Goal: Task Accomplishment & Management: Manage account settings

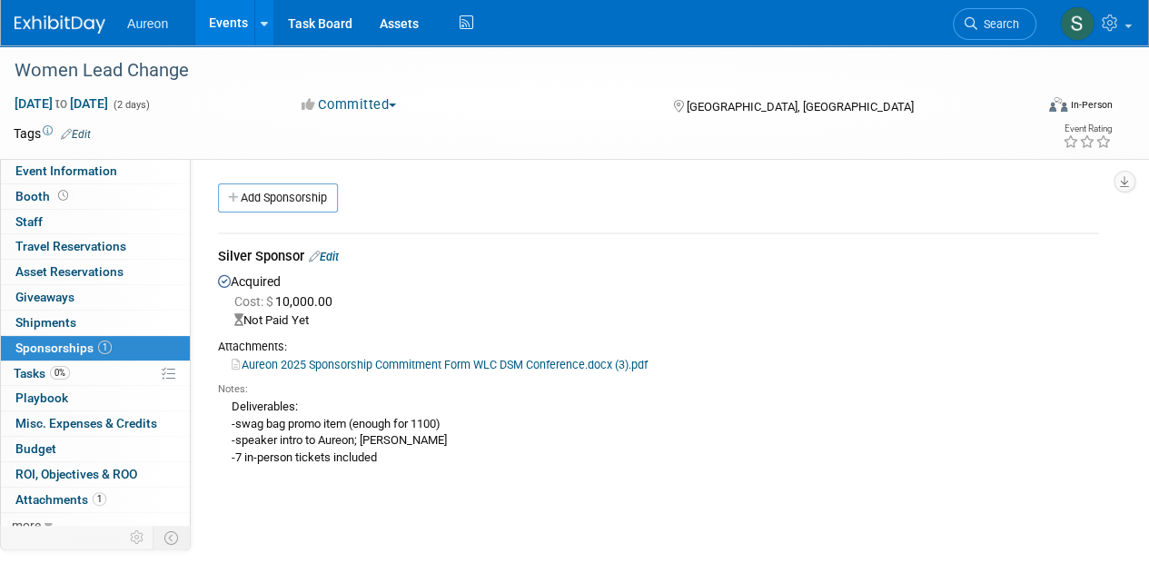
click at [84, 6] on div at bounding box center [71, 17] width 113 height 34
click at [80, 31] on img at bounding box center [60, 24] width 91 height 18
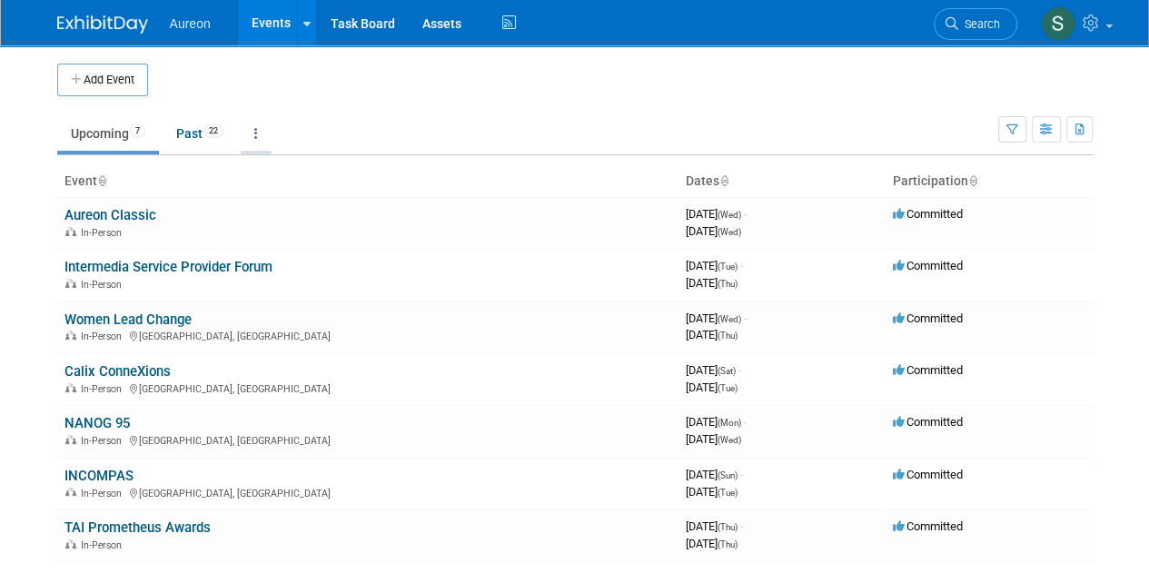
click at [264, 133] on link at bounding box center [256, 133] width 31 height 35
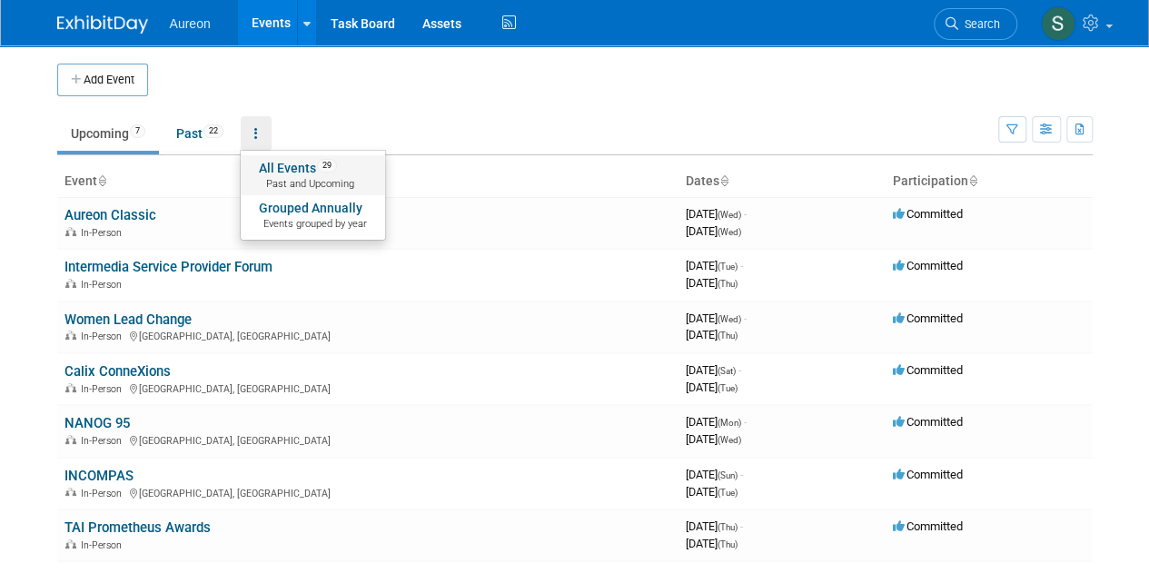
click at [285, 186] on span "Past and Upcoming" at bounding box center [313, 184] width 108 height 15
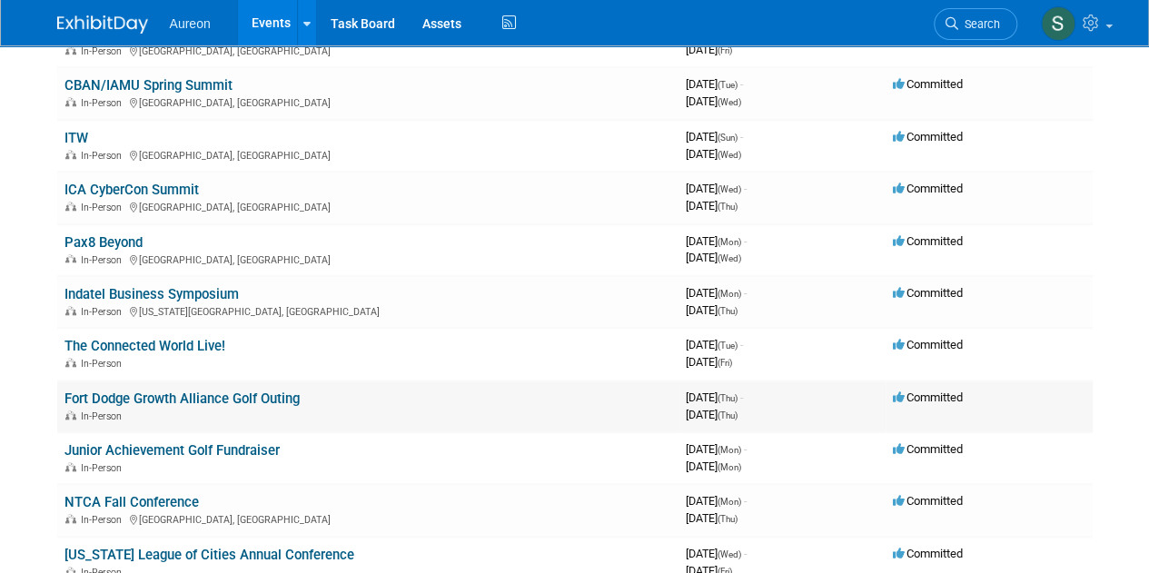
scroll to position [726, 0]
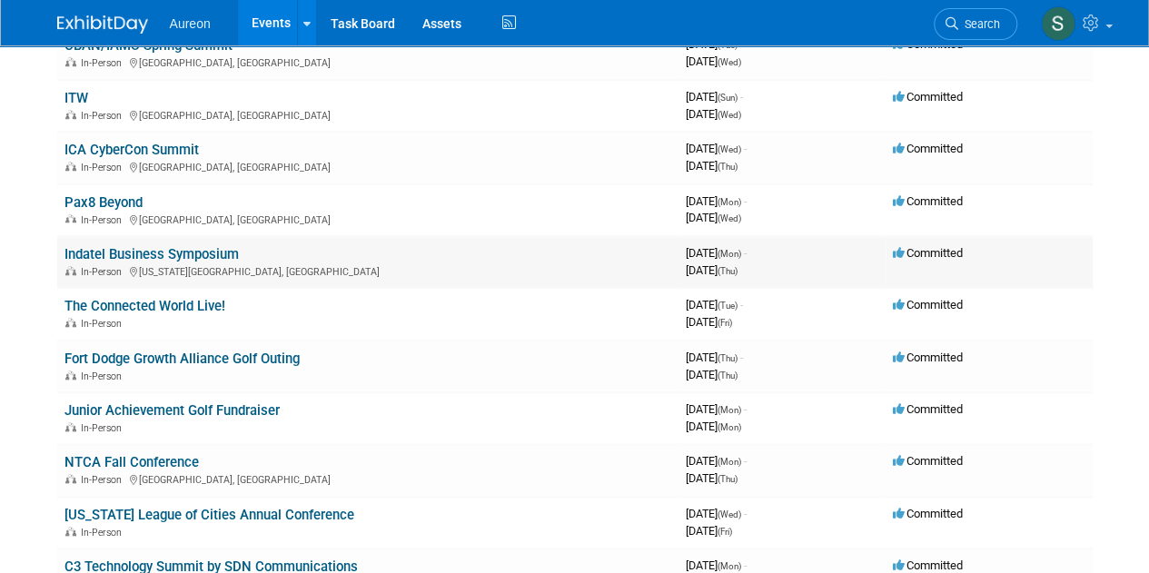
click at [220, 249] on link "Indatel Business Symposium" at bounding box center [151, 254] width 174 height 16
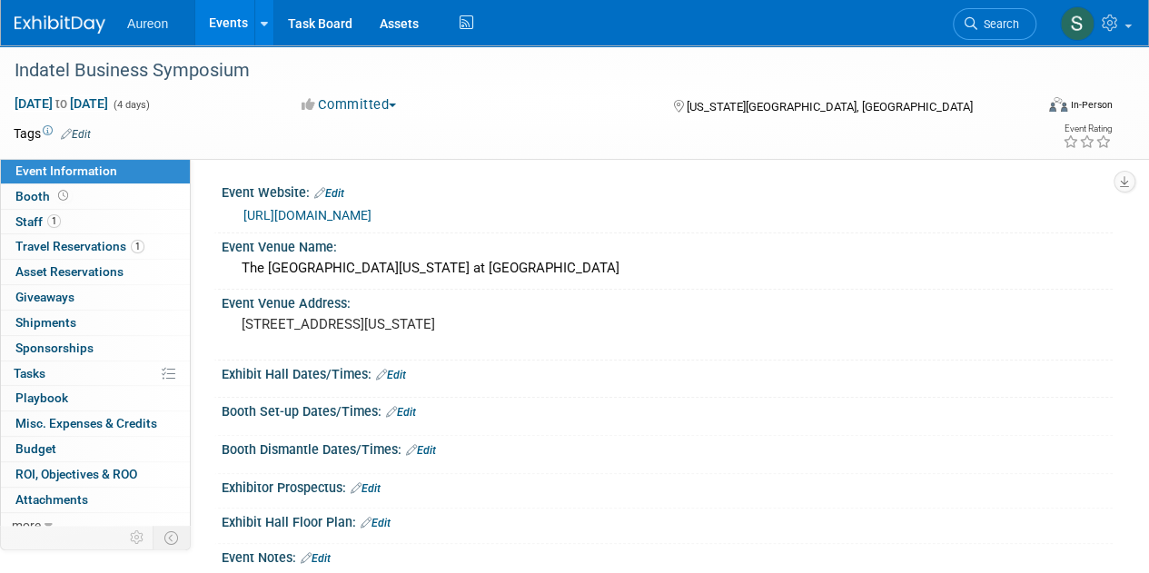
click at [45, 30] on img at bounding box center [60, 24] width 91 height 18
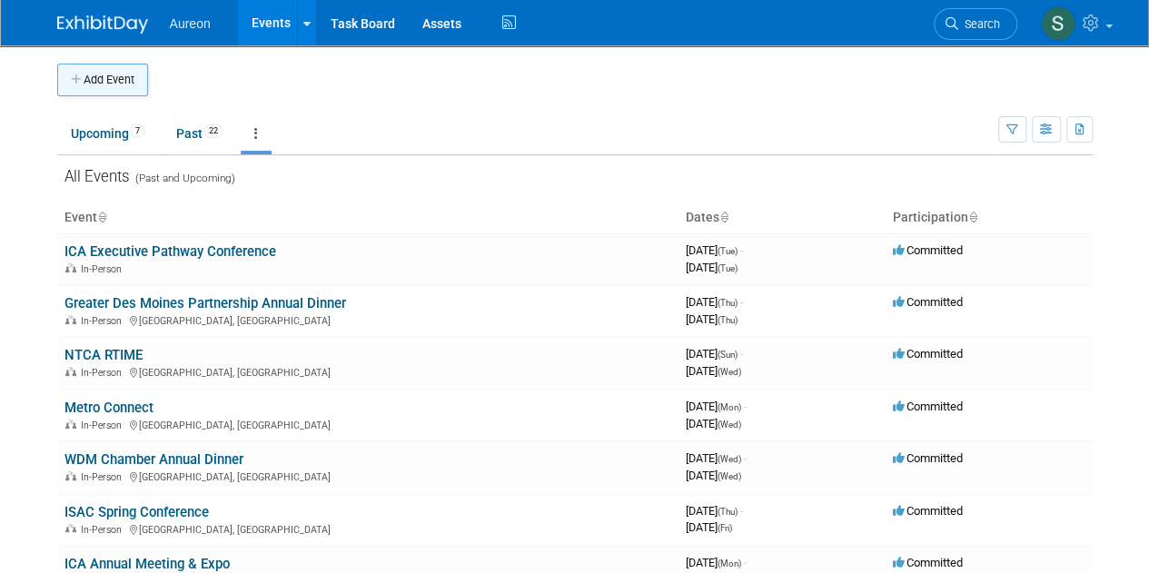
click at [97, 79] on button "Add Event" at bounding box center [102, 80] width 91 height 33
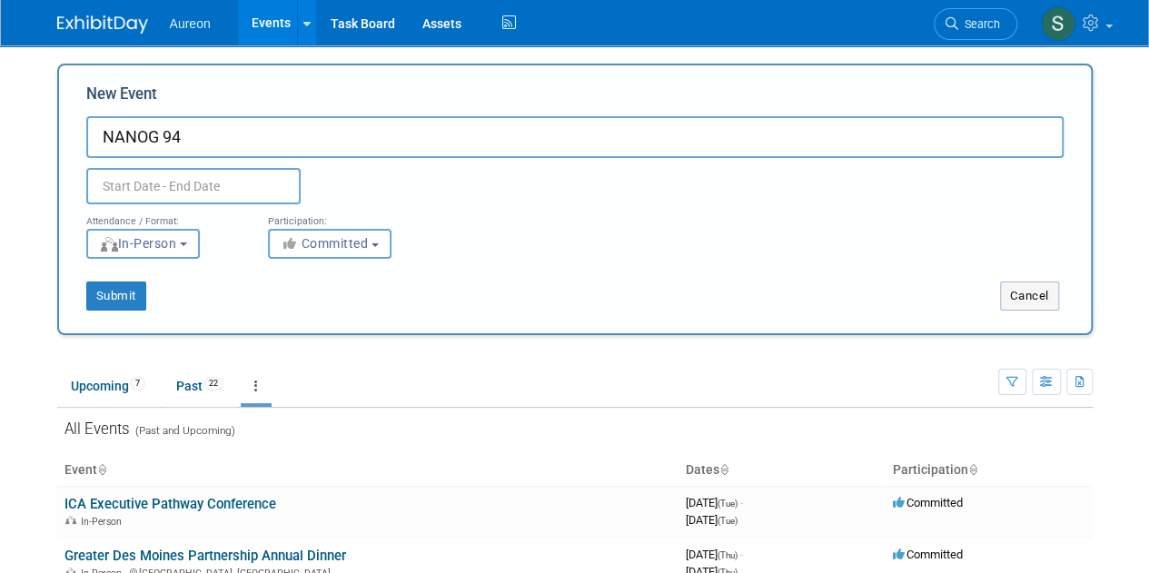
type input "NANOG 94"
click at [133, 184] on input "text" at bounding box center [193, 186] width 214 height 36
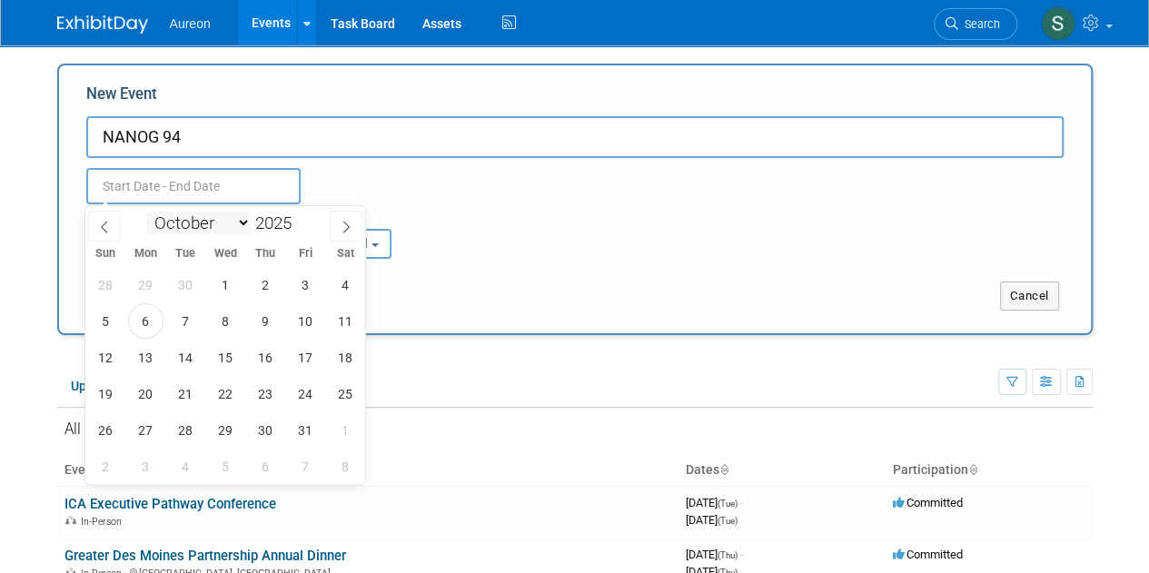
click at [240, 228] on select "January February March April May June July August September October November De…" at bounding box center [198, 223] width 104 height 23
select select "5"
click at [146, 212] on select "January February March April May June July August September October November De…" at bounding box center [198, 223] width 104 height 23
click at [143, 328] on span "9" at bounding box center [145, 320] width 35 height 35
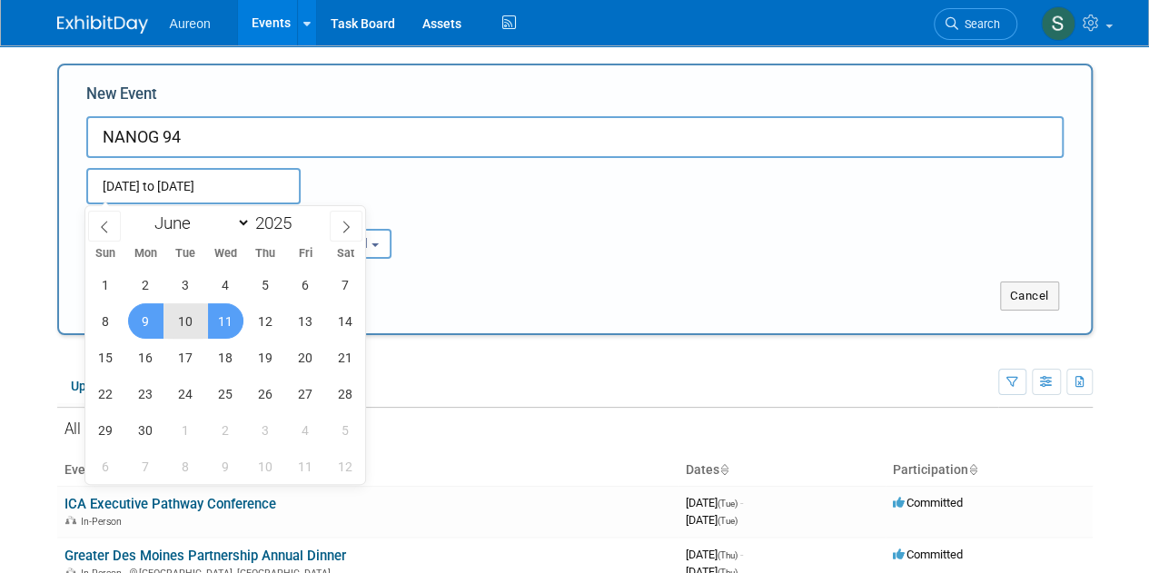
click at [219, 325] on span "11" at bounding box center [225, 320] width 35 height 35
type input "Jun 9, 2025 to Jun 11, 2025"
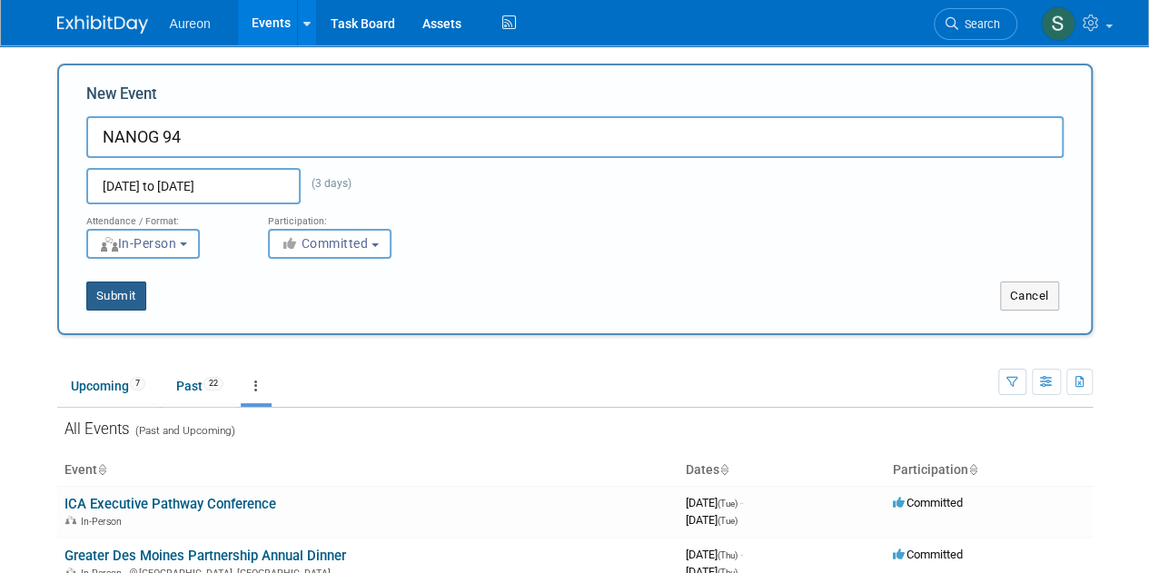
click at [107, 308] on button "Submit" at bounding box center [116, 295] width 60 height 29
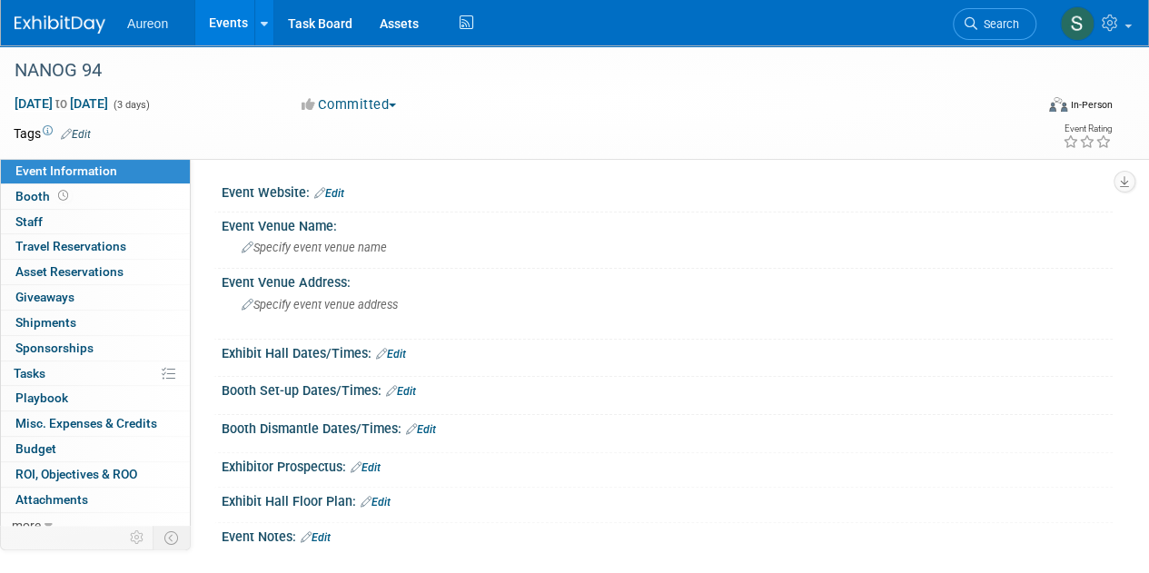
drag, startPoint x: 334, startPoint y: 193, endPoint x: 314, endPoint y: 199, distance: 20.7
click at [332, 193] on link "Edit" at bounding box center [329, 193] width 30 height 13
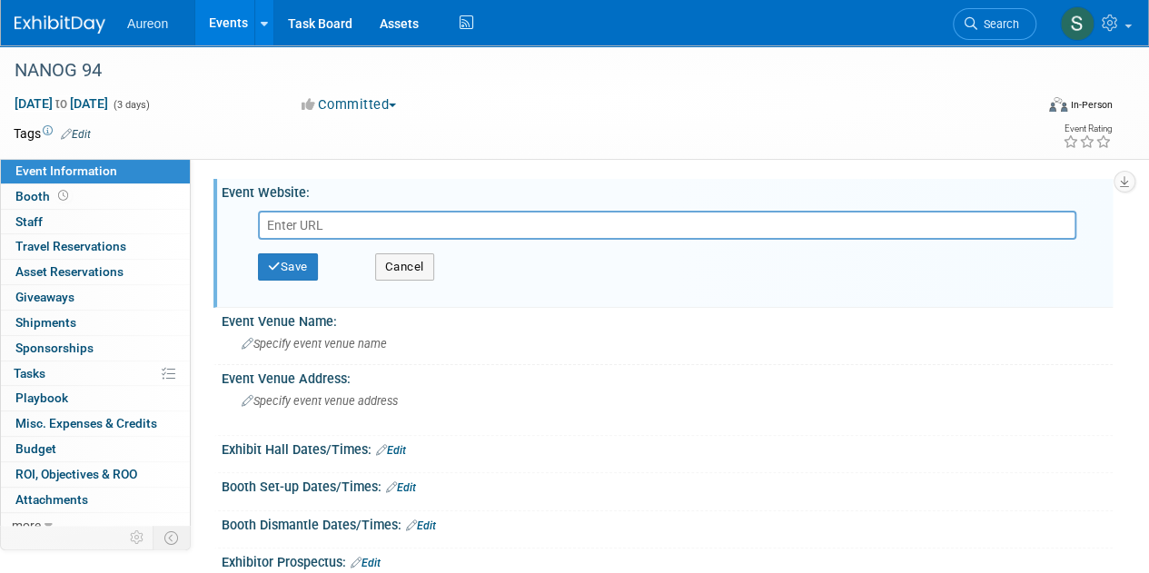
click at [332, 214] on input "text" at bounding box center [667, 225] width 818 height 29
paste input "https://nanog.org/events/nanog-94/register/"
type input "https://nanog.org/events/nanog-94/register/"
click at [297, 270] on button "Save" at bounding box center [288, 266] width 60 height 27
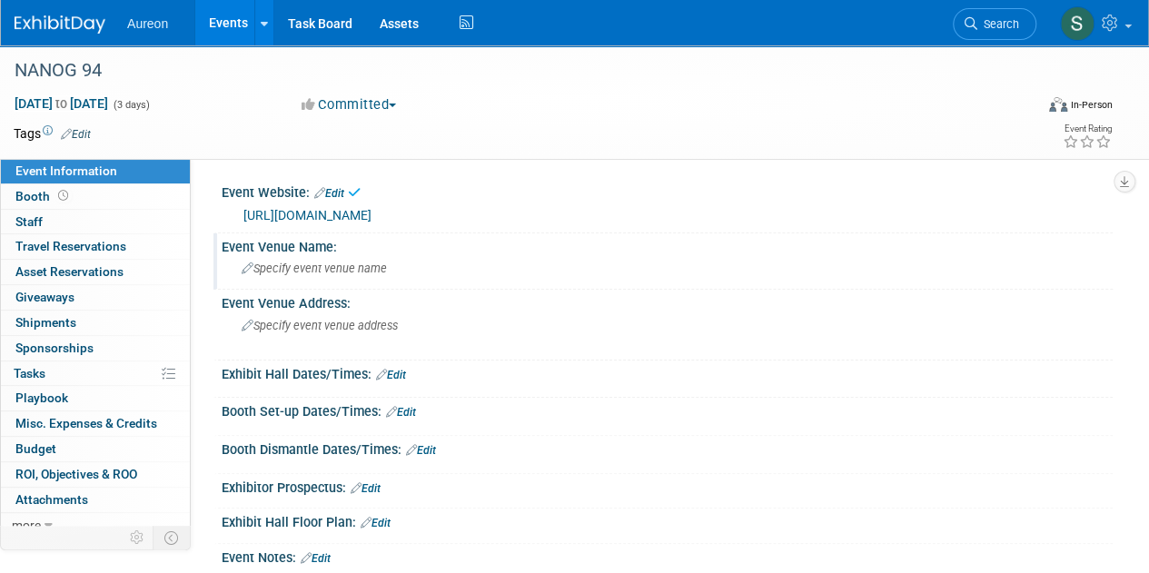
click at [326, 256] on div "Specify event venue name" at bounding box center [666, 268] width 863 height 28
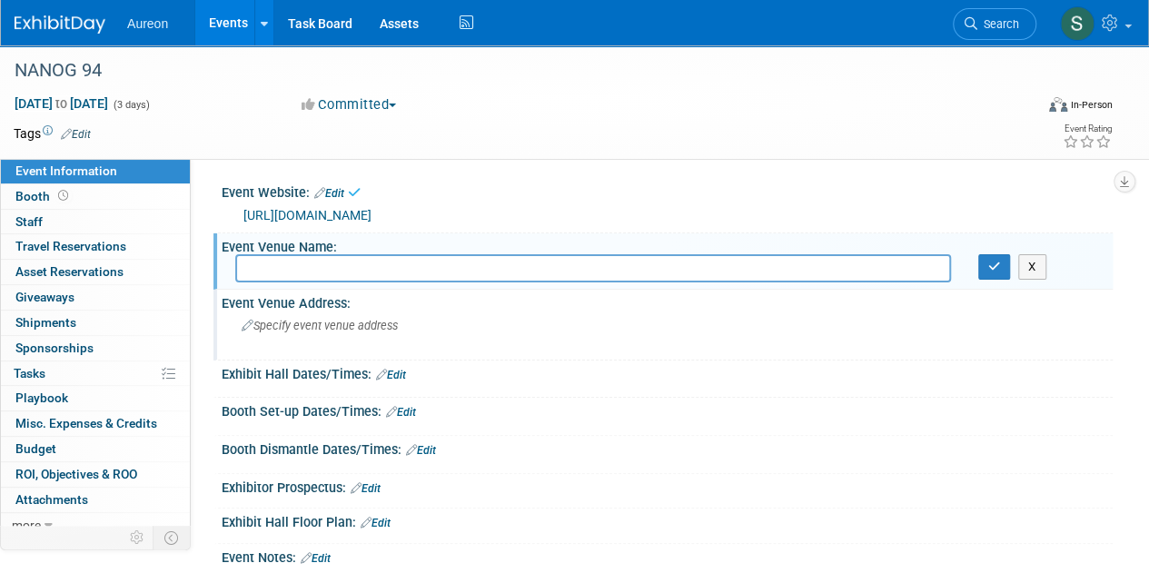
click at [364, 311] on div "Specify event venue address" at bounding box center [407, 332] width 344 height 42
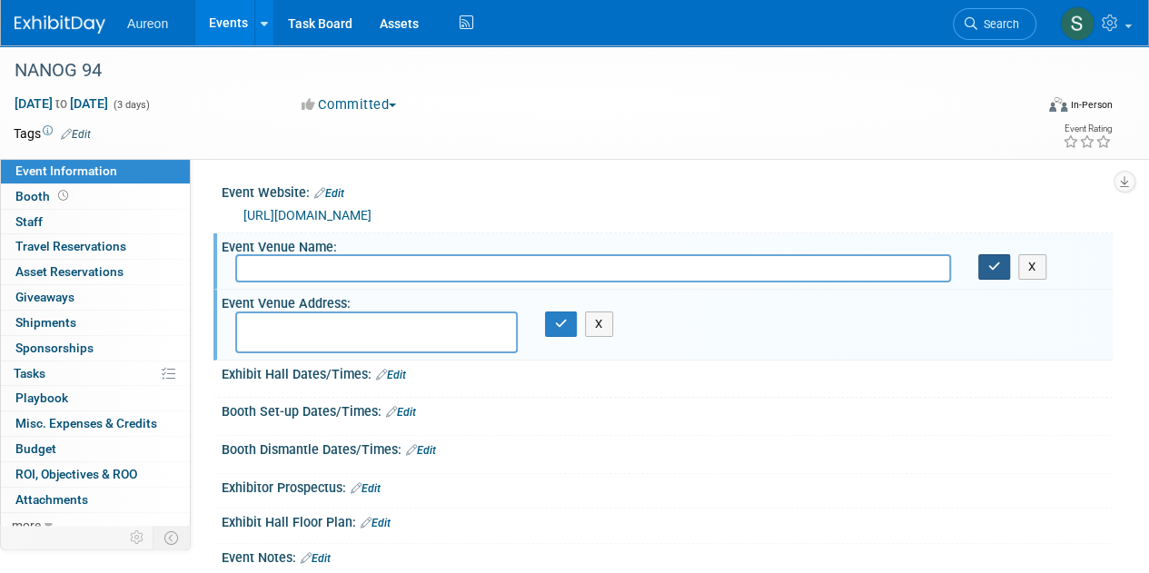
click at [999, 261] on icon "button" at bounding box center [994, 267] width 13 height 12
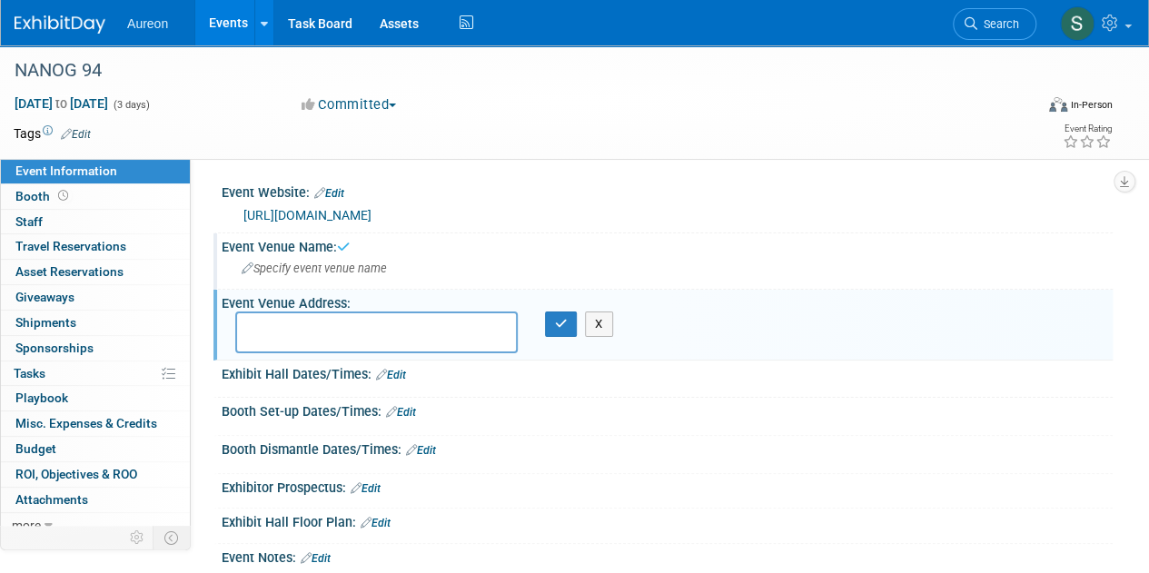
click at [438, 326] on textarea at bounding box center [376, 332] width 282 height 42
type textarea "[GEOGRAPHIC_DATA], [GEOGRAPHIC_DATA]"
click at [555, 318] on icon "button" at bounding box center [561, 324] width 13 height 12
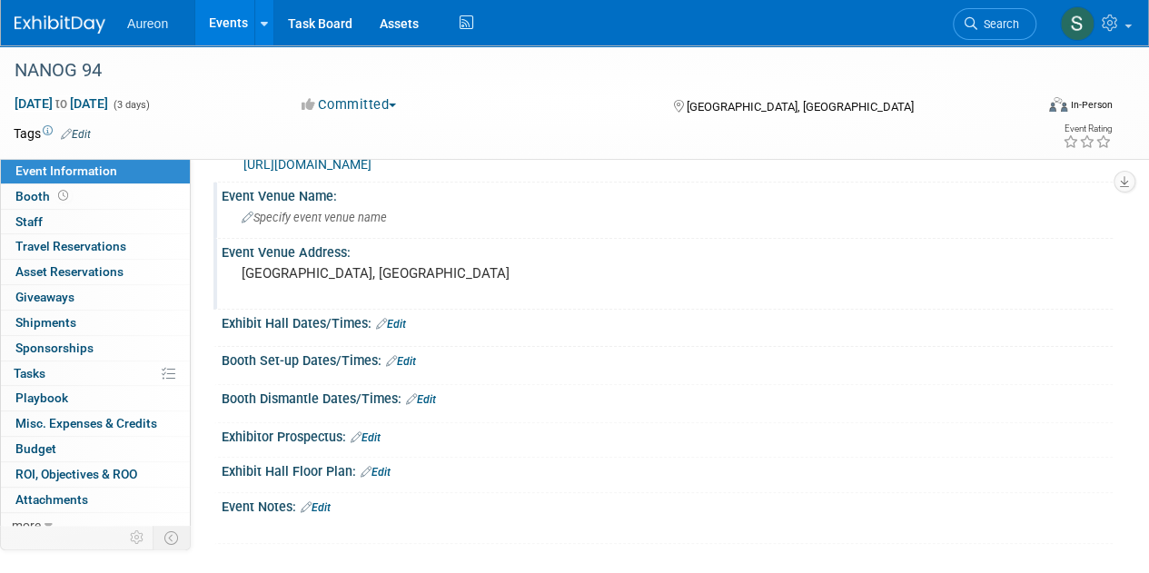
scroll to position [91, 0]
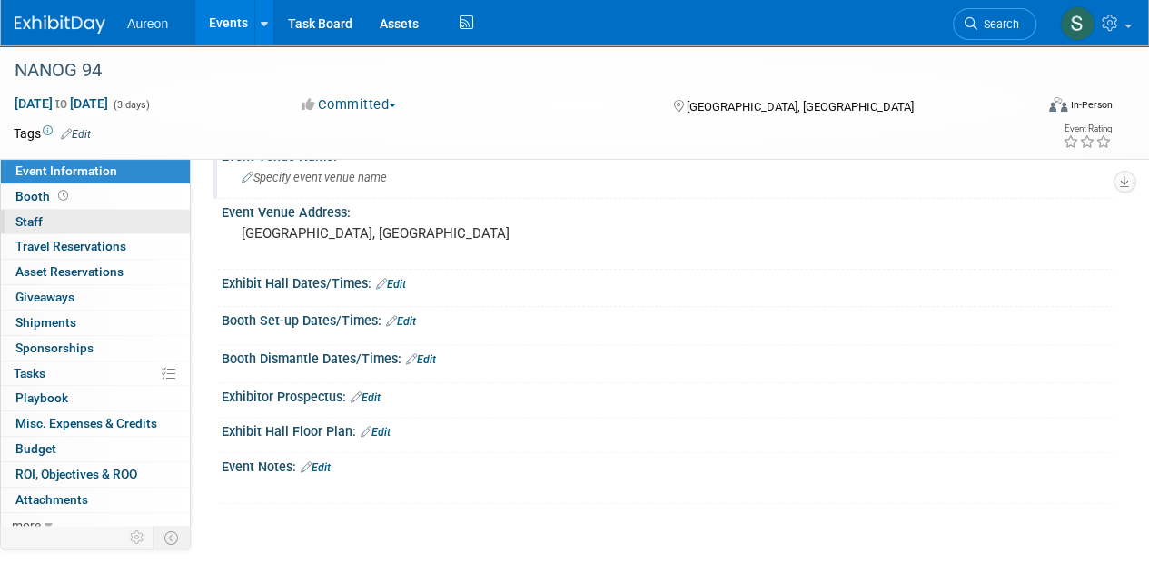
click at [38, 216] on span "Staff 0" at bounding box center [28, 221] width 27 height 15
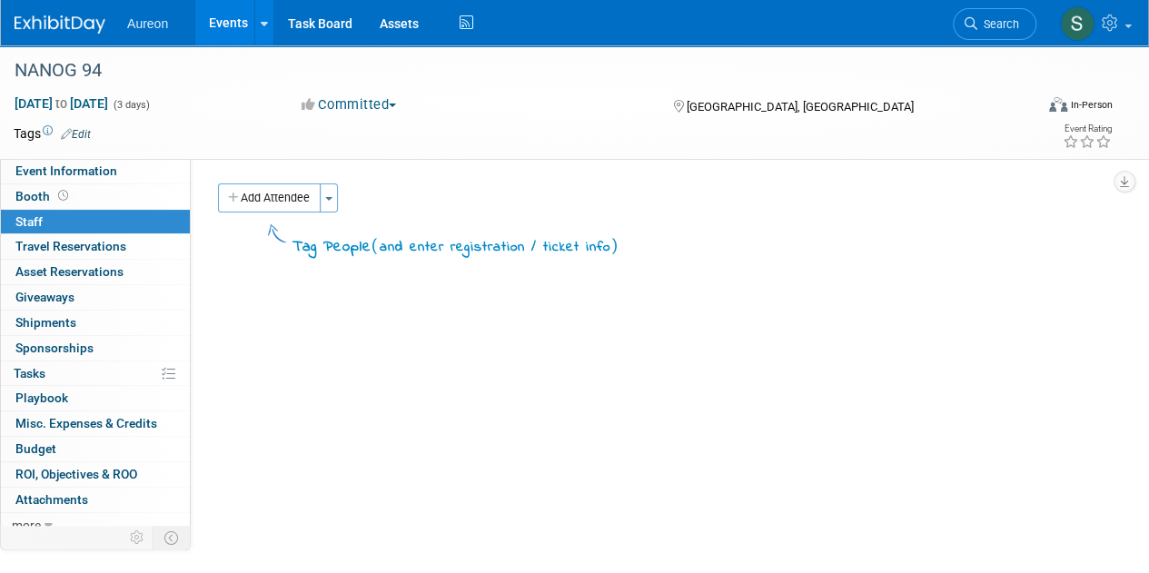
click at [298, 202] on button "Add Attendee" at bounding box center [269, 197] width 103 height 29
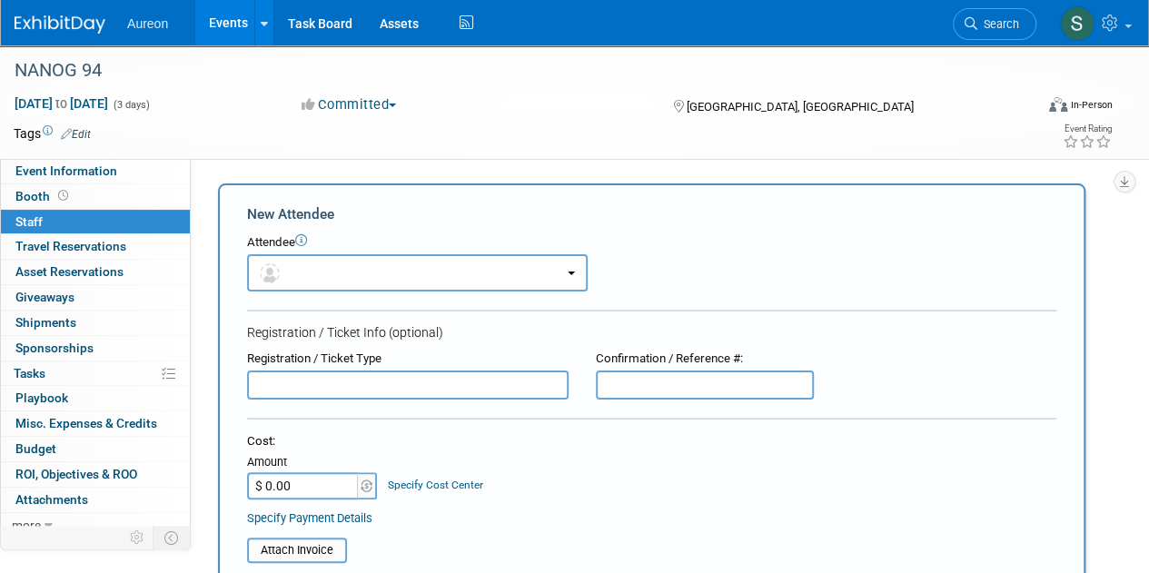
click at [301, 399] on form "New Attendee Attendee <img src="https://www.exhibitday.com/Images/Unassigned-Us…" at bounding box center [651, 537] width 809 height 666
drag, startPoint x: 337, startPoint y: 385, endPoint x: 195, endPoint y: 384, distance: 141.6
click at [195, 384] on div "Event Website: Edit https://nanog.org/events/nanog-94/register/ https://nanog.o…" at bounding box center [652, 346] width 922 height 375
type input "Registration"
click at [450, 438] on div "Cost:" at bounding box center [651, 441] width 809 height 17
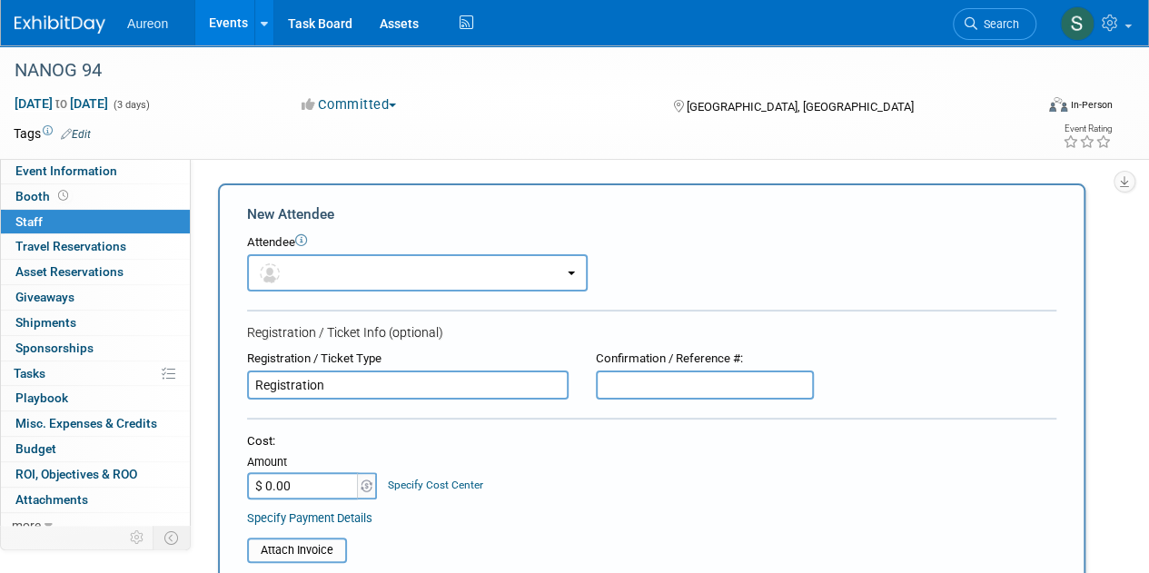
click at [310, 489] on input "$ 0.00" at bounding box center [303, 485] width 113 height 27
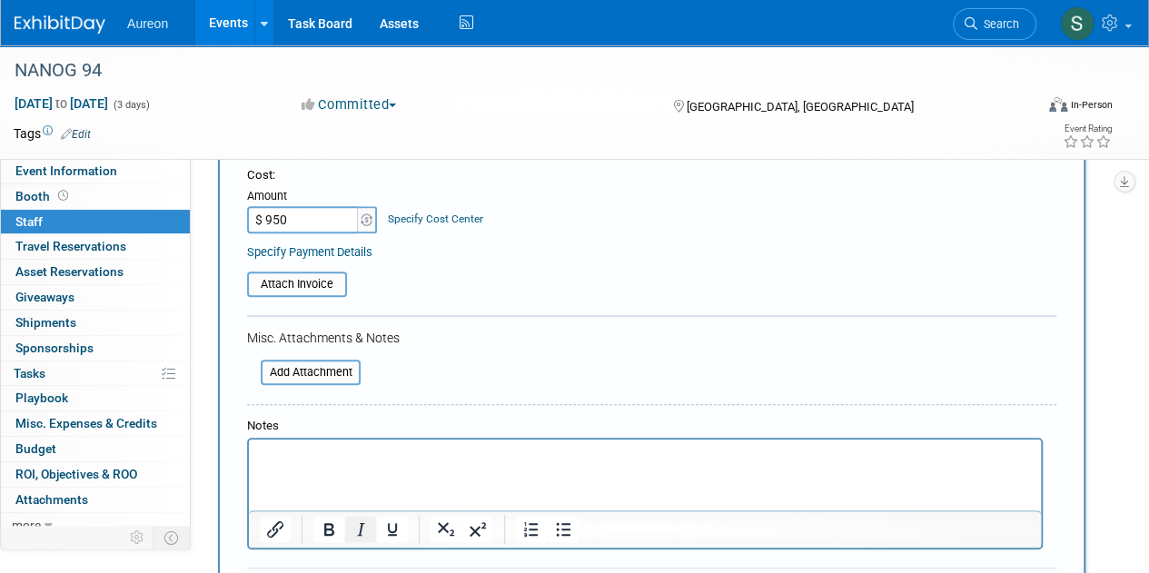
scroll to position [363, 0]
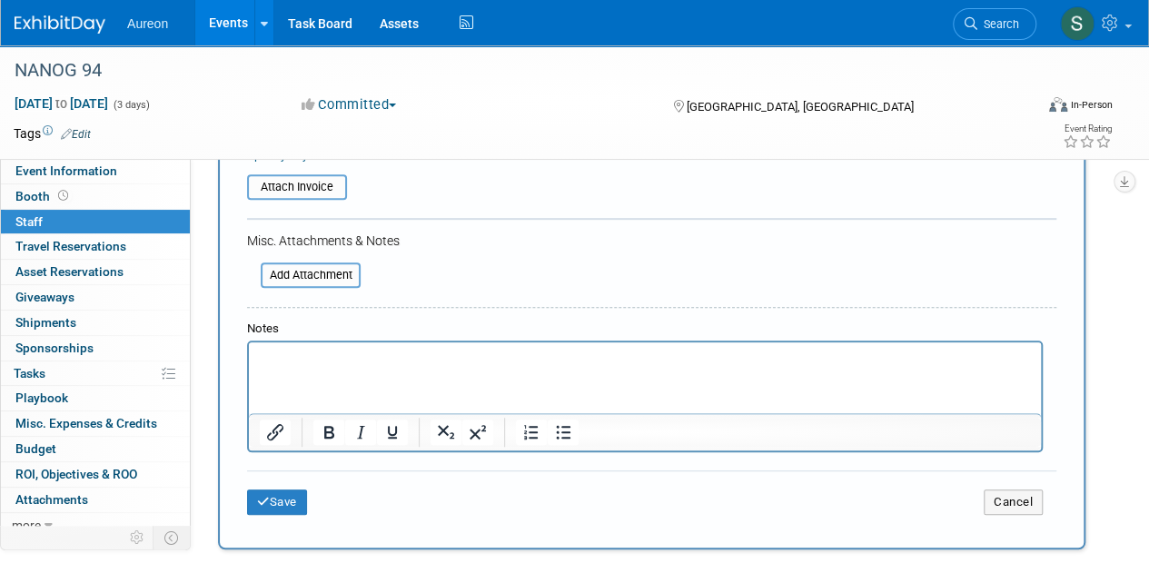
type input "$ 950.00"
click at [350, 354] on p "Rich Text Area. Press ALT-0 for help." at bounding box center [645, 359] width 771 height 18
click at [291, 508] on button "Save" at bounding box center [277, 501] width 60 height 25
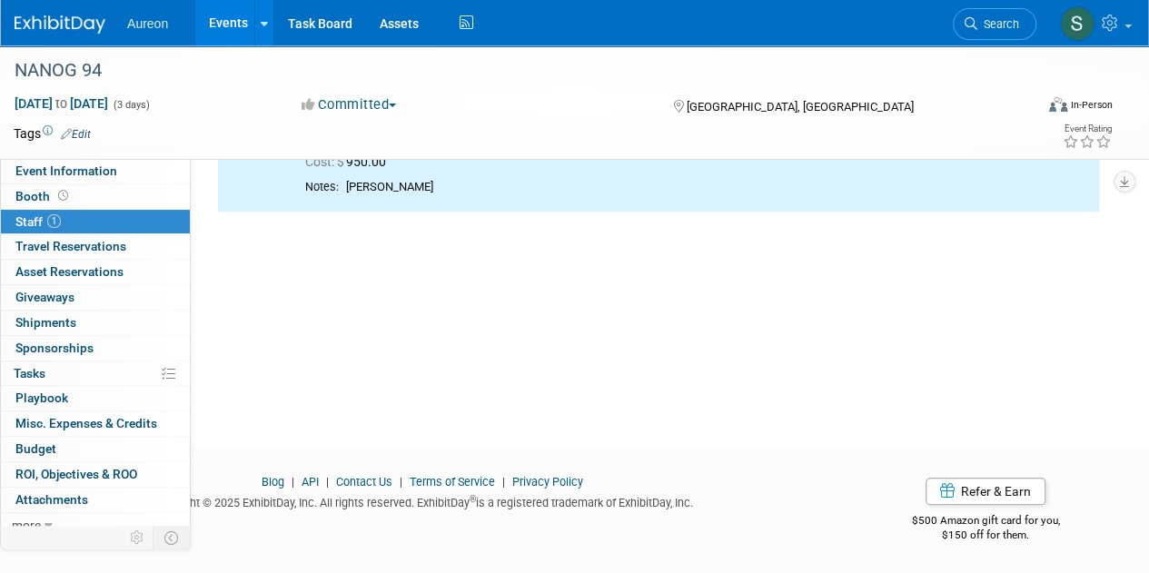
scroll to position [0, 0]
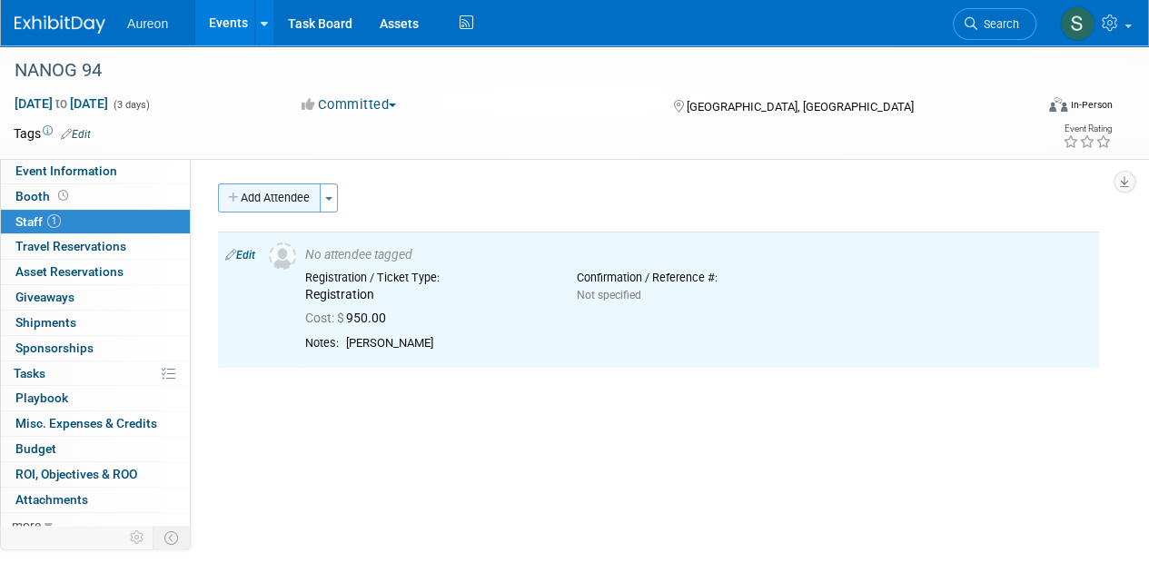
click at [279, 203] on button "Add Attendee" at bounding box center [269, 197] width 103 height 29
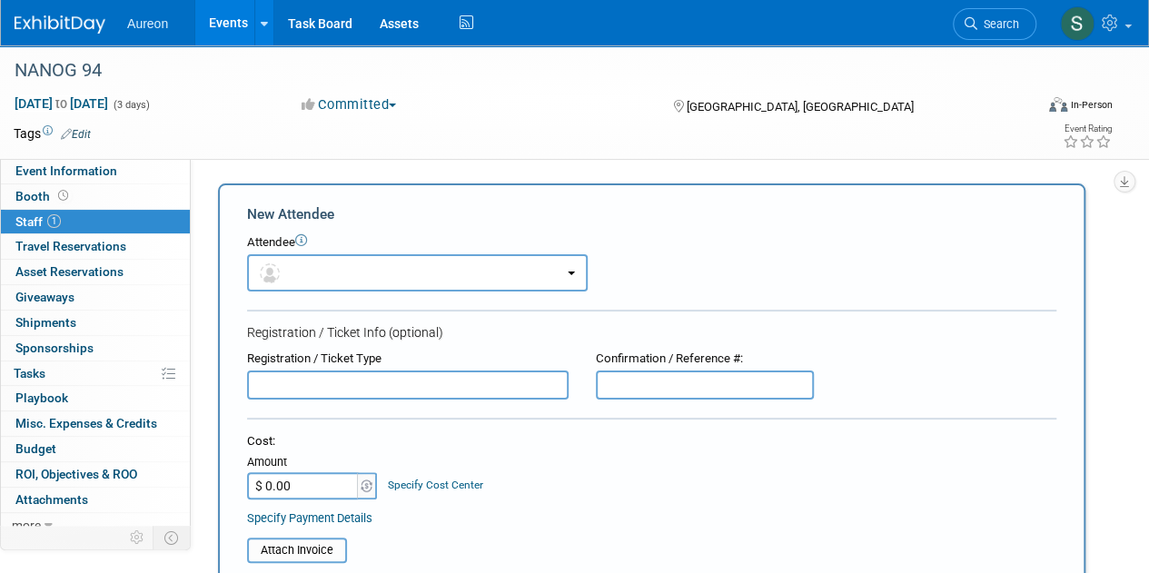
click at [302, 386] on input "text" at bounding box center [407, 384] width 321 height 29
paste input "Registration"
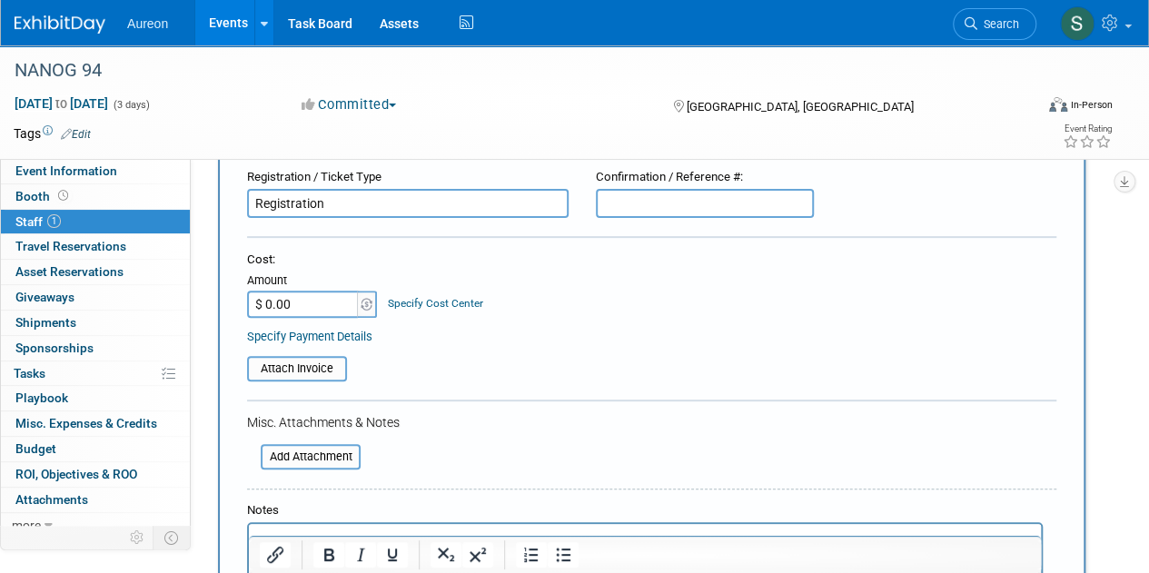
type input "Registration"
click at [294, 311] on input "$ 0.00" at bounding box center [303, 304] width 113 height 27
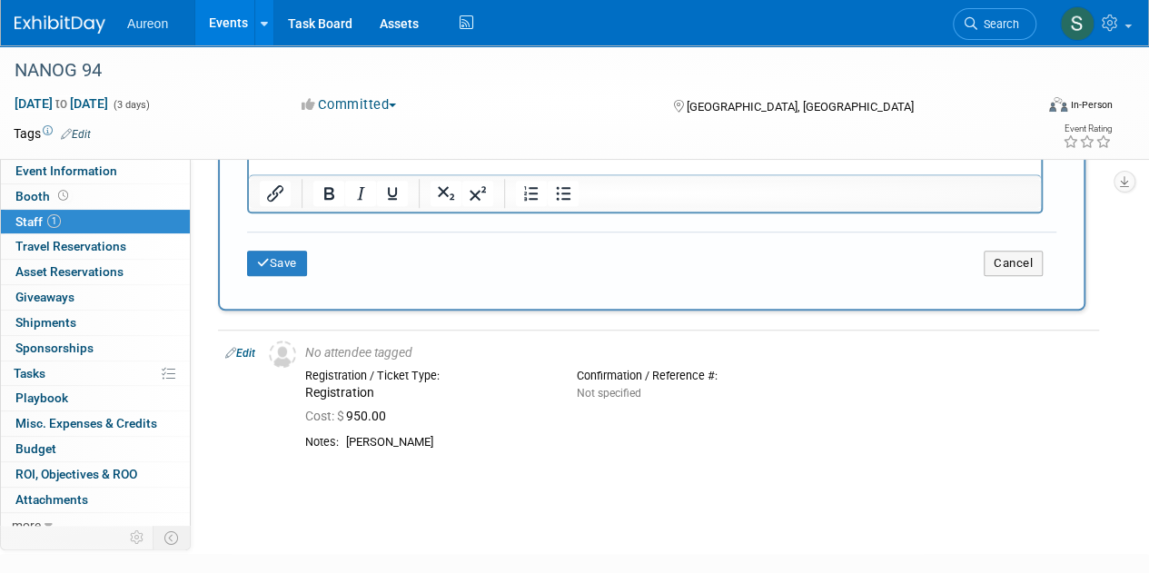
scroll to position [363, 0]
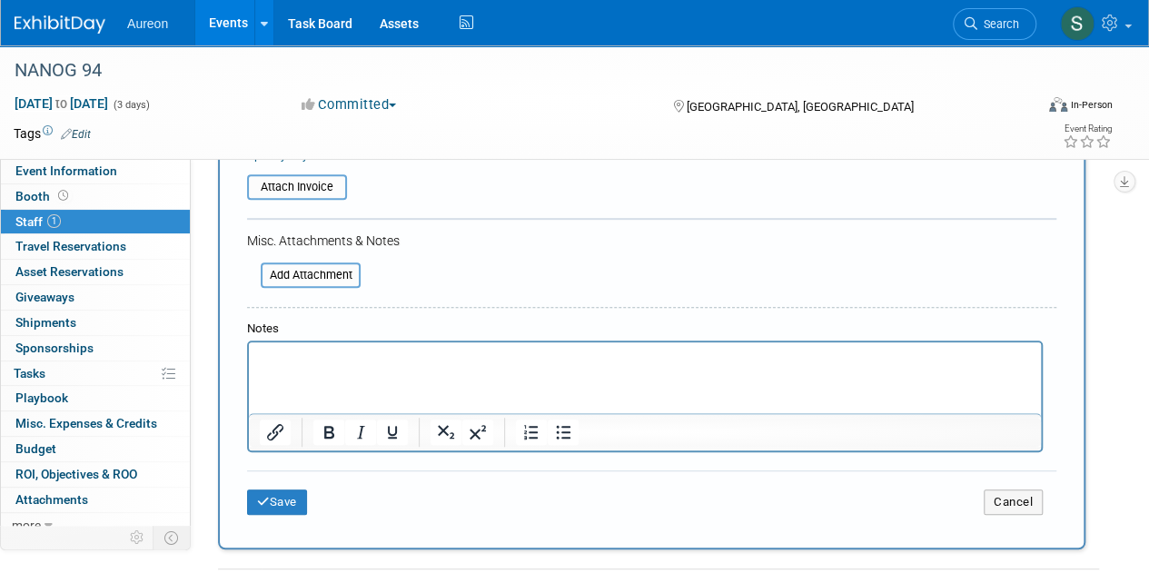
type input "$ 950.00"
click at [394, 368] on html at bounding box center [645, 354] width 792 height 25
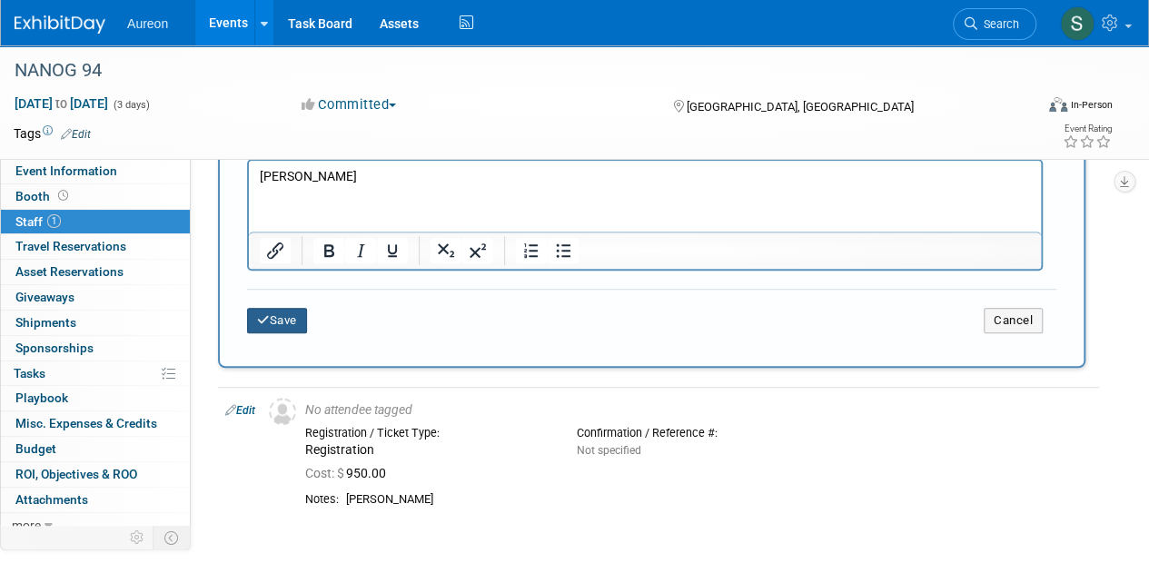
click at [295, 322] on button "Save" at bounding box center [277, 320] width 60 height 25
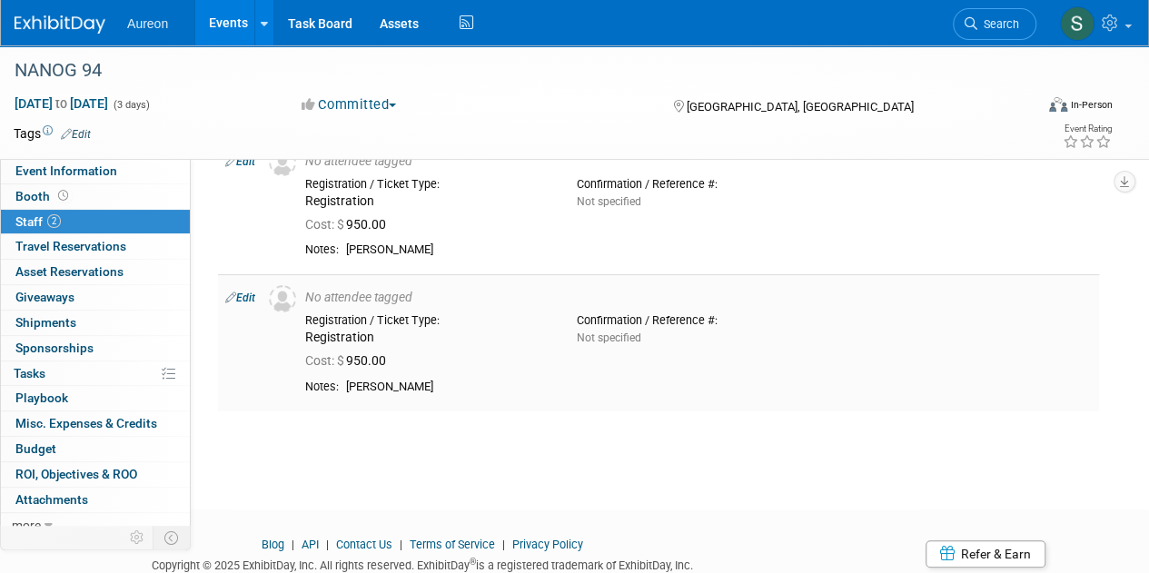
scroll to position [65, 0]
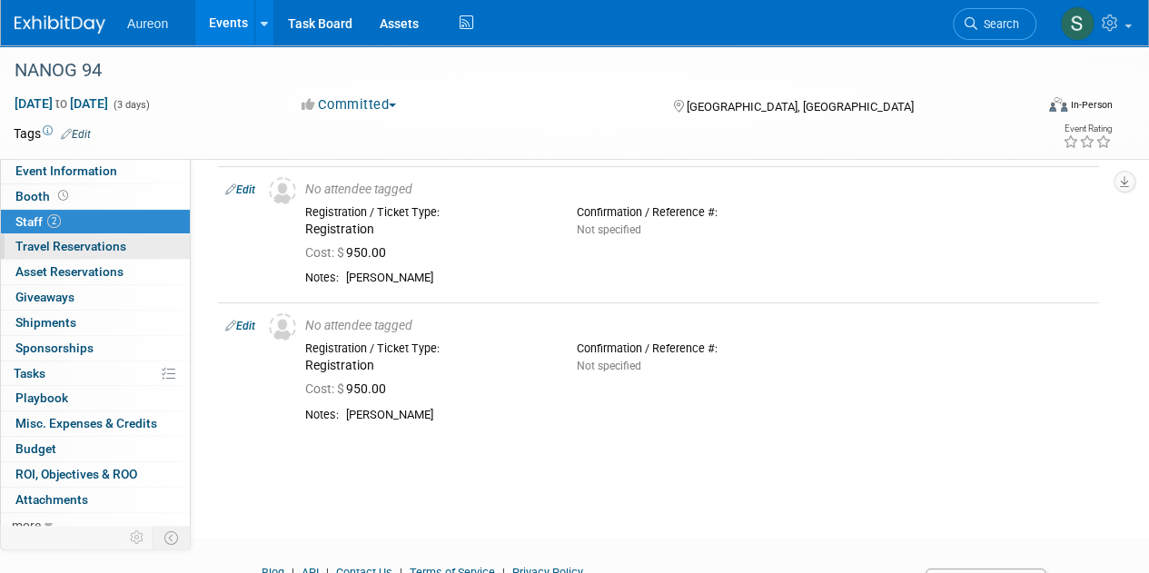
click at [94, 242] on span "Travel Reservations 0" at bounding box center [70, 246] width 111 height 15
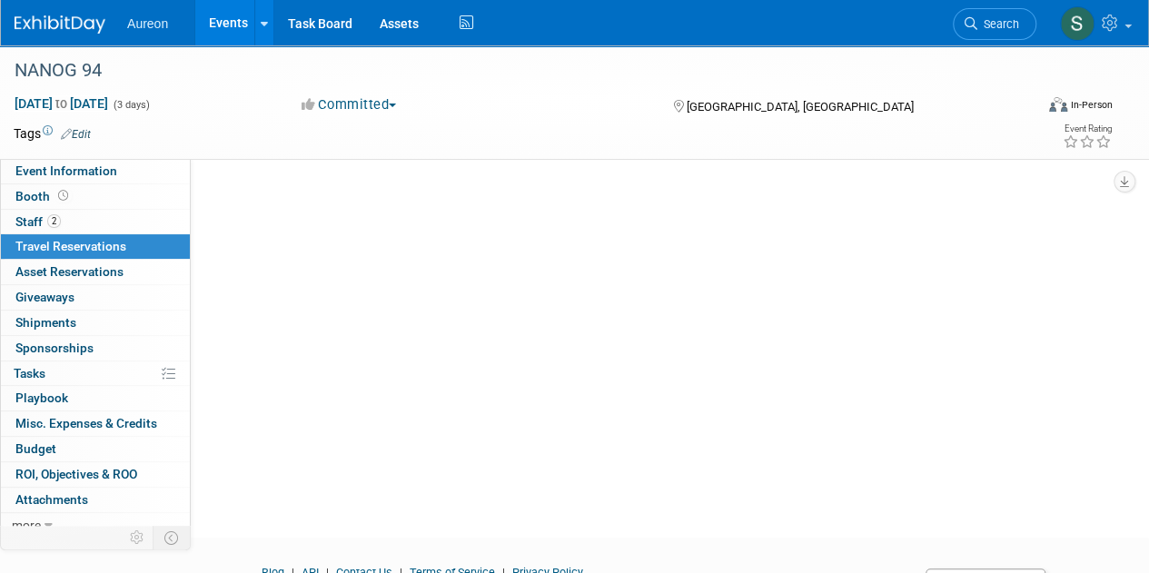
scroll to position [0, 0]
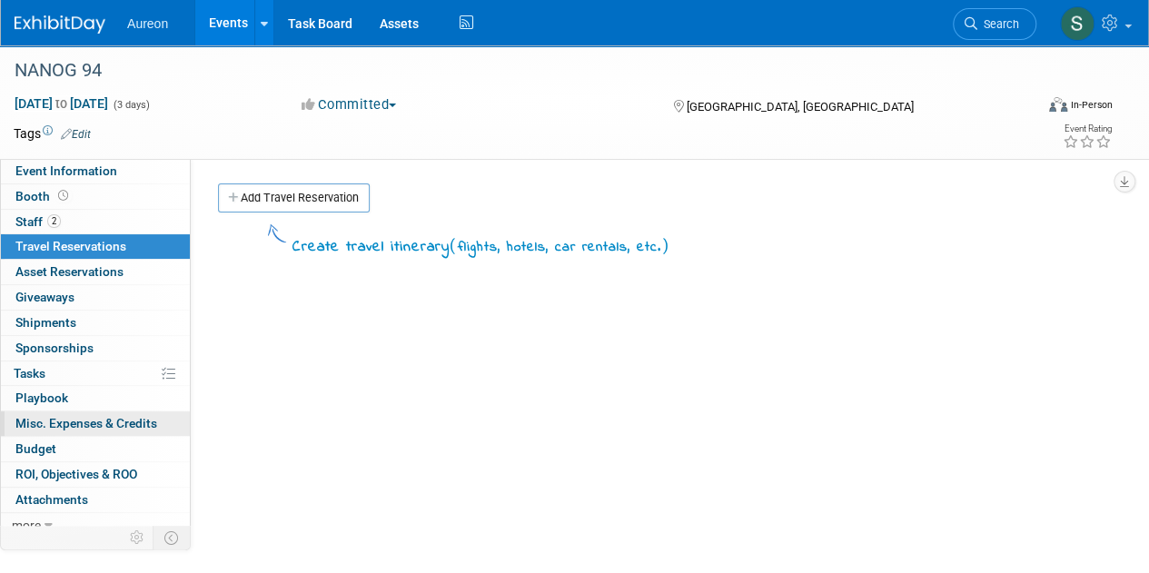
click at [68, 416] on span "Misc. Expenses & Credits 0" at bounding box center [86, 423] width 142 height 15
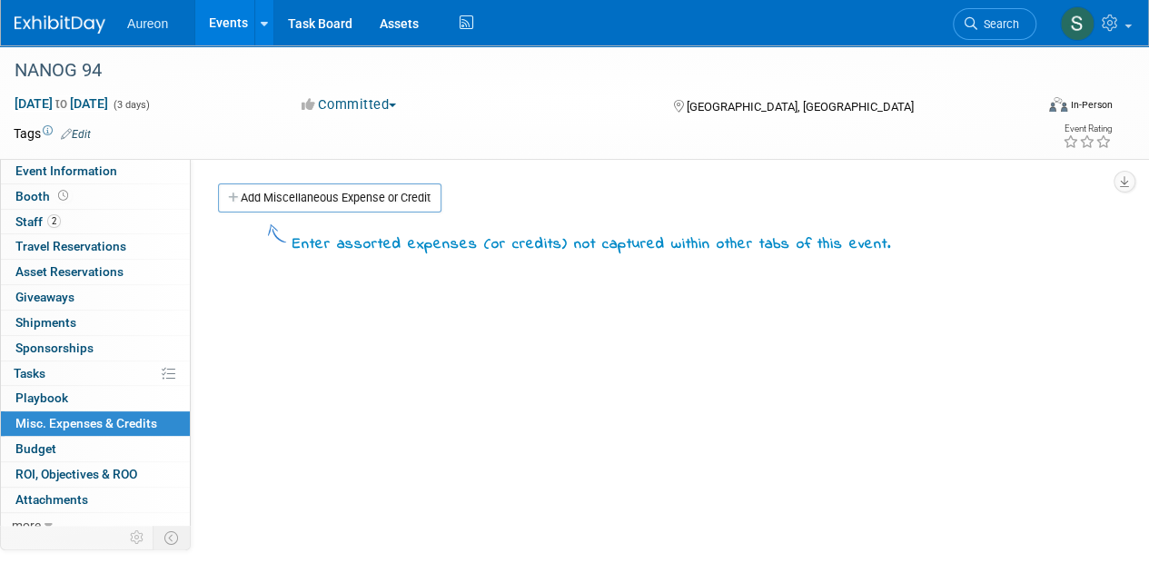
click at [317, 200] on link "Add Miscellaneous Expense or Credit" at bounding box center [329, 197] width 223 height 29
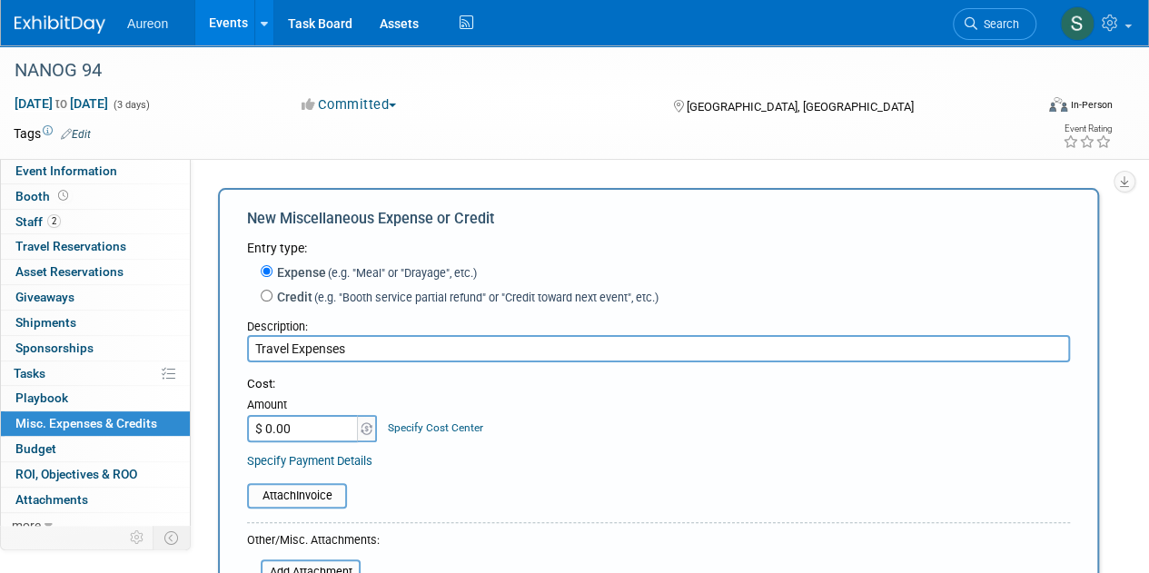
type input "Travel Expenses"
click at [312, 427] on input "$ 0.00" at bounding box center [303, 428] width 113 height 27
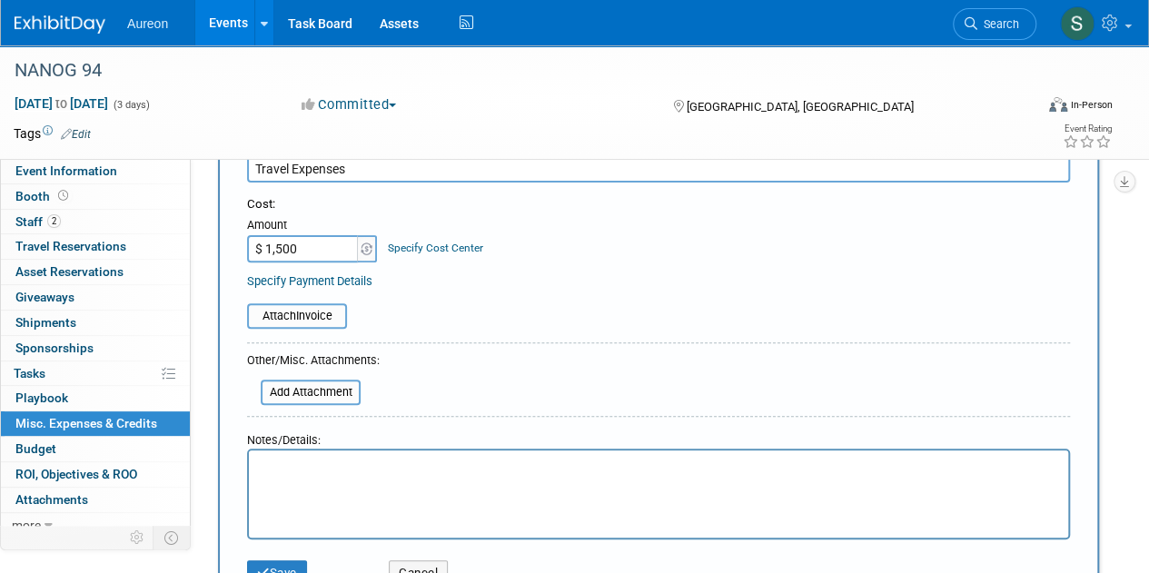
scroll to position [182, 0]
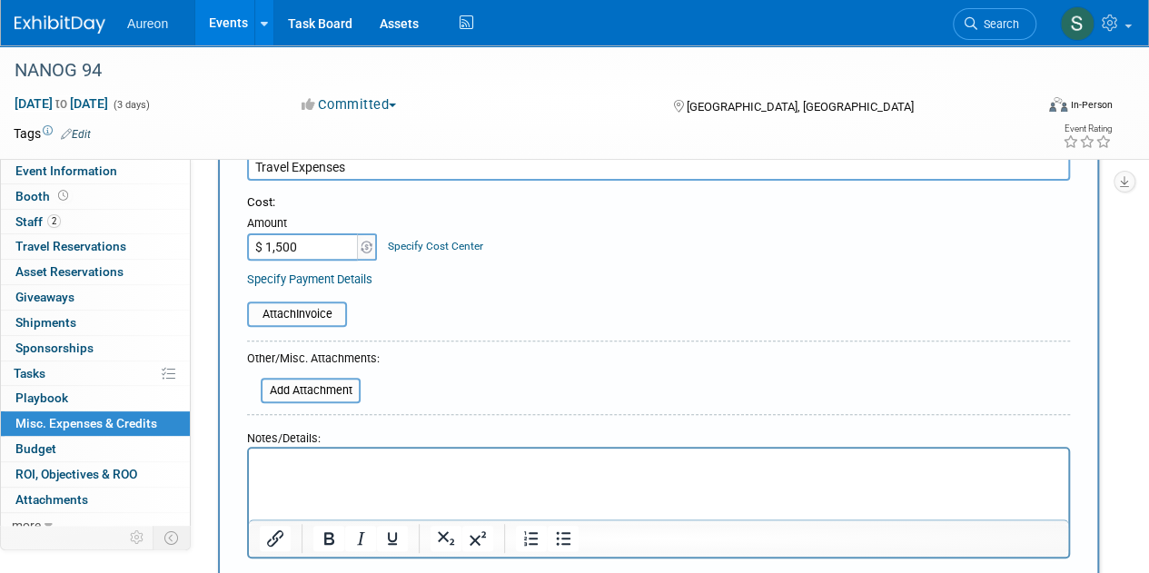
type input "$ 1,500.00"
click at [341, 457] on p "Rich Text Area. Press ALT-0 for help." at bounding box center [659, 465] width 798 height 18
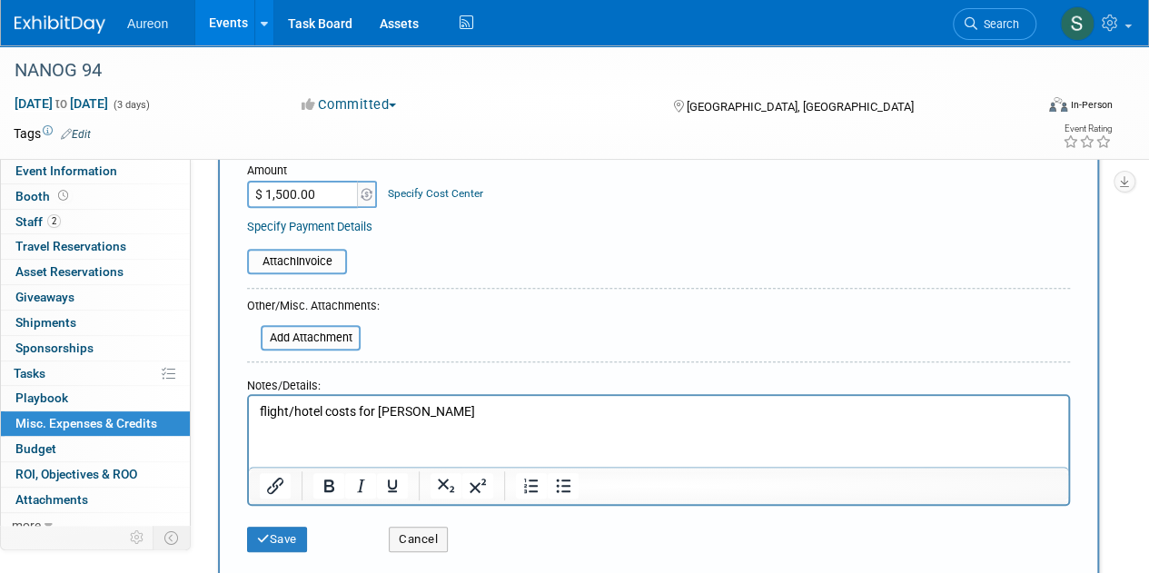
scroll to position [272, 0]
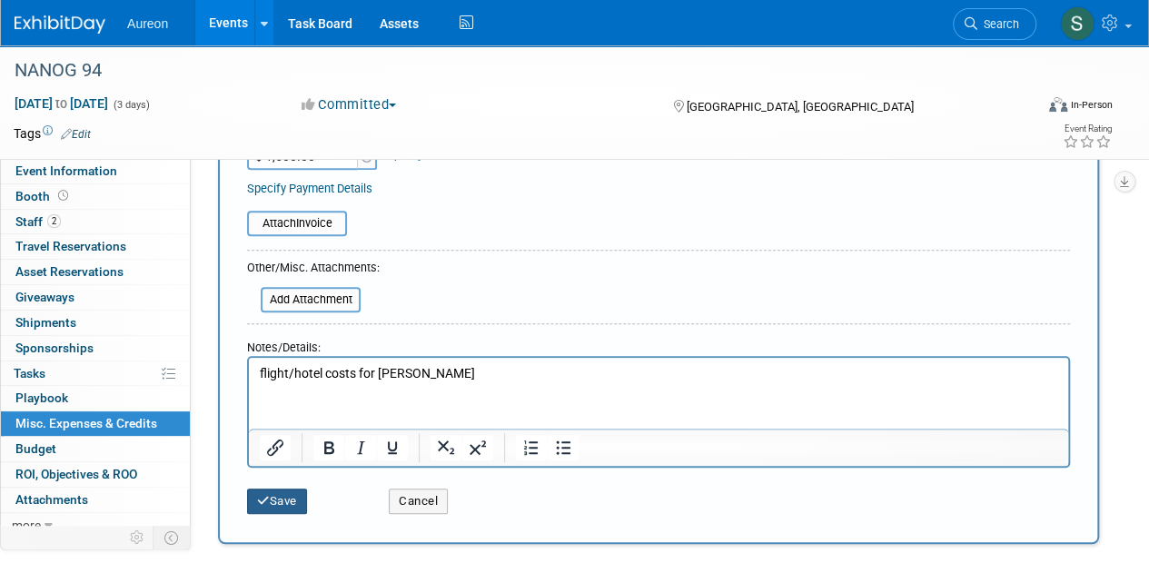
click at [257, 508] on button "Save" at bounding box center [277, 500] width 60 height 25
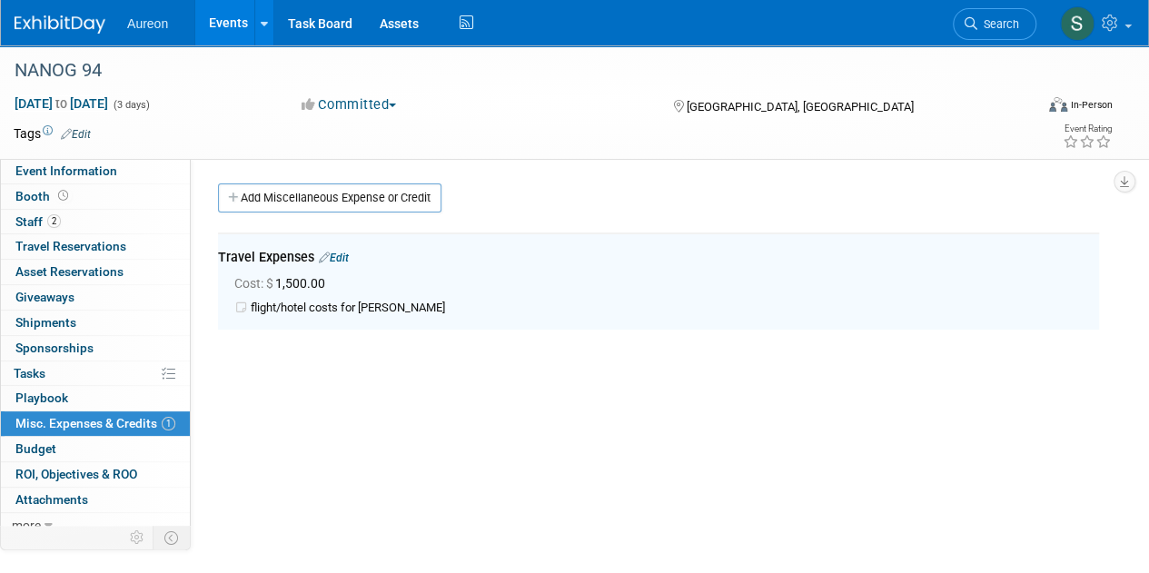
scroll to position [0, 0]
click at [332, 257] on link "Edit" at bounding box center [334, 257] width 30 height 13
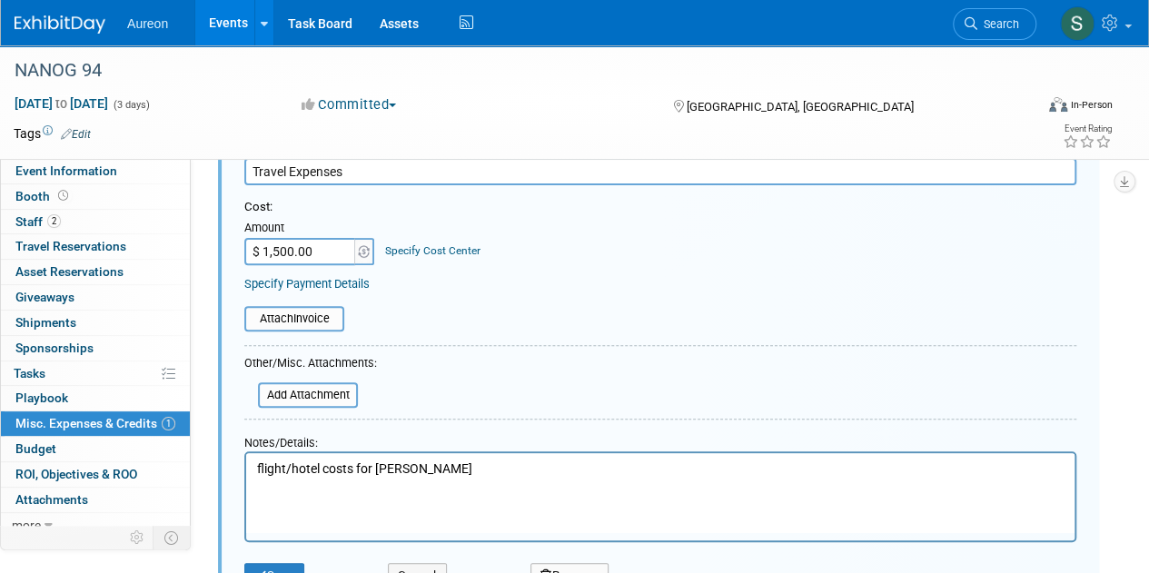
scroll to position [430, 0]
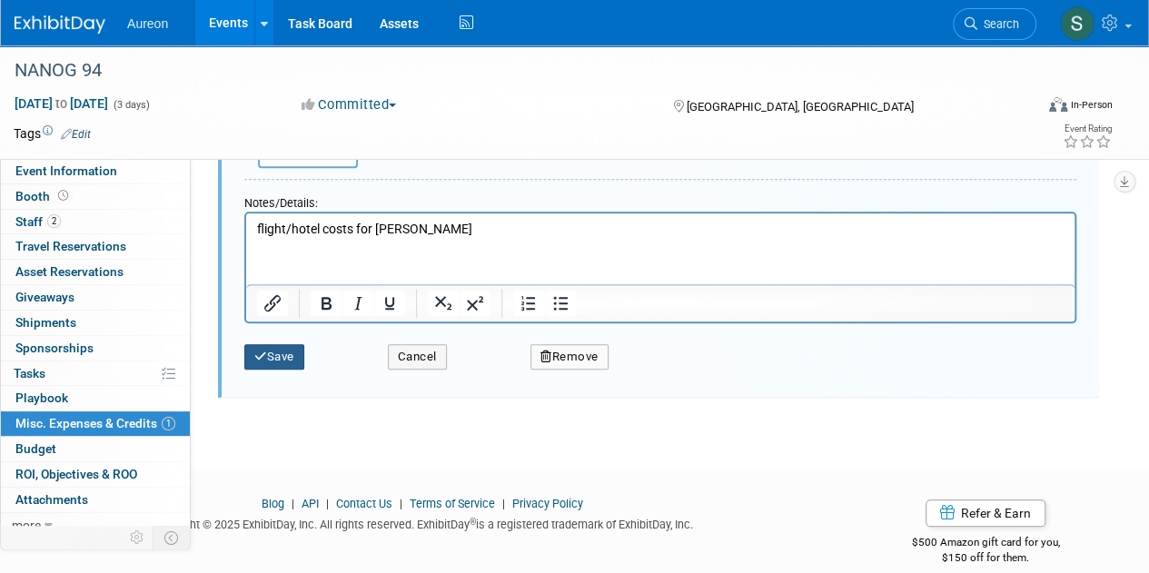
click at [276, 364] on button "Save" at bounding box center [274, 356] width 60 height 25
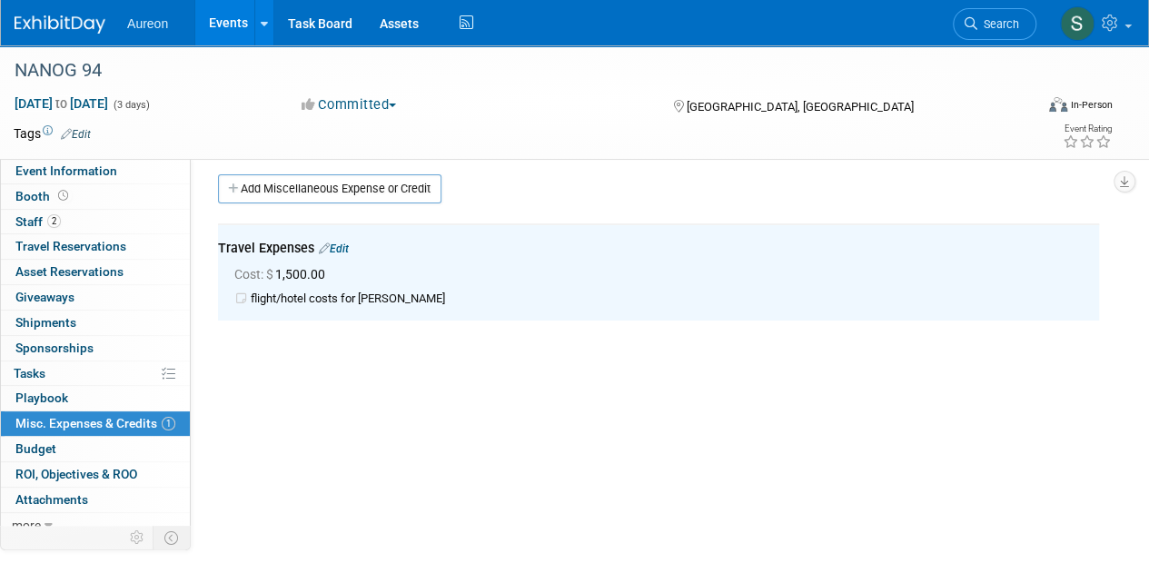
scroll to position [0, 0]
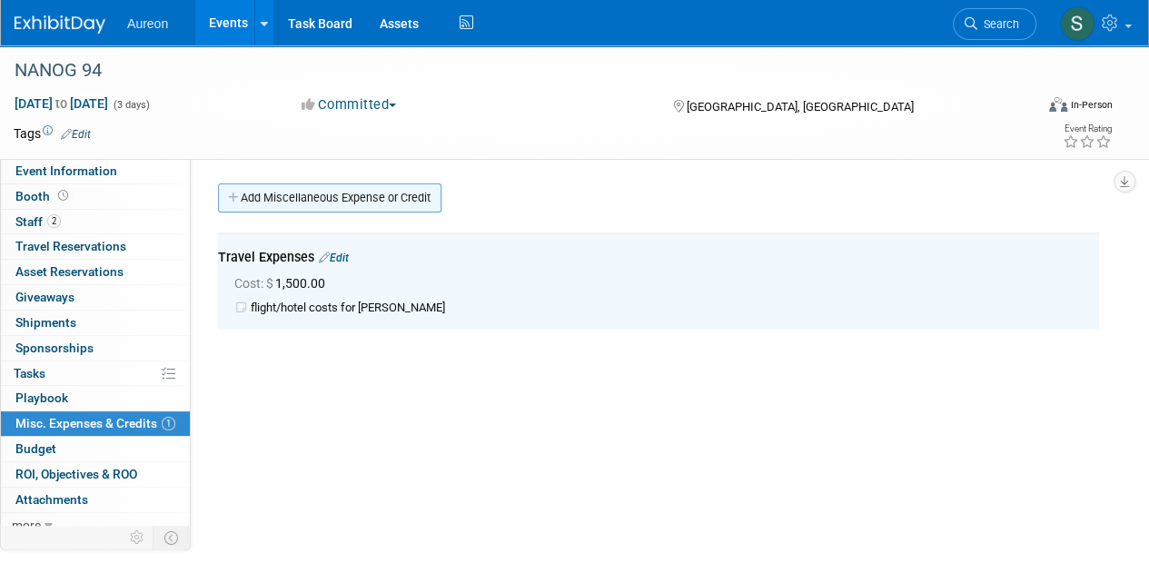
click at [258, 184] on link "Add Miscellaneous Expense or Credit" at bounding box center [329, 197] width 223 height 29
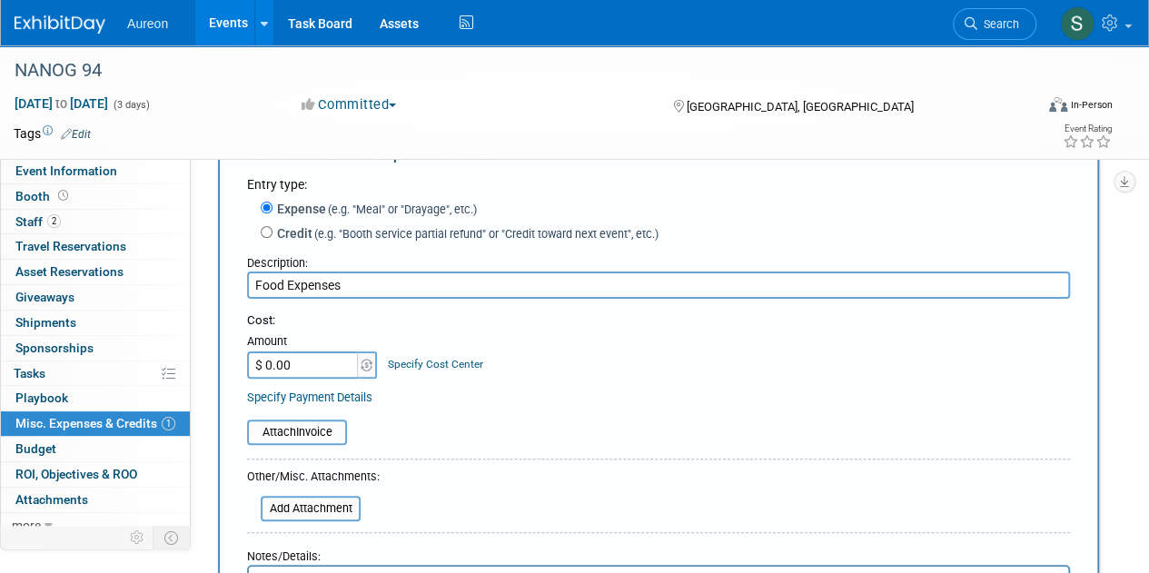
scroll to position [91, 0]
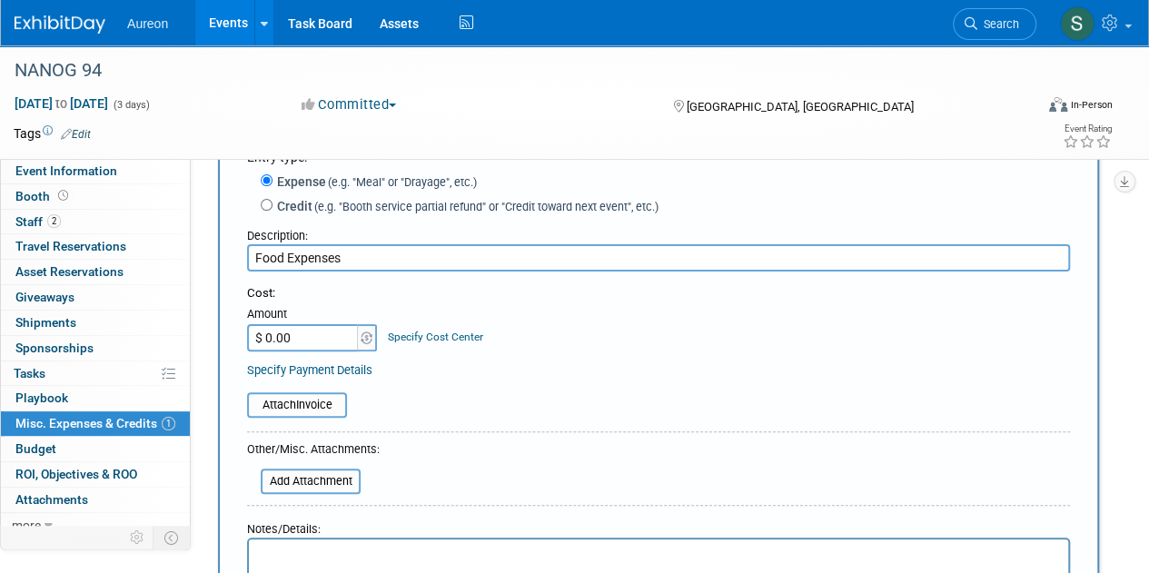
type input "Food Expenses"
drag, startPoint x: 303, startPoint y: 333, endPoint x: 350, endPoint y: 317, distance: 50.0
click at [304, 333] on input "$ 0.00" at bounding box center [303, 337] width 113 height 27
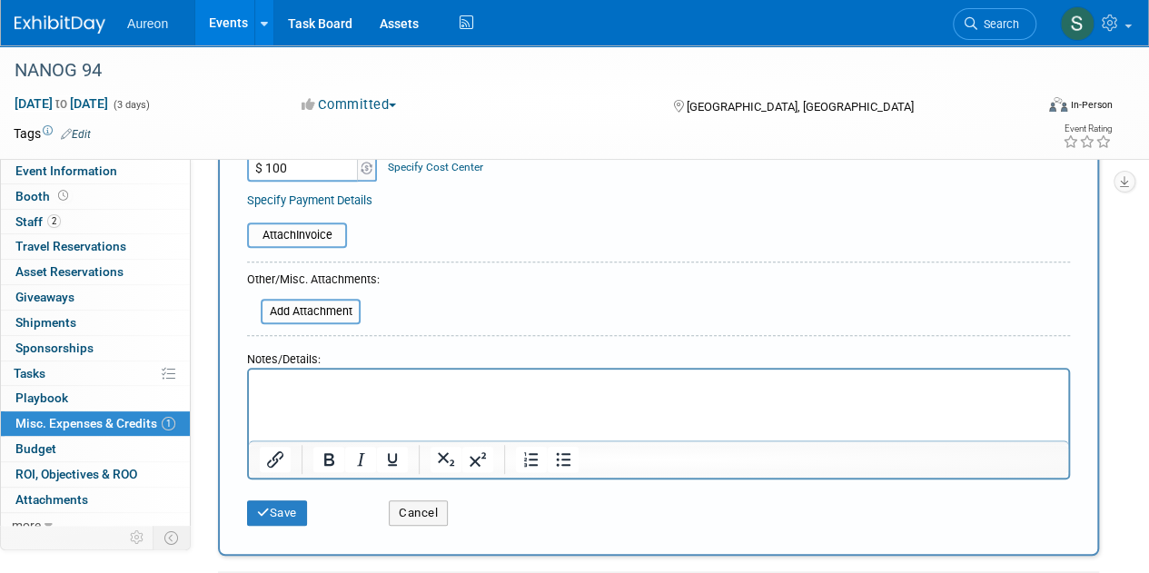
scroll to position [272, 0]
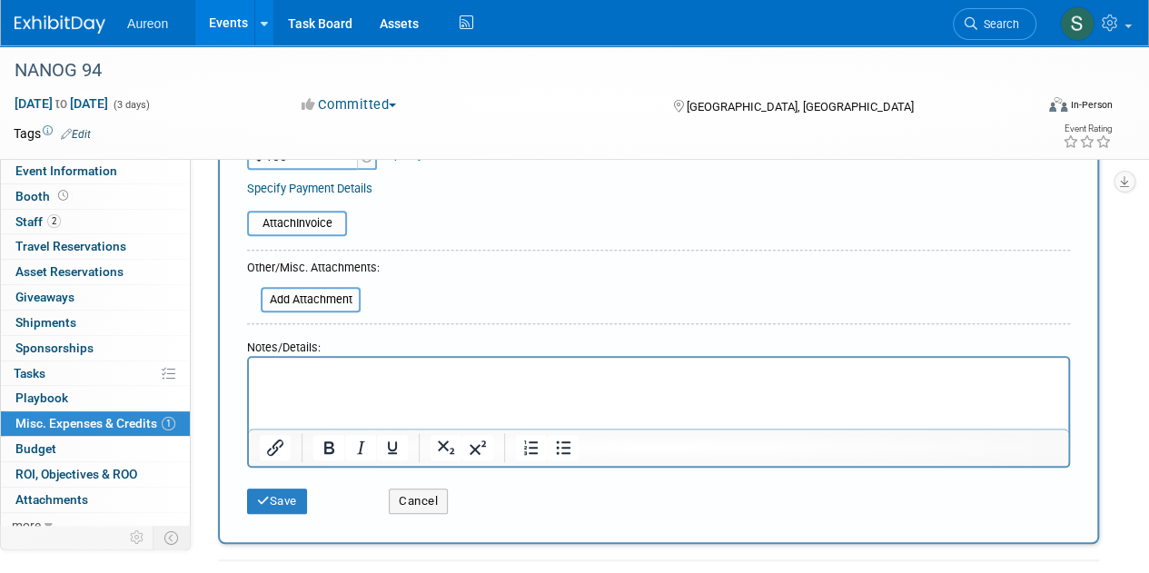
type input "$ 100.00"
click at [325, 380] on p "Rich Text Area. Press ALT-0 for help." at bounding box center [659, 374] width 798 height 18
click at [260, 503] on icon "submit" at bounding box center [263, 501] width 13 height 12
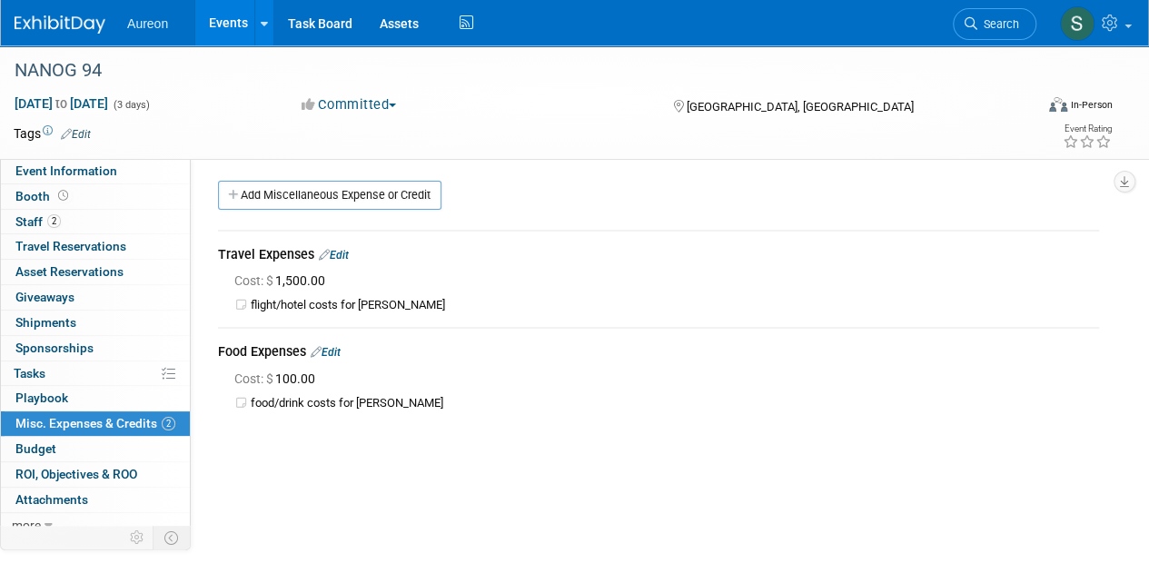
scroll to position [0, 0]
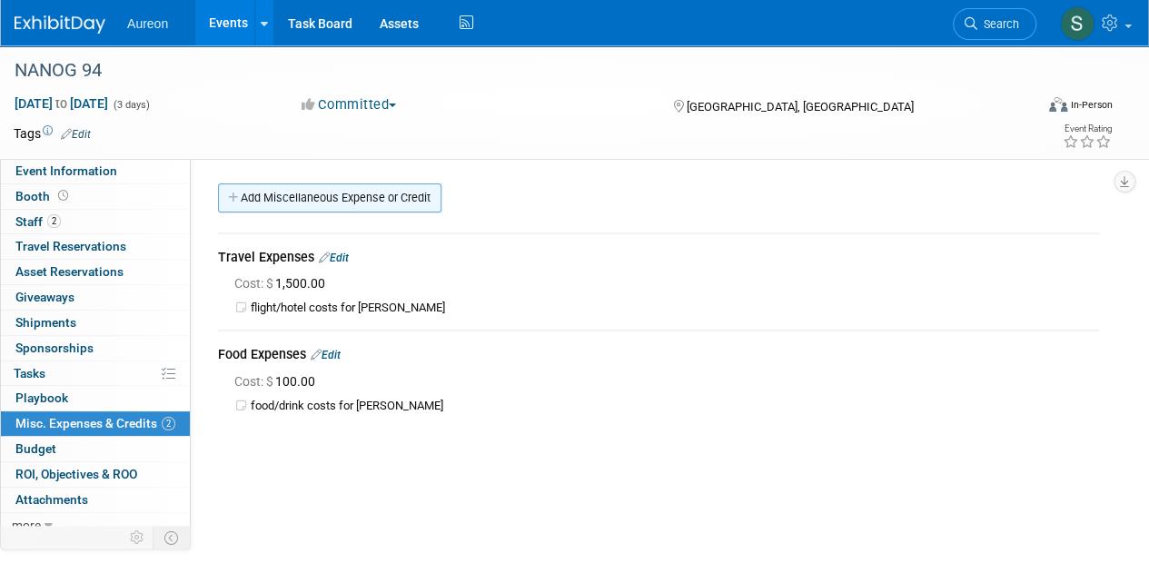
click at [332, 196] on link "Add Miscellaneous Expense or Credit" at bounding box center [329, 197] width 223 height 29
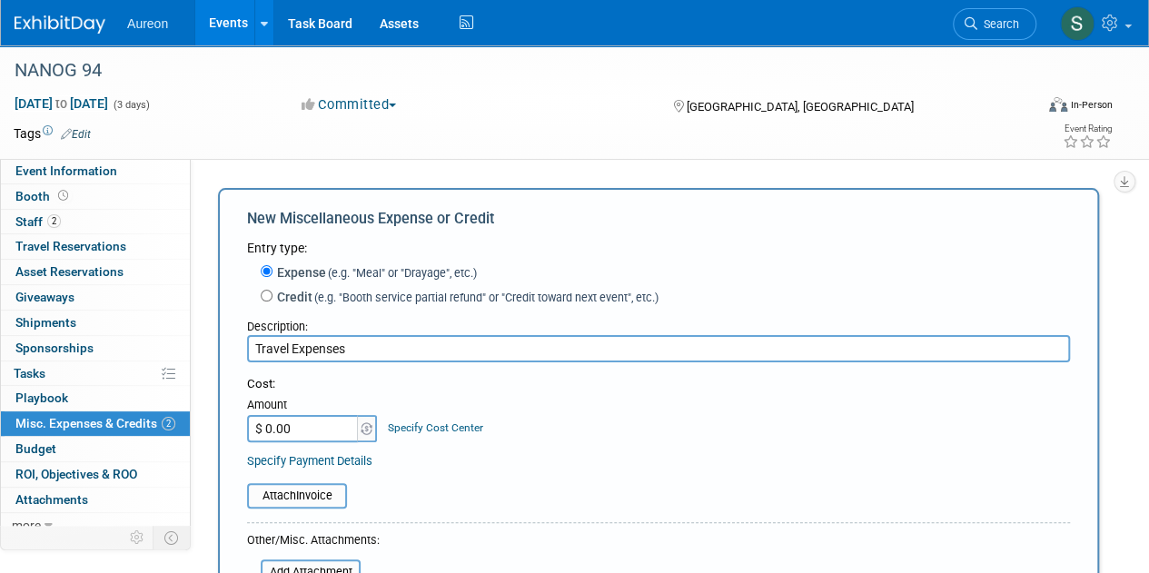
type input "Travel Expenses"
click at [300, 429] on input "$ 0.00" at bounding box center [303, 428] width 113 height 27
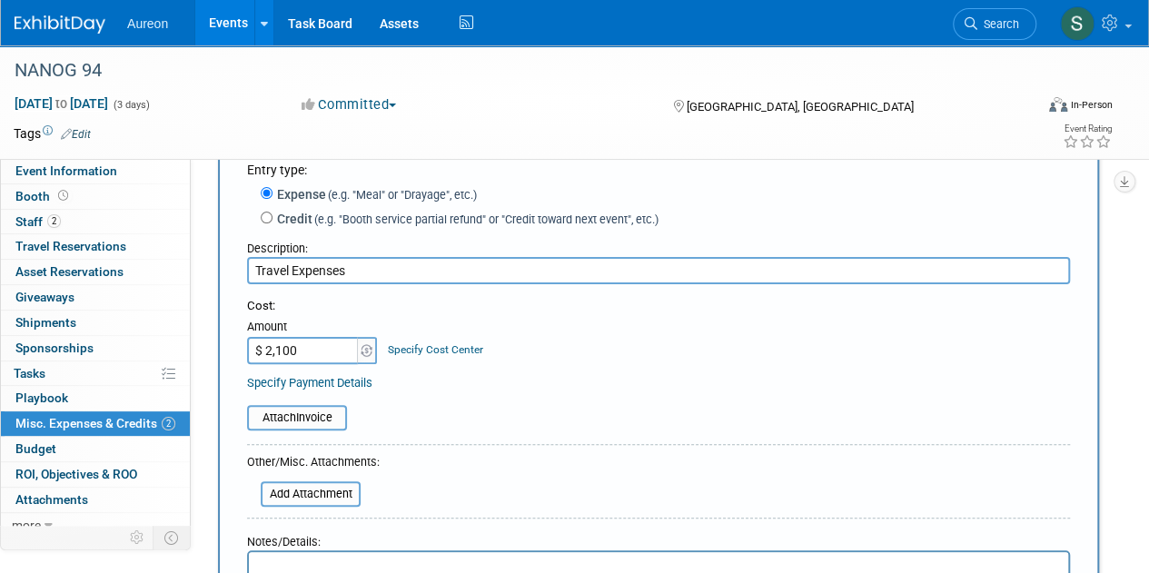
scroll to position [182, 0]
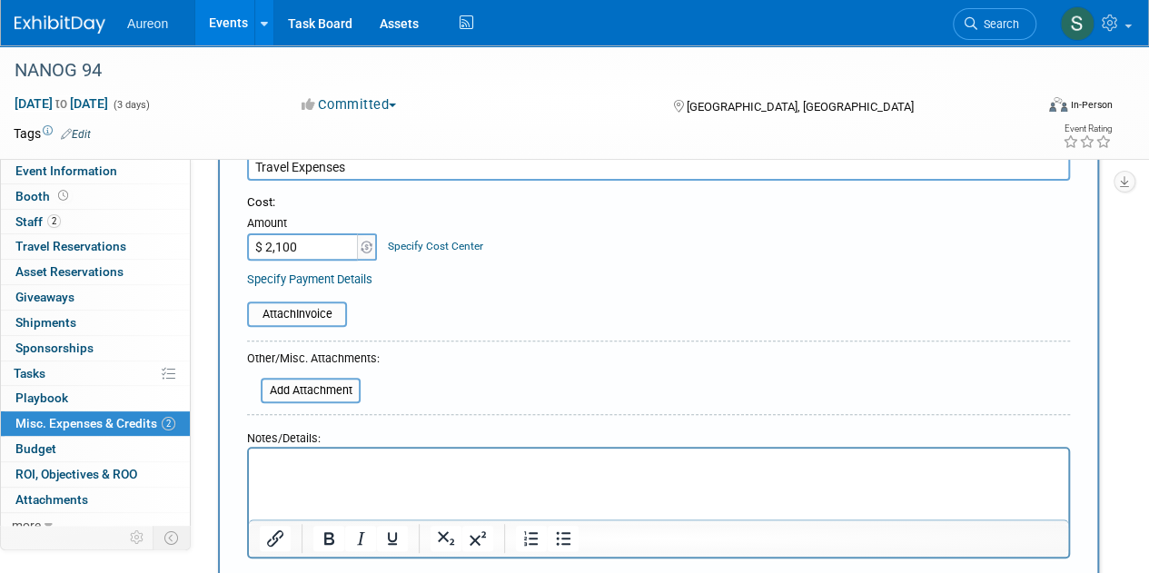
type input "$ 2,100.00"
click at [307, 457] on p "Rich Text Area. Press ALT-0 for help." at bounding box center [659, 465] width 798 height 18
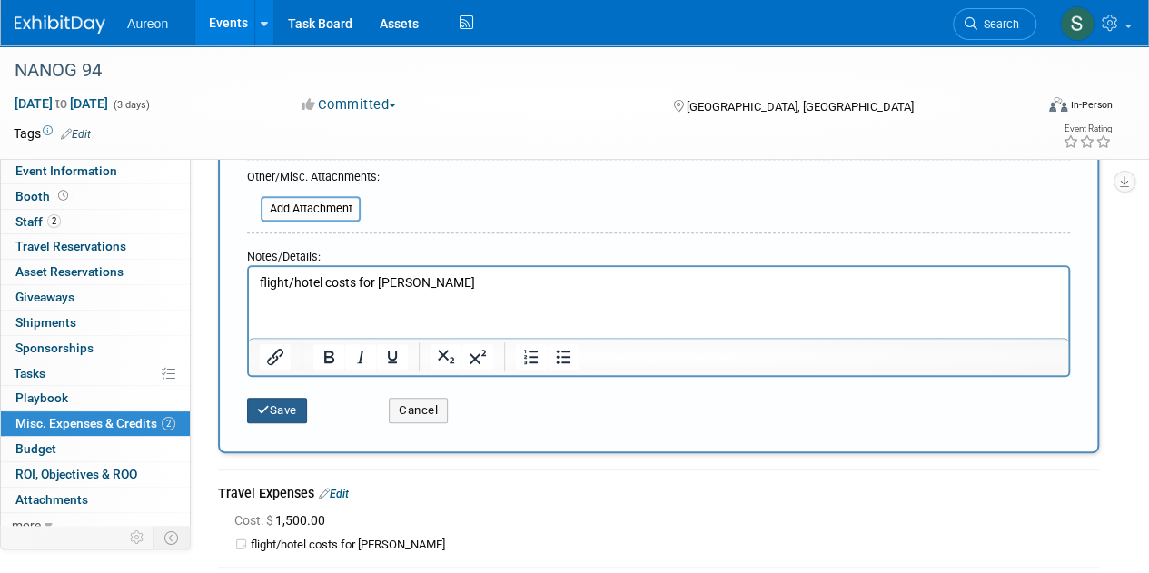
click at [277, 409] on button "Save" at bounding box center [277, 410] width 60 height 25
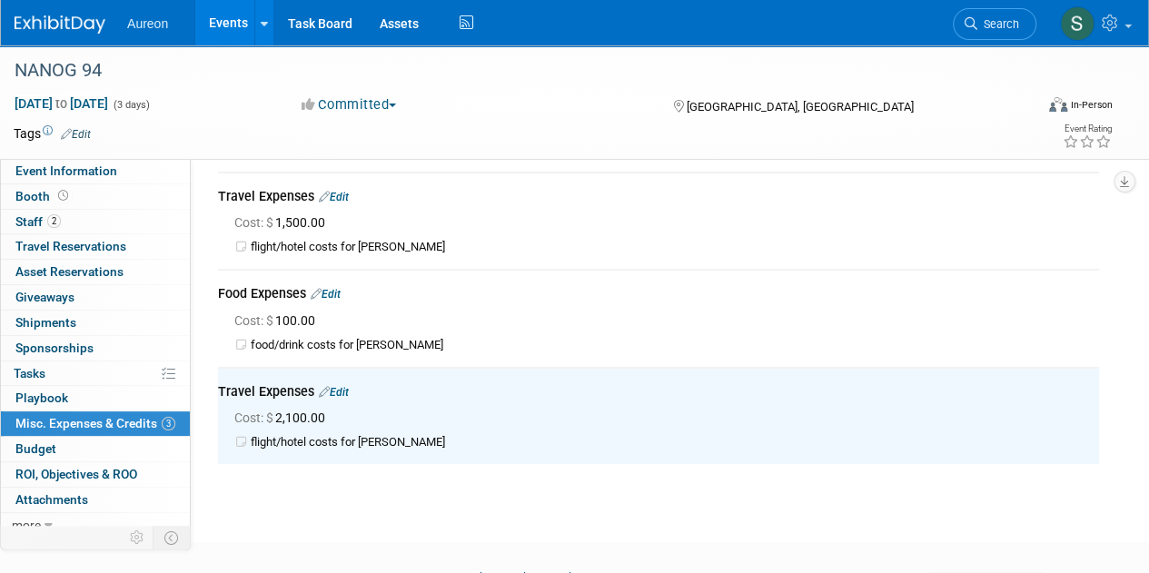
scroll to position [0, 0]
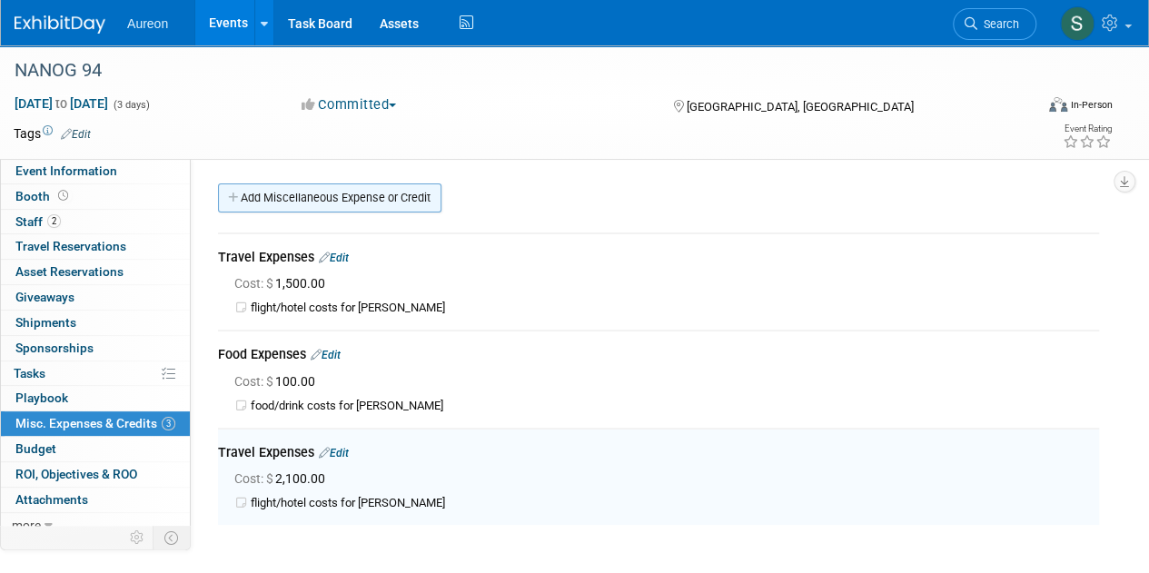
click at [306, 192] on link "Add Miscellaneous Expense or Credit" at bounding box center [329, 197] width 223 height 29
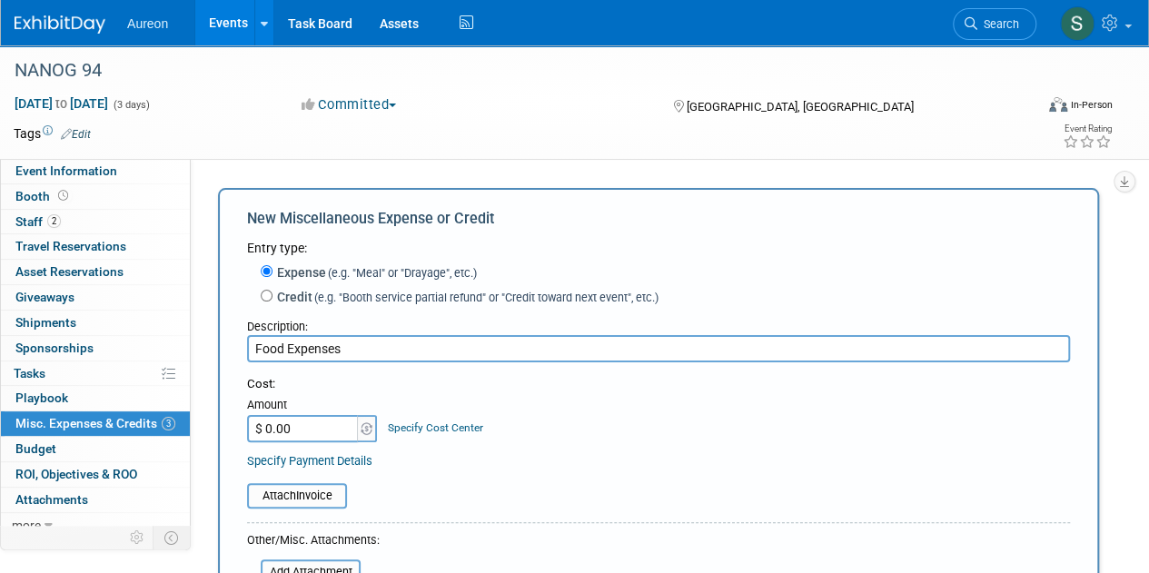
scroll to position [91, 0]
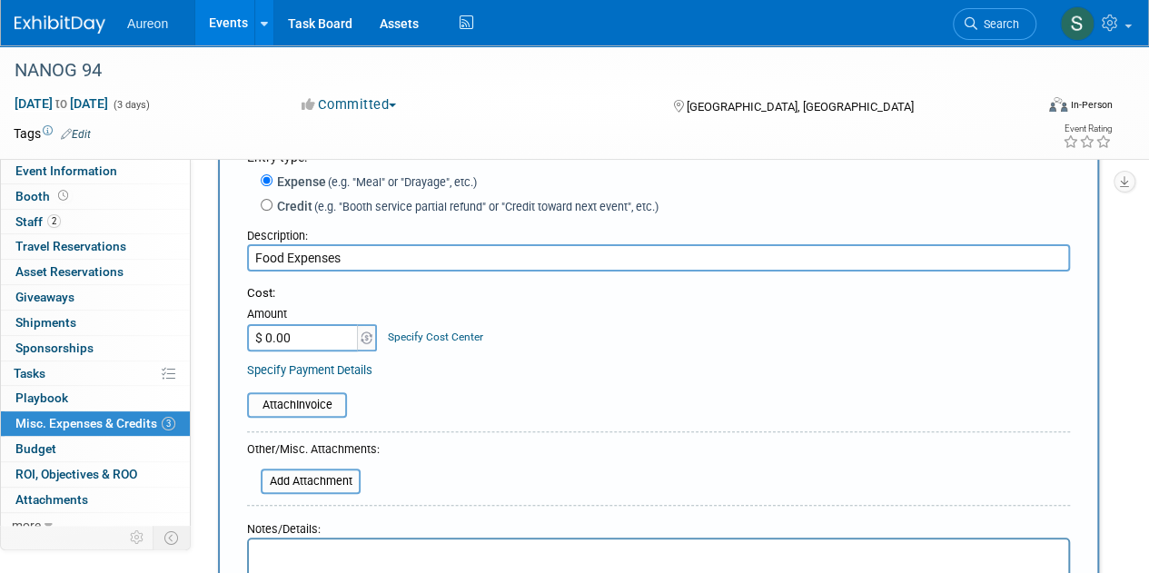
type input "Food Expenses"
click at [285, 340] on input "$ 0.00" at bounding box center [303, 337] width 113 height 27
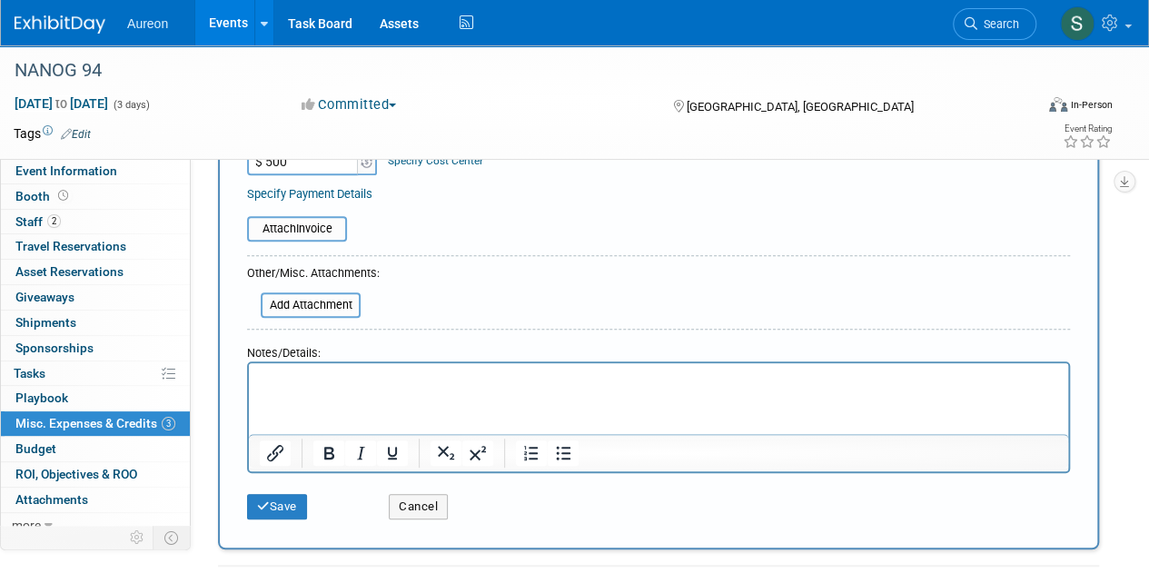
scroll to position [272, 0]
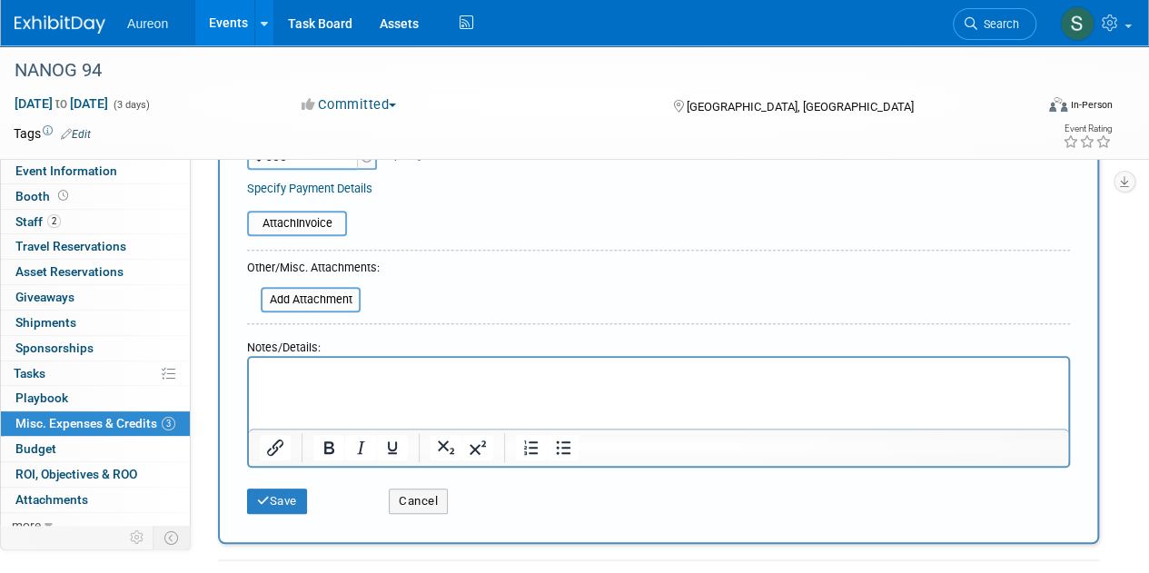
type input "$ 500.00"
click at [455, 383] on html at bounding box center [658, 370] width 819 height 25
click at [291, 504] on button "Save" at bounding box center [277, 500] width 60 height 25
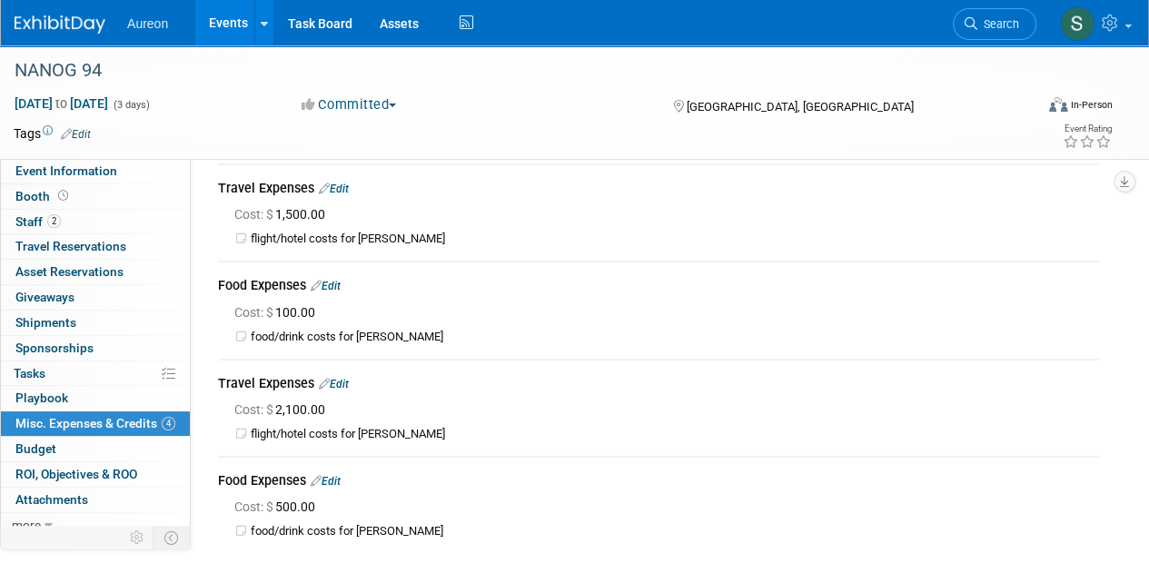
scroll to position [0, 0]
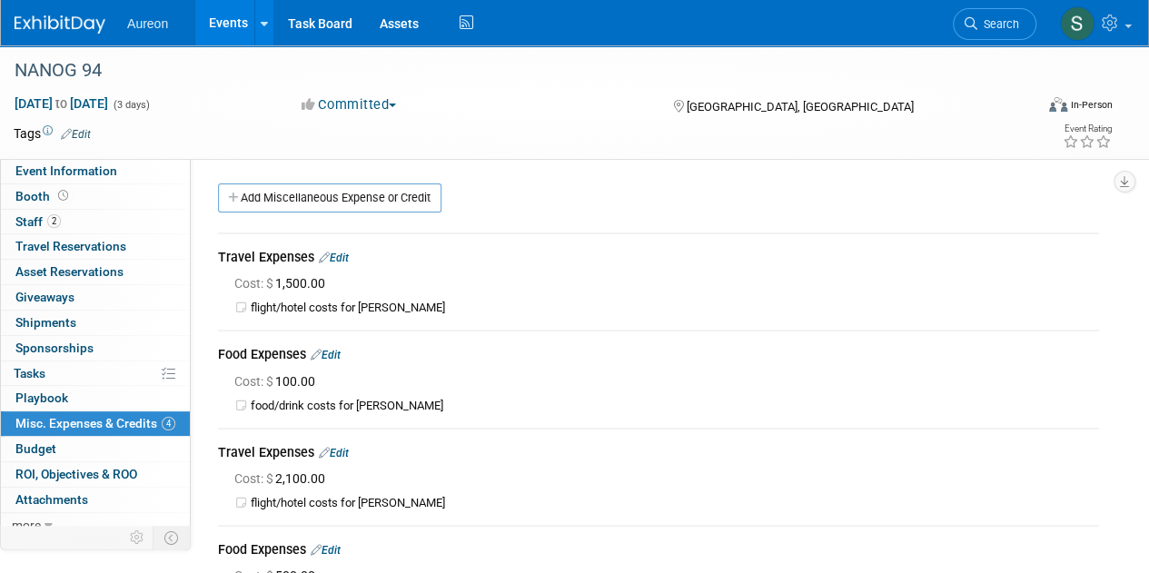
click at [72, 22] on img at bounding box center [60, 24] width 91 height 18
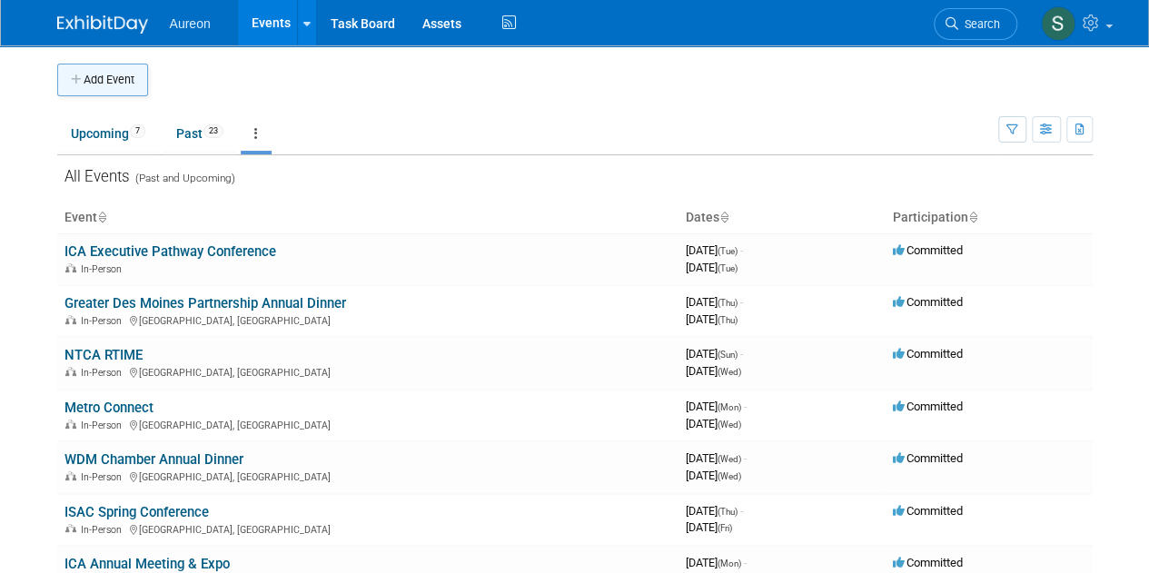
click at [98, 82] on button "Add Event" at bounding box center [102, 80] width 91 height 33
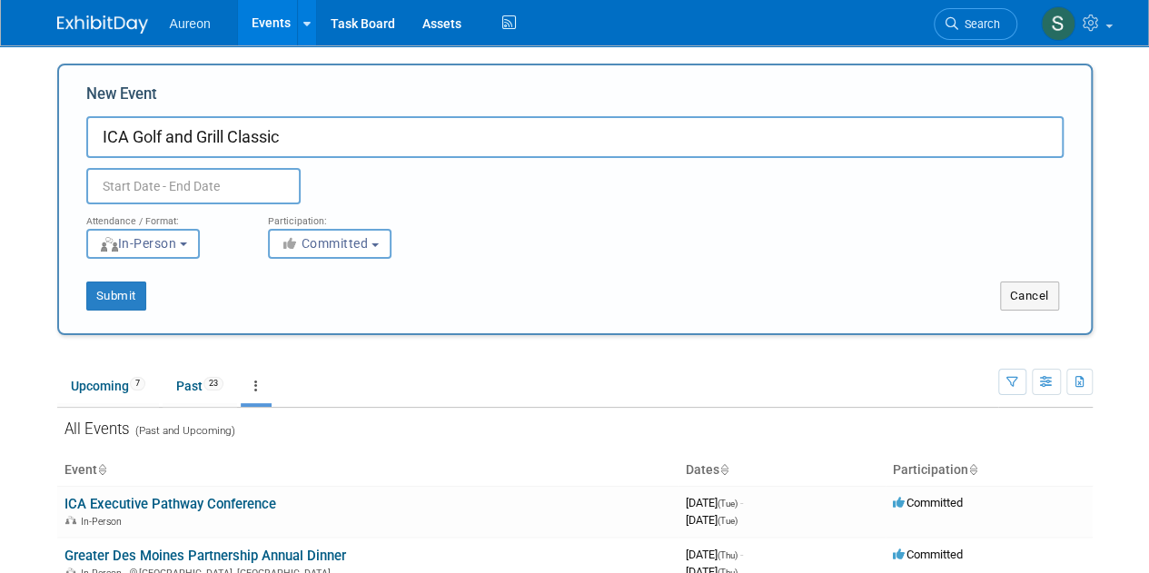
type input "ICA Golf and Grill Classic"
click at [107, 182] on input "text" at bounding box center [193, 186] width 214 height 36
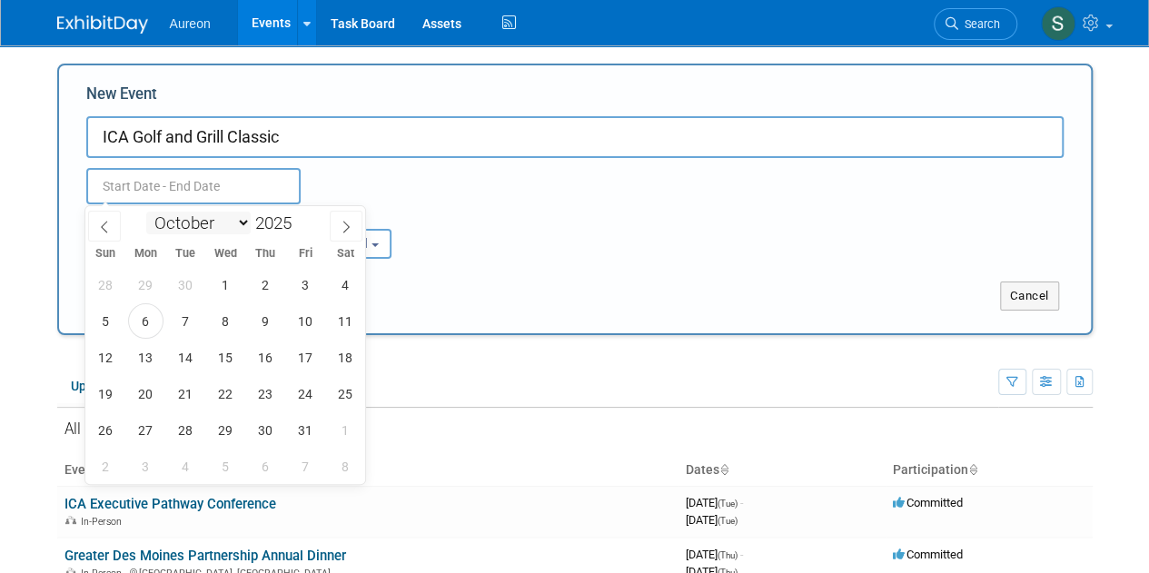
click at [232, 224] on select "January February March April May June July August September October November De…" at bounding box center [198, 223] width 104 height 23
select select "5"
click at [146, 212] on select "January February March April May June July August September October November De…" at bounding box center [198, 223] width 104 height 23
click at [152, 364] on span "16" at bounding box center [145, 357] width 35 height 35
click at [191, 357] on span "17" at bounding box center [185, 357] width 35 height 35
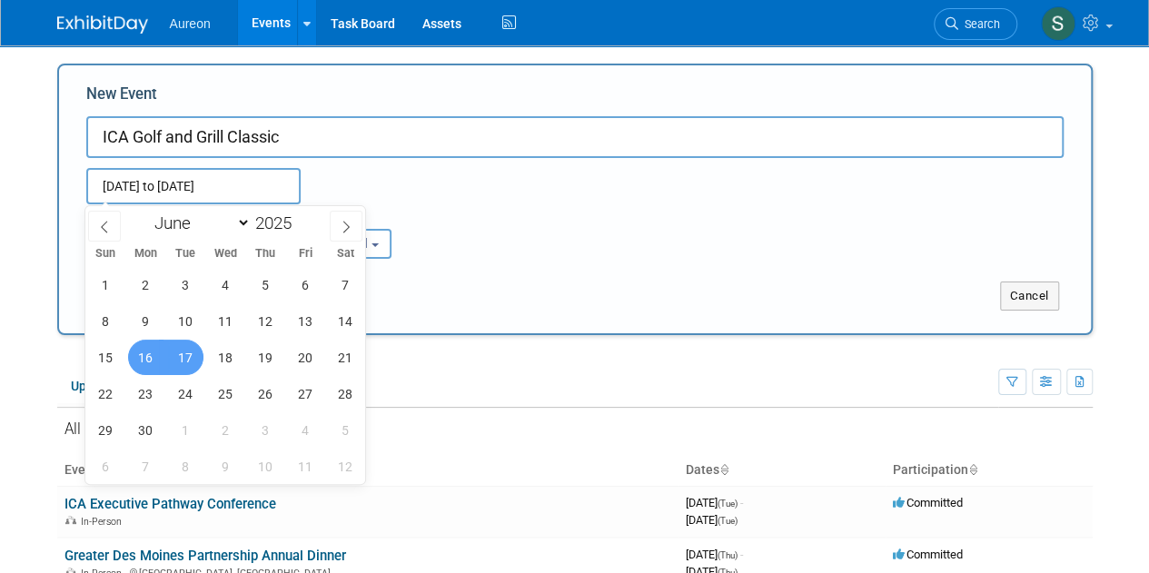
type input "Jun 16, 2025 to Jun 17, 2025"
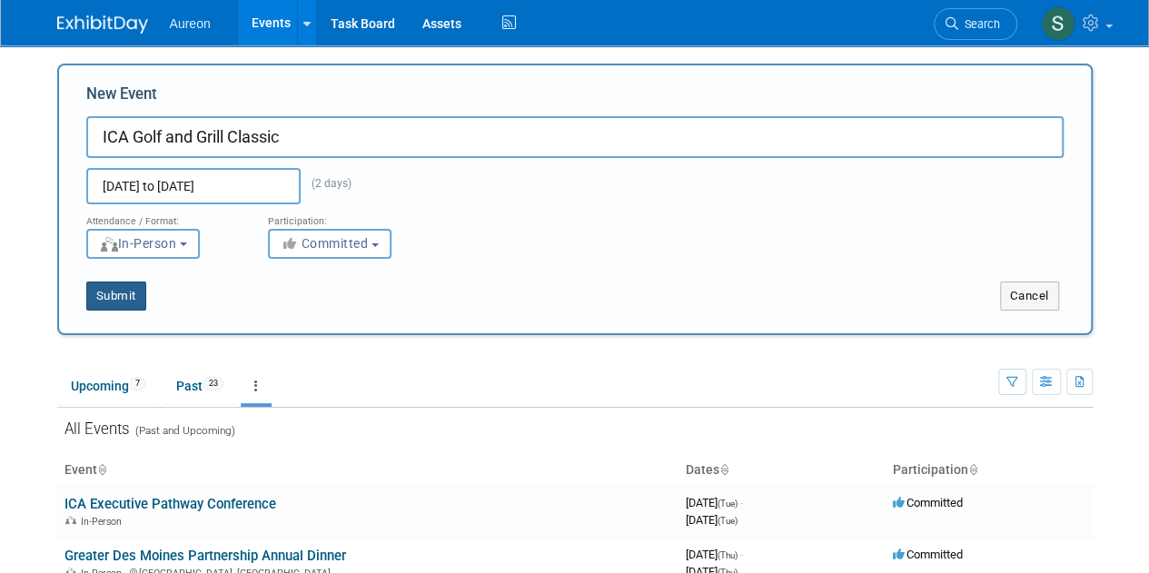
click at [120, 292] on button "Submit" at bounding box center [116, 295] width 60 height 29
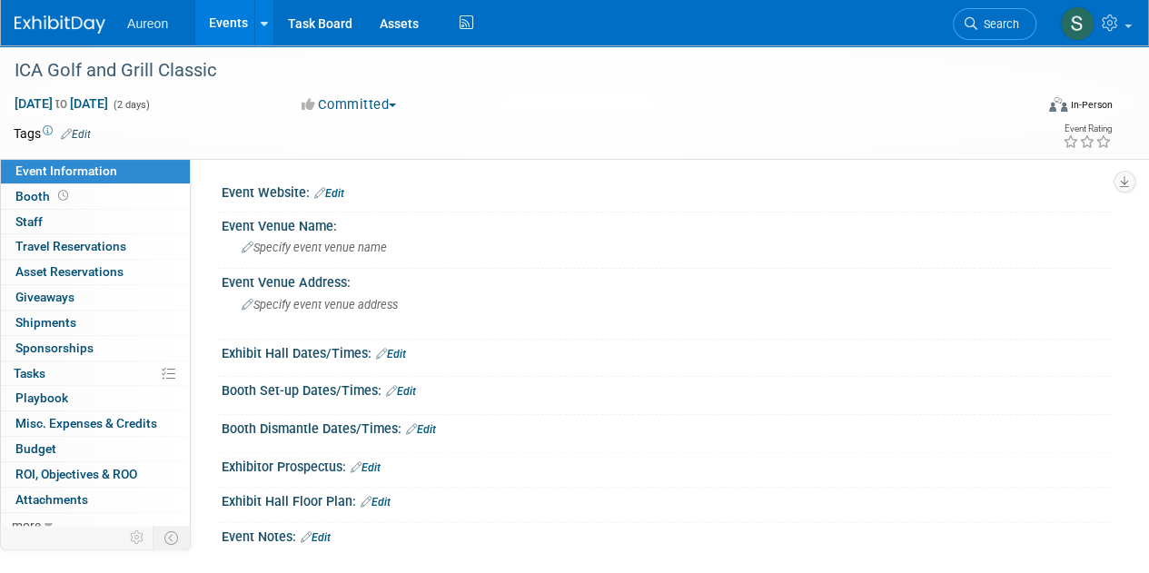
click at [337, 188] on link "Edit" at bounding box center [329, 193] width 30 height 13
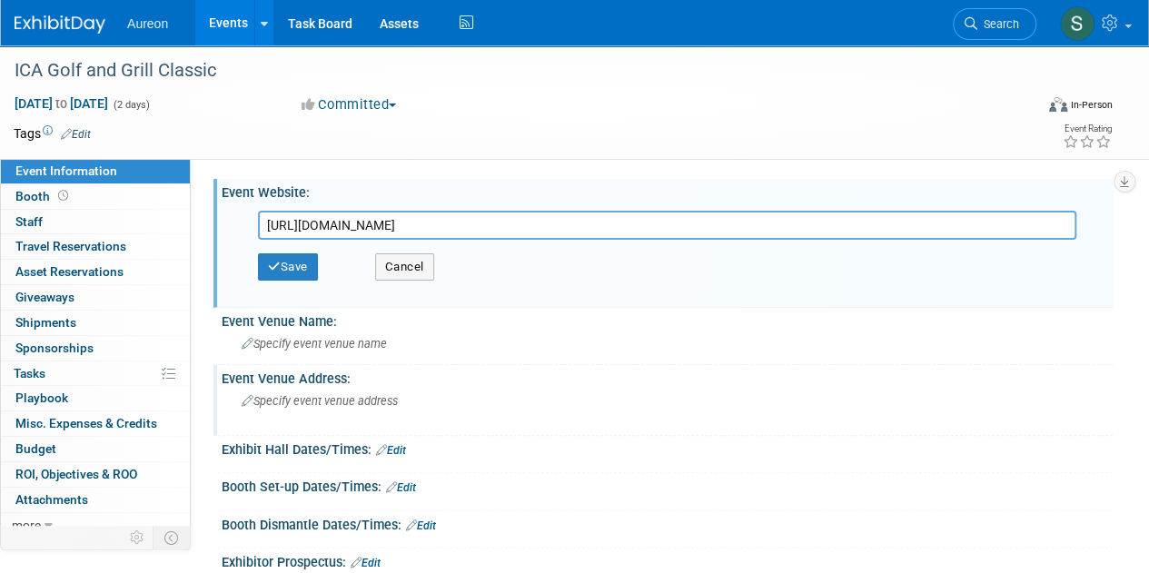
scroll to position [0, 404]
type input "https://ioca.memberclicks.net/index.php?option=com_jevents&task=icalrepeat.deta…"
click at [285, 267] on button "Save" at bounding box center [288, 266] width 60 height 27
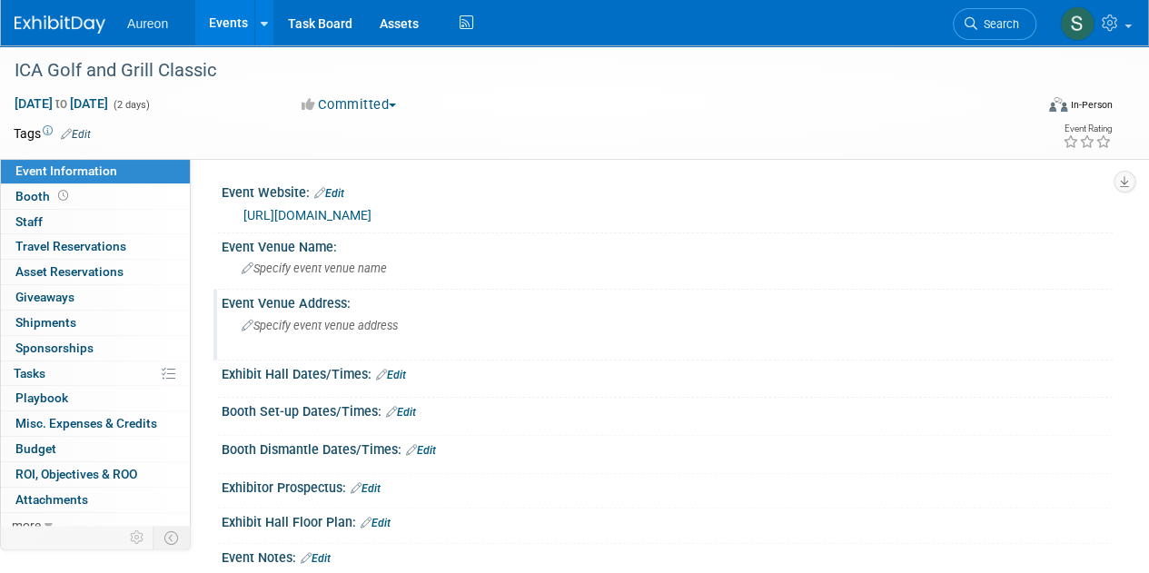
click at [370, 332] on span "Specify event venue address" at bounding box center [320, 326] width 156 height 14
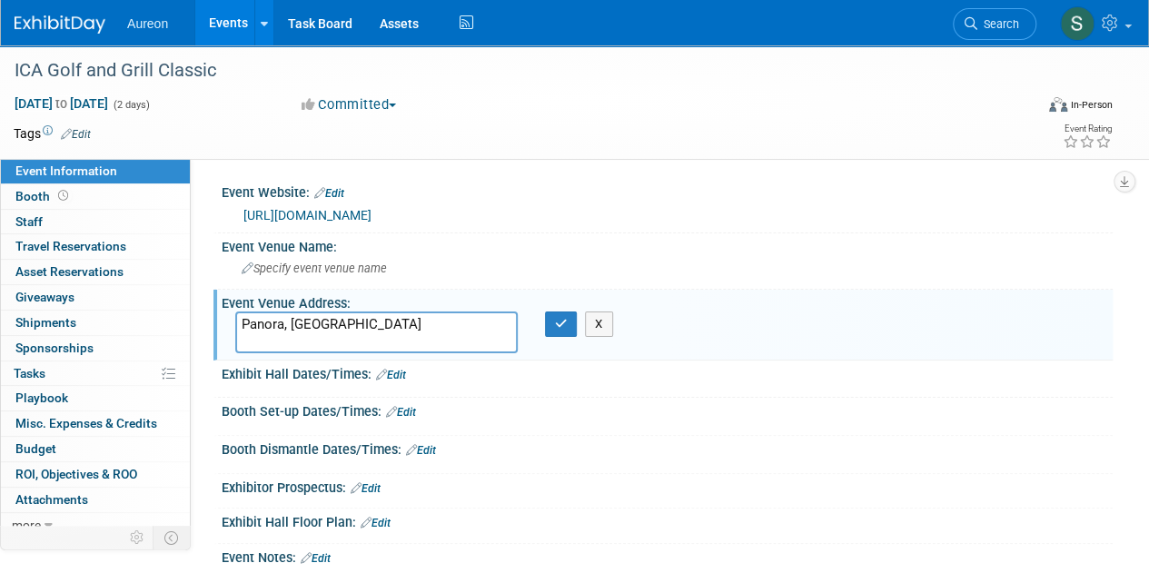
type textarea "Panora, [GEOGRAPHIC_DATA]"
click at [565, 353] on div "Panora, IA X" at bounding box center [407, 332] width 371 height 42
click at [560, 330] on icon "button" at bounding box center [561, 324] width 13 height 12
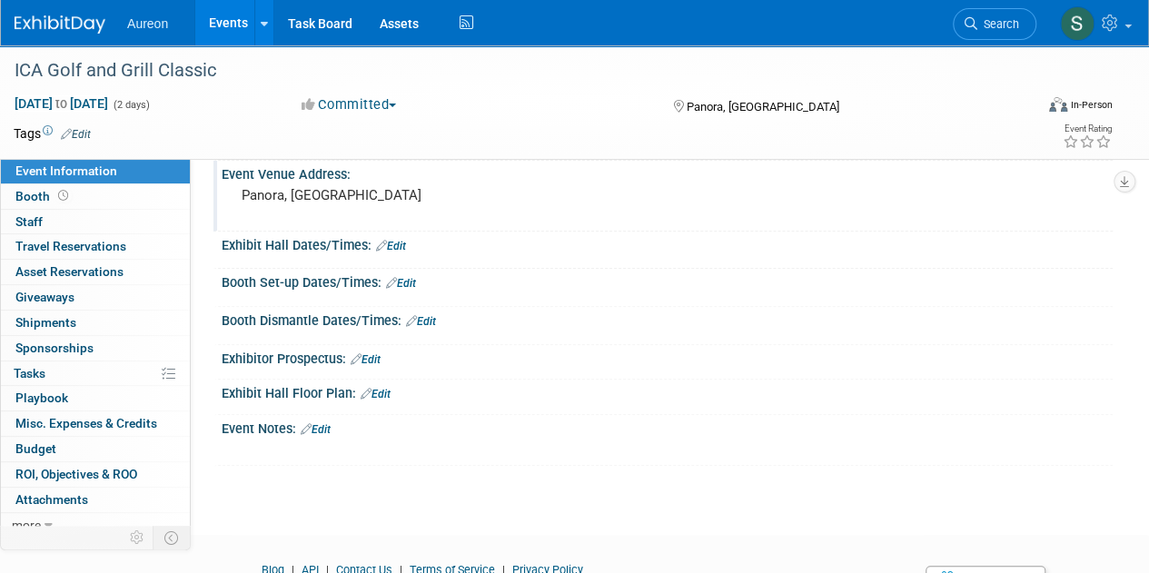
scroll to position [232, 0]
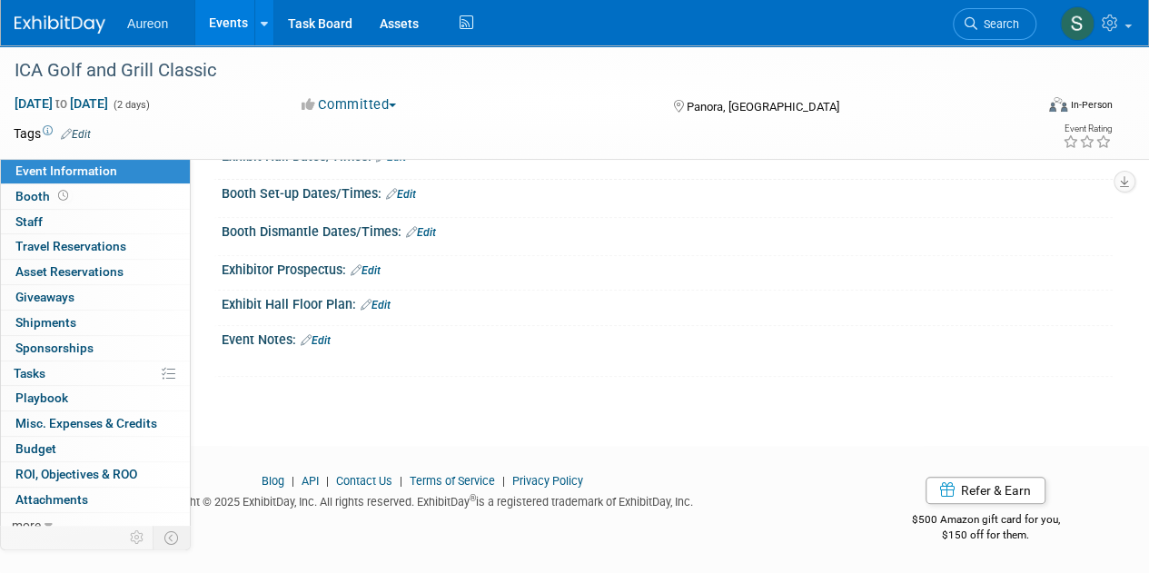
click at [316, 337] on link "Edit" at bounding box center [316, 340] width 30 height 13
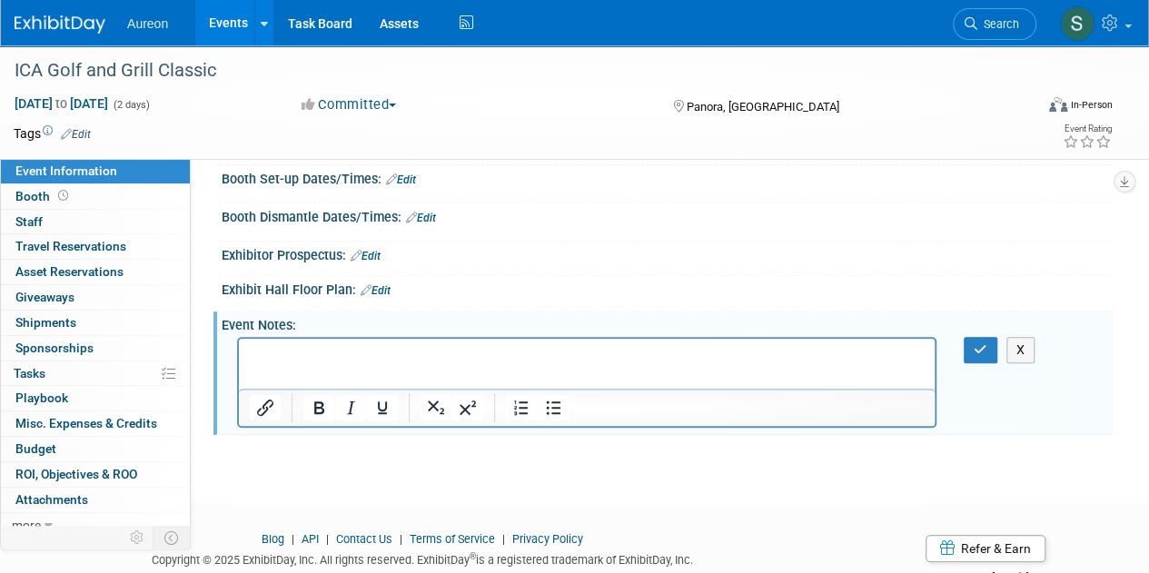
scroll to position [0, 0]
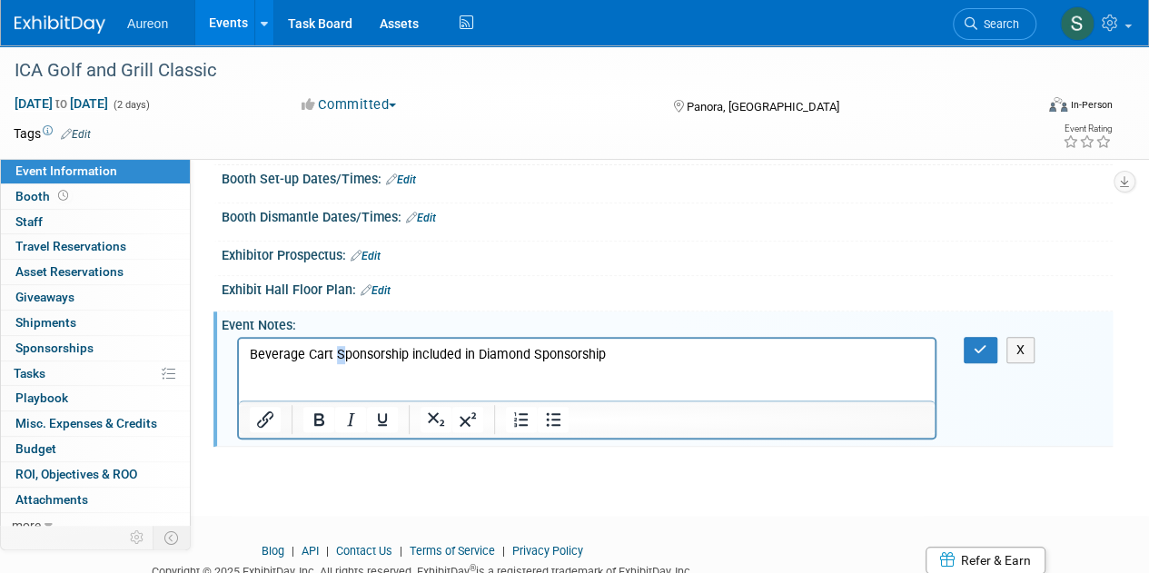
click at [340, 359] on p "Beverage Cart Sponsorship included in Diamond Sponsorship" at bounding box center [587, 355] width 675 height 18
click at [336, 377] on p "Rich Text Area. Press ALT-0 for help." at bounding box center [587, 373] width 675 height 18
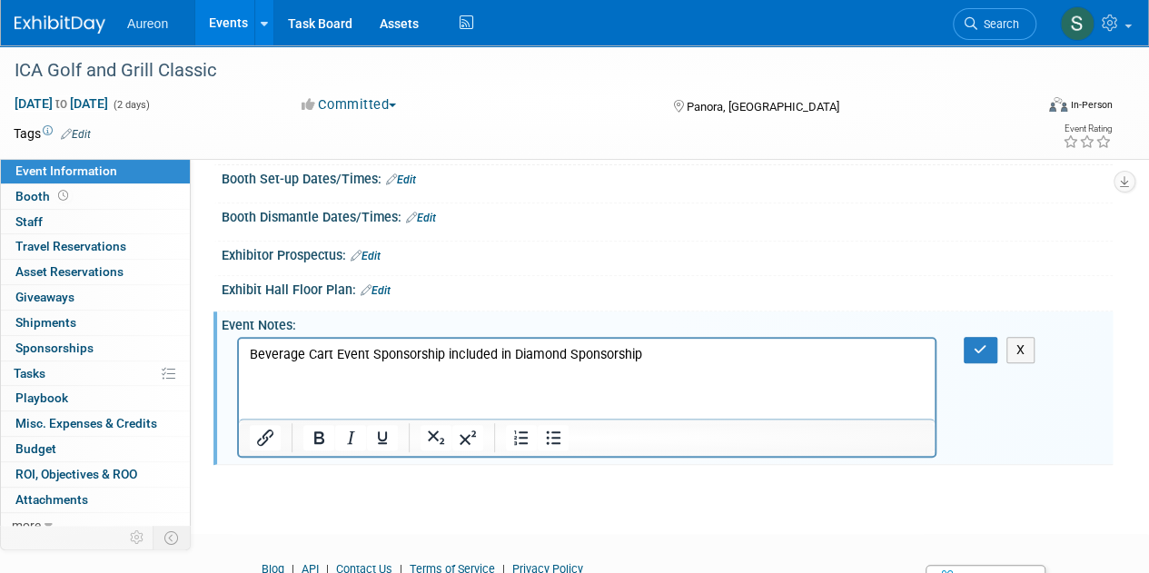
click at [282, 374] on p "Rich Text Area. Press ALT-0 for help." at bounding box center [587, 373] width 675 height 18
click at [281, 383] on p "Rich Text Area. Press ALT-0 for help." at bounding box center [587, 391] width 675 height 18
click at [405, 394] on p "Golfers: George O'Neal ," at bounding box center [587, 391] width 675 height 18
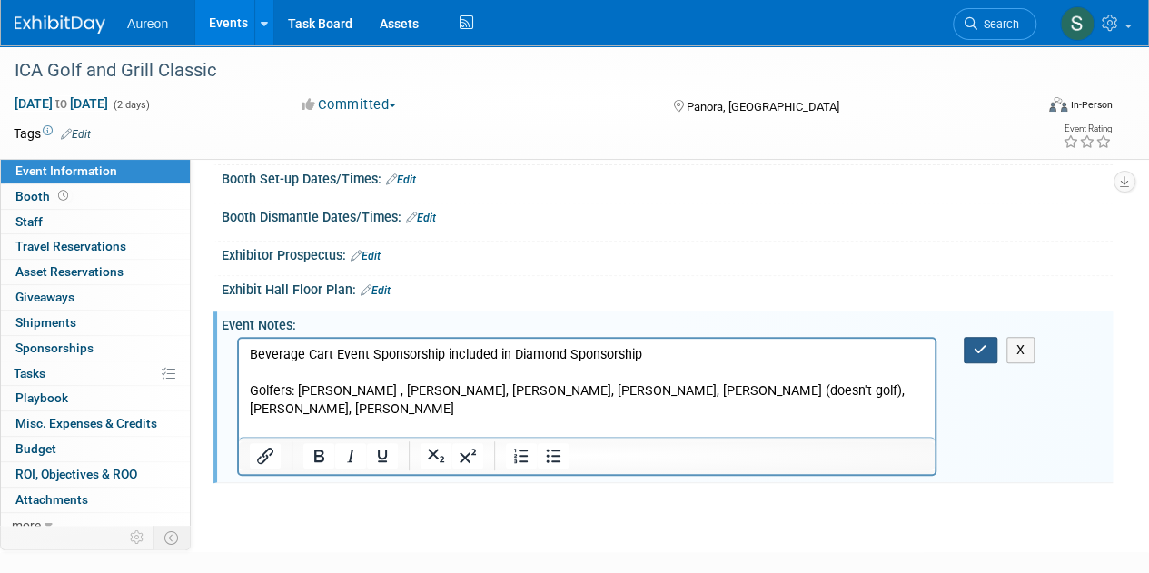
click at [996, 363] on div "X" at bounding box center [985, 350] width 44 height 26
click at [973, 356] on icon "button" at bounding box center [980, 349] width 14 height 13
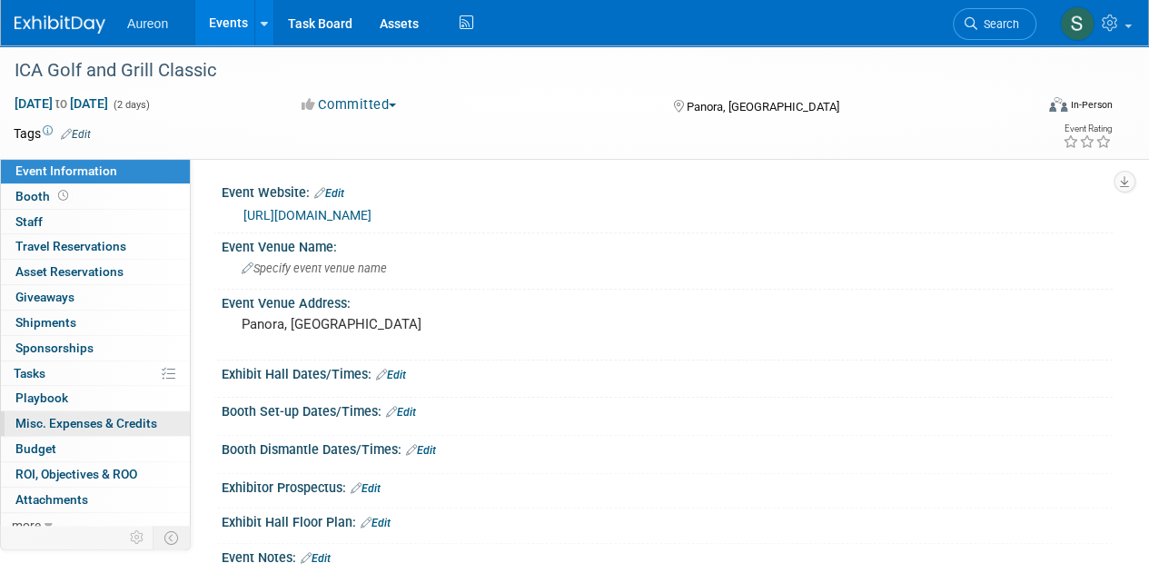
click at [101, 416] on span "Misc. Expenses & Credits 0" at bounding box center [86, 423] width 142 height 15
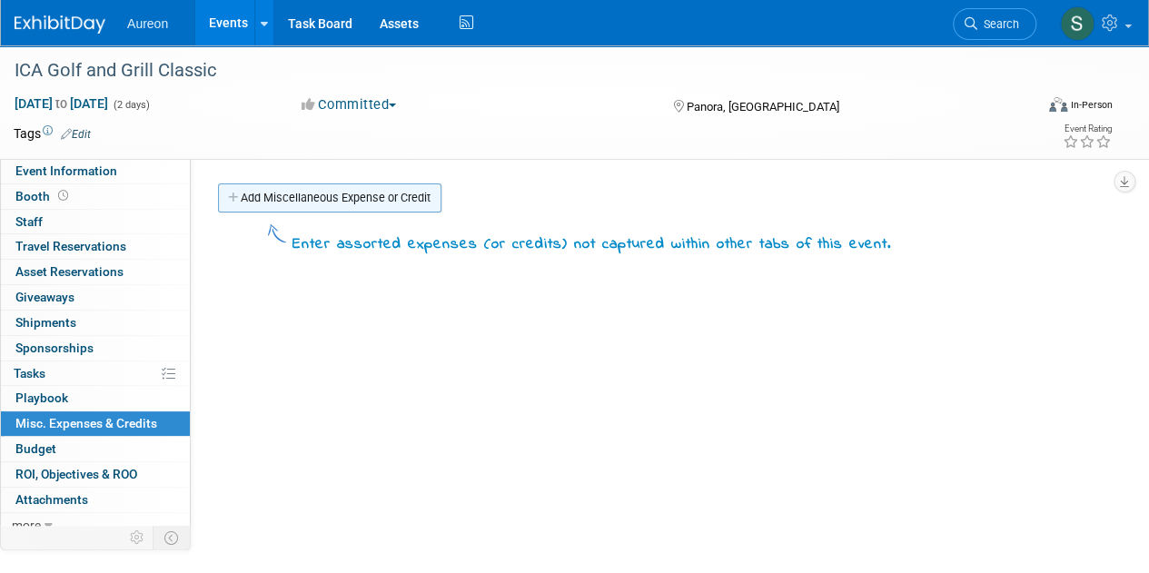
click at [423, 198] on link "Add Miscellaneous Expense or Credit" at bounding box center [329, 197] width 223 height 29
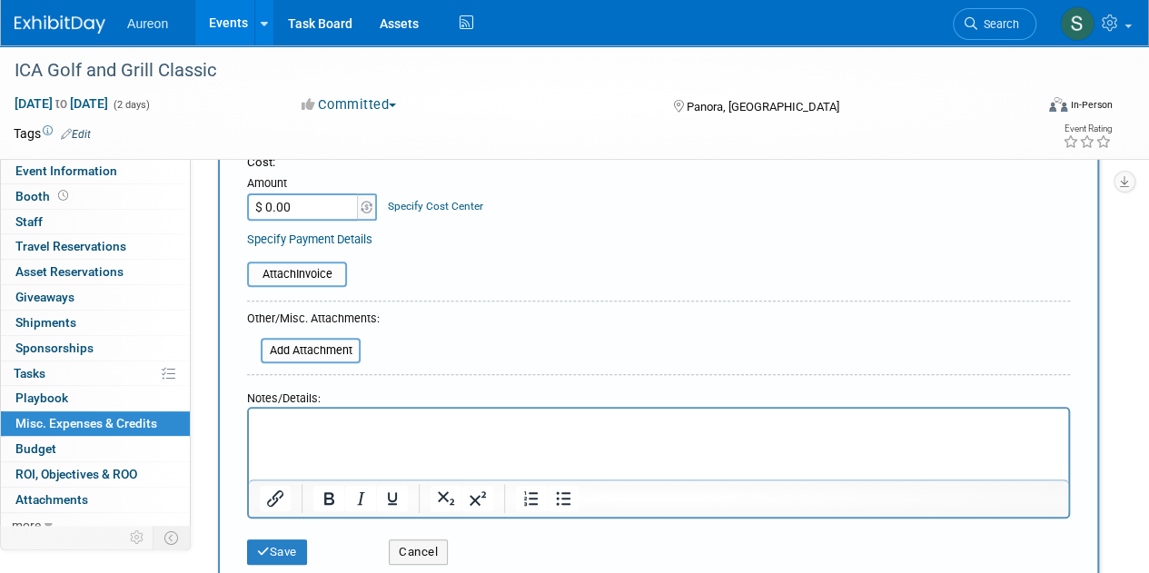
scroll to position [182, 0]
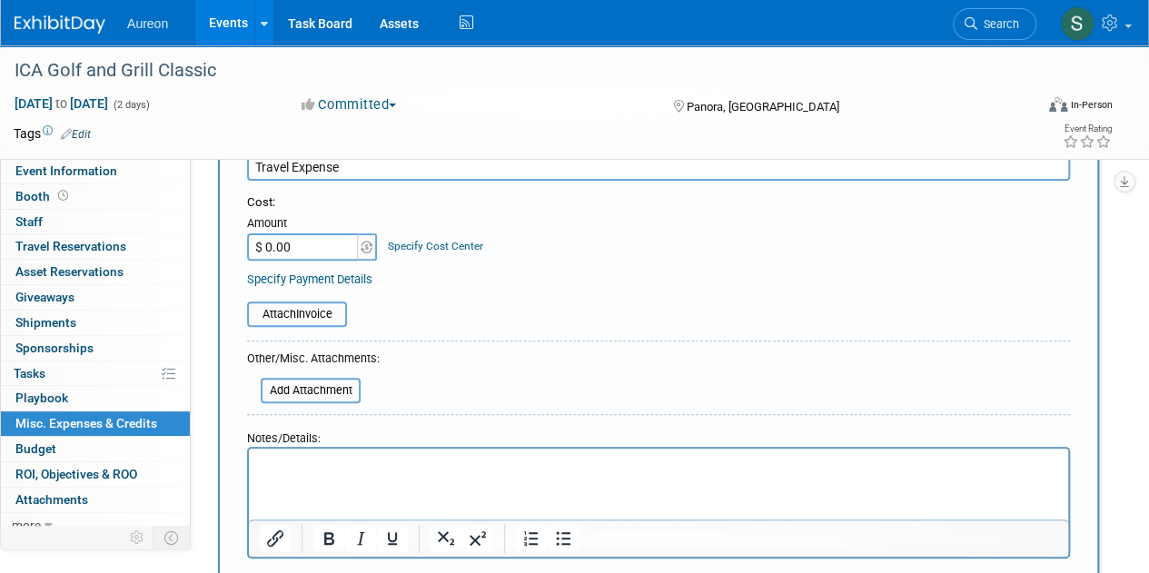
type input "Travel Expense"
click at [303, 239] on input "$ 0.00" at bounding box center [303, 246] width 113 height 27
type input "$ 30.00"
click at [373, 471] on p "Rich Text Area. Press ALT-0 for help." at bounding box center [659, 465] width 798 height 18
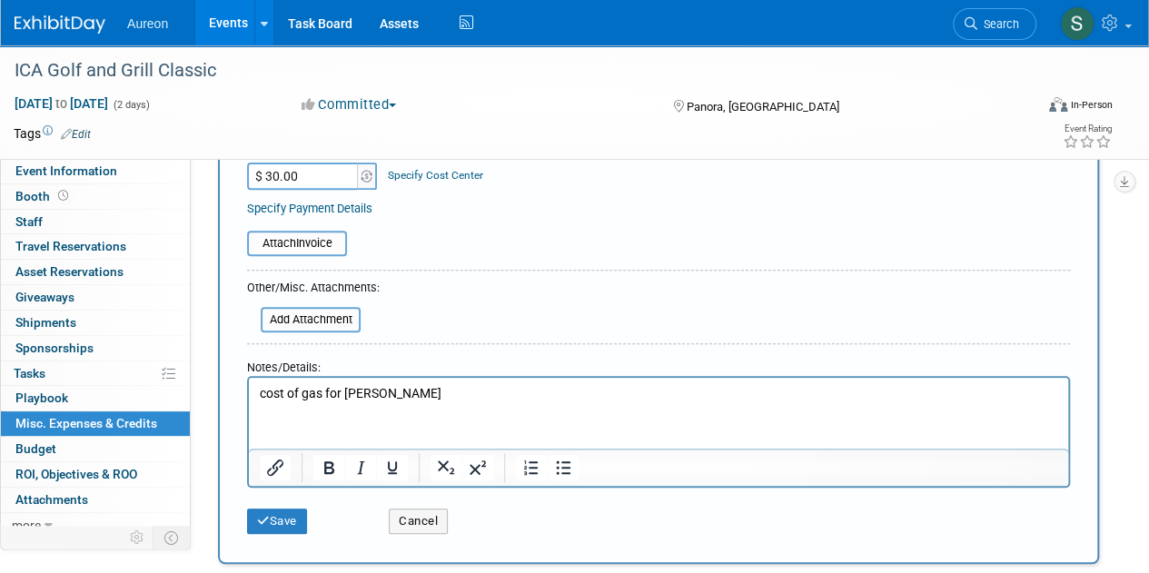
scroll to position [363, 0]
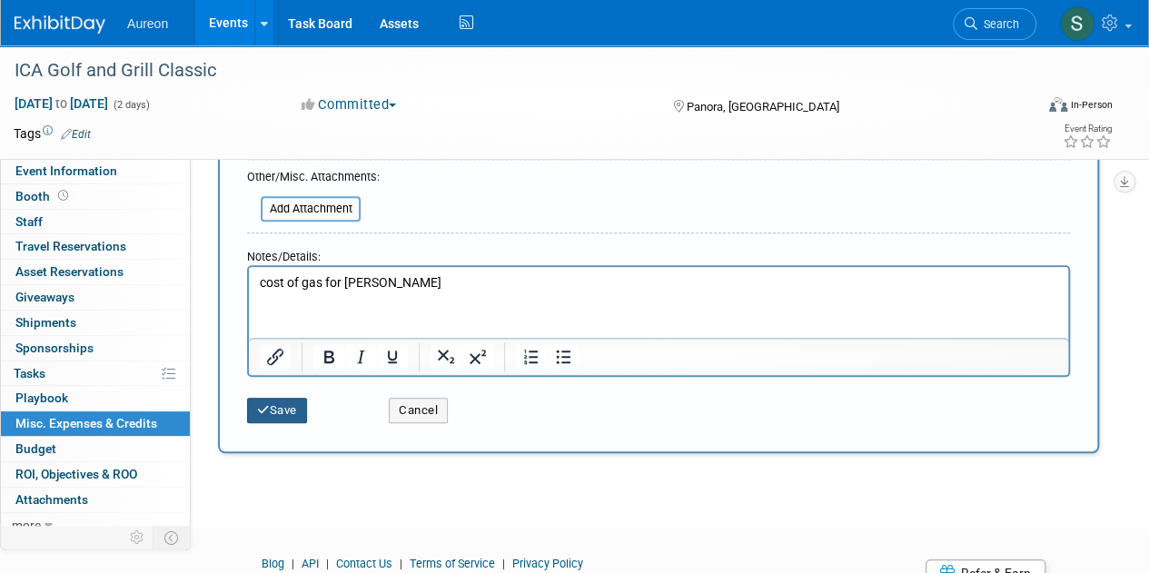
click at [277, 413] on button "Save" at bounding box center [277, 410] width 60 height 25
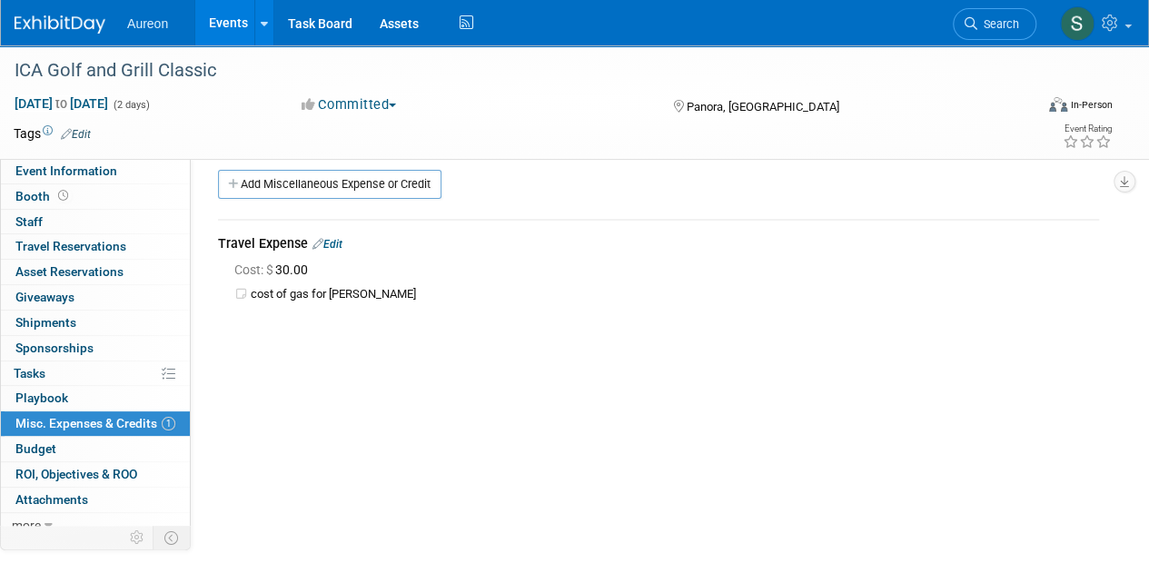
scroll to position [0, 0]
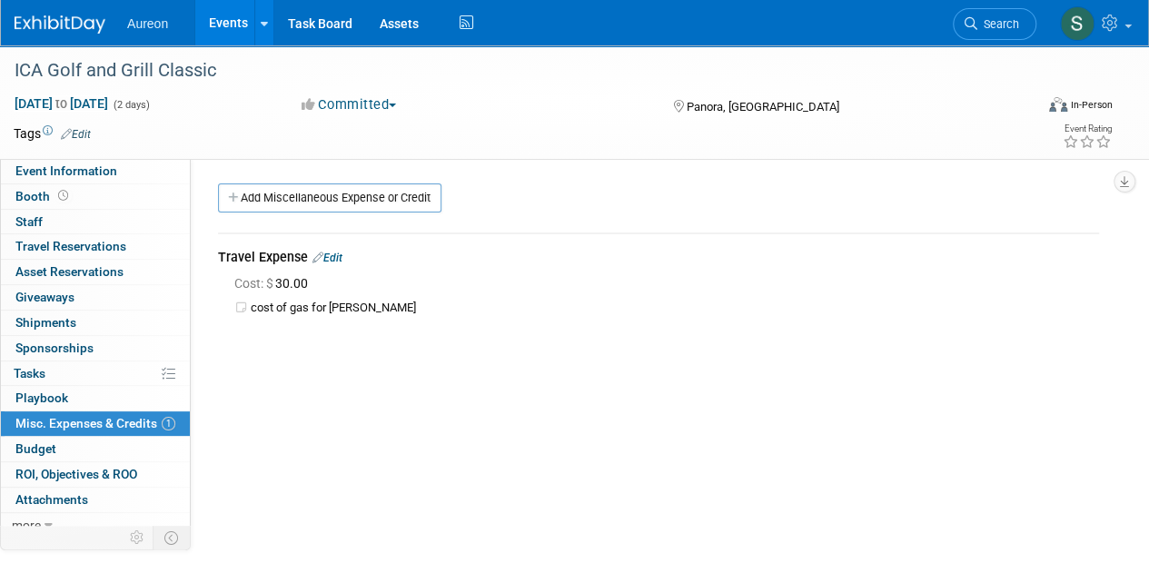
click at [85, 26] on img at bounding box center [60, 24] width 91 height 18
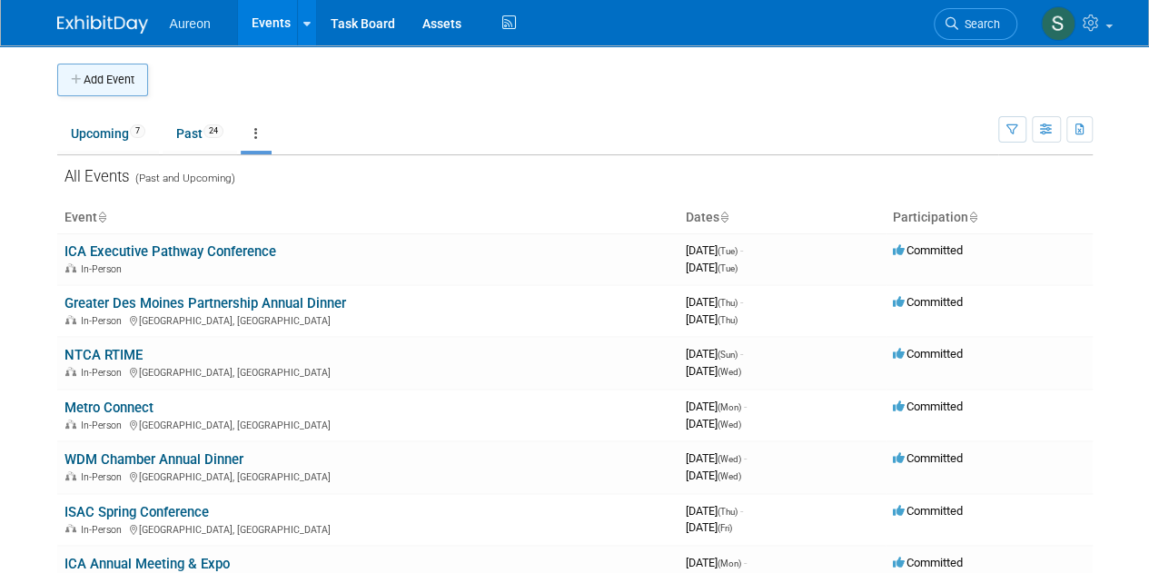
click at [91, 81] on button "Add Event" at bounding box center [102, 80] width 91 height 33
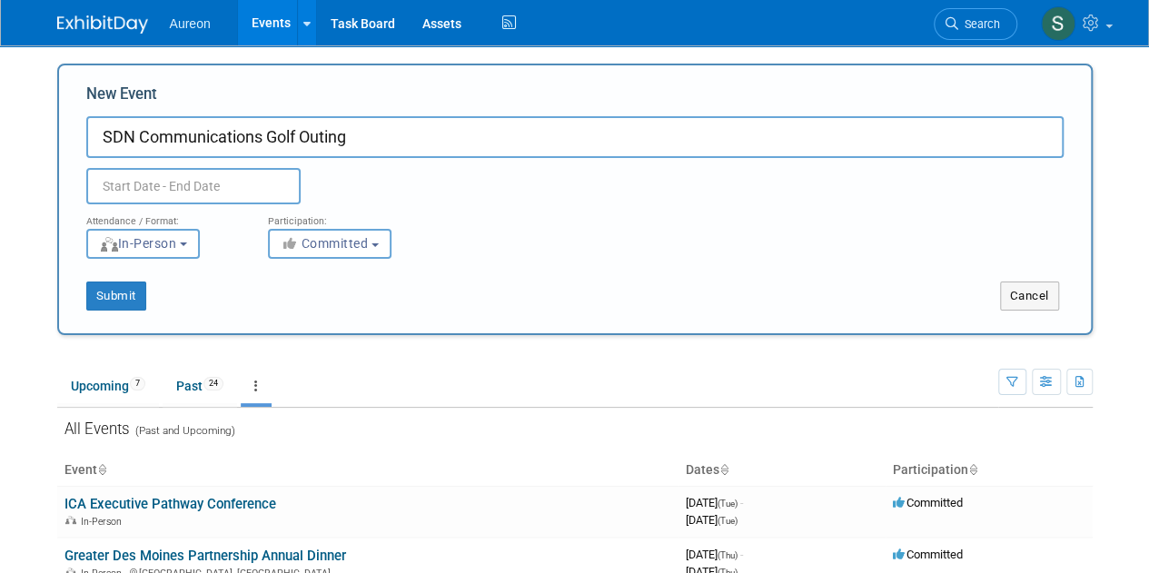
type input "SDN Communications Golf Outing"
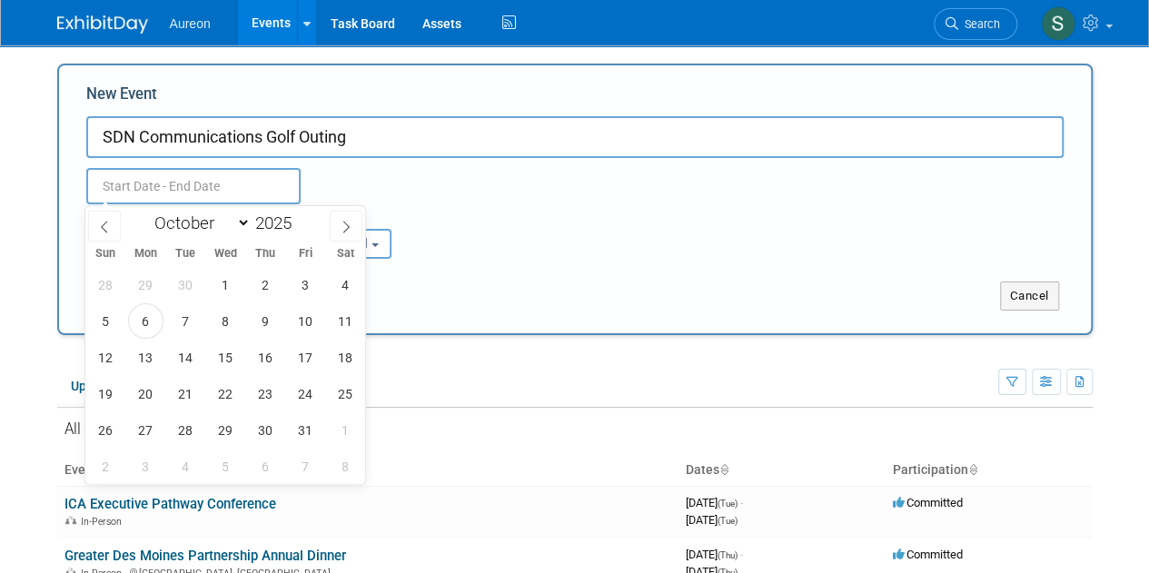
click at [157, 183] on input "text" at bounding box center [193, 186] width 214 height 36
click at [223, 229] on select "January February March April May June July August September October November De…" at bounding box center [198, 223] width 104 height 23
select select "5"
click at [146, 212] on select "January February March April May June July August September October November De…" at bounding box center [198, 223] width 104 height 23
click at [263, 360] on span "19" at bounding box center [265, 357] width 35 height 35
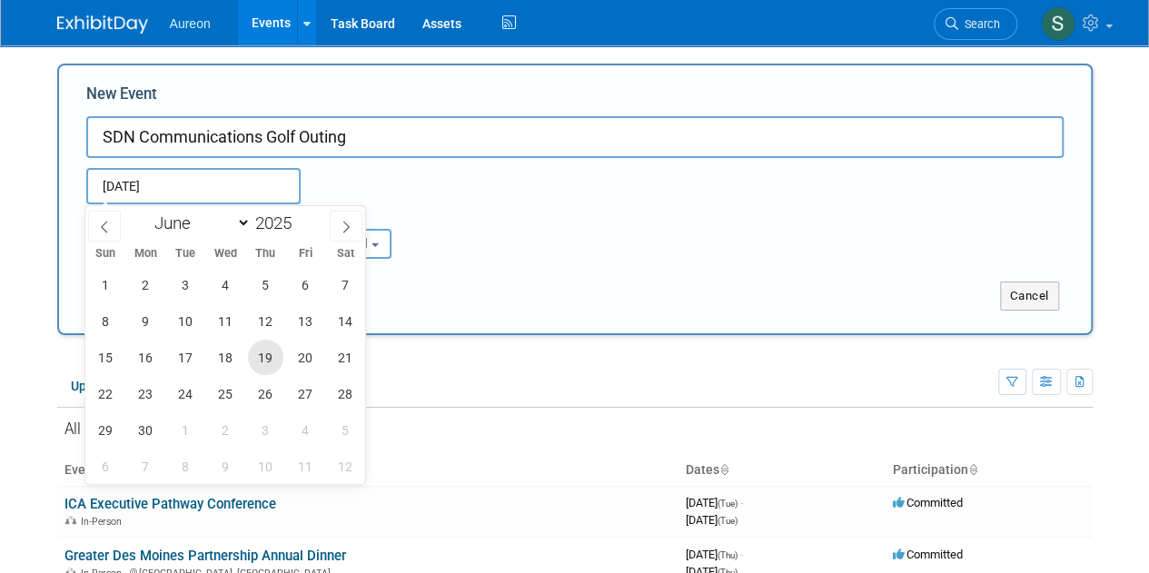
type input "[DATE] to [DATE]"
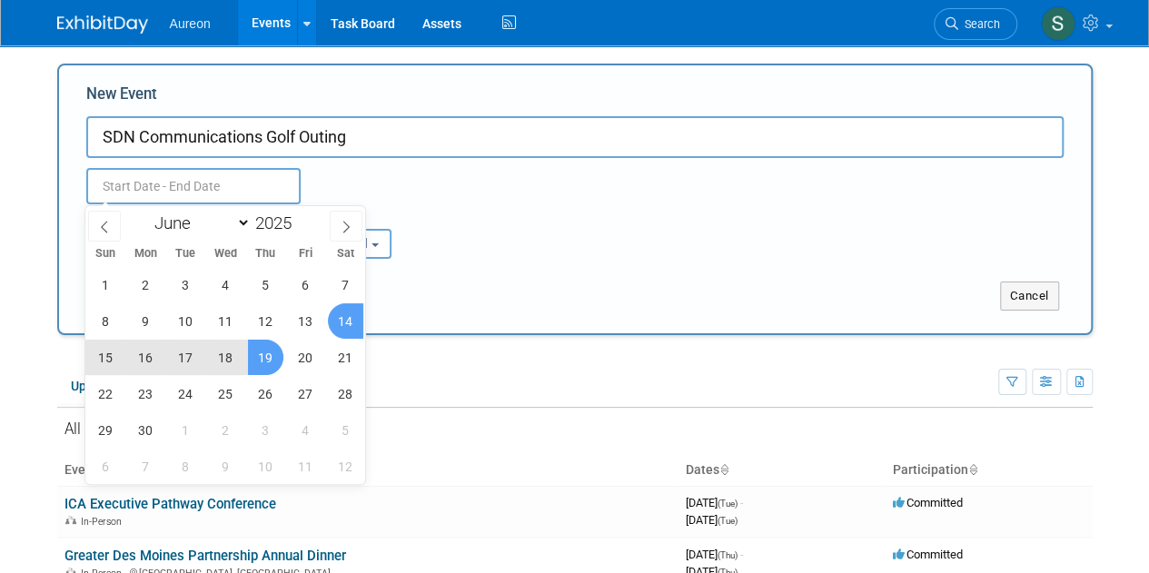
type input "[DATE] to [DATE]"
click at [537, 286] on div "Submit Cancel" at bounding box center [574, 295] width 1031 height 29
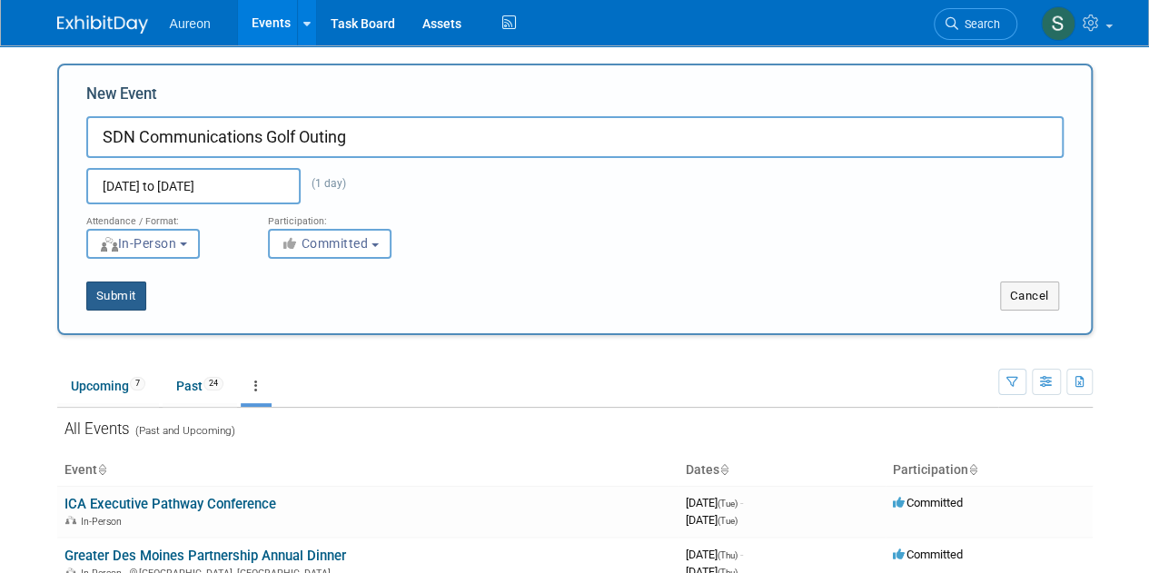
click at [102, 293] on button "Submit" at bounding box center [116, 295] width 60 height 29
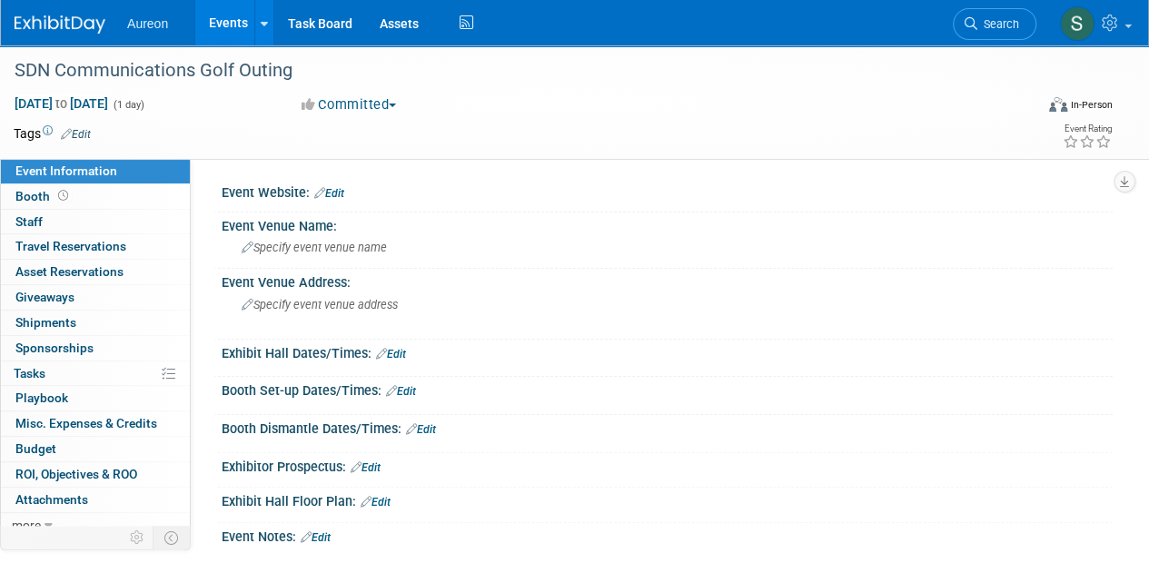
click at [340, 187] on link "Edit" at bounding box center [329, 193] width 30 height 13
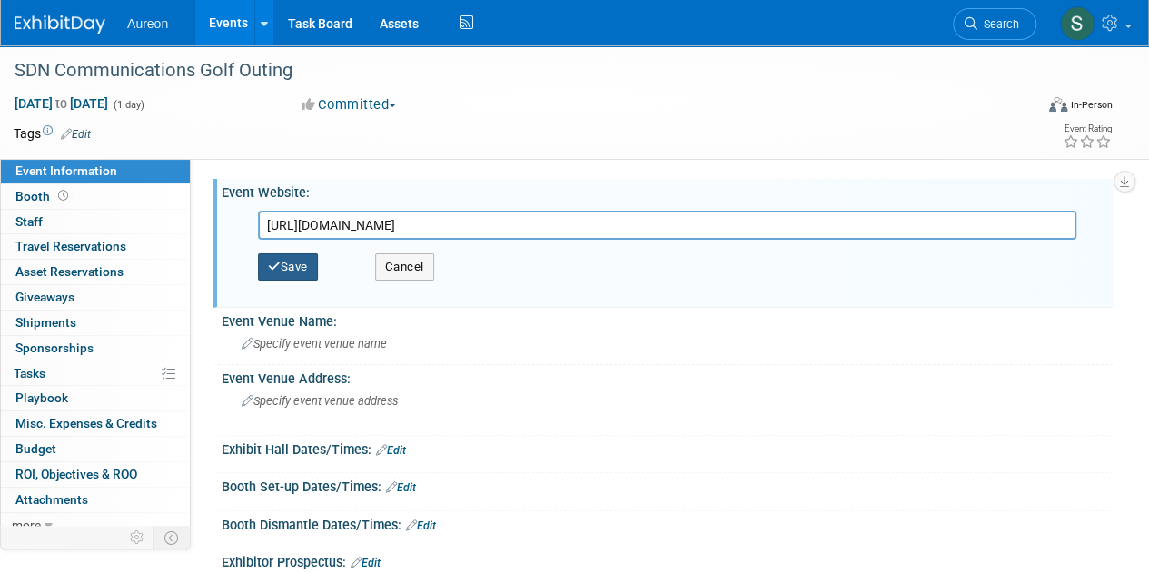
type input "[URL][DOMAIN_NAME]"
click at [305, 264] on button "Save" at bounding box center [288, 266] width 60 height 27
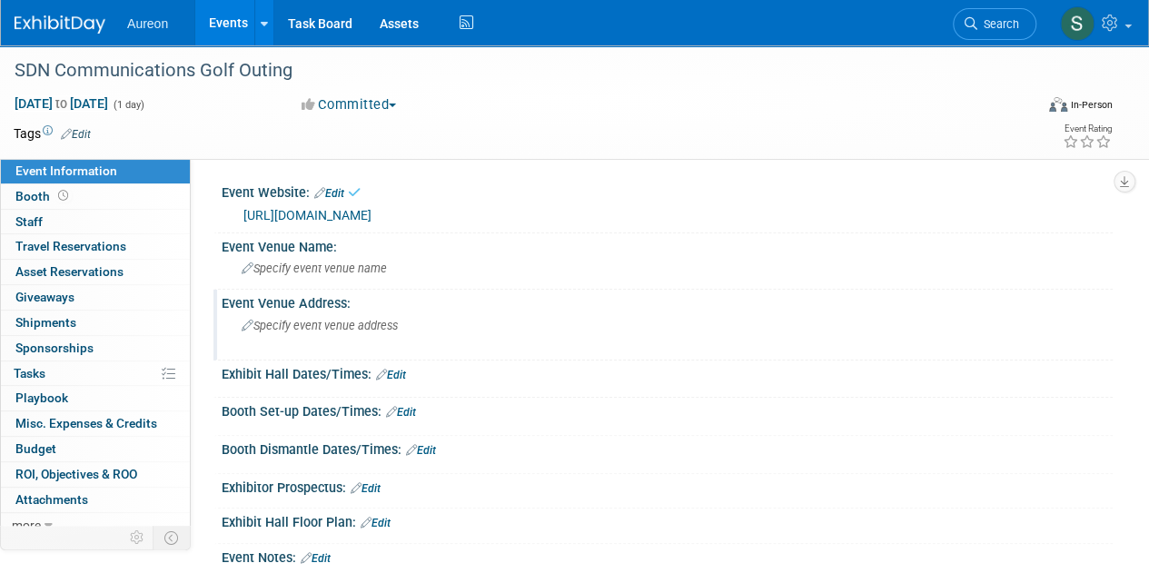
click at [312, 328] on span "Specify event venue address" at bounding box center [320, 326] width 156 height 14
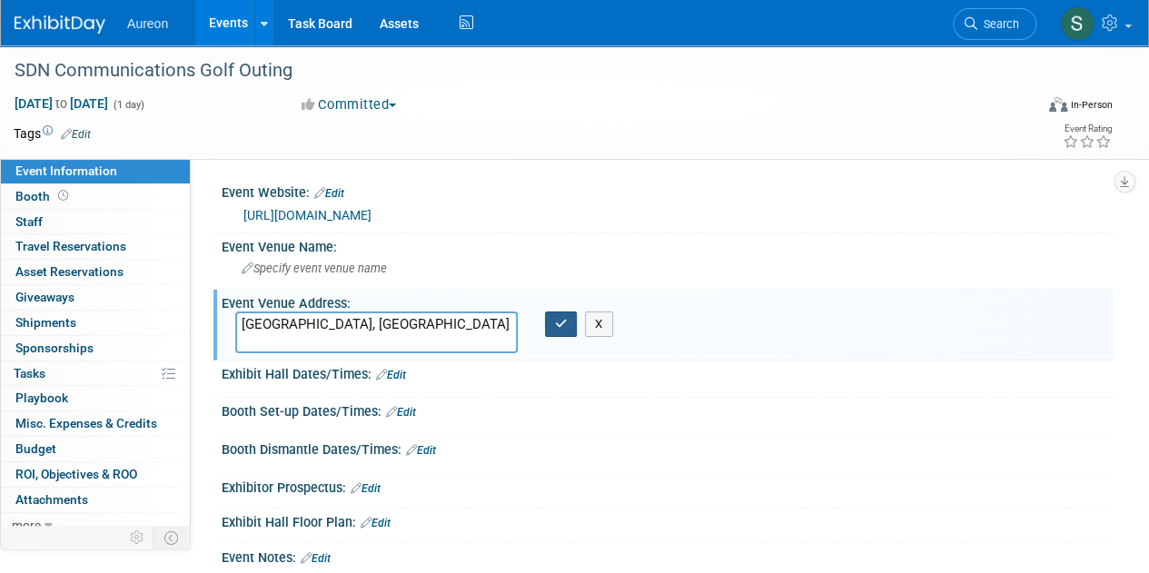
type textarea "[GEOGRAPHIC_DATA], [GEOGRAPHIC_DATA]"
click at [561, 322] on icon "button" at bounding box center [561, 324] width 13 height 12
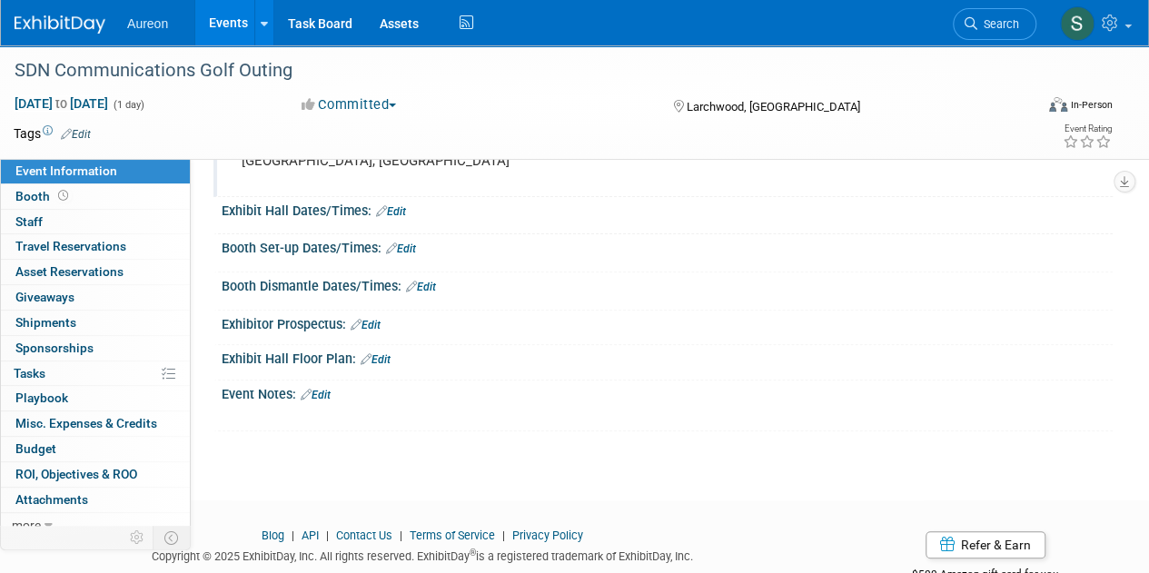
scroll to position [182, 0]
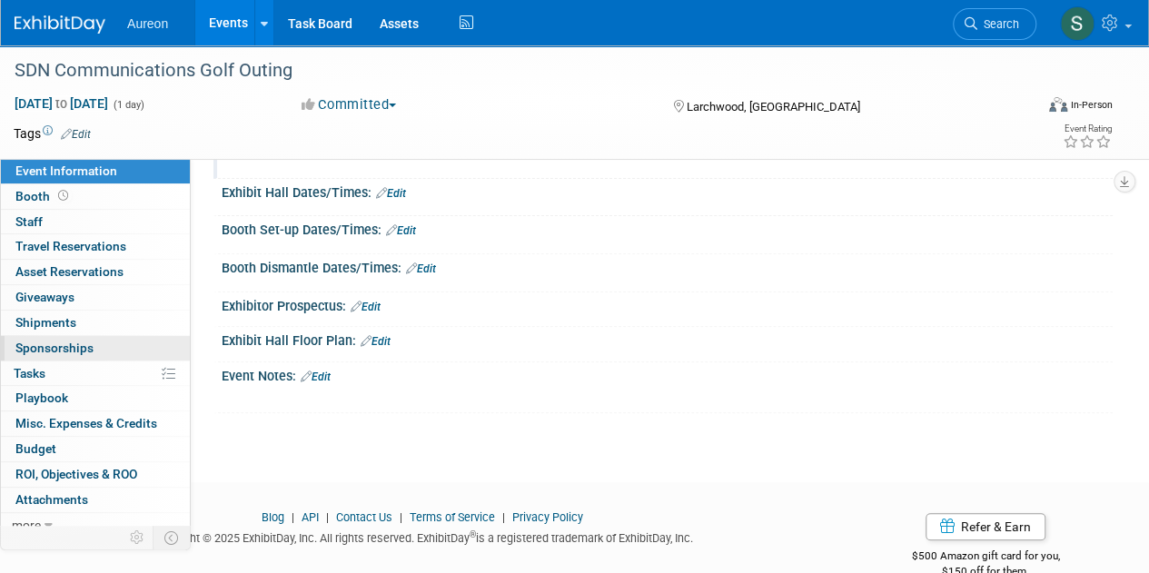
click at [110, 350] on link "0 Sponsorships 0" at bounding box center [95, 348] width 189 height 25
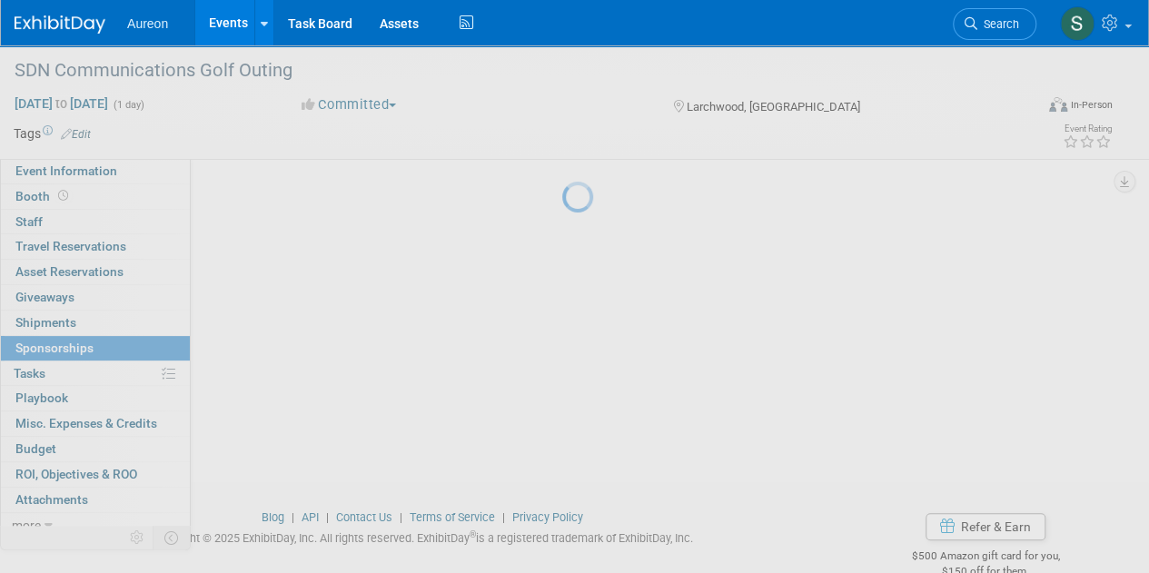
scroll to position [0, 0]
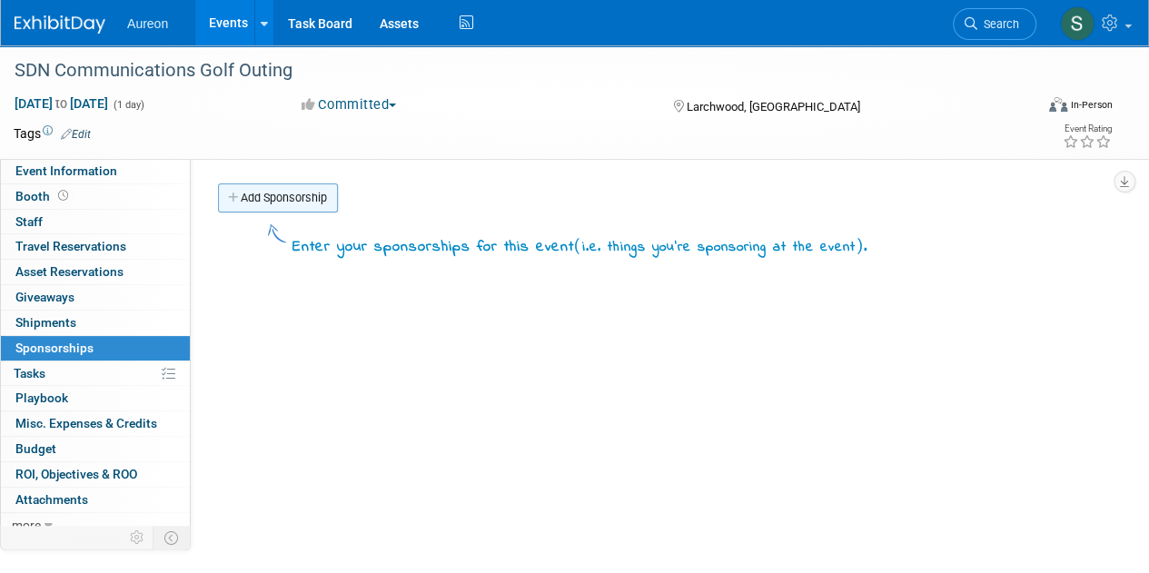
click at [304, 200] on link "Add Sponsorship" at bounding box center [278, 197] width 120 height 29
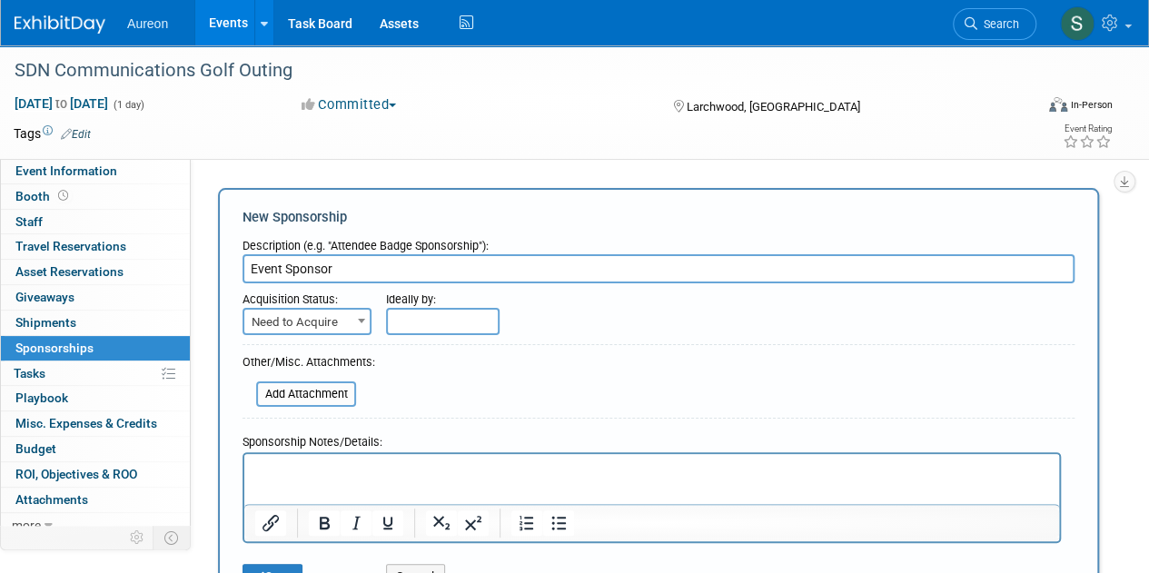
type input "Event Sponsor"
click at [324, 315] on span "Need to Acquire" at bounding box center [306, 322] width 125 height 25
select select "2"
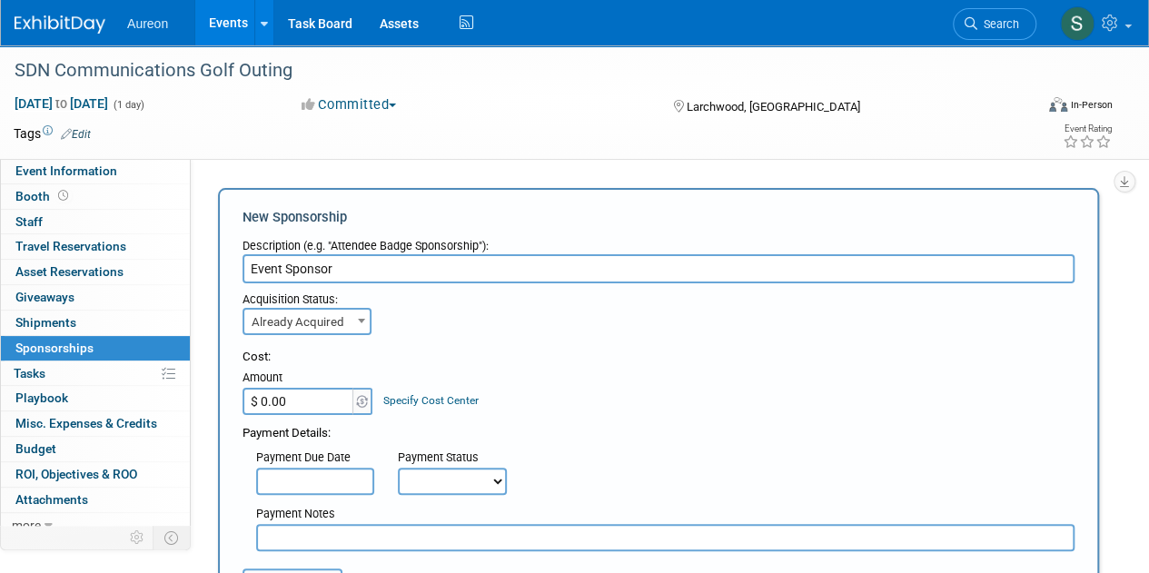
click at [318, 408] on input "$ 0.00" at bounding box center [298, 401] width 113 height 27
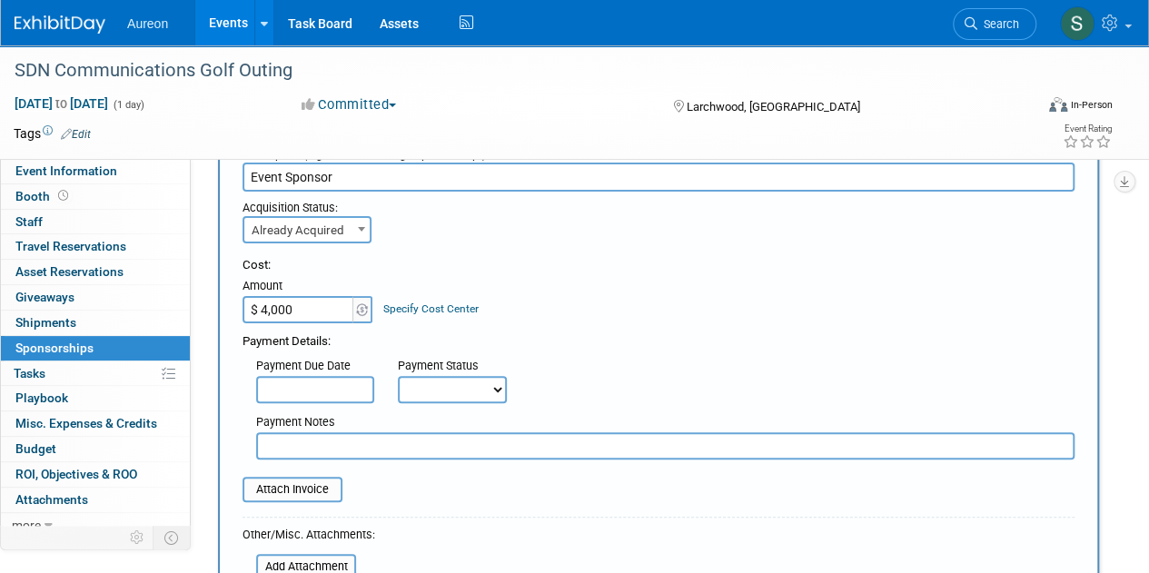
scroll to position [91, 0]
type input "$ 4,000.00"
click at [321, 449] on input "text" at bounding box center [665, 446] width 818 height 27
type input "e"
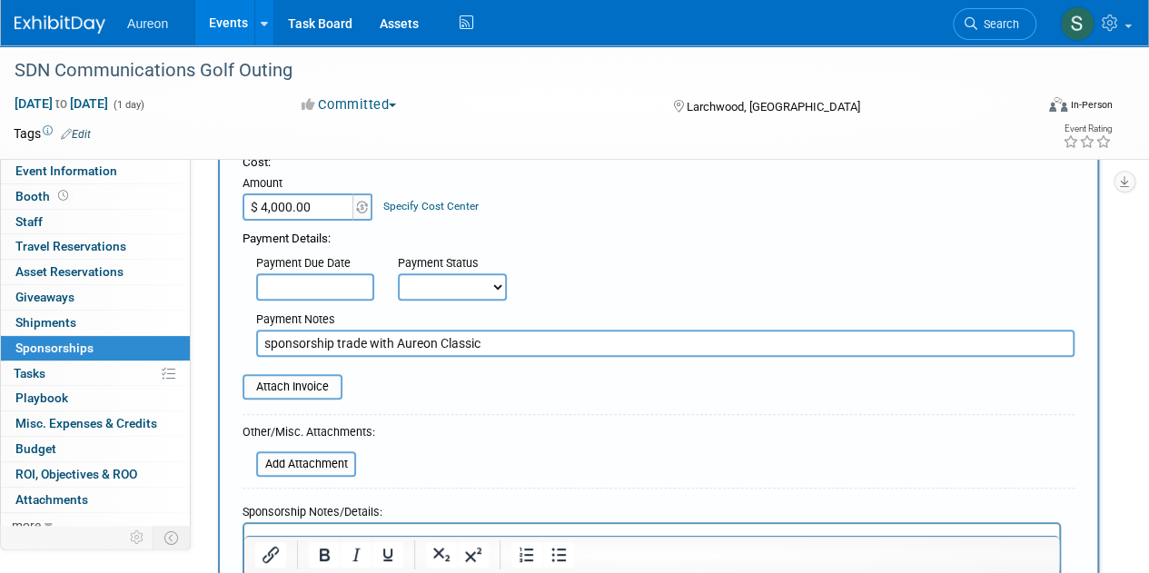
scroll to position [363, 0]
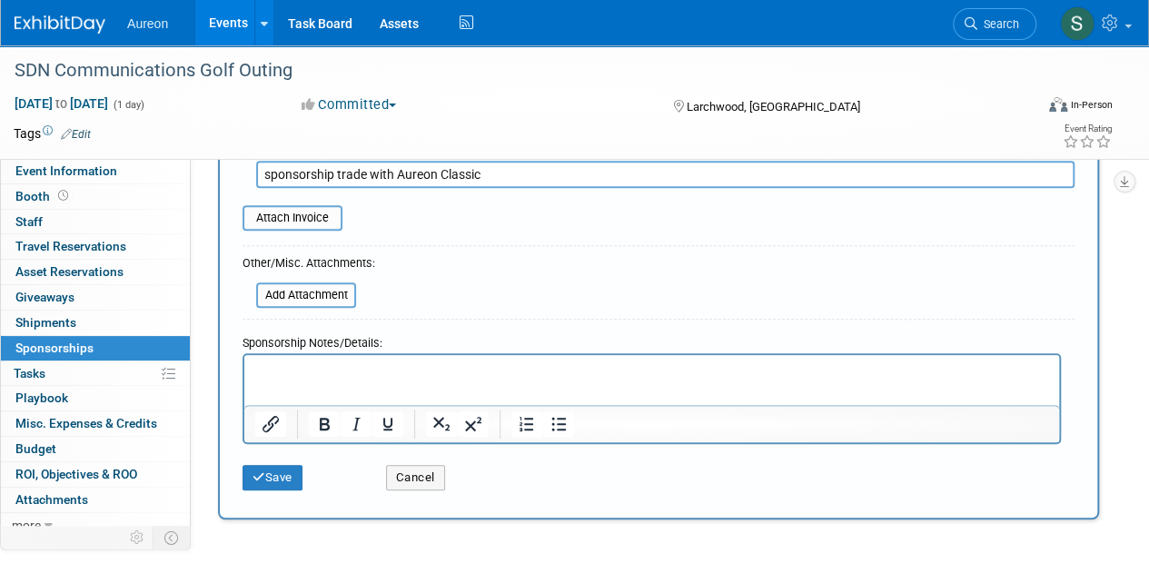
type input "sponsorship trade with Aureon Classic"
click at [309, 374] on p "Rich Text Area. Press ALT-0 for help." at bounding box center [652, 370] width 794 height 18
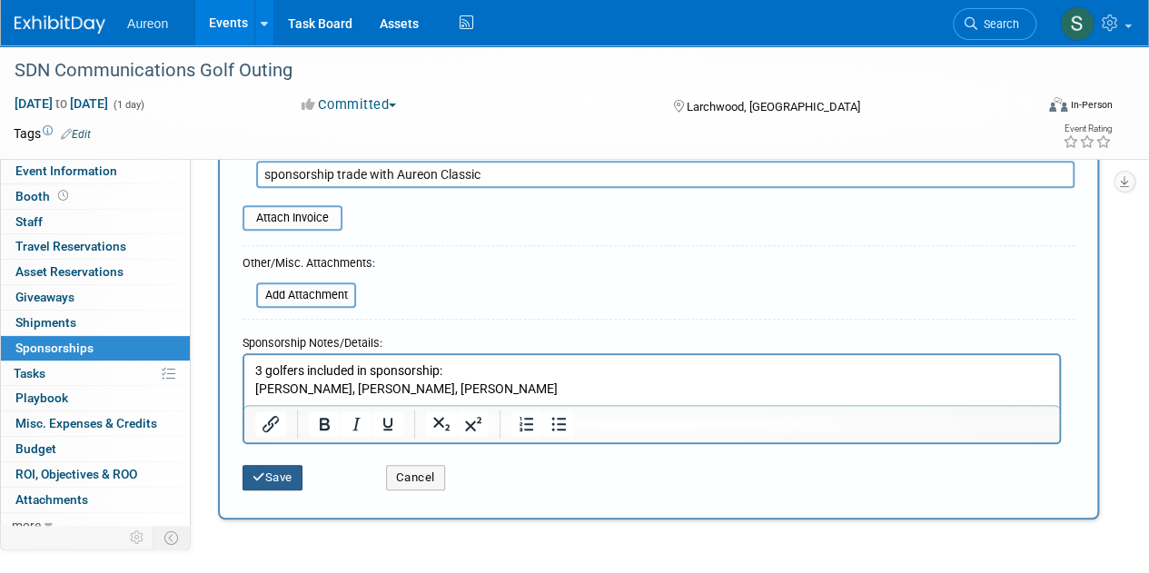
click at [289, 466] on button "Save" at bounding box center [272, 477] width 60 height 25
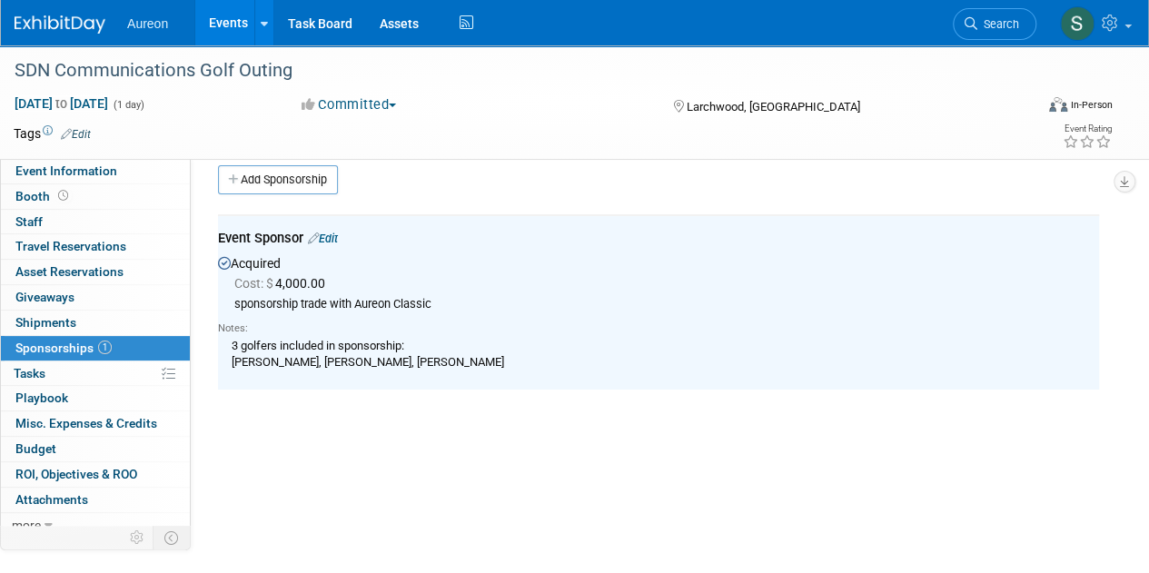
scroll to position [0, 0]
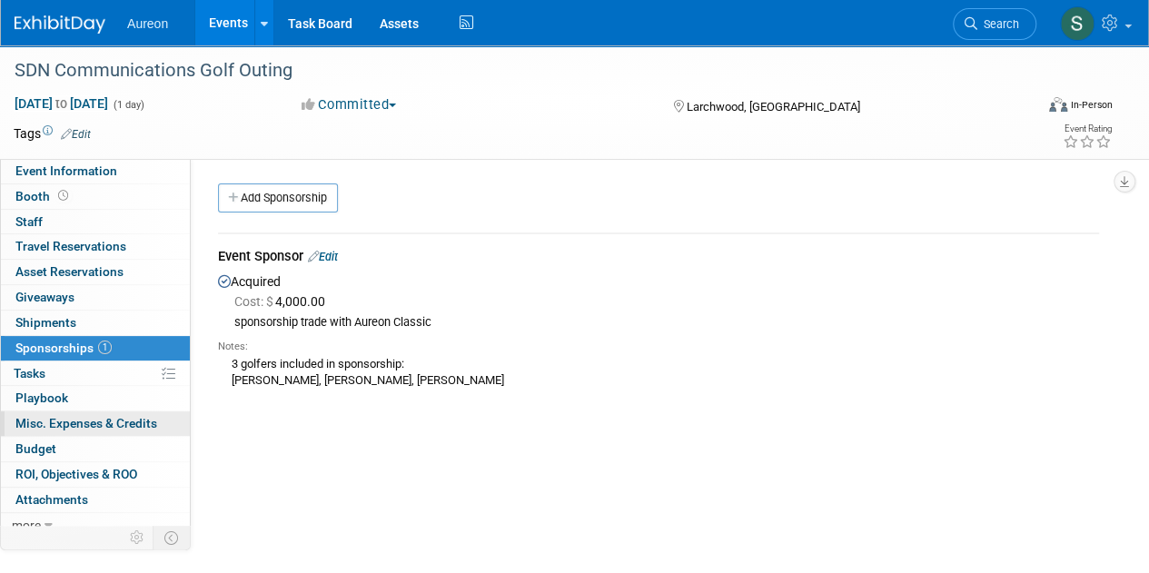
click at [96, 420] on span "Misc. Expenses & Credits 0" at bounding box center [86, 423] width 142 height 15
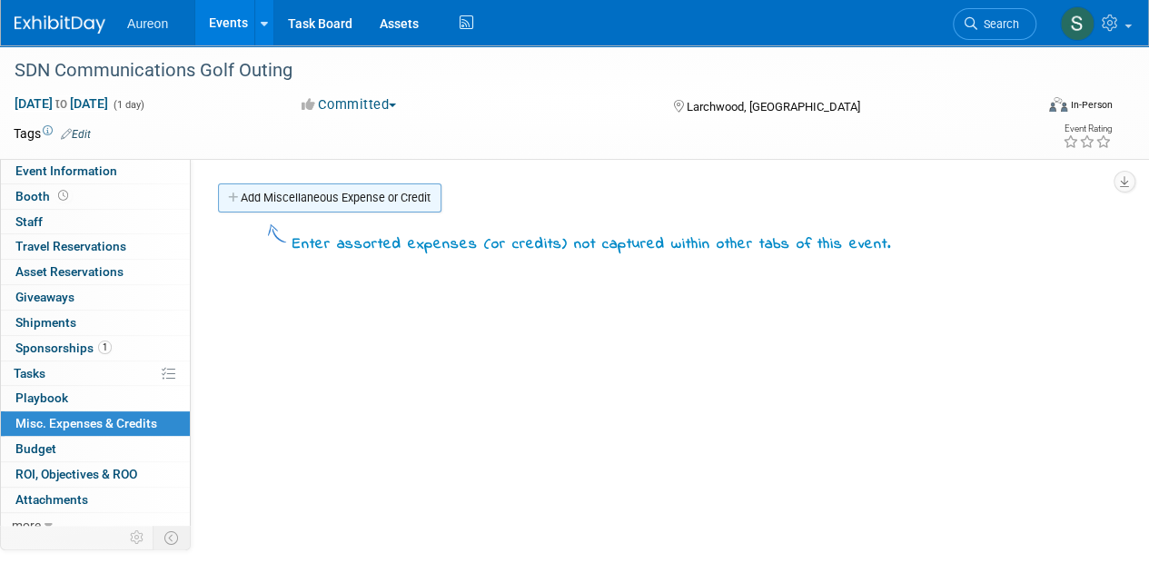
click at [326, 205] on link "Add Miscellaneous Expense or Credit" at bounding box center [329, 197] width 223 height 29
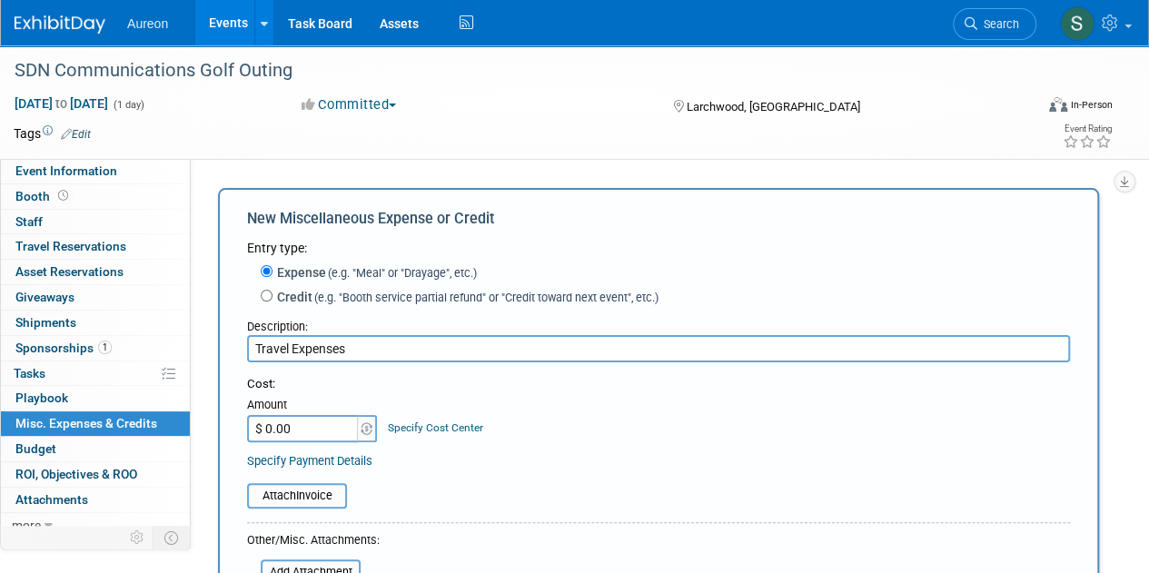
type input "Travel Expenses"
click at [312, 433] on input "$ 0.00" at bounding box center [303, 428] width 113 height 27
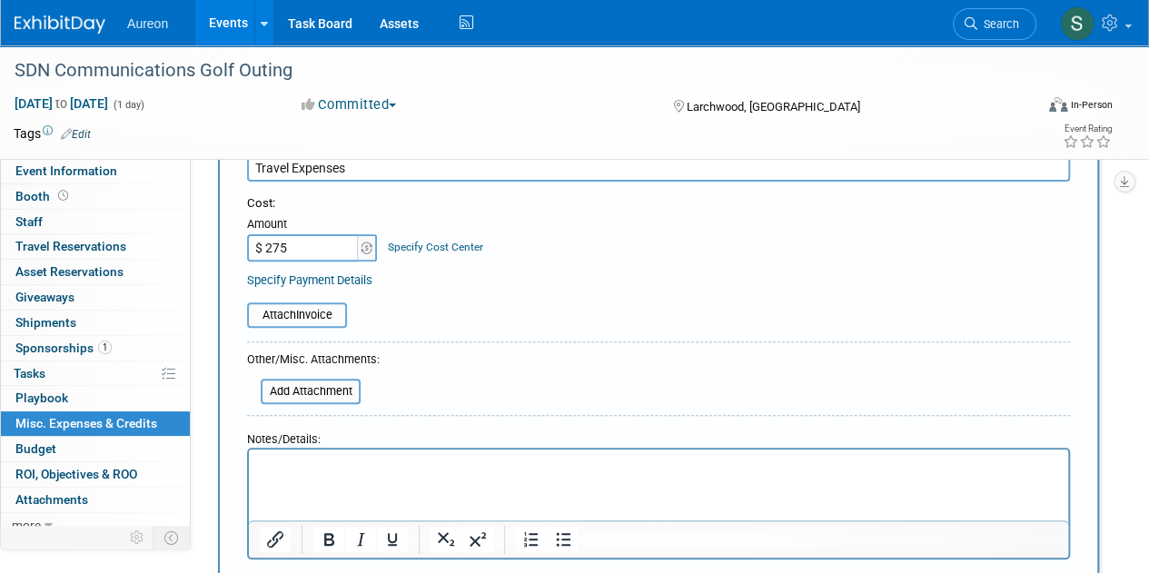
scroll to position [182, 0]
type input "$ 275.00"
click at [324, 474] on html at bounding box center [658, 461] width 819 height 25
click at [325, 474] on html at bounding box center [658, 461] width 819 height 25
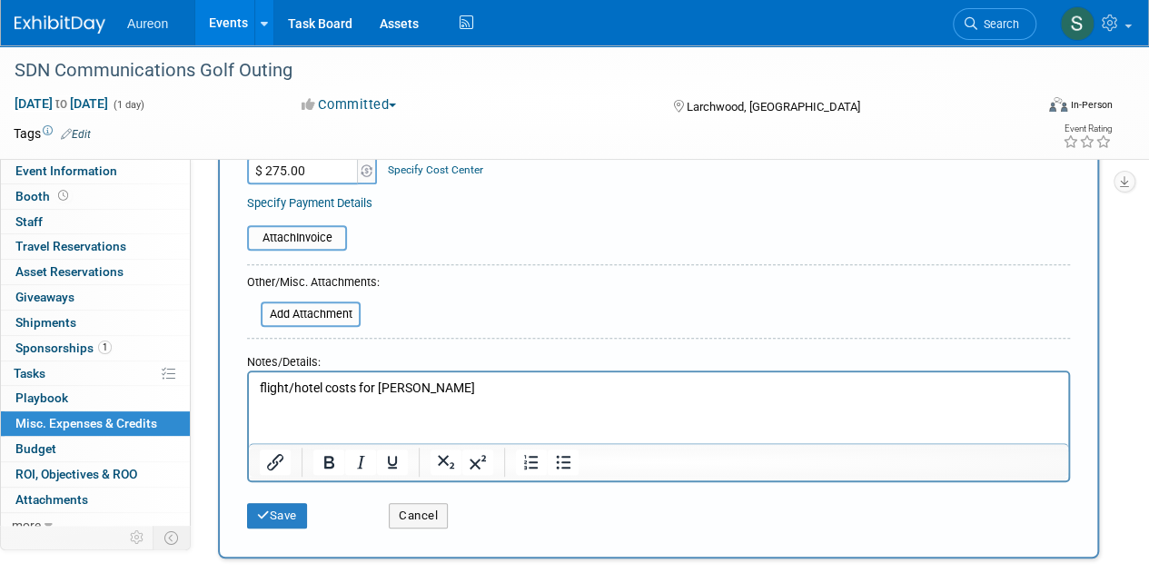
scroll to position [363, 0]
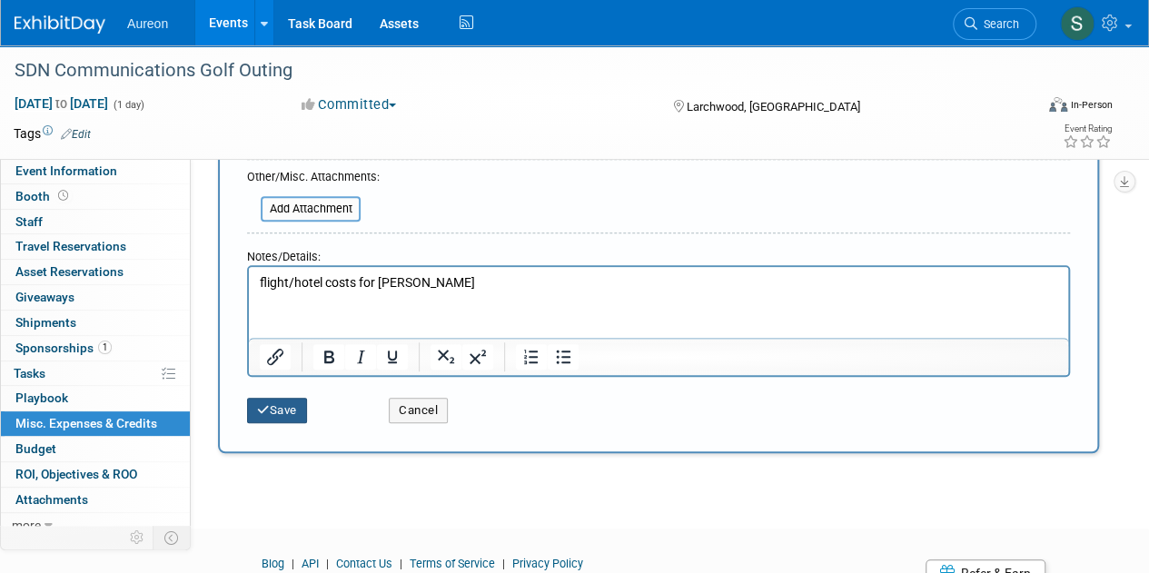
click at [291, 410] on button "Save" at bounding box center [277, 410] width 60 height 25
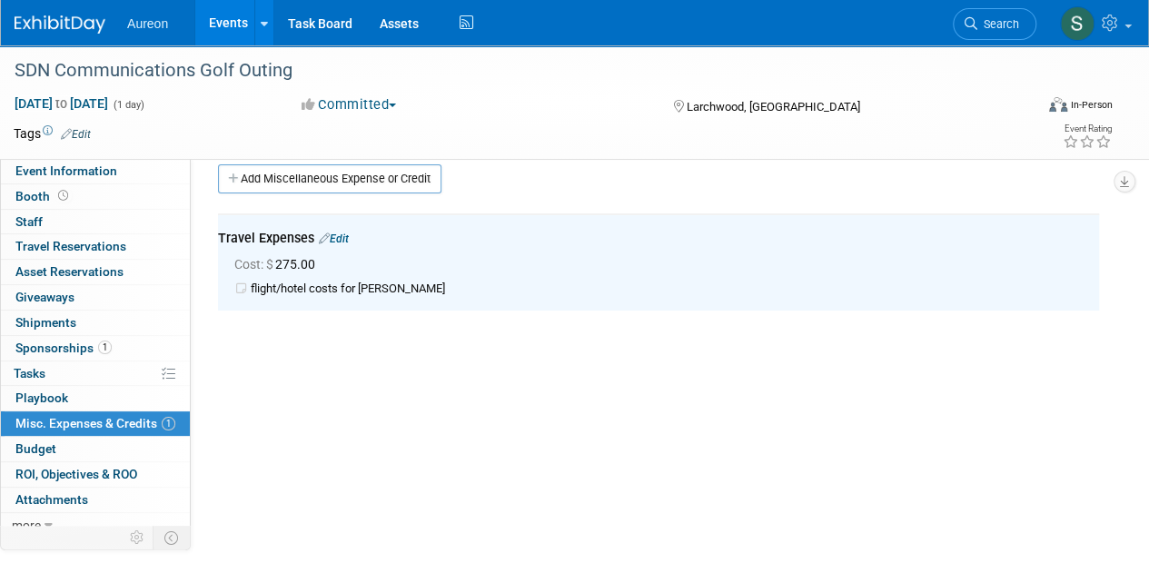
scroll to position [0, 0]
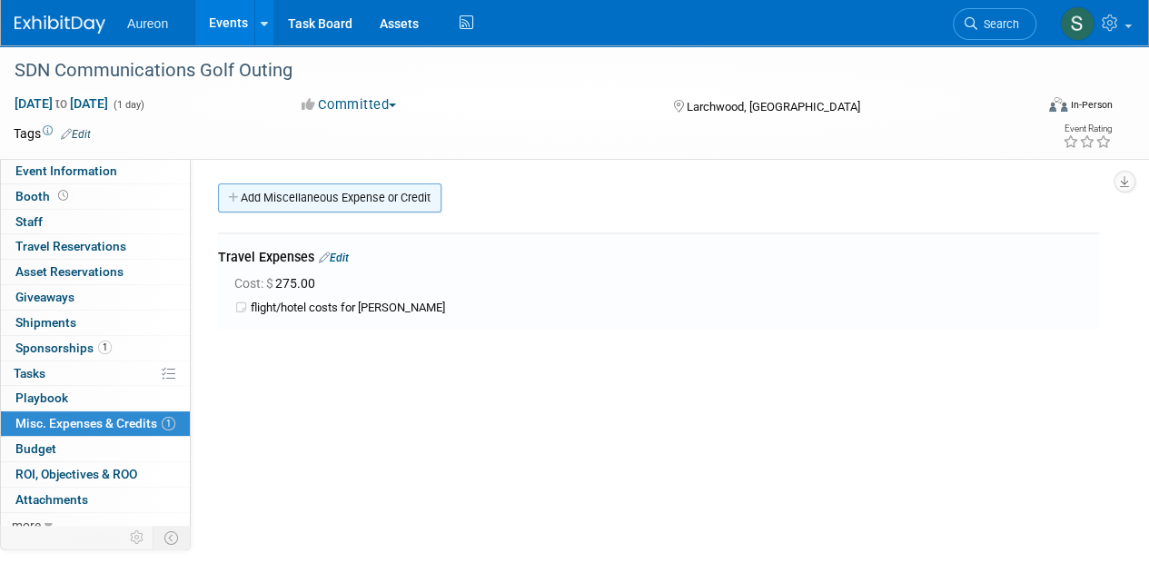
click at [269, 186] on link "Add Miscellaneous Expense or Credit" at bounding box center [329, 197] width 223 height 29
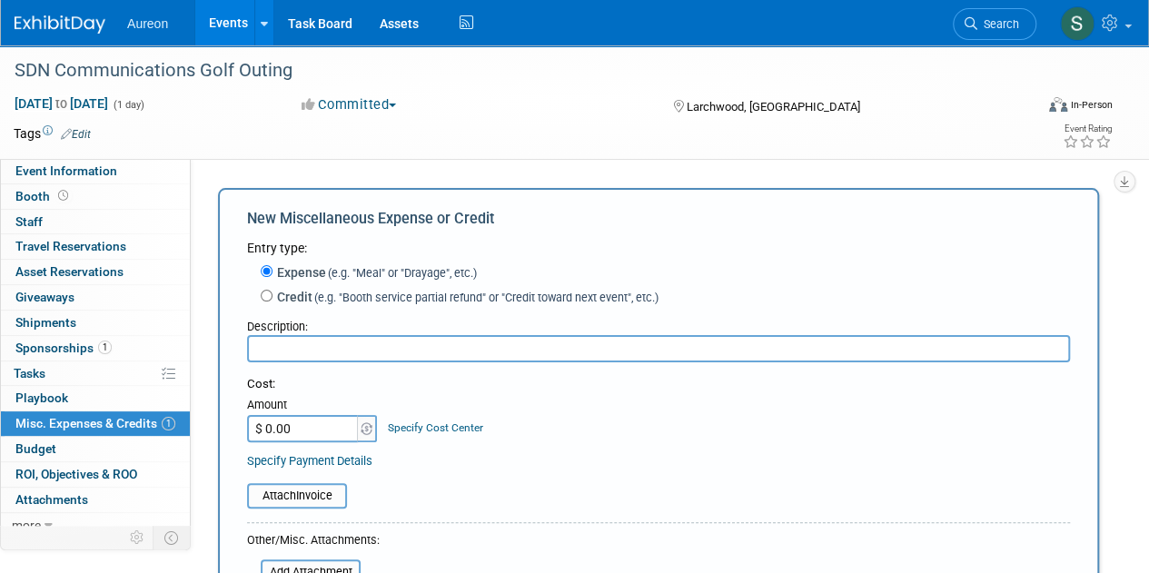
type input "T"
type input "Gas Expense"
click at [299, 428] on input "$ 0.00" at bounding box center [303, 428] width 113 height 27
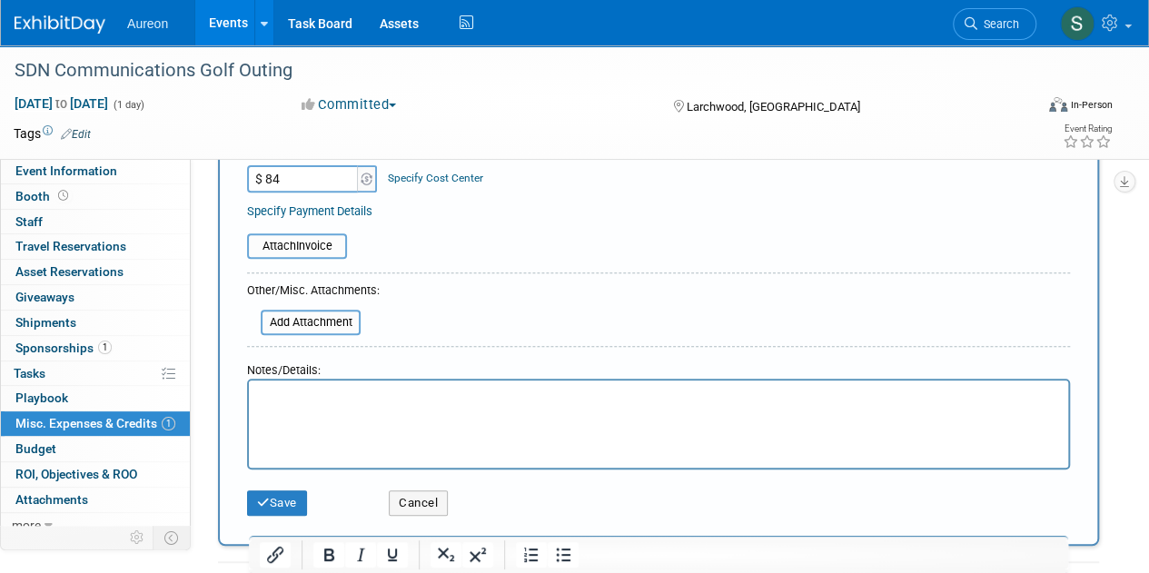
scroll to position [272, 0]
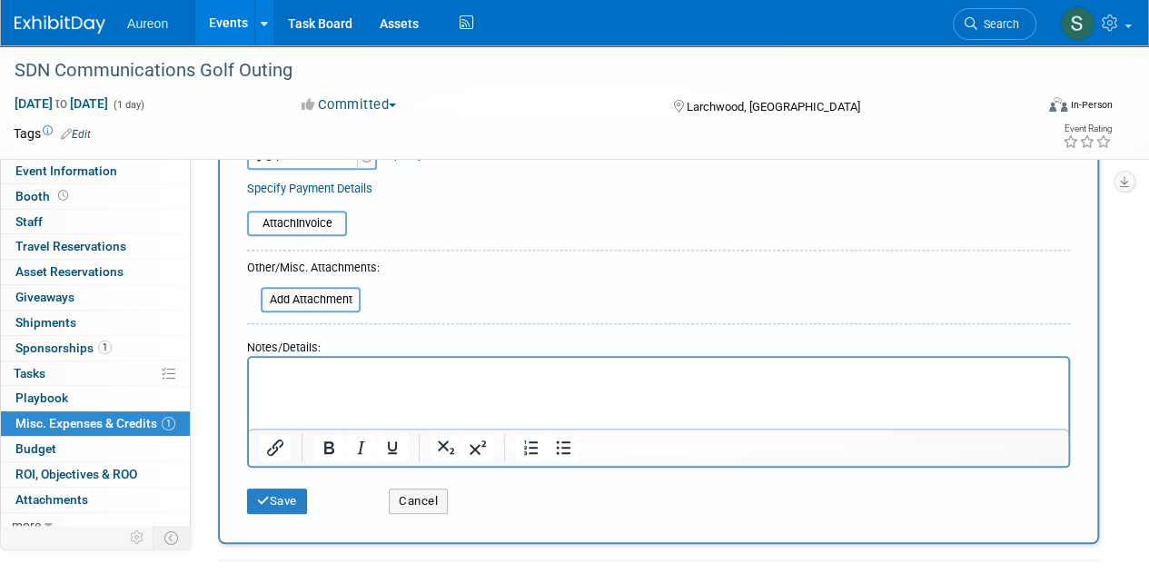
type input "$ 84.00"
click at [325, 383] on html at bounding box center [658, 370] width 819 height 25
click at [290, 508] on button "Save" at bounding box center [277, 500] width 60 height 25
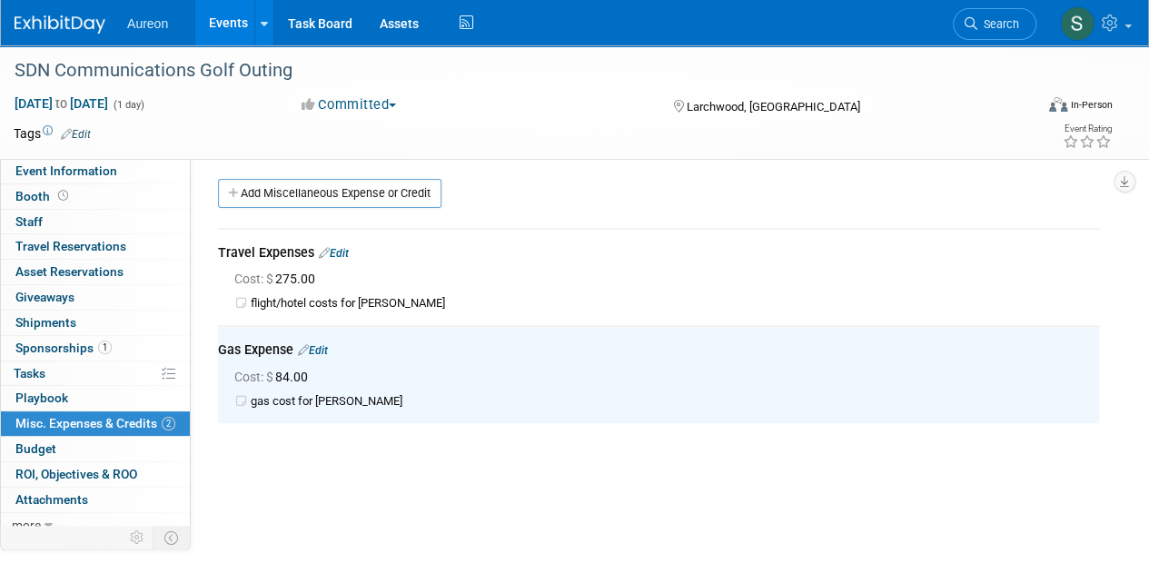
scroll to position [0, 0]
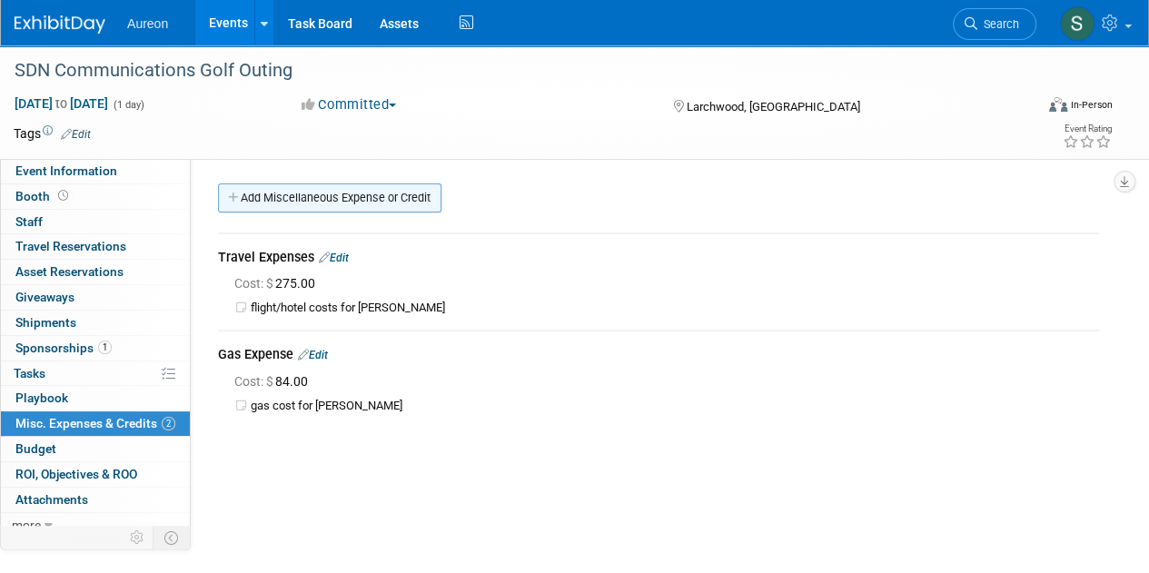
click at [333, 196] on link "Add Miscellaneous Expense or Credit" at bounding box center [329, 197] width 223 height 29
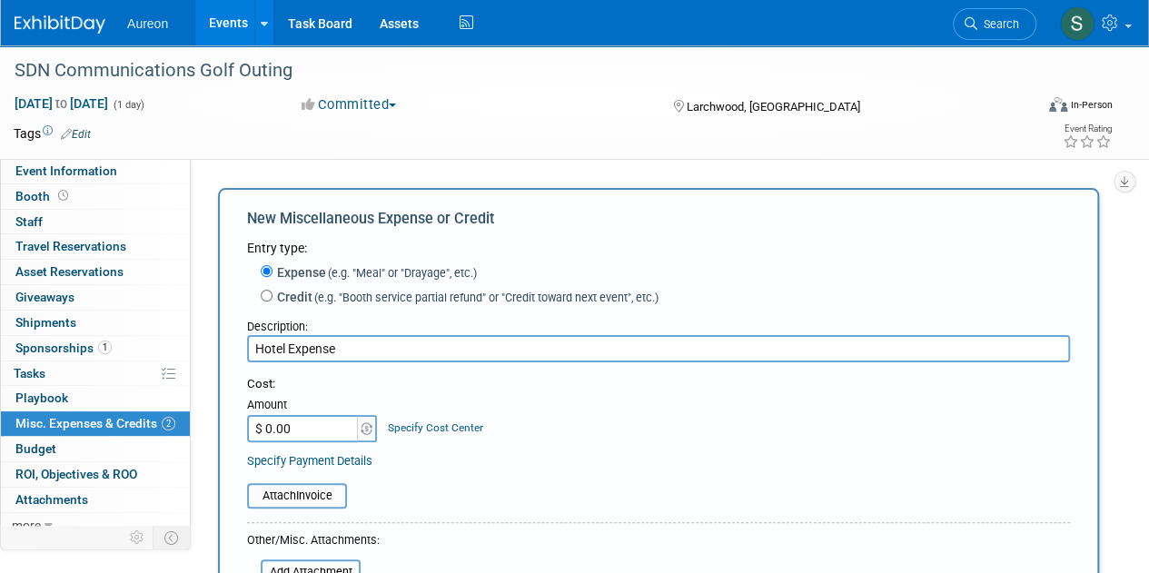
type input "Hotel Expense"
click at [305, 435] on input "$ 0.00" at bounding box center [303, 428] width 113 height 27
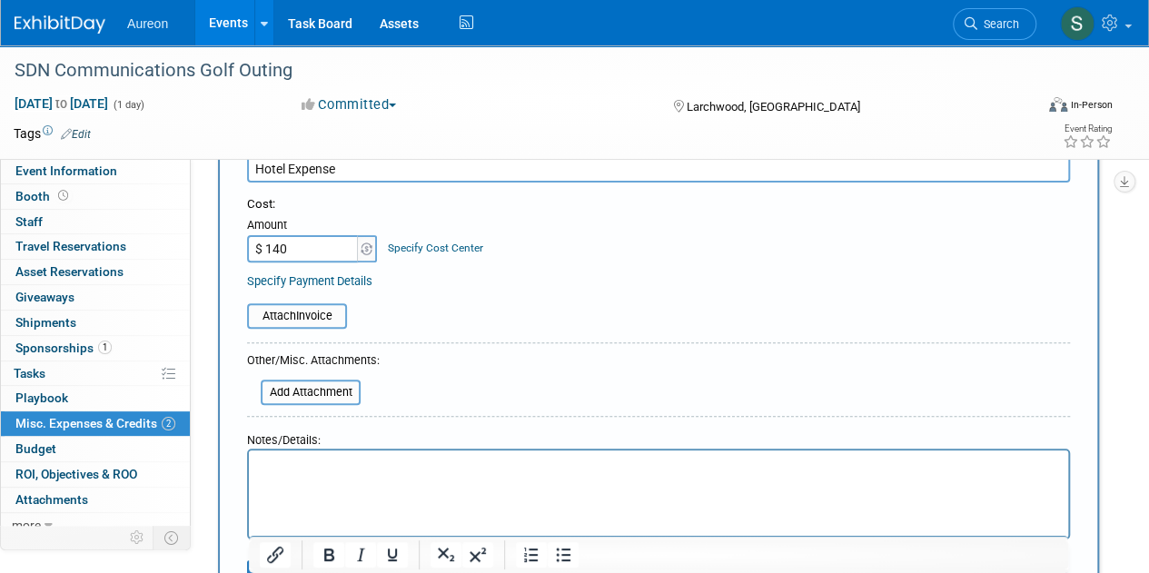
scroll to position [182, 0]
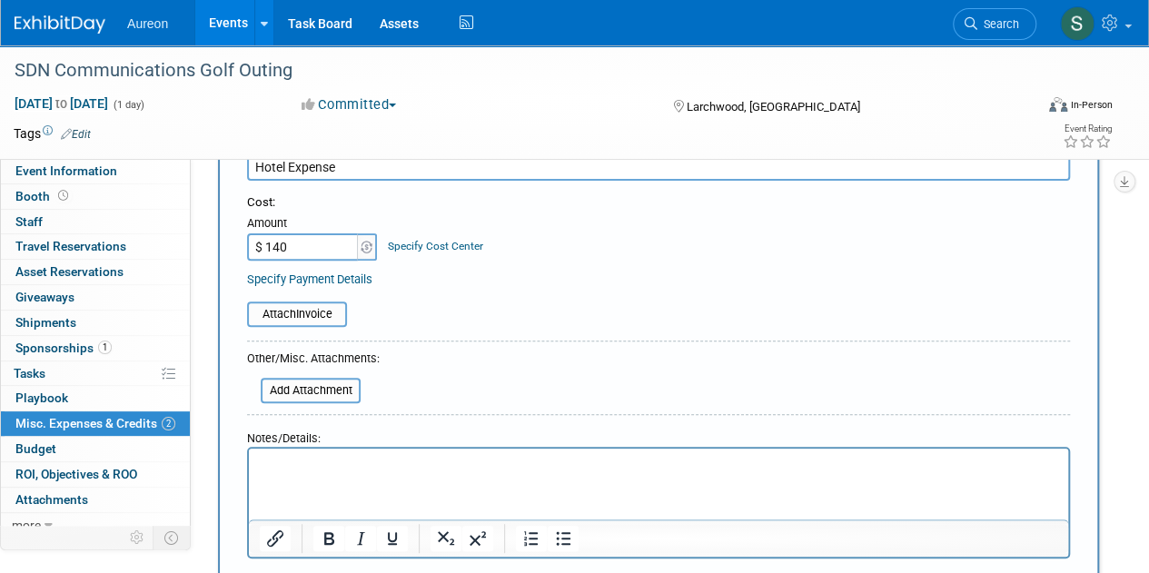
type input "$ 140.00"
click at [347, 474] on html at bounding box center [658, 461] width 819 height 25
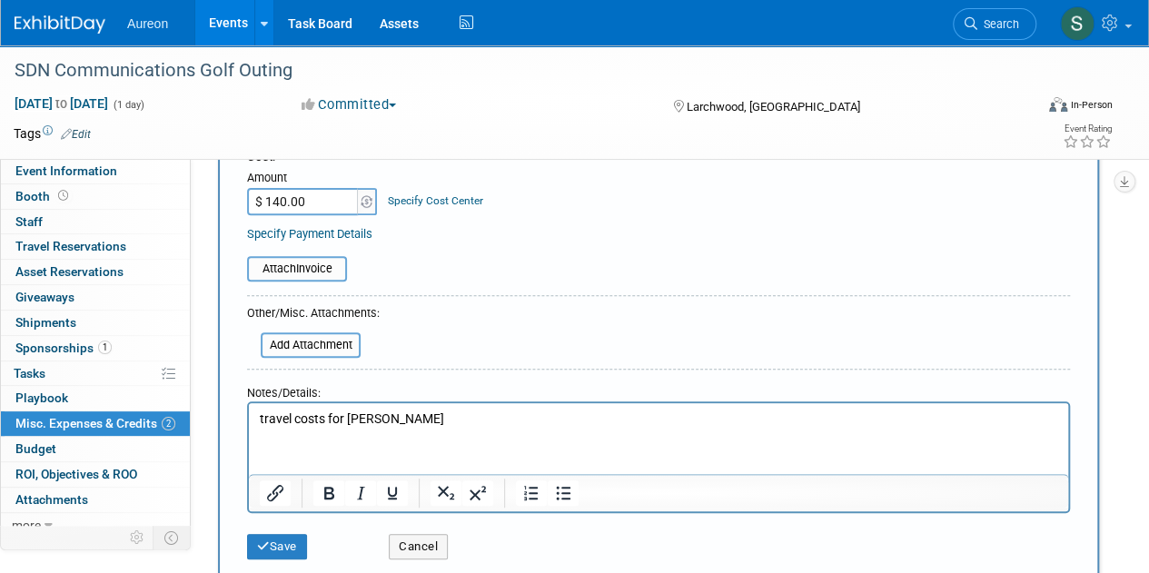
scroll to position [454, 0]
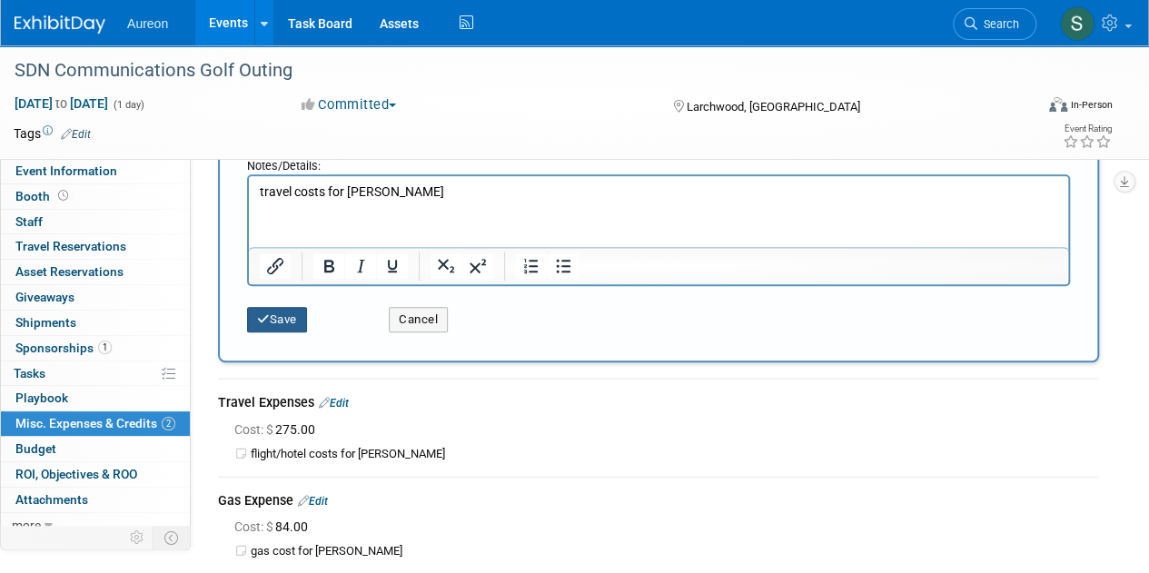
click at [301, 324] on button "Save" at bounding box center [277, 319] width 60 height 25
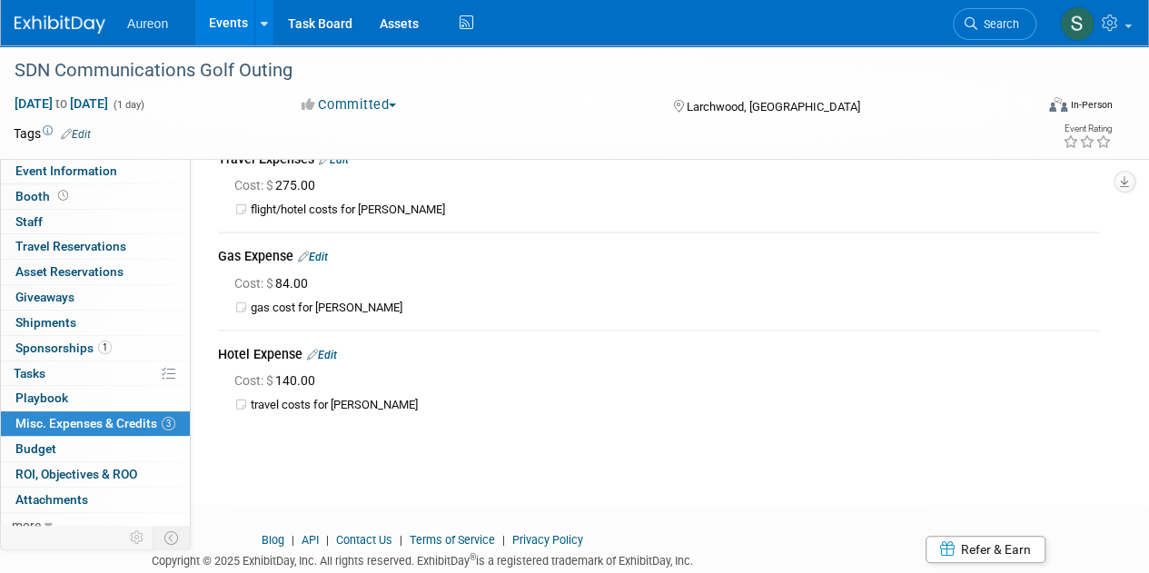
scroll to position [0, 0]
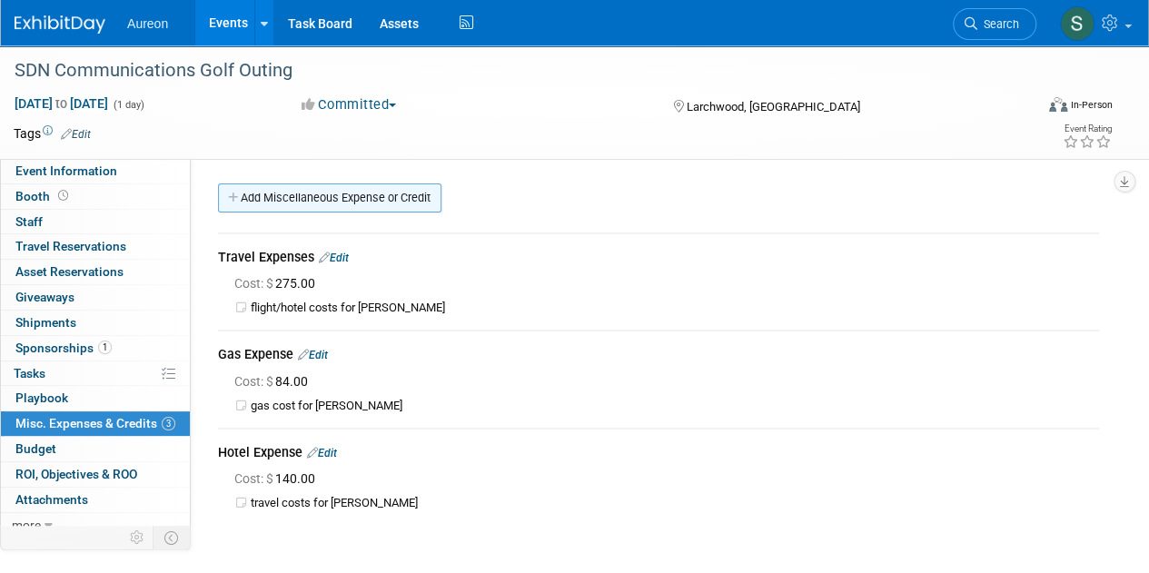
click at [321, 192] on link "Add Miscellaneous Expense or Credit" at bounding box center [329, 197] width 223 height 29
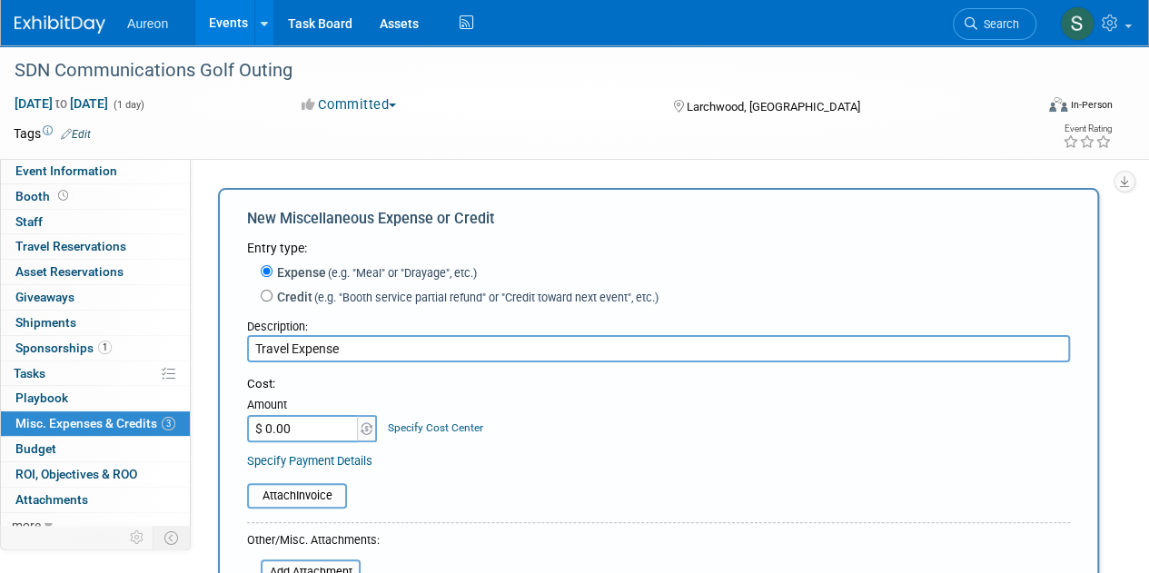
type input "Travel Expense"
click at [289, 431] on input "$ 0.00" at bounding box center [303, 428] width 113 height 27
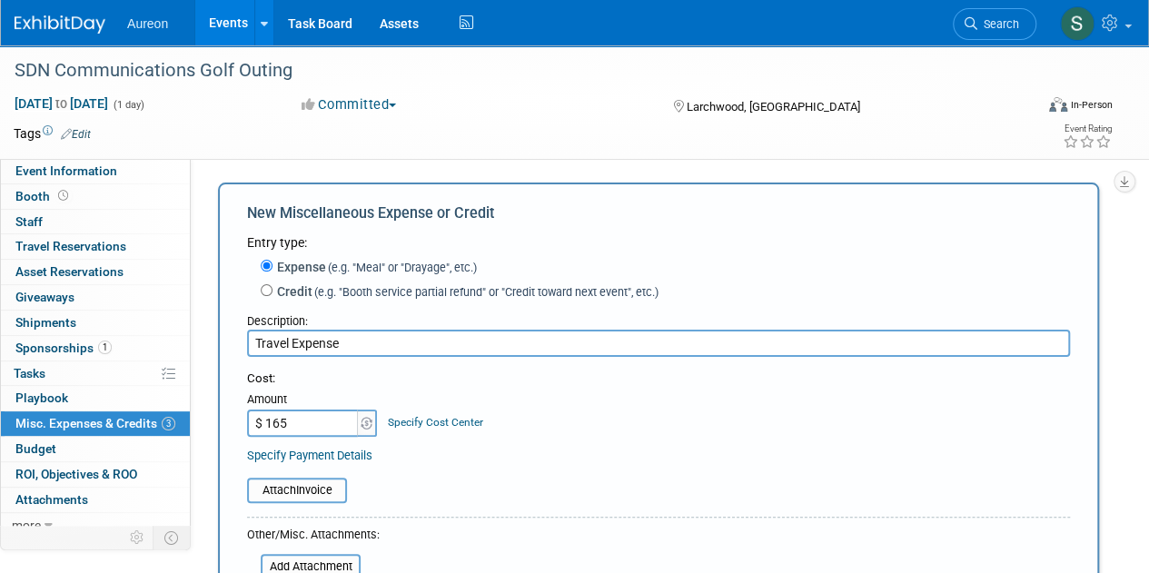
scroll to position [182, 0]
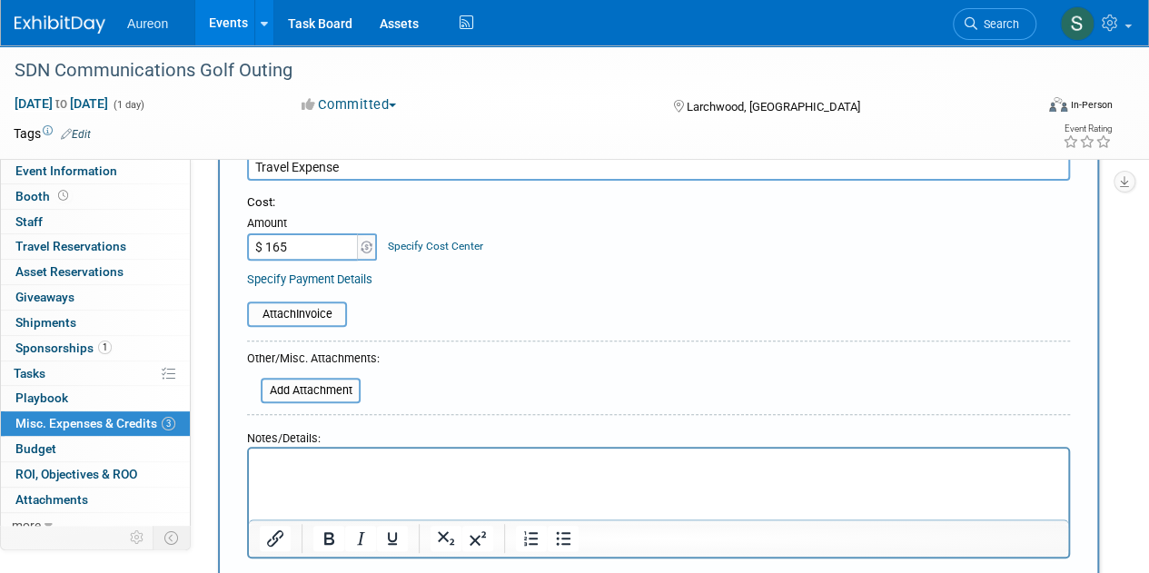
type input "$ 165.00"
click at [320, 458] on p "Rich Text Area. Press ALT-0 for help." at bounding box center [659, 465] width 798 height 18
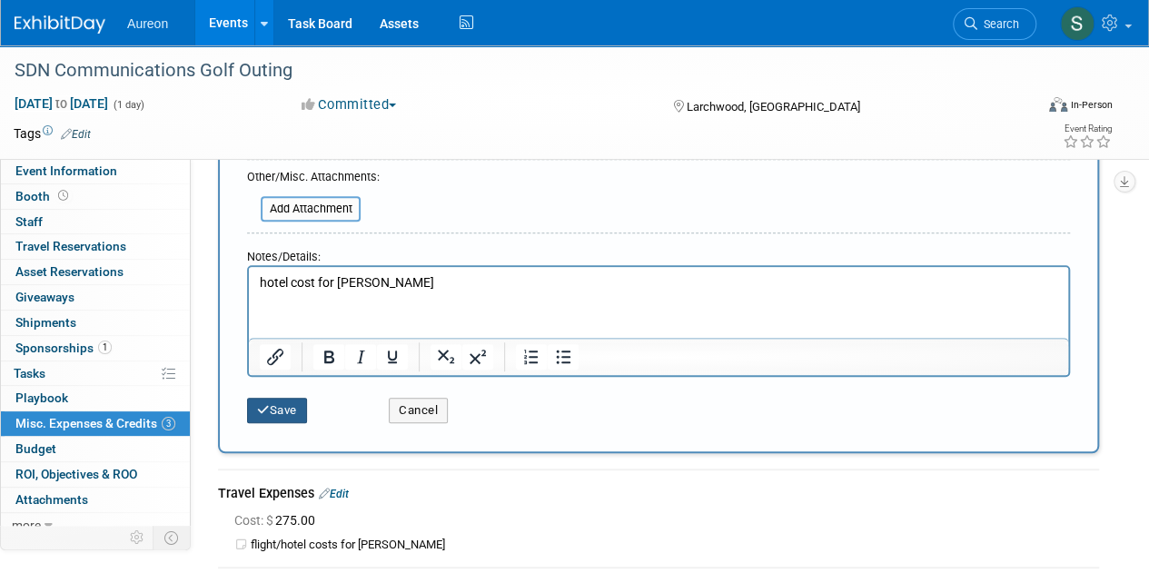
click at [276, 415] on button "Save" at bounding box center [277, 410] width 60 height 25
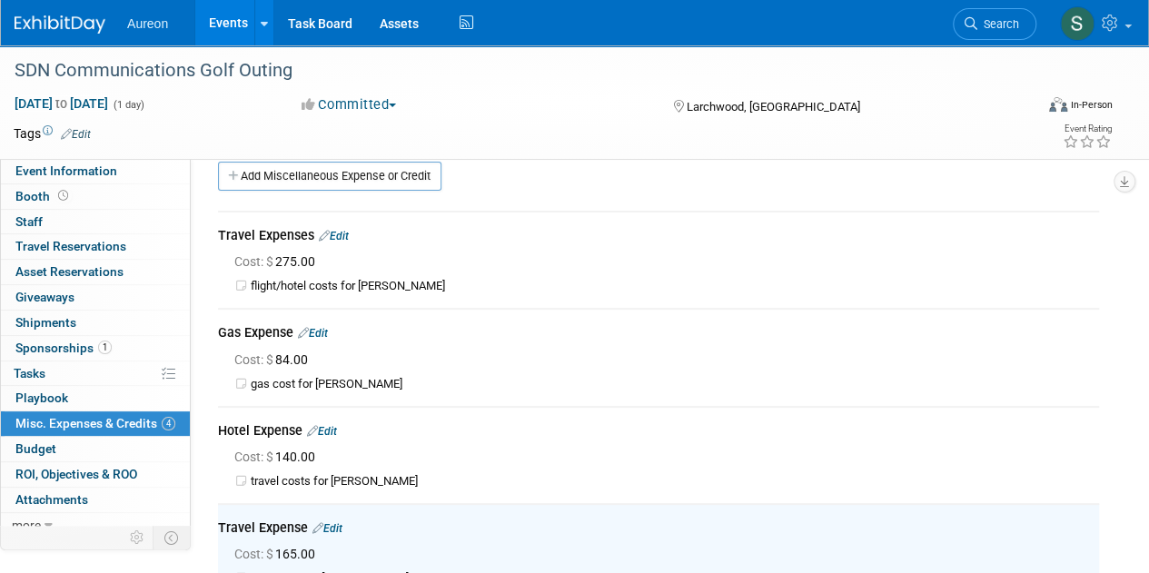
scroll to position [0, 0]
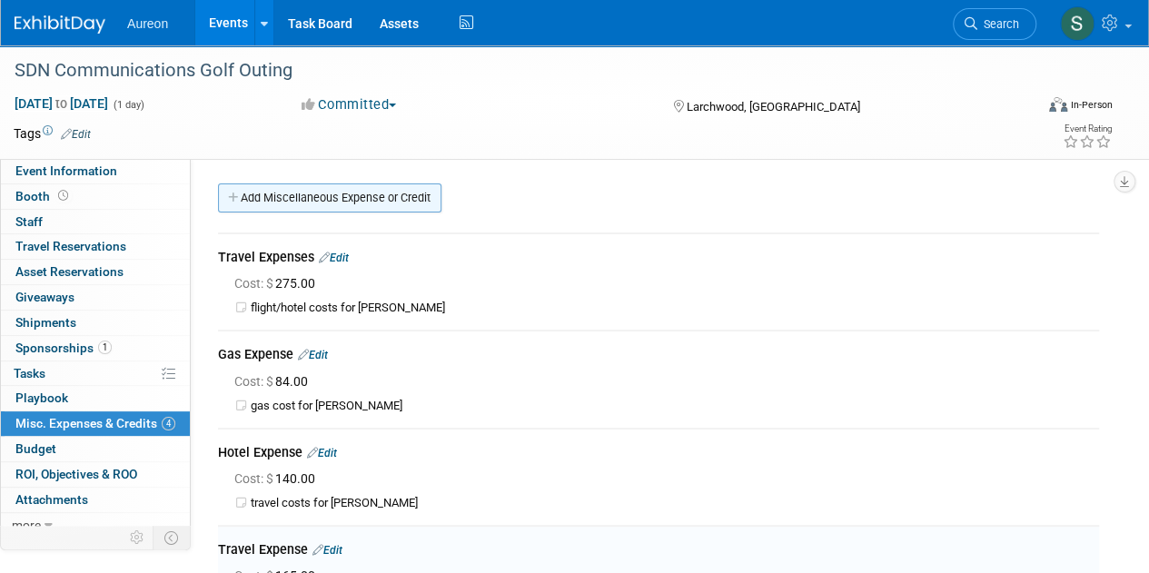
click at [316, 190] on link "Add Miscellaneous Expense or Credit" at bounding box center [329, 197] width 223 height 29
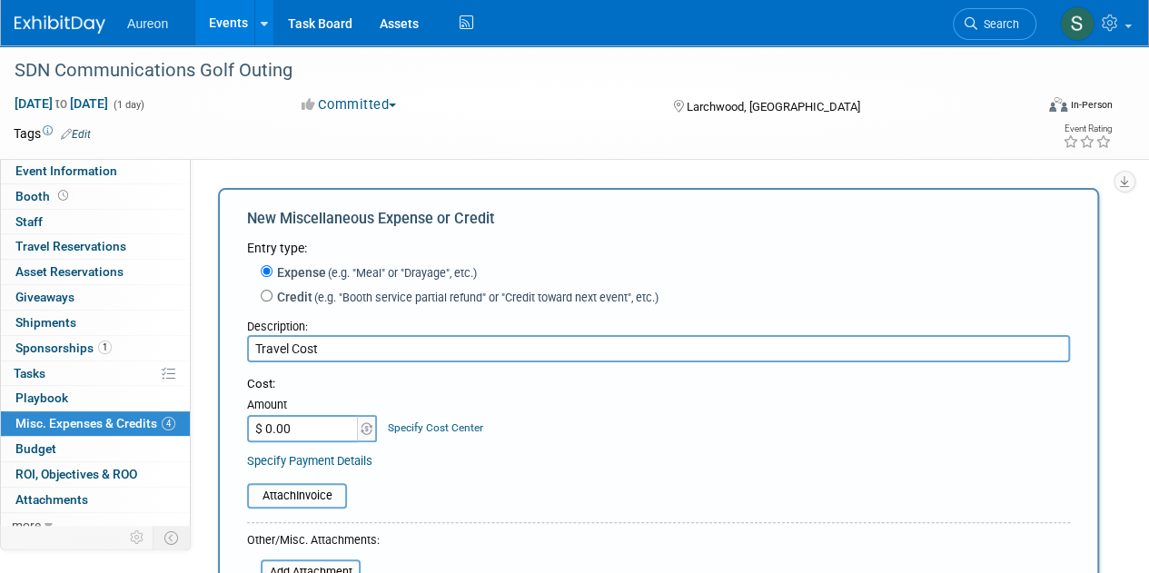
type input "Travel Cost"
click at [295, 435] on input "$ 0.00" at bounding box center [303, 428] width 113 height 27
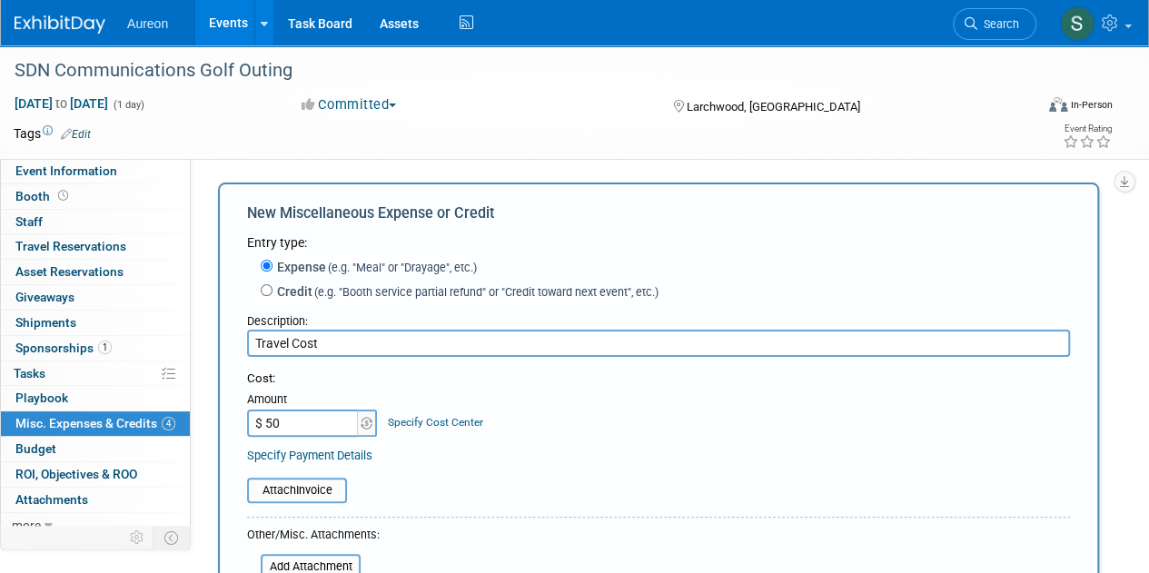
scroll to position [272, 0]
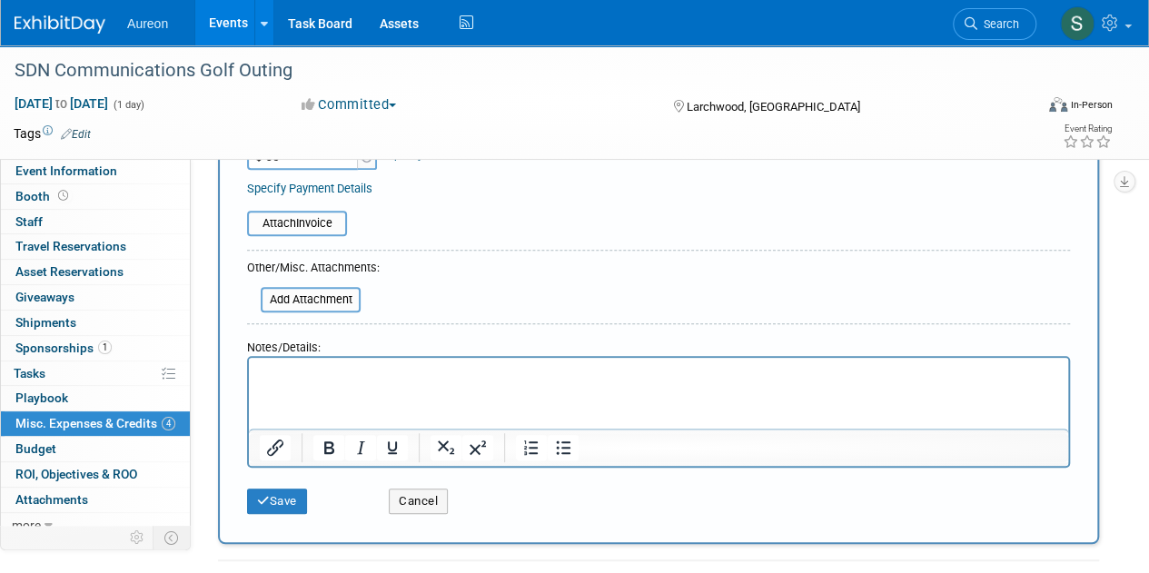
type input "$ 50.00"
click at [341, 383] on html at bounding box center [658, 370] width 819 height 25
click at [271, 498] on button "Save" at bounding box center [277, 500] width 60 height 25
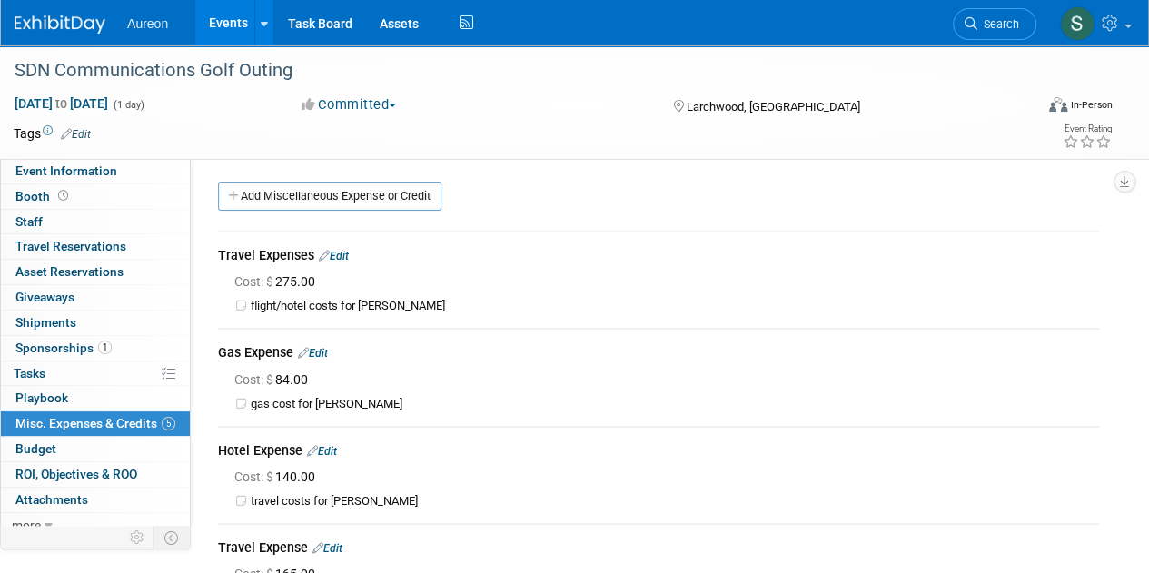
scroll to position [0, 0]
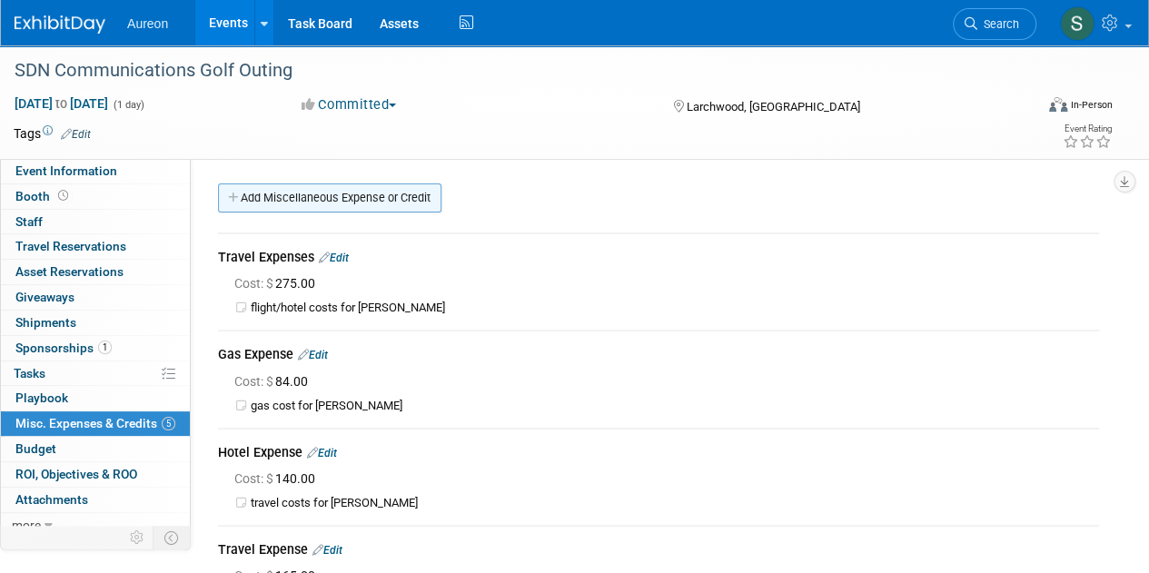
click at [330, 200] on link "Add Miscellaneous Expense or Credit" at bounding box center [329, 197] width 223 height 29
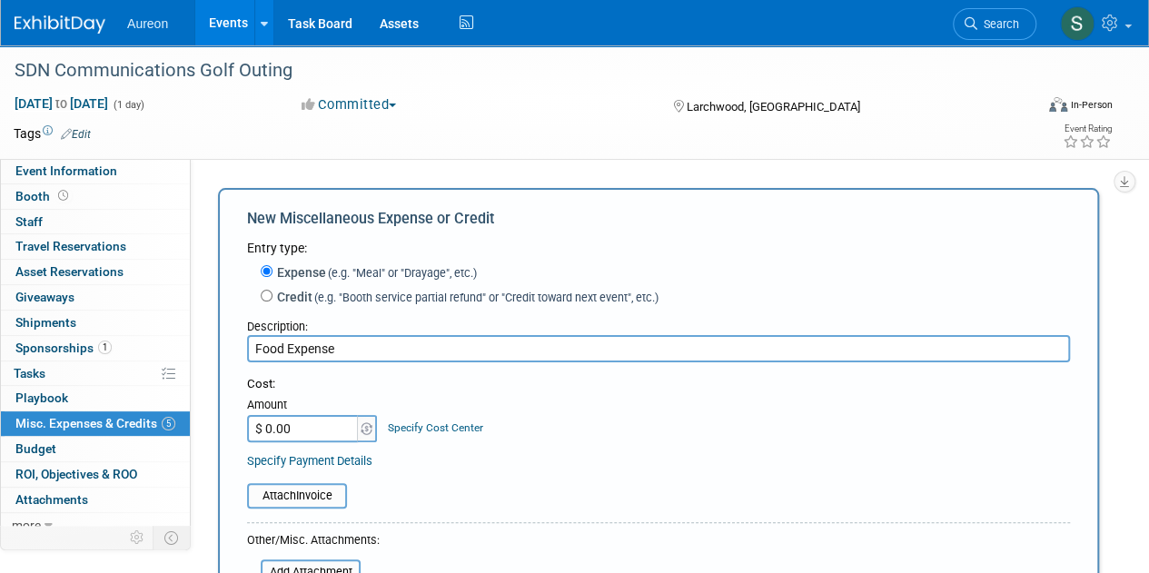
type input "Food Expense"
click at [296, 437] on input "$ 0.00" at bounding box center [303, 428] width 113 height 27
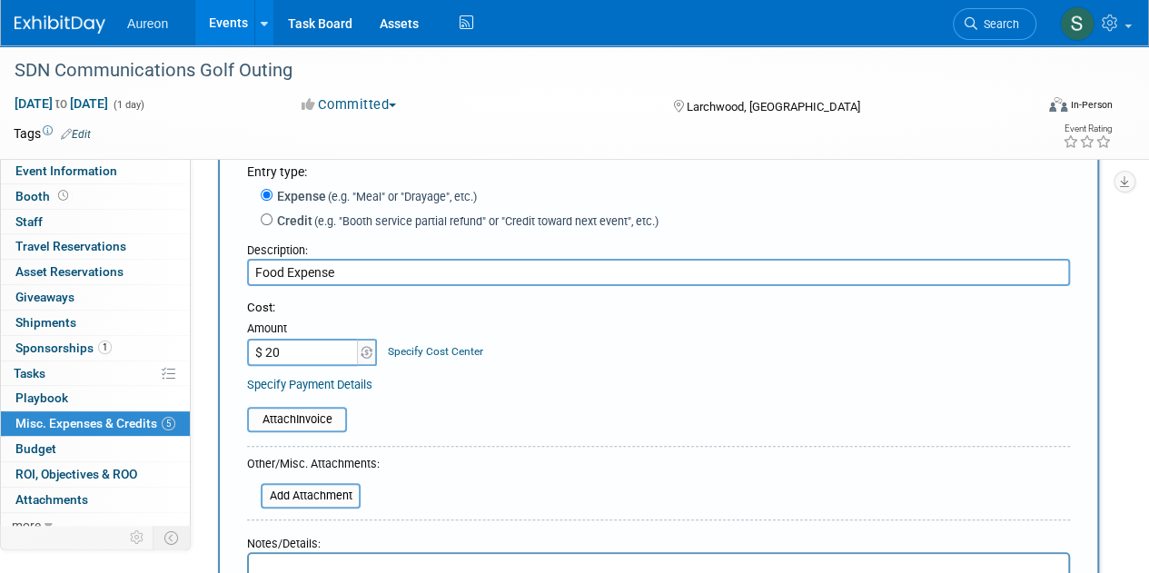
scroll to position [182, 0]
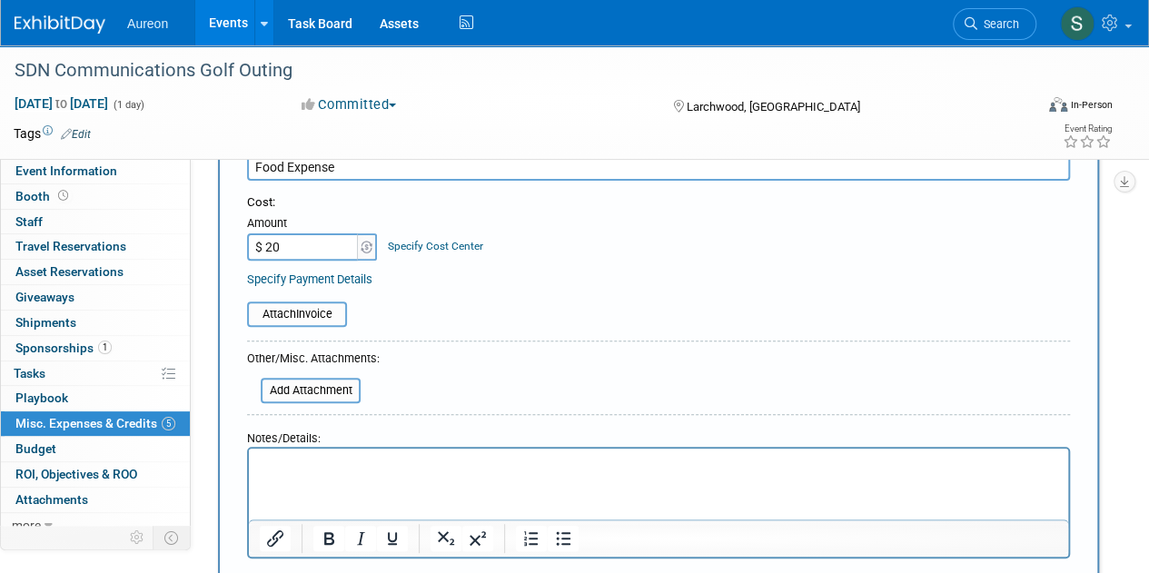
type input "$ 20.00"
click at [390, 466] on p "Rich Text Area. Press ALT-0 for help." at bounding box center [659, 465] width 798 height 18
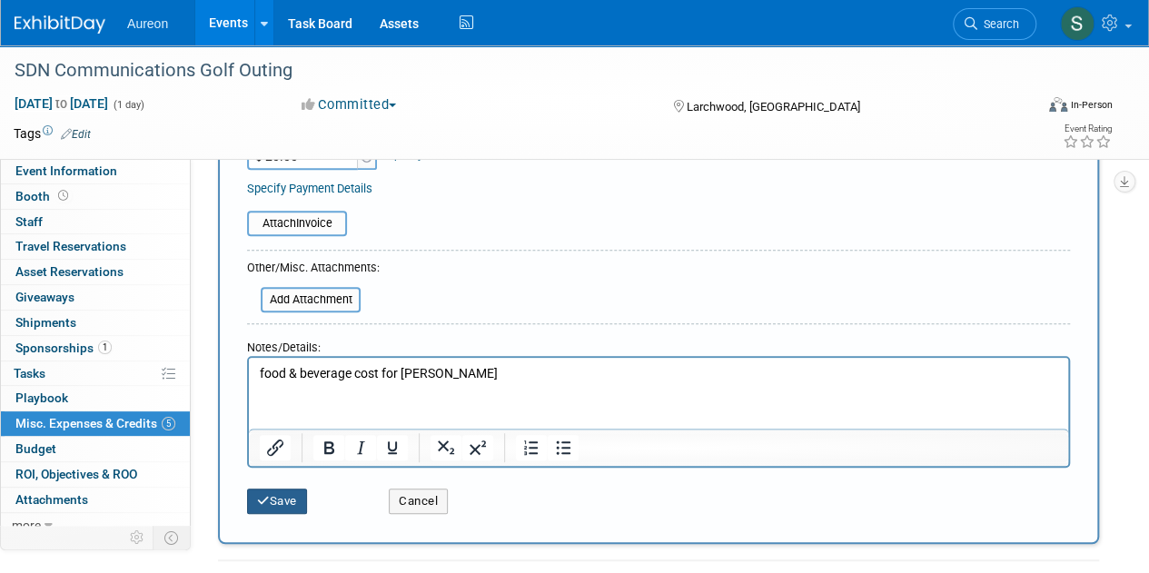
click at [265, 506] on button "Save" at bounding box center [277, 500] width 60 height 25
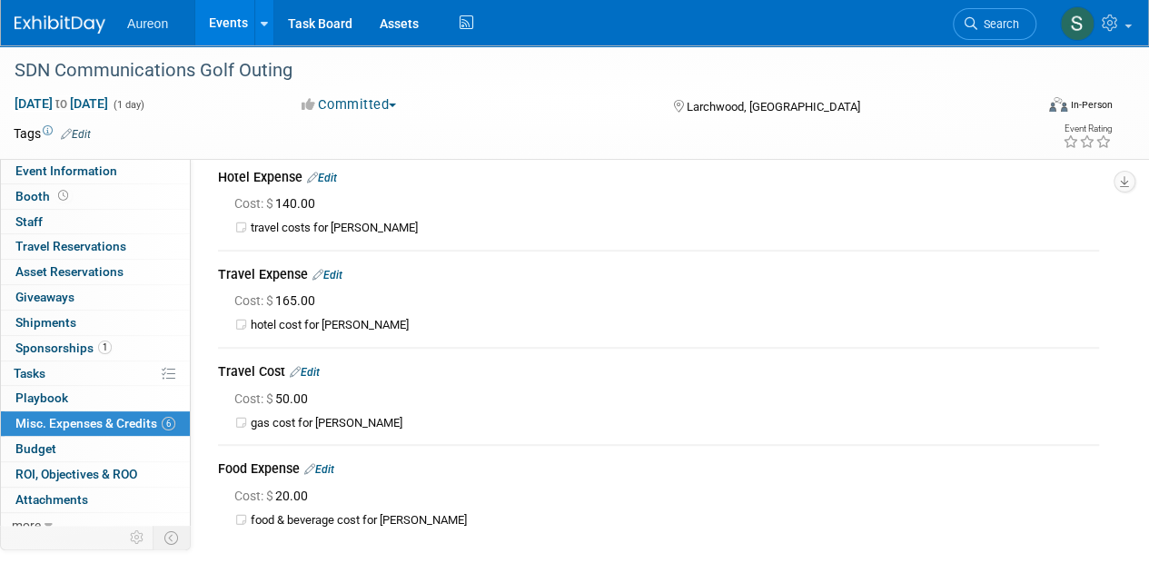
scroll to position [0, 0]
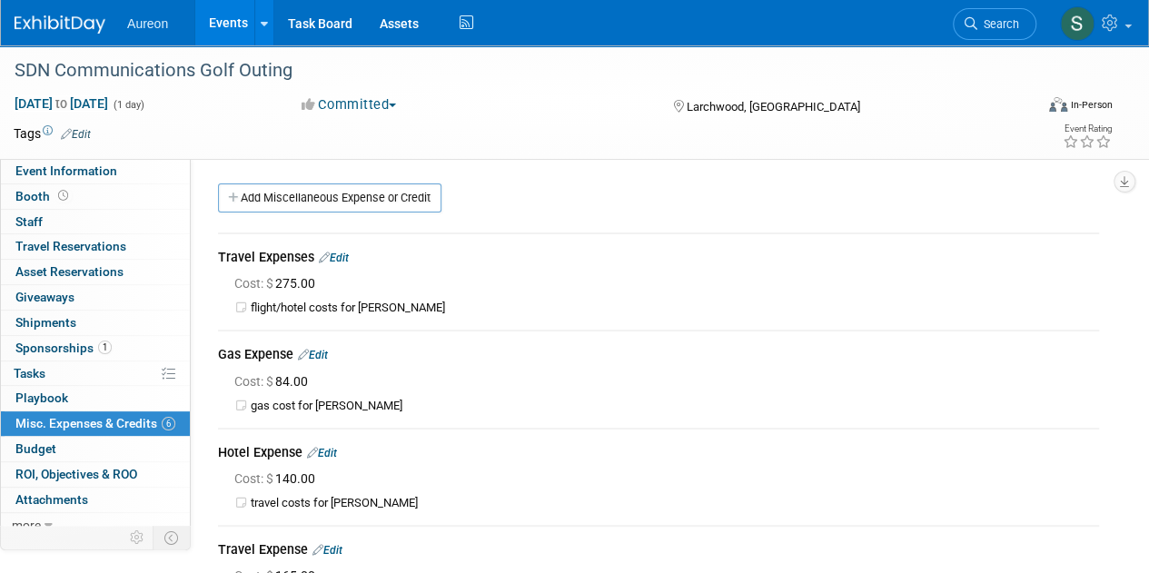
click at [80, 16] on img at bounding box center [60, 24] width 91 height 18
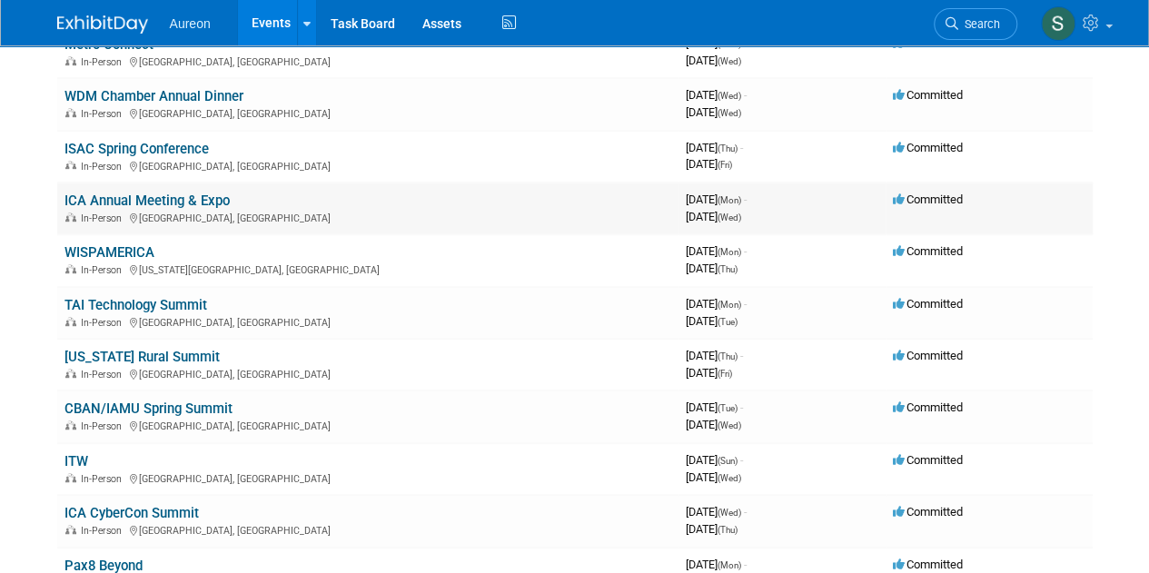
scroll to position [454, 0]
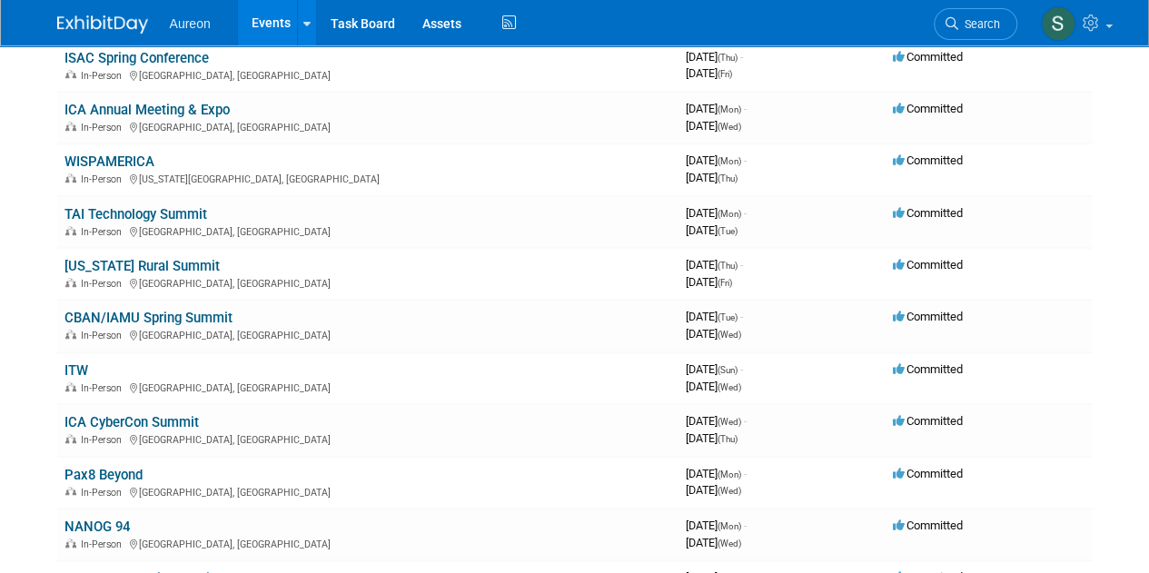
click at [116, 20] on img at bounding box center [102, 24] width 91 height 18
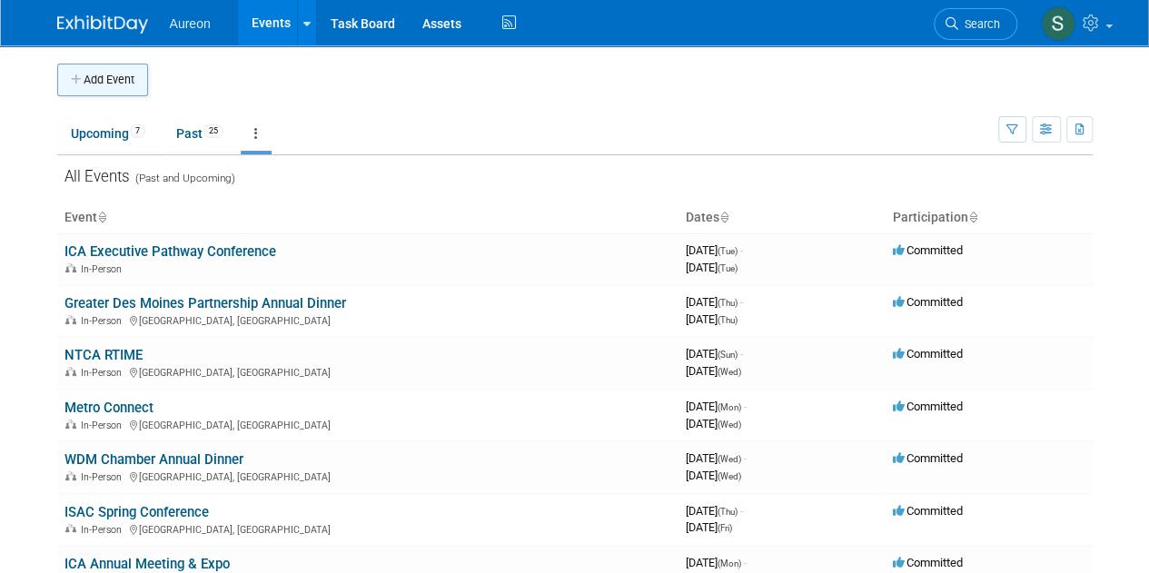
click at [105, 84] on button "Add Event" at bounding box center [102, 80] width 91 height 33
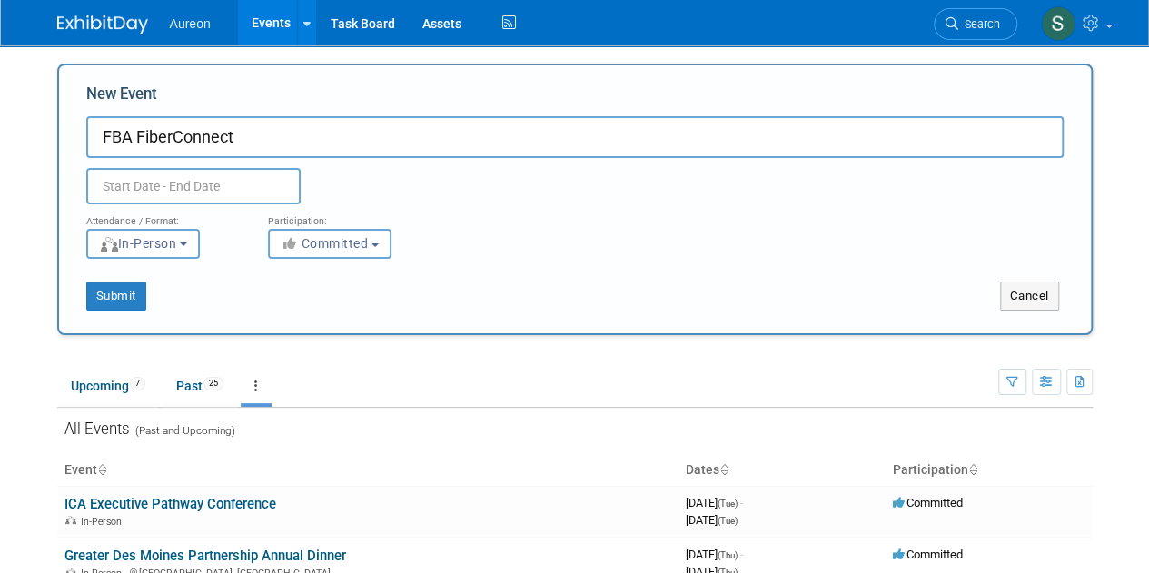
click at [173, 135] on input "FBA FiberConnect" at bounding box center [574, 137] width 977 height 42
click at [251, 137] on input "FBA Fiber Connect" at bounding box center [574, 137] width 977 height 42
type input "FBA Fiber Connect"
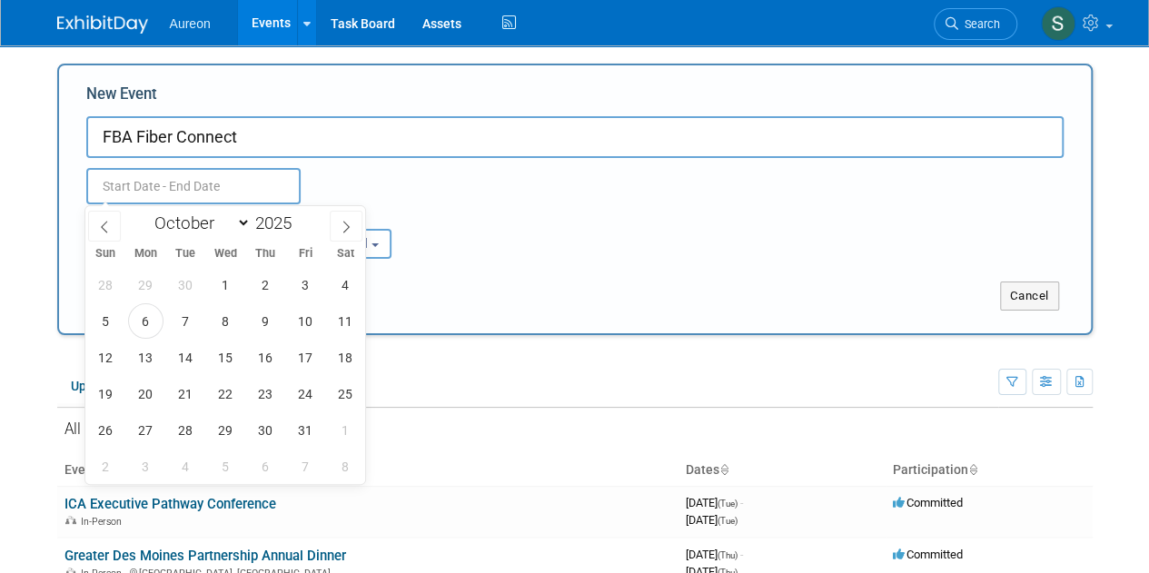
click at [115, 182] on input "text" at bounding box center [193, 186] width 214 height 36
click at [196, 223] on select "January February March April May June July August September October November De…" at bounding box center [198, 223] width 104 height 23
select select "5"
click at [146, 212] on select "January February March April May June July August September October November De…" at bounding box center [198, 223] width 104 height 23
click at [113, 277] on span "1" at bounding box center [105, 284] width 35 height 35
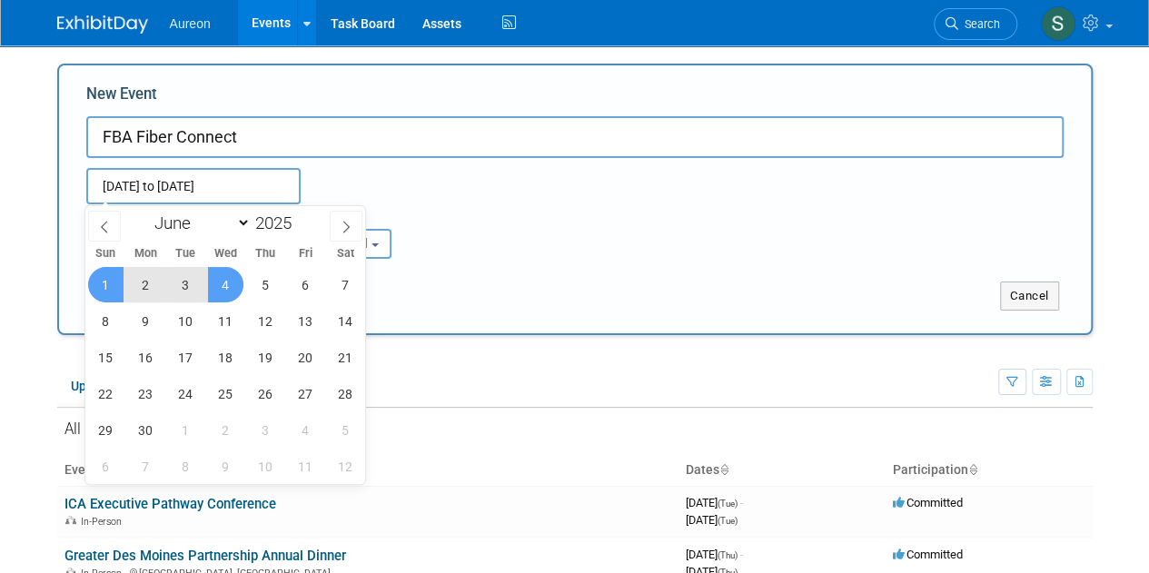
click at [224, 275] on span "4" at bounding box center [225, 284] width 35 height 35
type input "[DATE] to [DATE]"
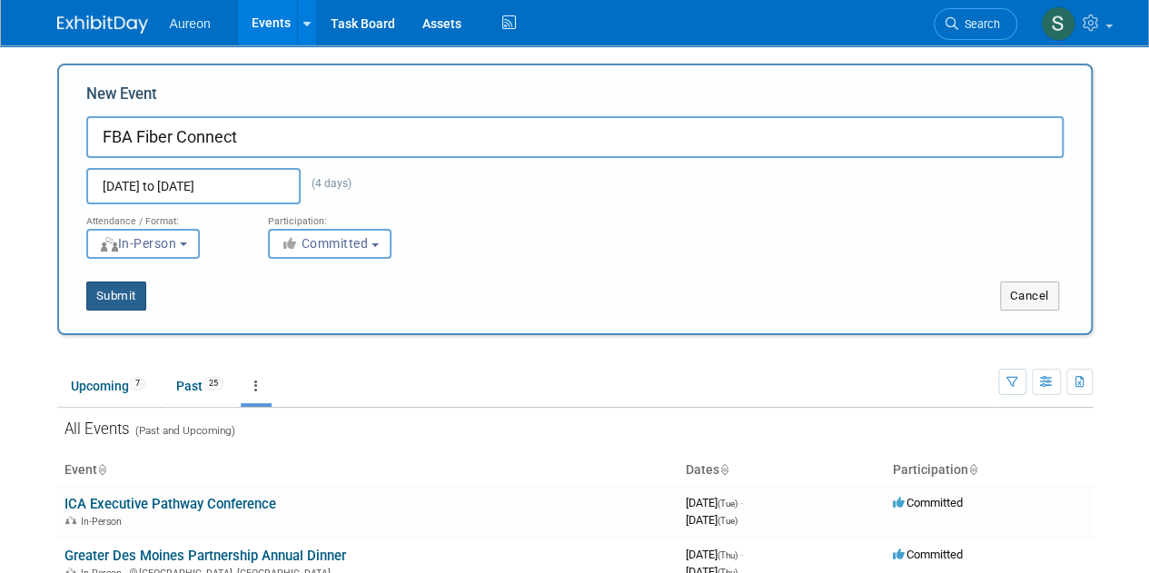
click at [100, 281] on button "Submit" at bounding box center [116, 295] width 60 height 29
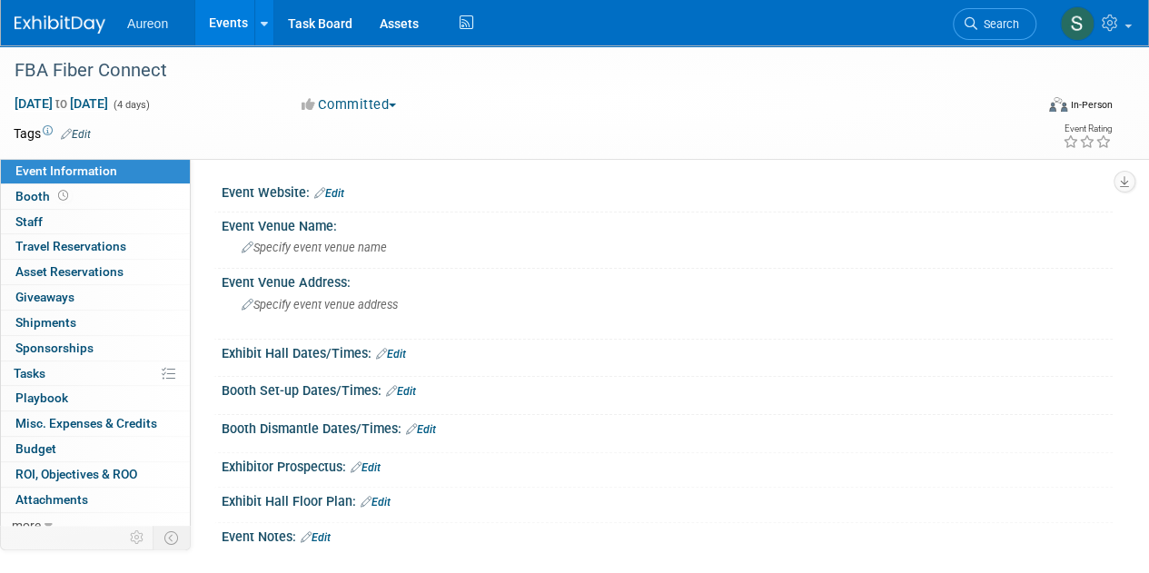
click at [341, 192] on link "Edit" at bounding box center [329, 193] width 30 height 13
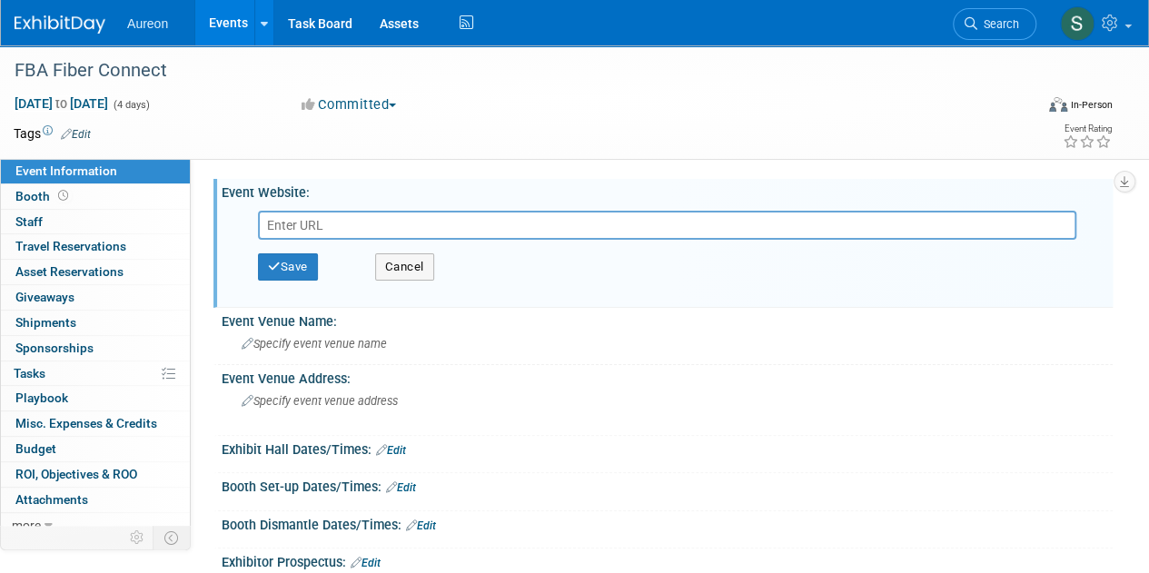
click at [431, 229] on input "text" at bounding box center [667, 225] width 818 height 29
paste input "[URL][DOMAIN_NAME][DOMAIN_NAME]"
type input "[URL][DOMAIN_NAME][DOMAIN_NAME]"
click at [288, 271] on button "Save" at bounding box center [288, 266] width 60 height 27
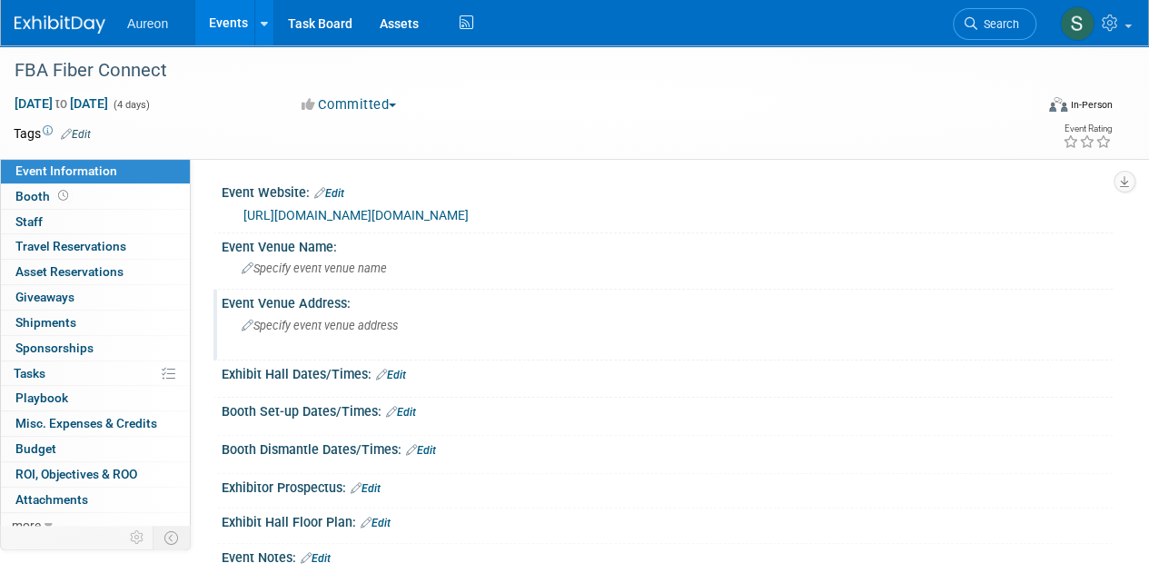
click at [384, 335] on div "Specify event venue address" at bounding box center [407, 332] width 344 height 42
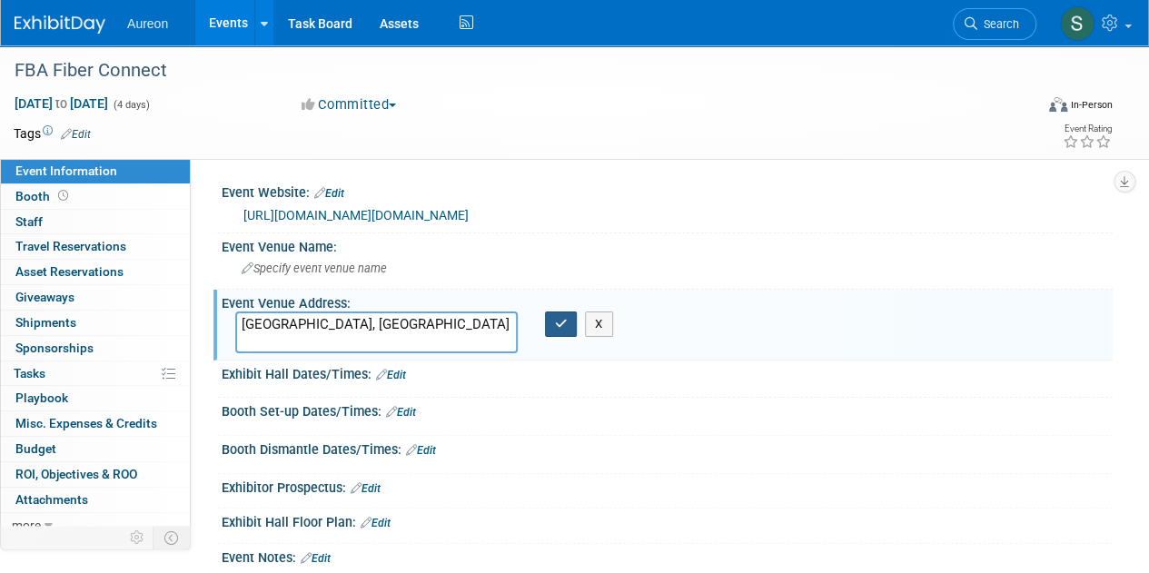
type textarea "[GEOGRAPHIC_DATA], [GEOGRAPHIC_DATA]"
click at [545, 321] on button "button" at bounding box center [561, 323] width 33 height 25
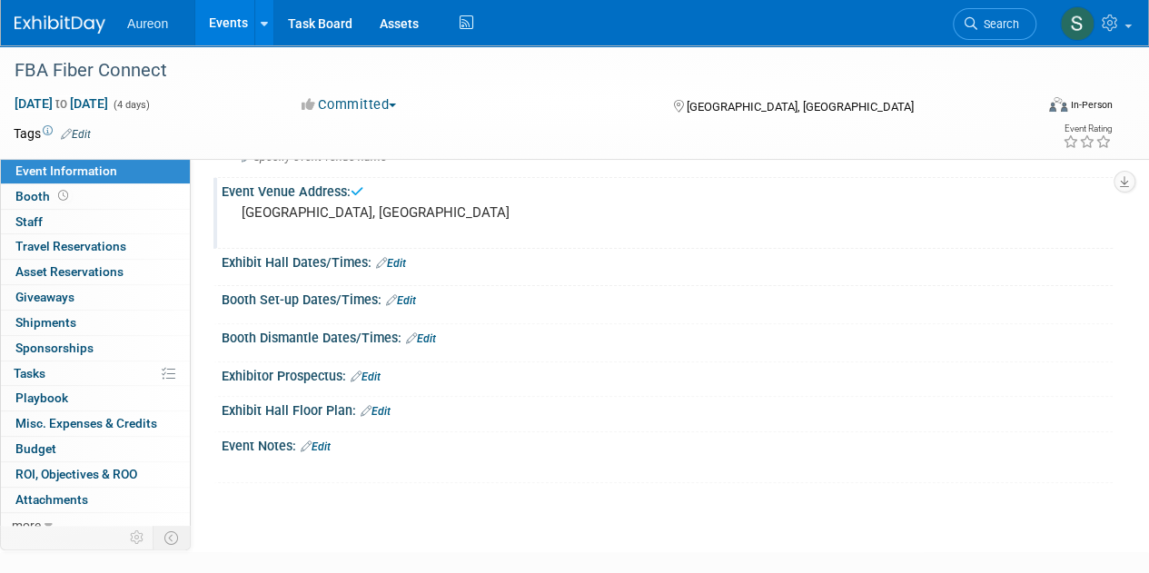
scroll to position [182, 0]
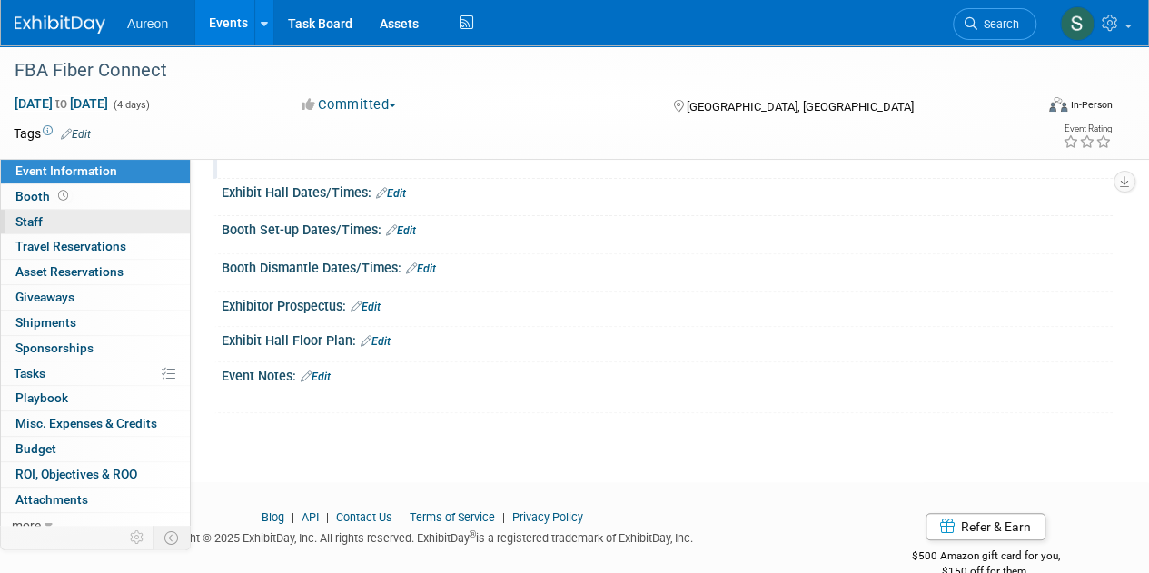
click at [52, 217] on link "0 Staff 0" at bounding box center [95, 222] width 189 height 25
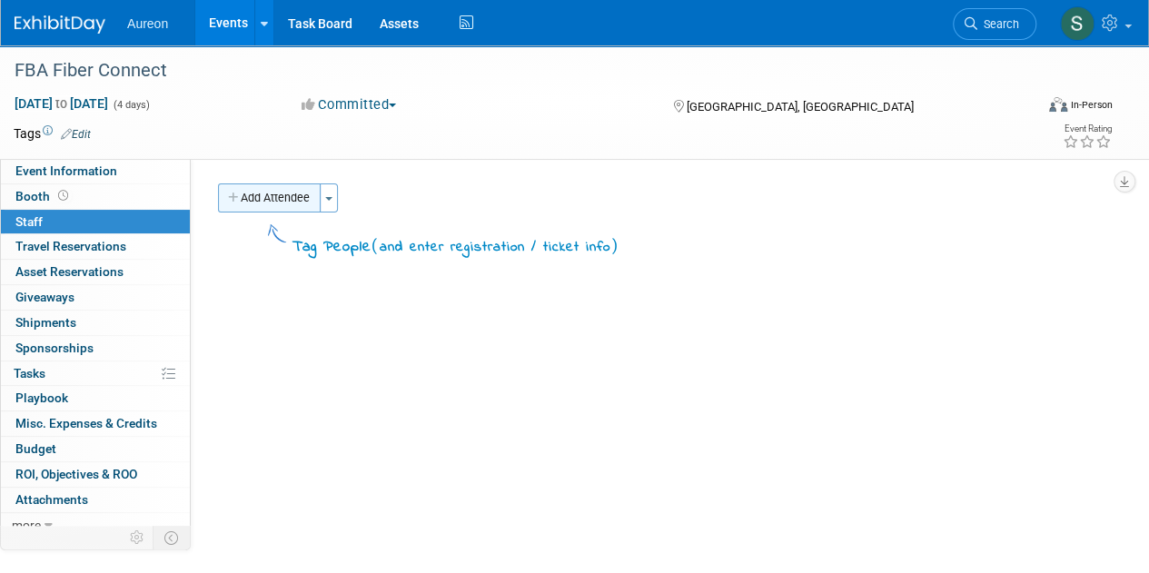
click at [270, 212] on button "Add Attendee" at bounding box center [269, 197] width 103 height 29
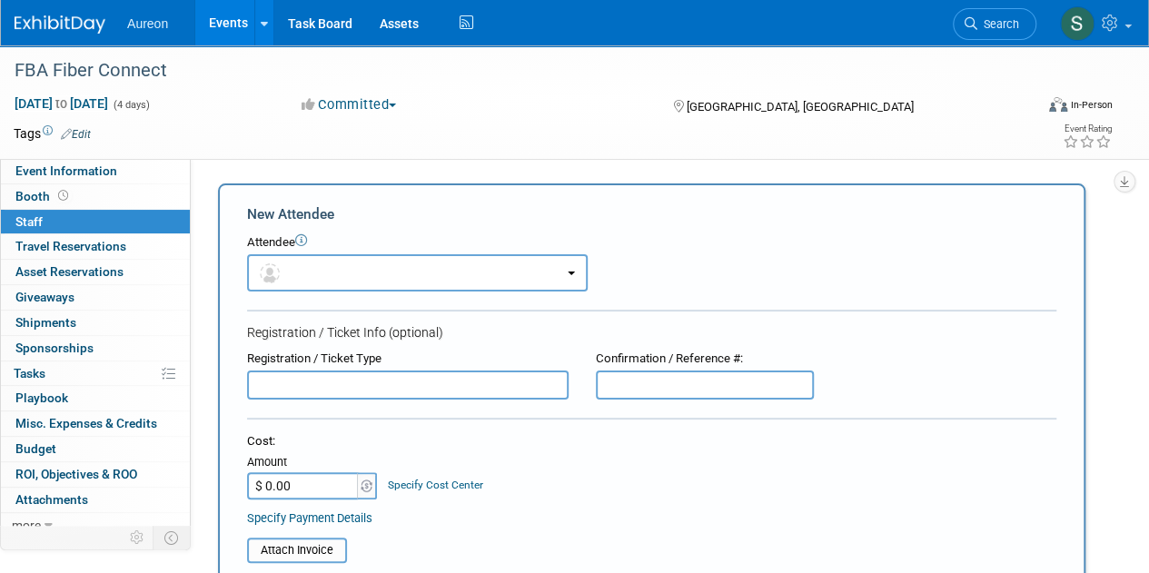
click at [303, 388] on input "text" at bounding box center [407, 384] width 321 height 29
type input "Registration"
click at [291, 486] on input "$ 0.00" at bounding box center [303, 485] width 113 height 27
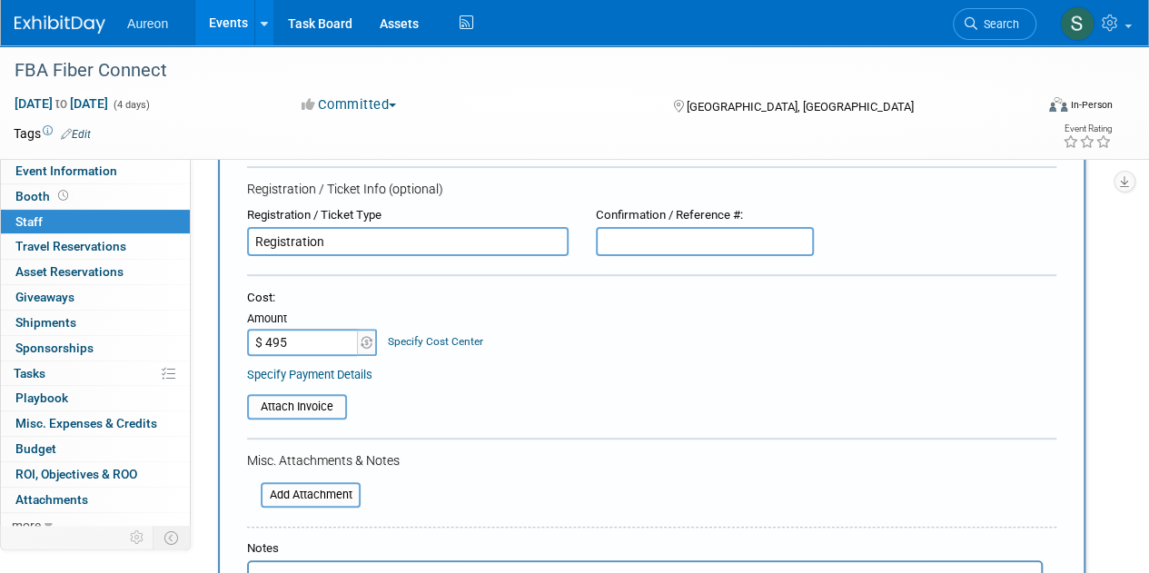
scroll to position [272, 0]
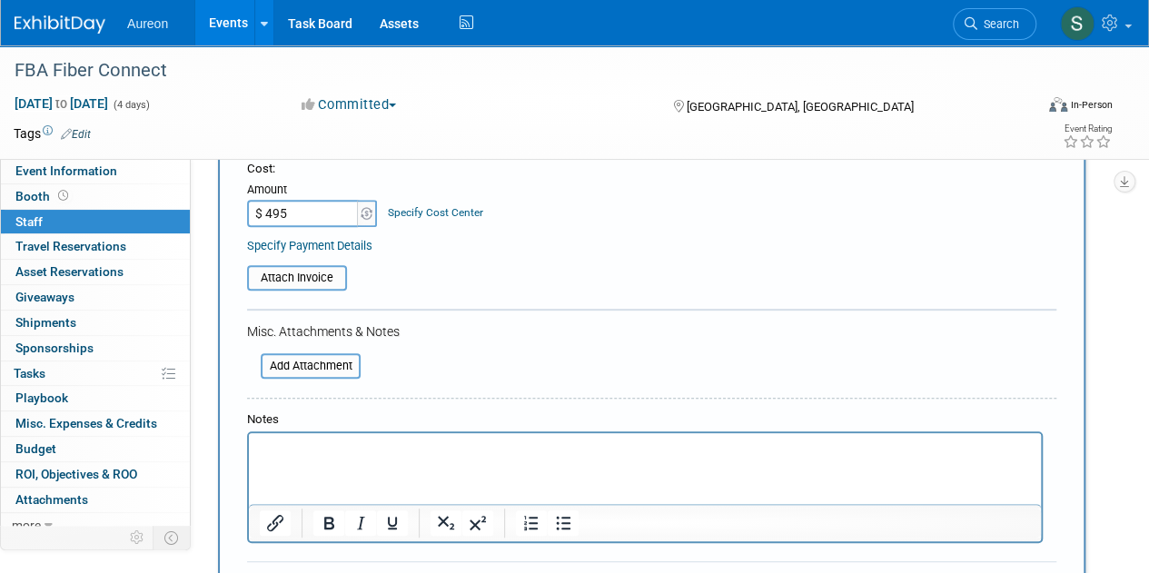
type input "$ 495.00"
click at [330, 459] on html at bounding box center [645, 445] width 792 height 25
drag, startPoint x: 321, startPoint y: 453, endPoint x: 248, endPoint y: 447, distance: 72.9
click at [249, 447] on html "registration for Angie Harlow" at bounding box center [645, 445] width 792 height 25
copy p "registration"
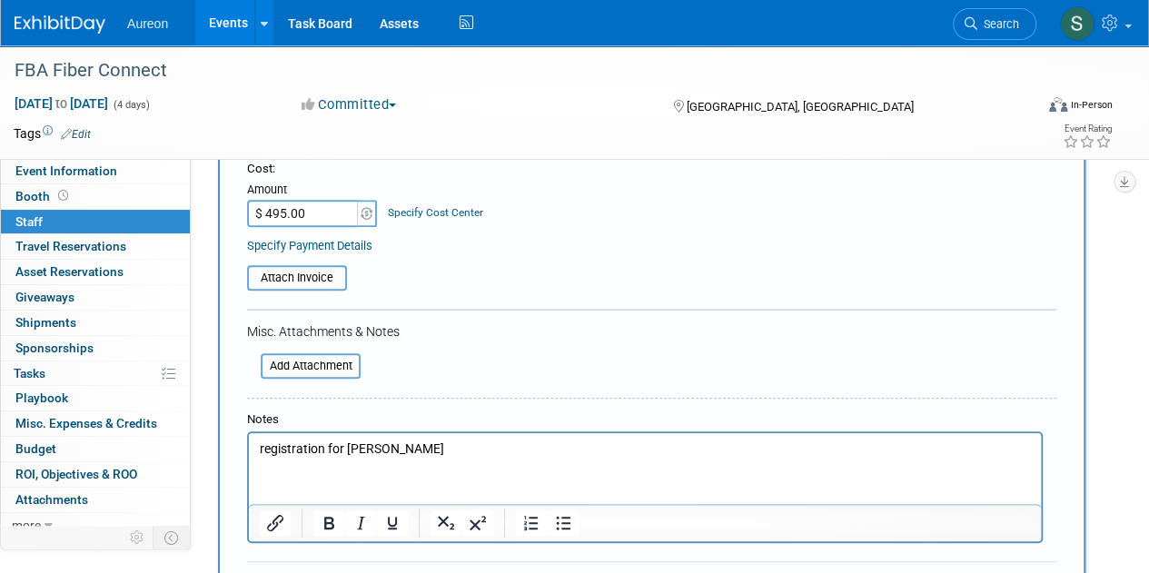
click at [462, 439] on html "registration for Angie Harlow" at bounding box center [645, 445] width 792 height 25
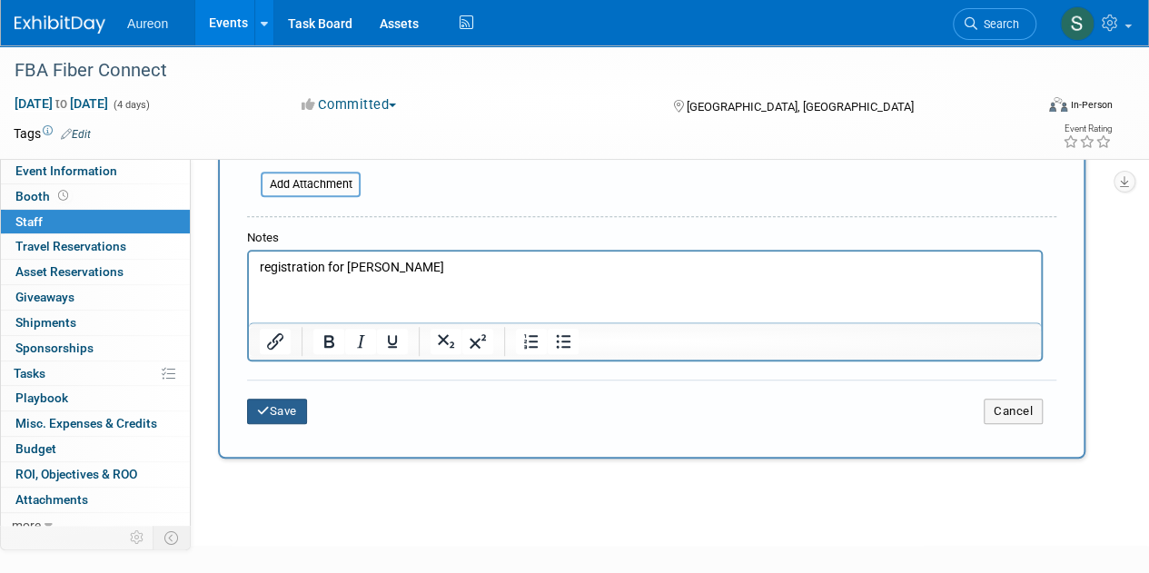
click at [291, 408] on button "Save" at bounding box center [277, 411] width 60 height 25
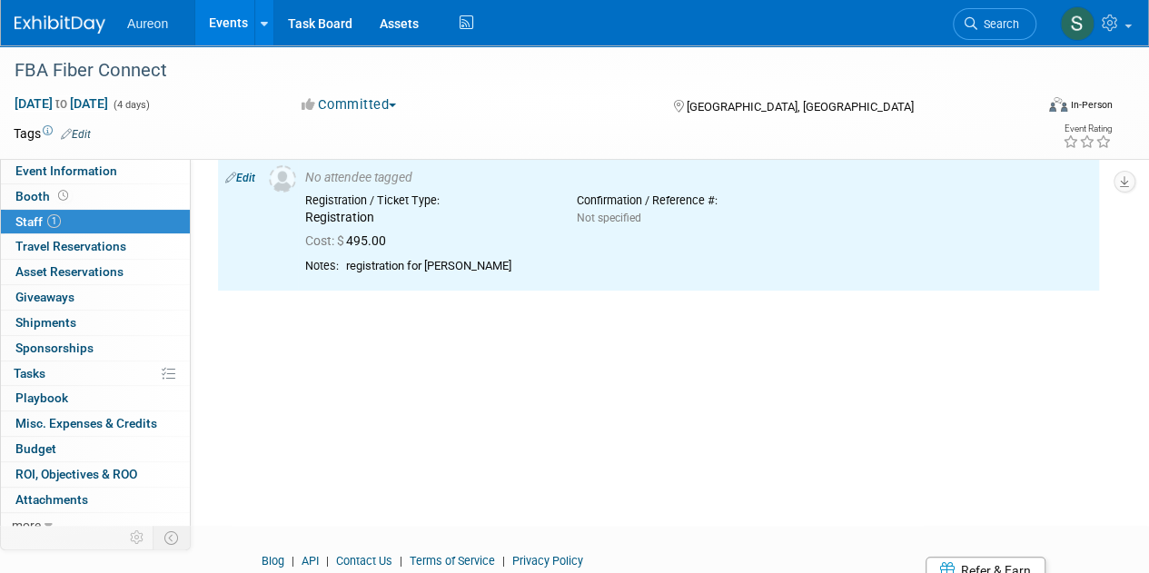
scroll to position [0, 0]
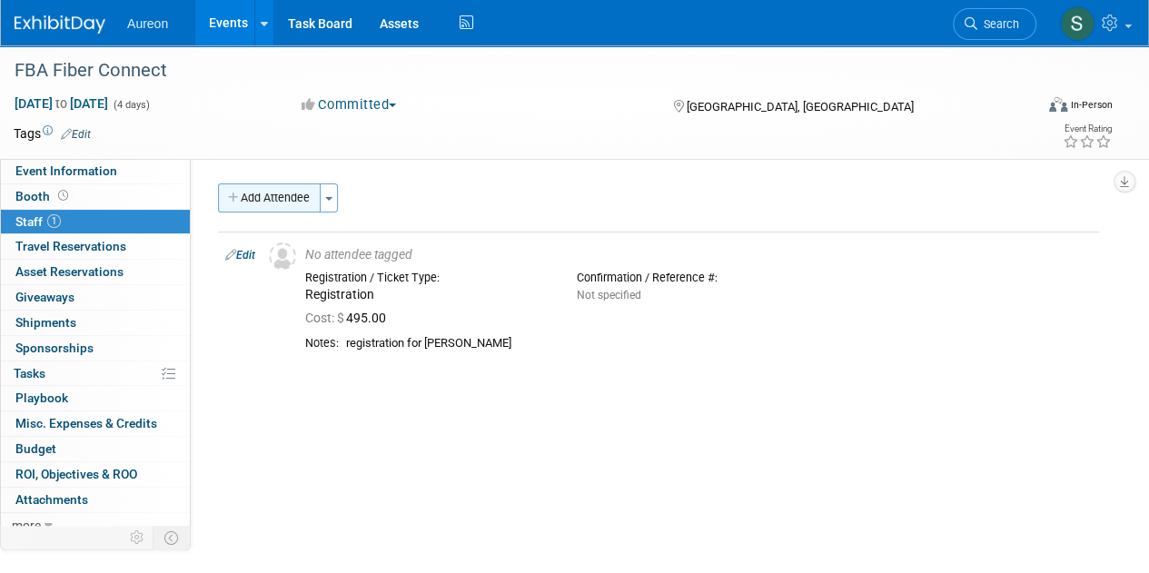
click at [272, 192] on button "Add Attendee" at bounding box center [269, 197] width 103 height 29
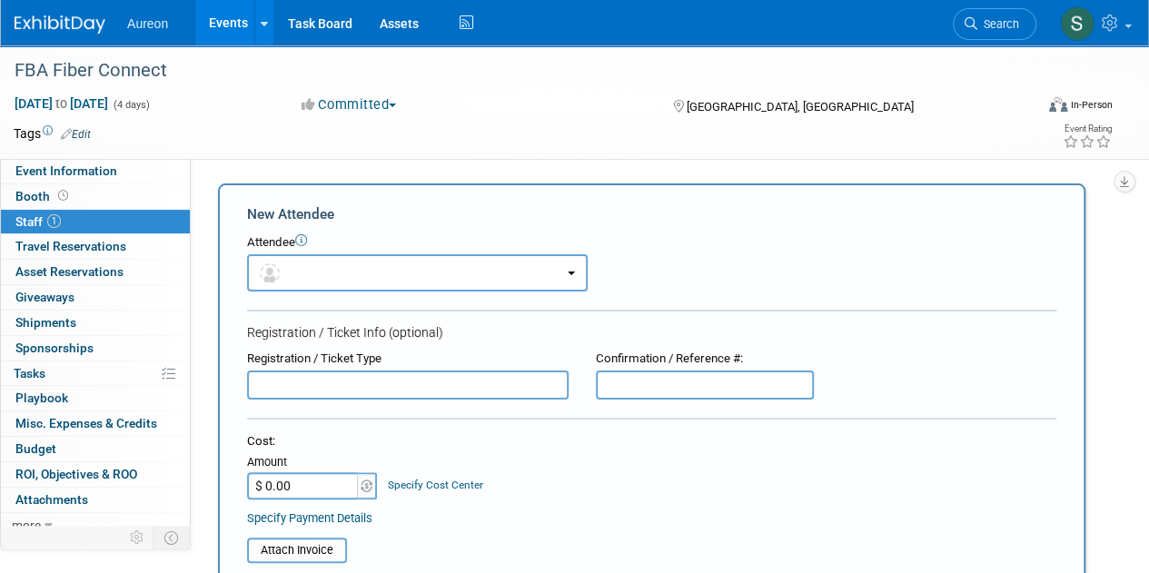
click at [296, 386] on input "text" at bounding box center [407, 384] width 321 height 29
paste input "registration"
click at [262, 387] on input "registration" at bounding box center [407, 384] width 321 height 29
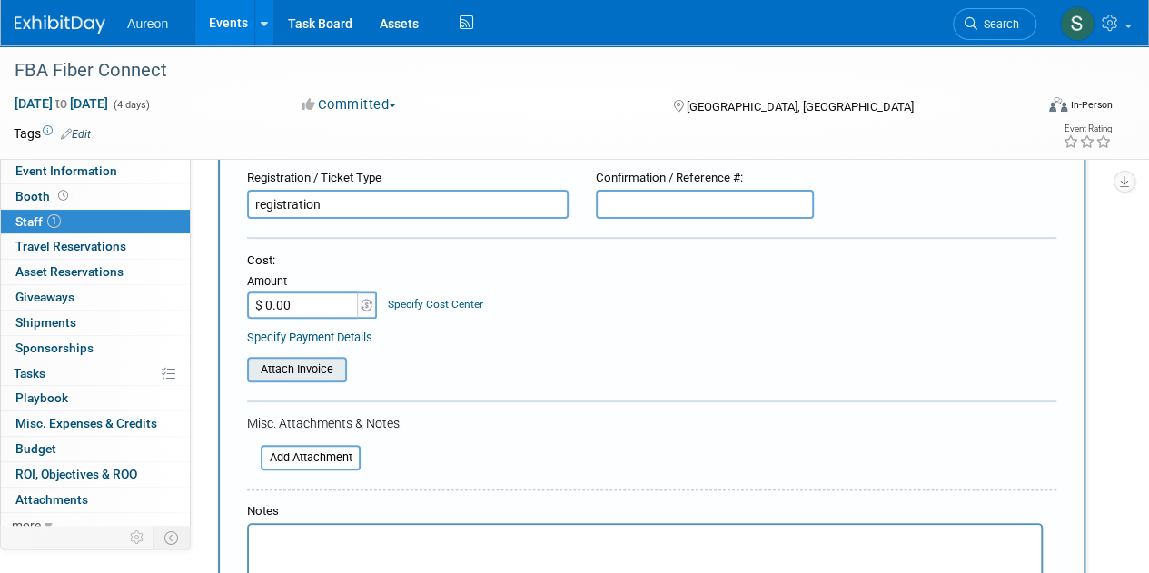
scroll to position [182, 0]
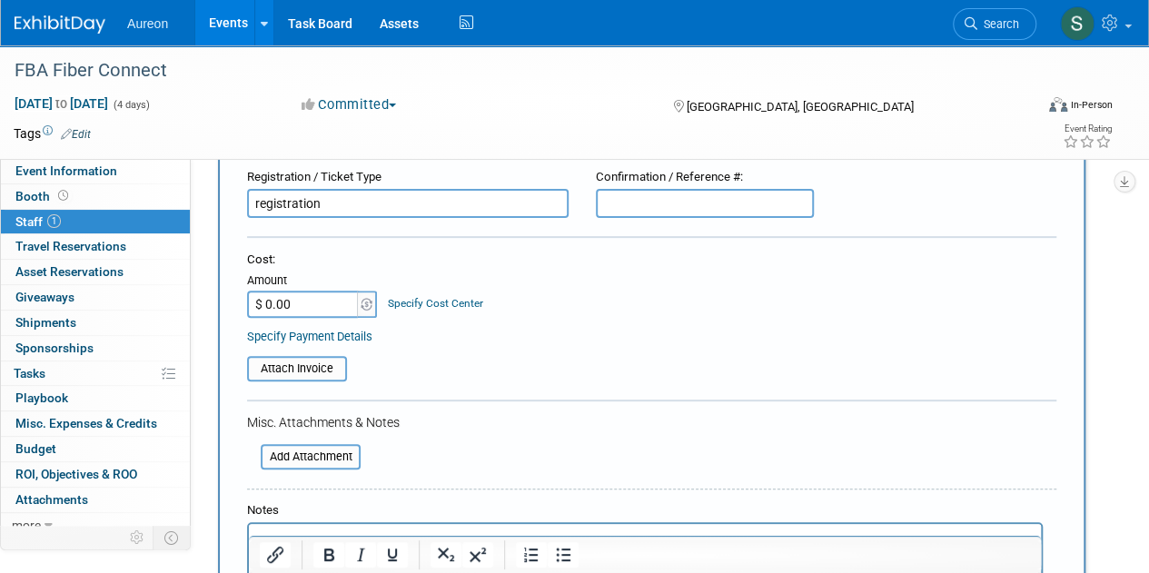
type input "registration"
click at [300, 310] on input "$ 0.00" at bounding box center [303, 304] width 113 height 27
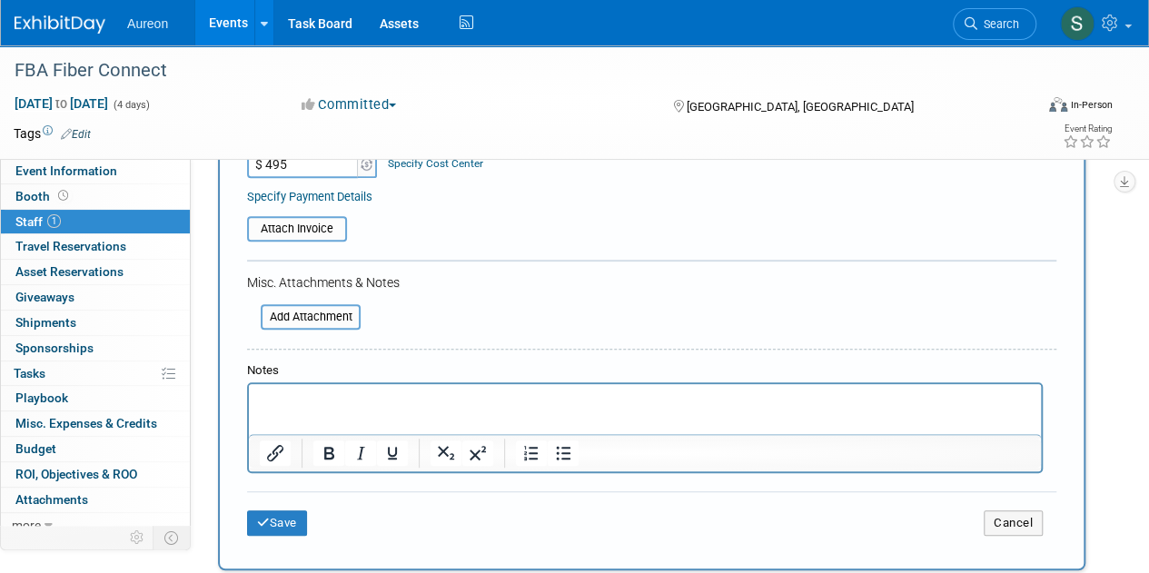
scroll to position [363, 0]
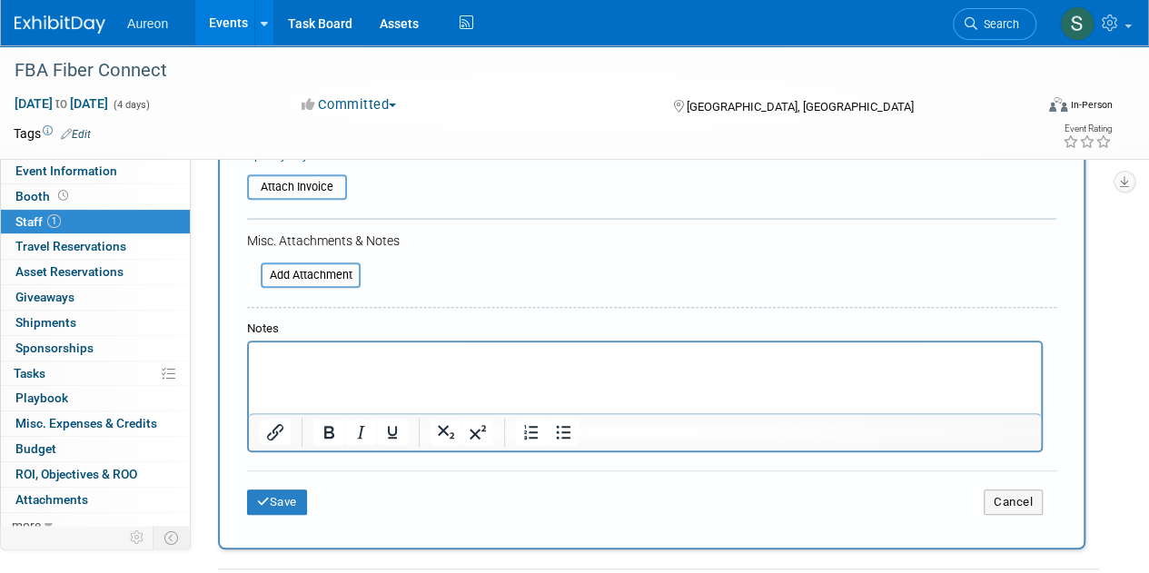
type input "$ 495.00"
click at [311, 368] on html at bounding box center [645, 354] width 792 height 25
click at [273, 500] on button "Save" at bounding box center [277, 501] width 60 height 25
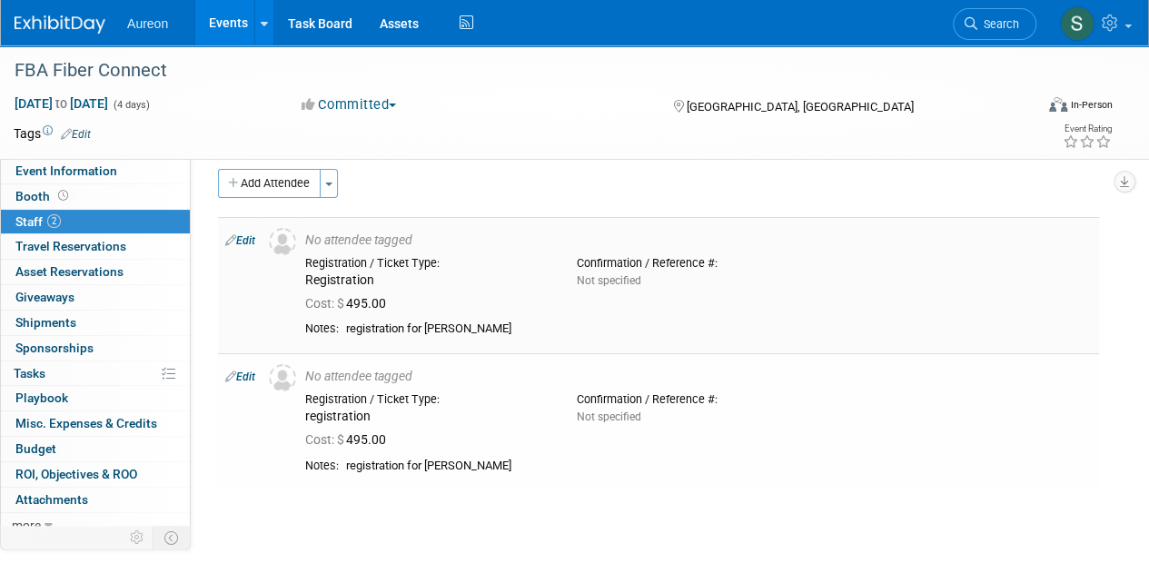
scroll to position [0, 0]
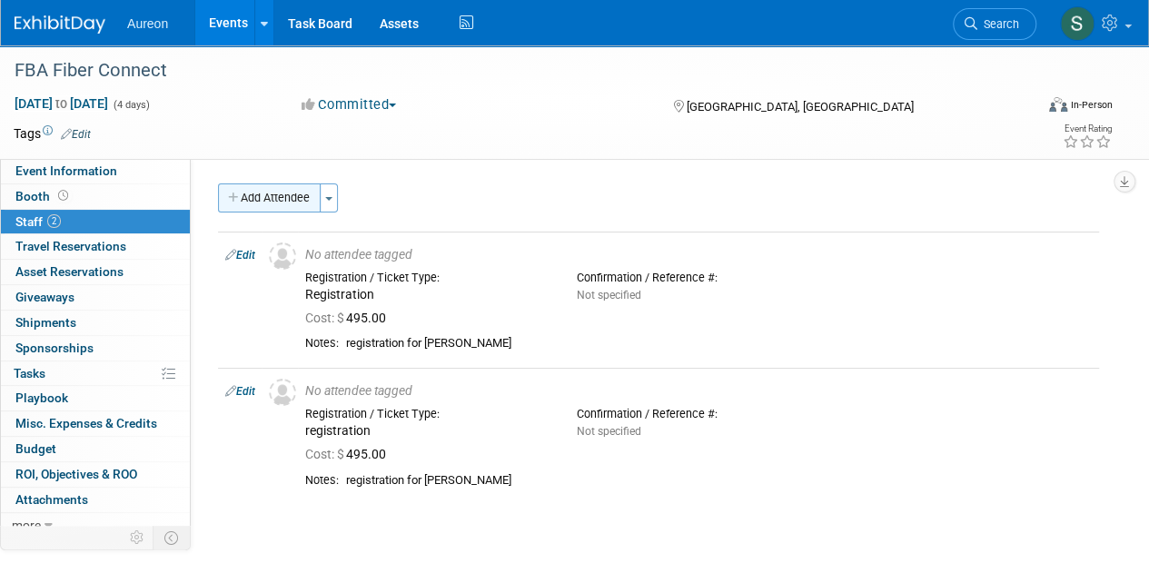
click at [260, 193] on button "Add Attendee" at bounding box center [269, 197] width 103 height 29
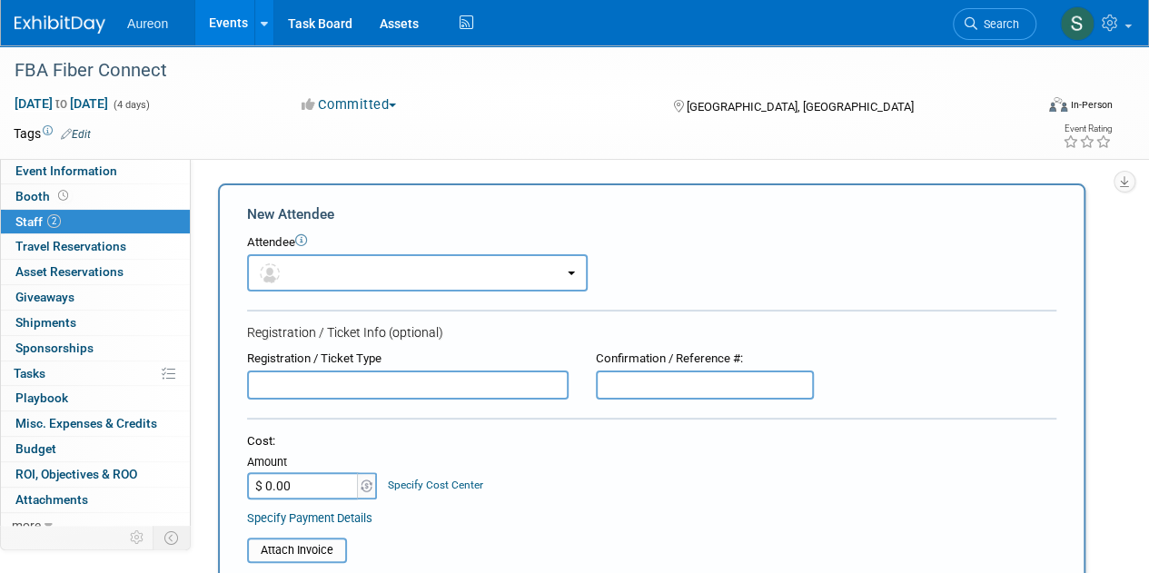
click at [280, 384] on input "text" at bounding box center [407, 384] width 321 height 29
paste input "registration"
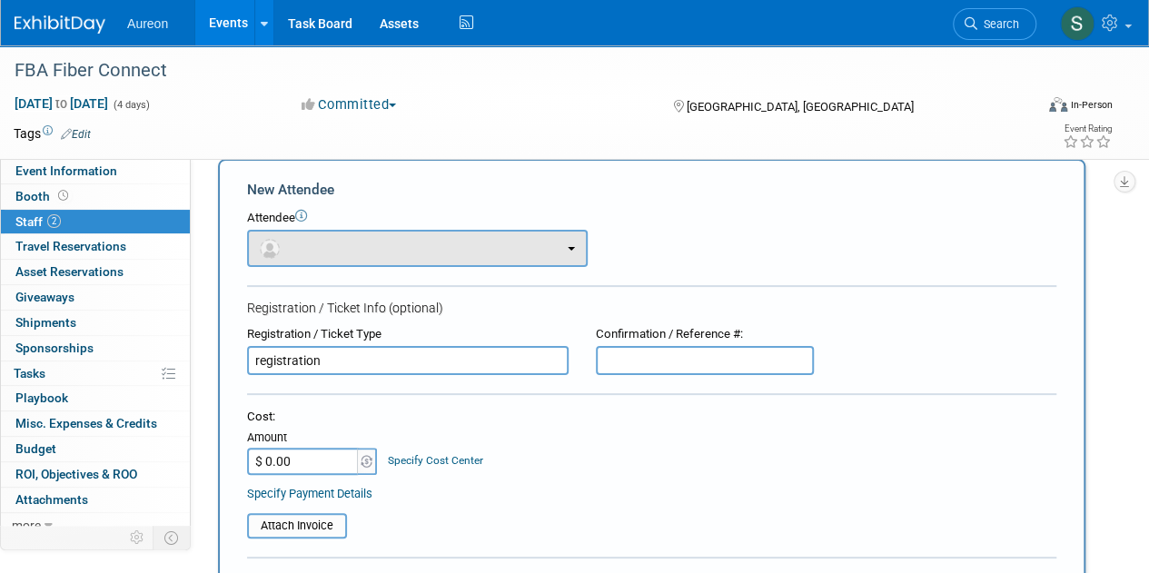
scroll to position [182, 0]
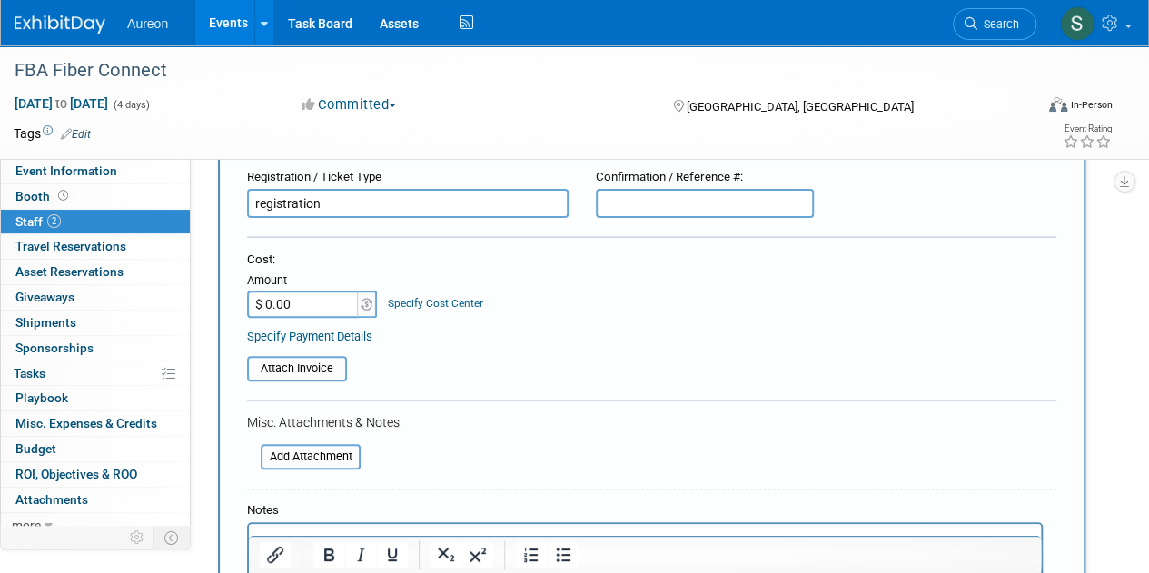
type input "registration"
click at [314, 311] on input "$ 0.00" at bounding box center [303, 304] width 113 height 27
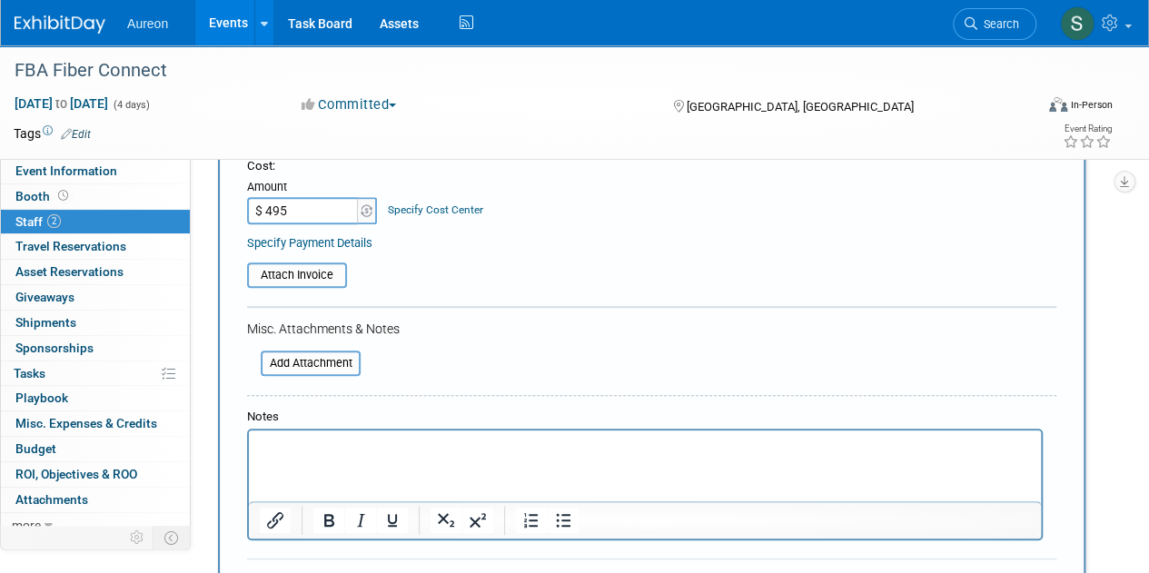
scroll to position [363, 0]
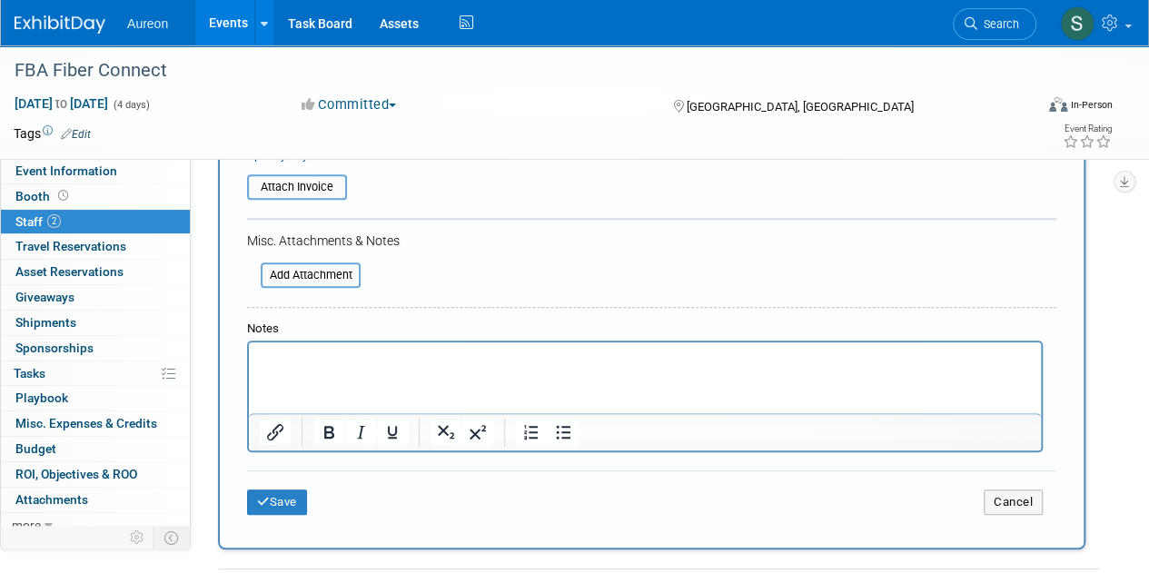
type input "$ 495.00"
click at [310, 368] on html at bounding box center [645, 354] width 792 height 25
click at [306, 357] on p "Rich Text Area. Press ALT-0 for help." at bounding box center [645, 359] width 771 height 18
paste body "Rich Text Area. Press ALT-0 for help."
click at [335, 359] on p "registration" at bounding box center [645, 359] width 771 height 18
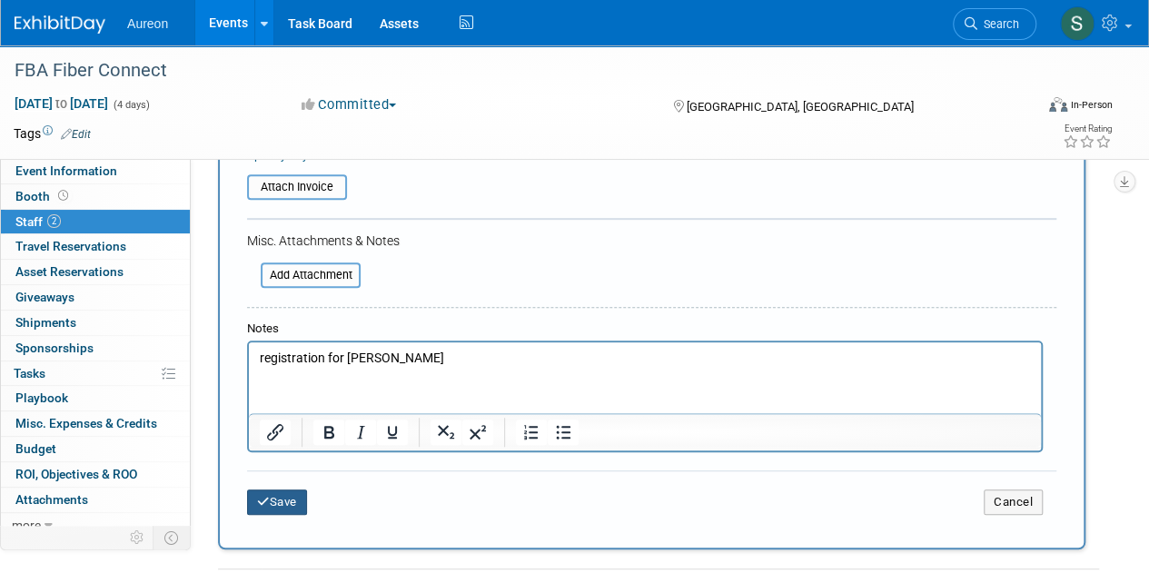
click at [272, 503] on button "Save" at bounding box center [277, 501] width 60 height 25
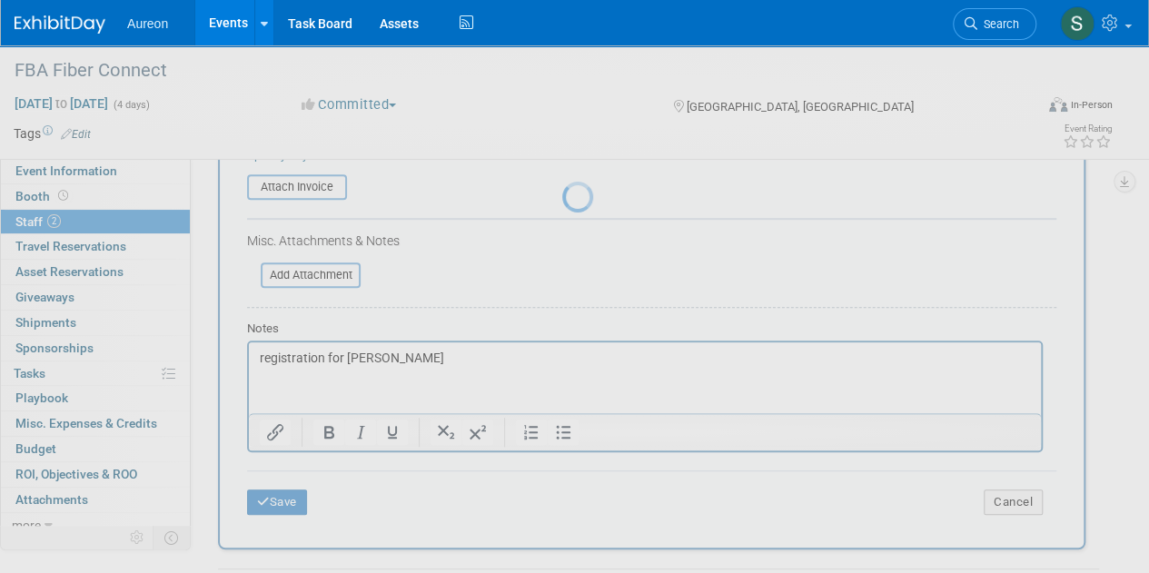
scroll to position [280, 0]
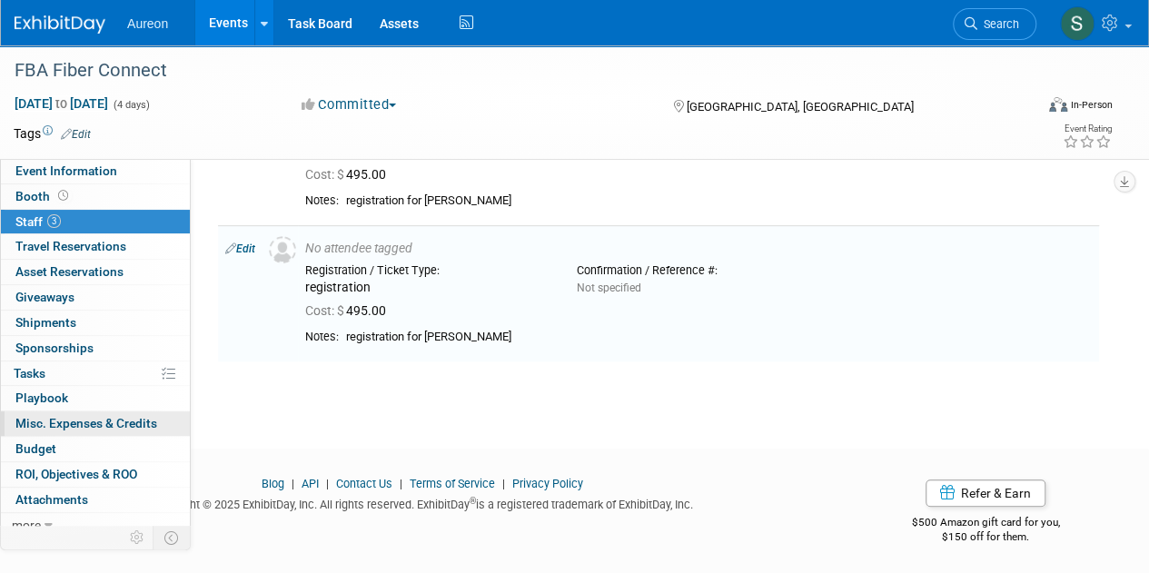
click at [68, 418] on span "Misc. Expenses & Credits 0" at bounding box center [86, 423] width 142 height 15
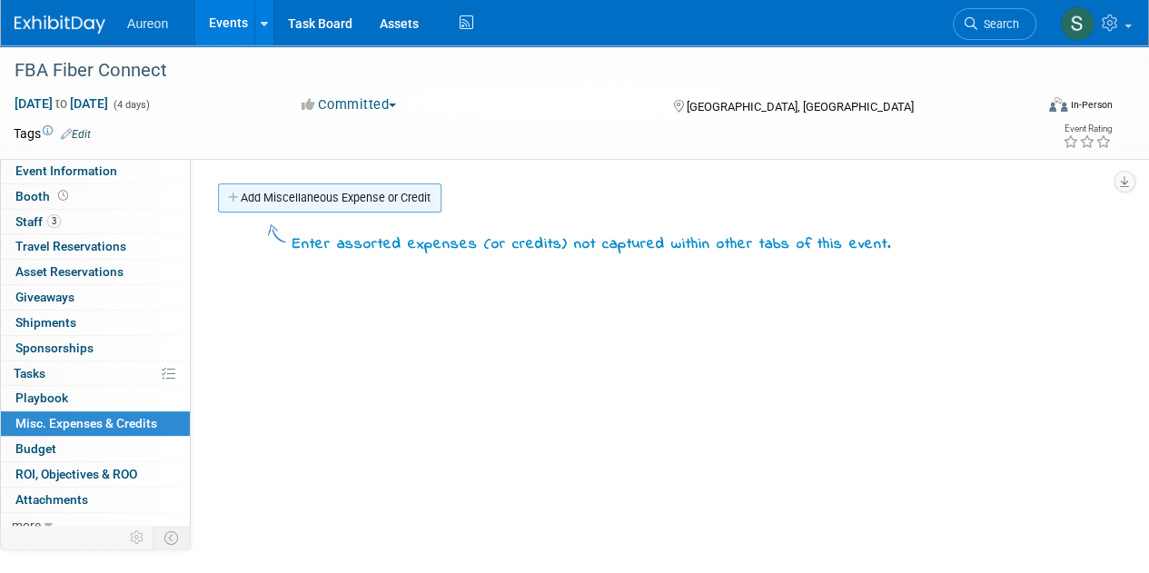
click at [254, 190] on link "Add Miscellaneous Expense or Credit" at bounding box center [329, 197] width 223 height 29
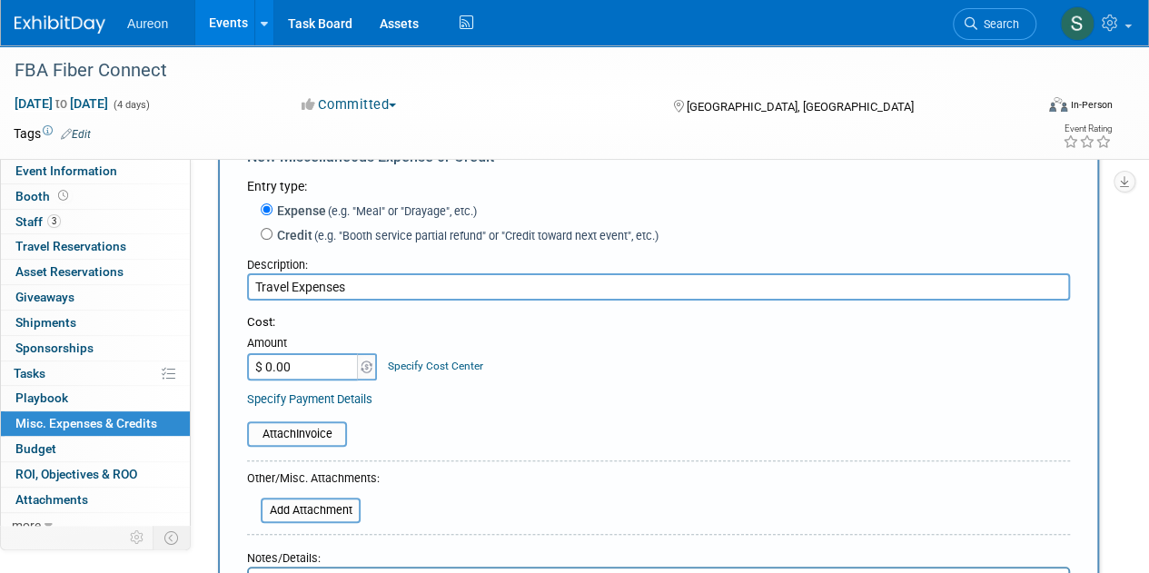
scroll to position [91, 0]
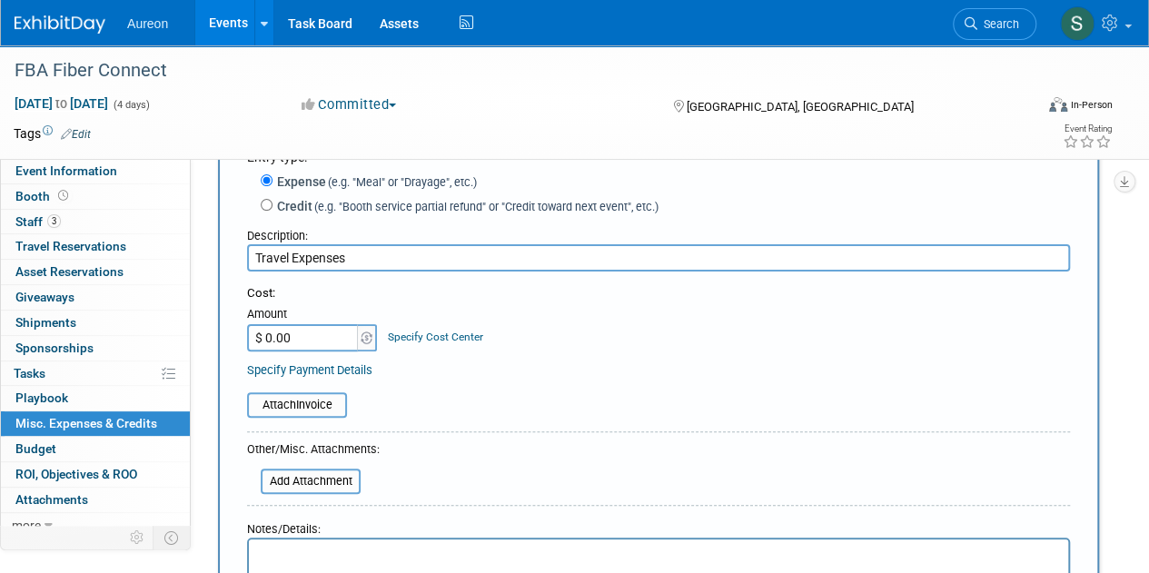
type input "Travel Expenses"
click at [291, 352] on div "Cost: Amount $ 0.00 Specify Cost Center Cost Center -- Not Specified --" at bounding box center [658, 332] width 823 height 94
click at [289, 342] on input "$ 0.00" at bounding box center [303, 337] width 113 height 27
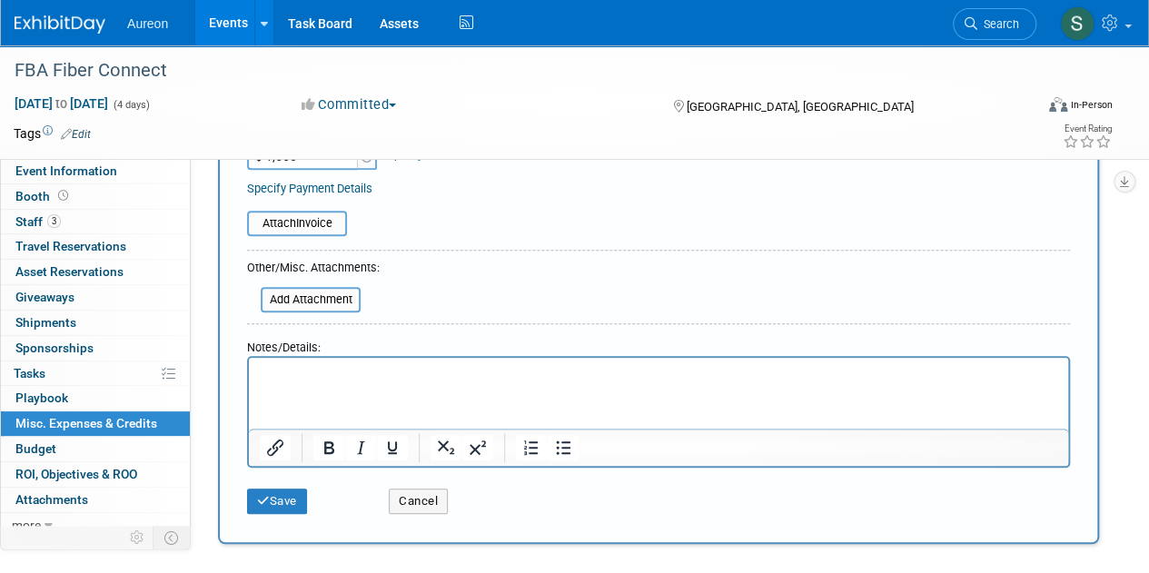
type input "$ 1,560.00"
click at [310, 383] on html at bounding box center [658, 370] width 819 height 25
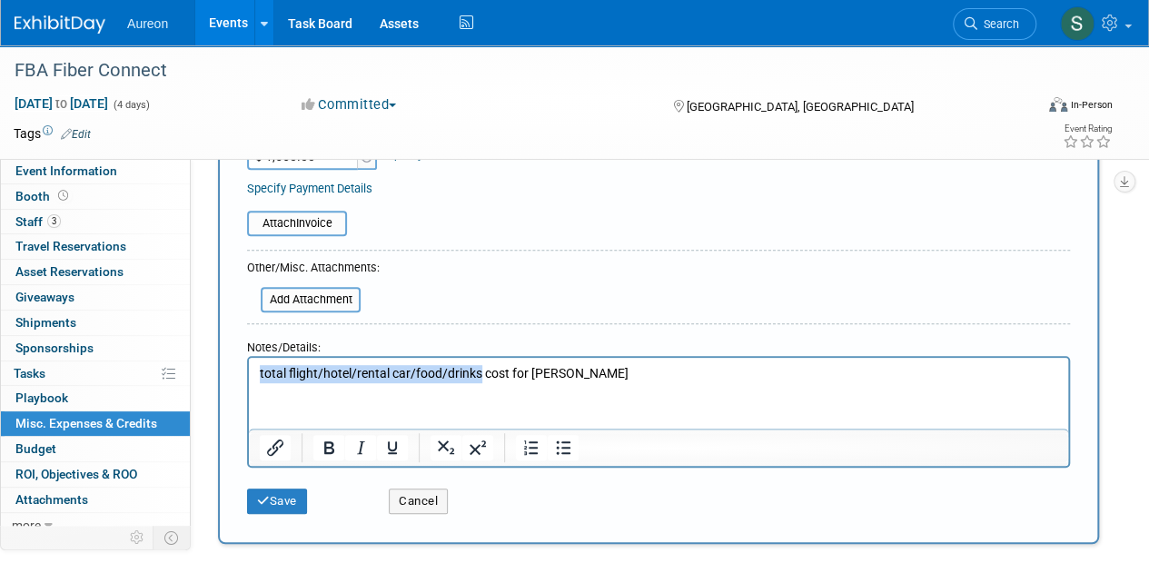
drag, startPoint x: 480, startPoint y: 375, endPoint x: 212, endPoint y: 370, distance: 268.8
click at [249, 370] on html "total flight/hotel/rental car/food/drinks cost for Angie Harlow" at bounding box center [658, 370] width 819 height 25
copy p "total flight/hotel/rental car/food/drinks"
click at [641, 383] on html "total flight/hotel/rental car/food/drinks cost for Angie Harlow" at bounding box center [658, 370] width 819 height 25
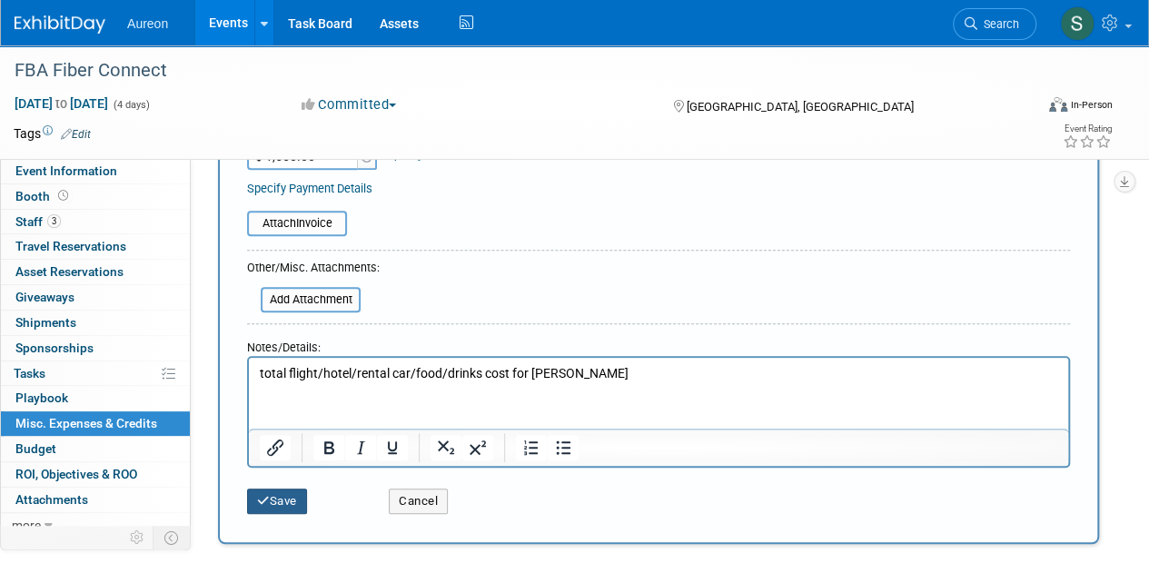
click at [292, 502] on button "Save" at bounding box center [277, 500] width 60 height 25
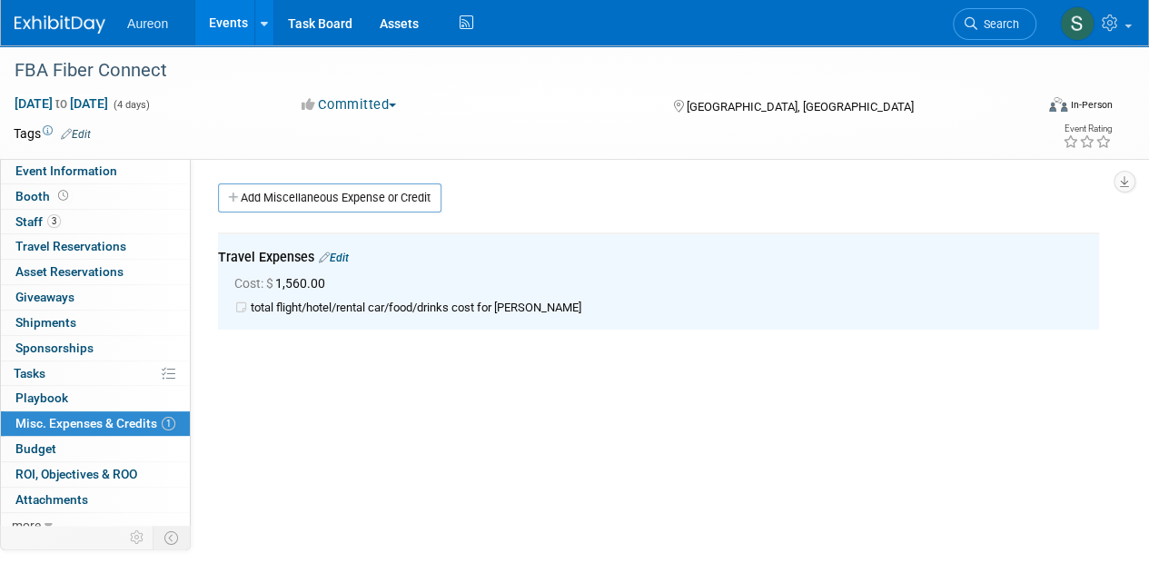
scroll to position [0, 0]
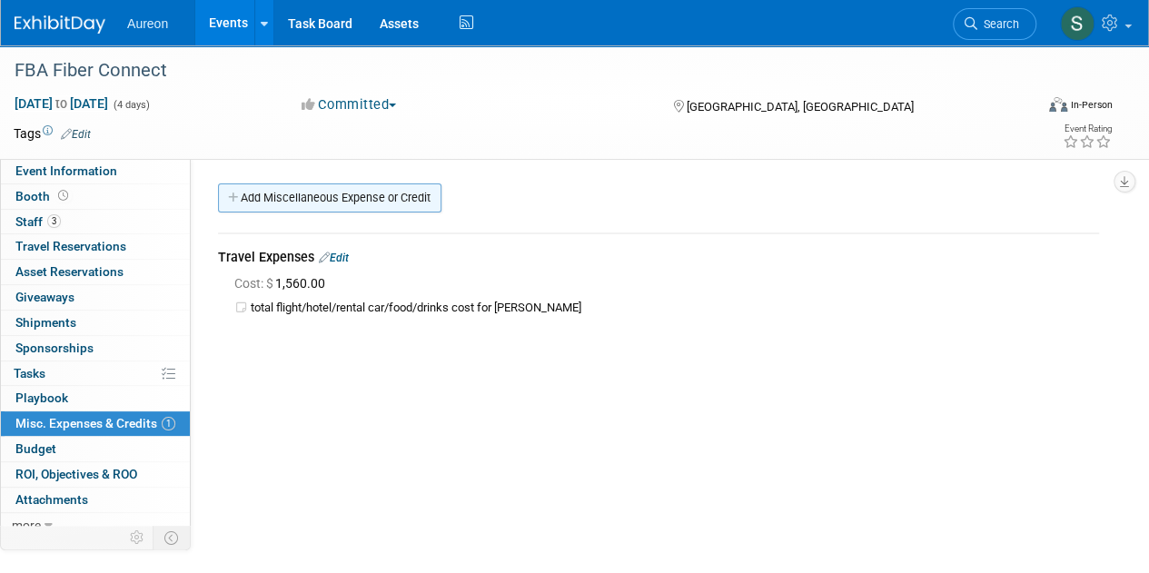
click at [261, 197] on link "Add Miscellaneous Expense or Credit" at bounding box center [329, 197] width 223 height 29
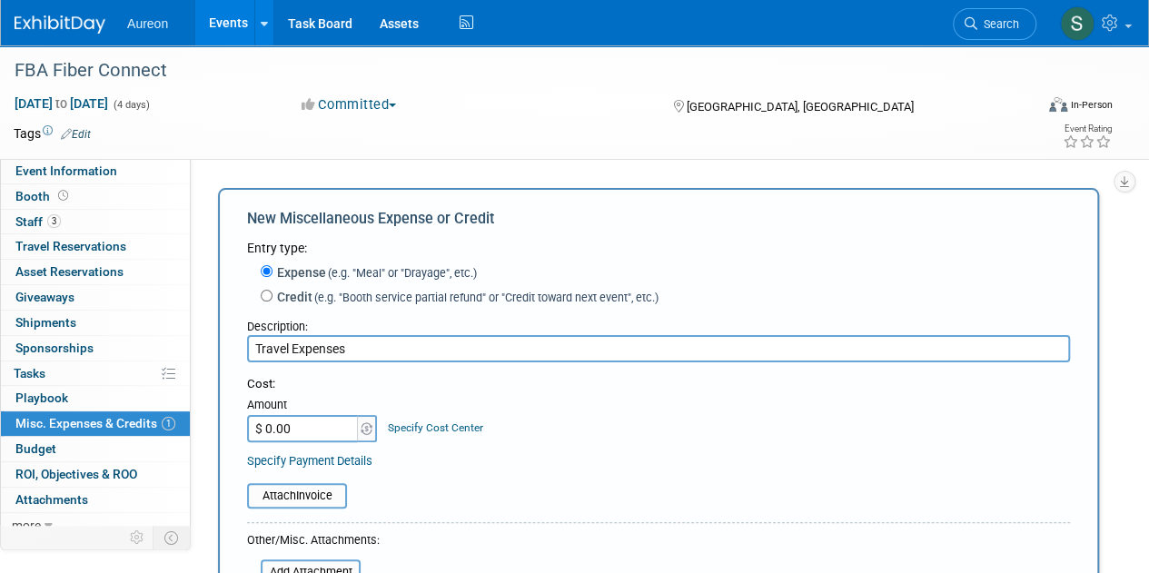
type input "Travel Expenses"
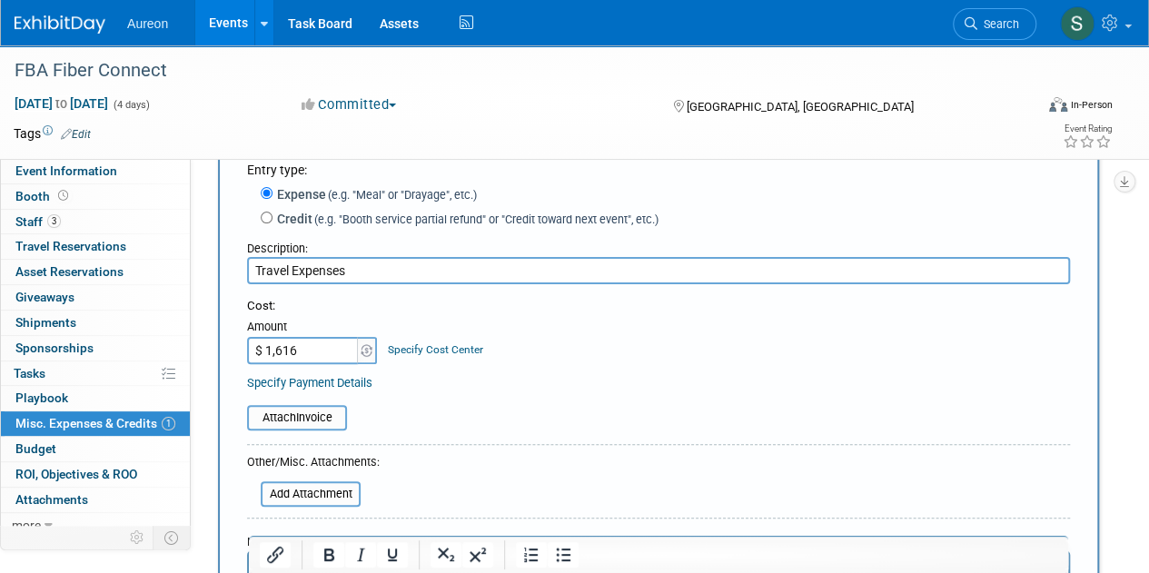
scroll to position [272, 0]
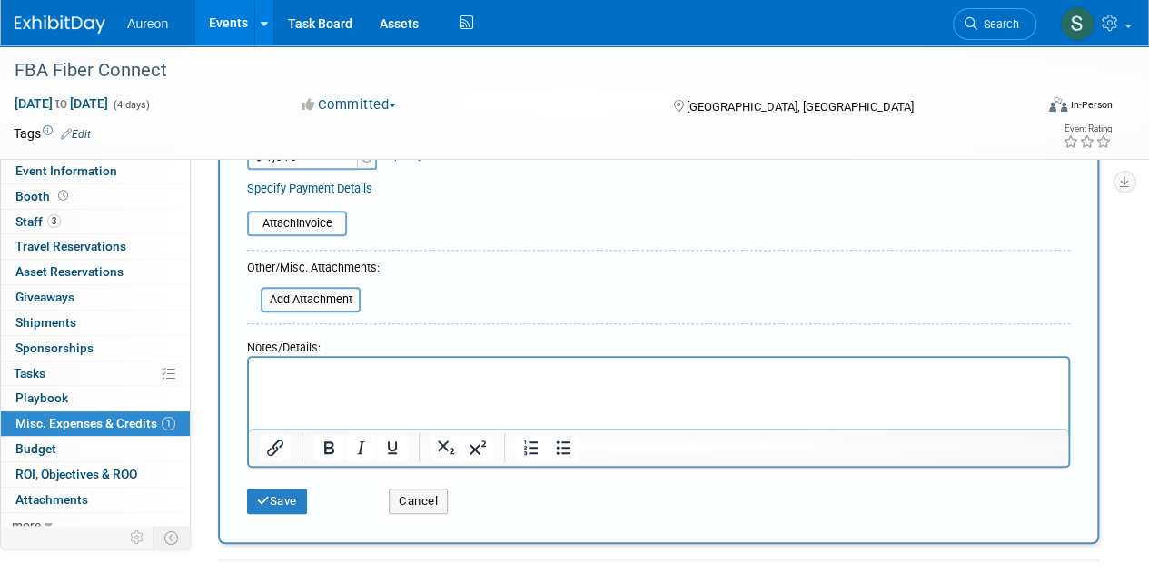
type input "$ 1,616.00"
click at [358, 383] on html at bounding box center [658, 370] width 819 height 25
paste body "Rich Text Area. Press ALT-0 for help."
click at [509, 380] on p "total flight/hotel/rental car/food/drinks" at bounding box center [659, 374] width 798 height 18
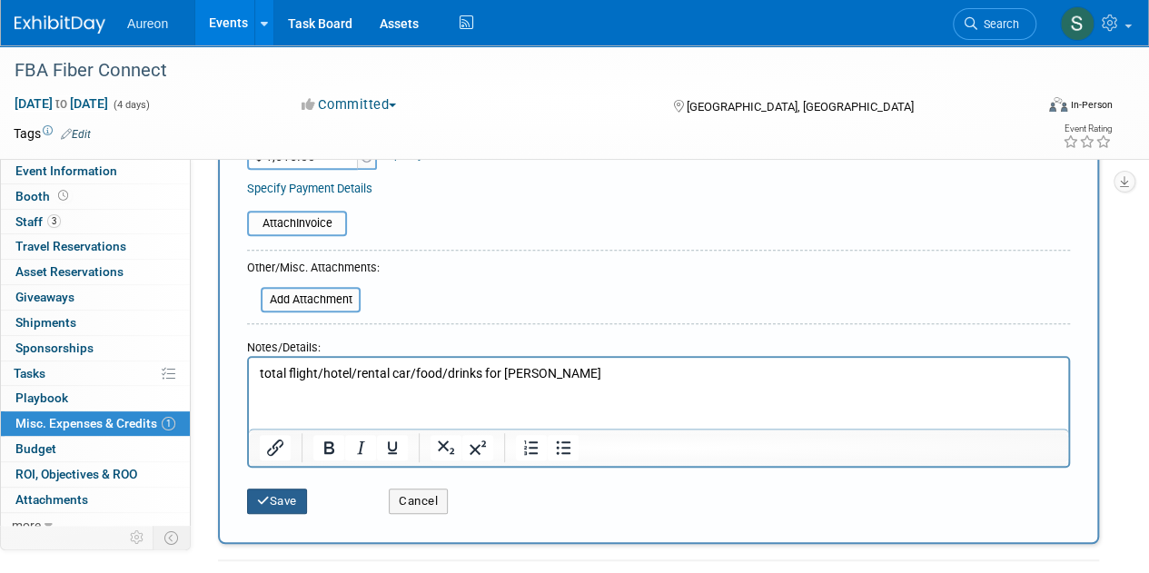
click at [254, 508] on button "Save" at bounding box center [277, 500] width 60 height 25
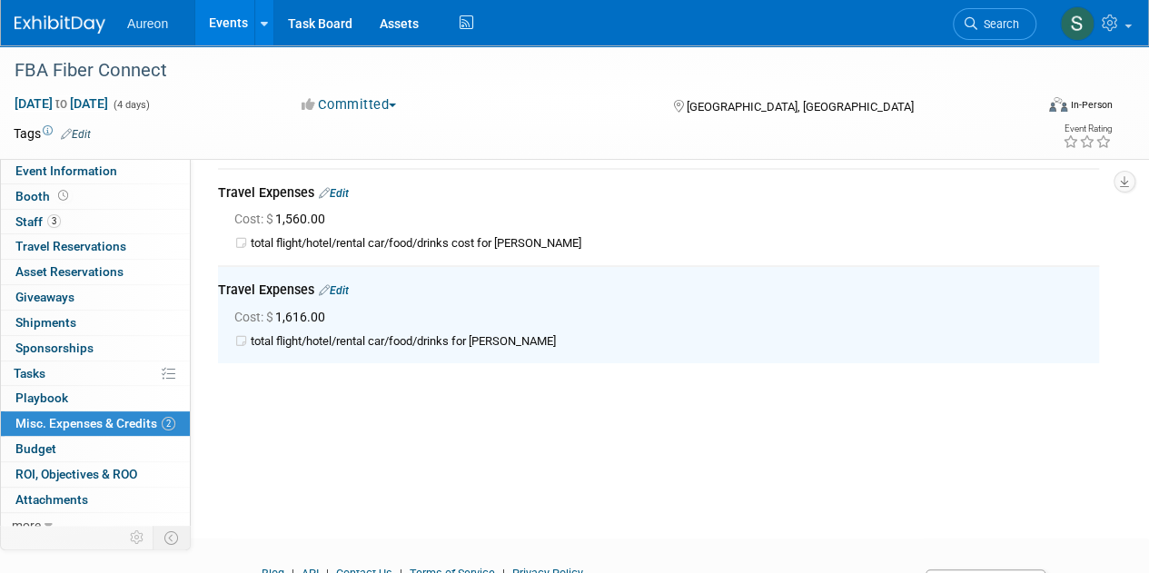
scroll to position [0, 0]
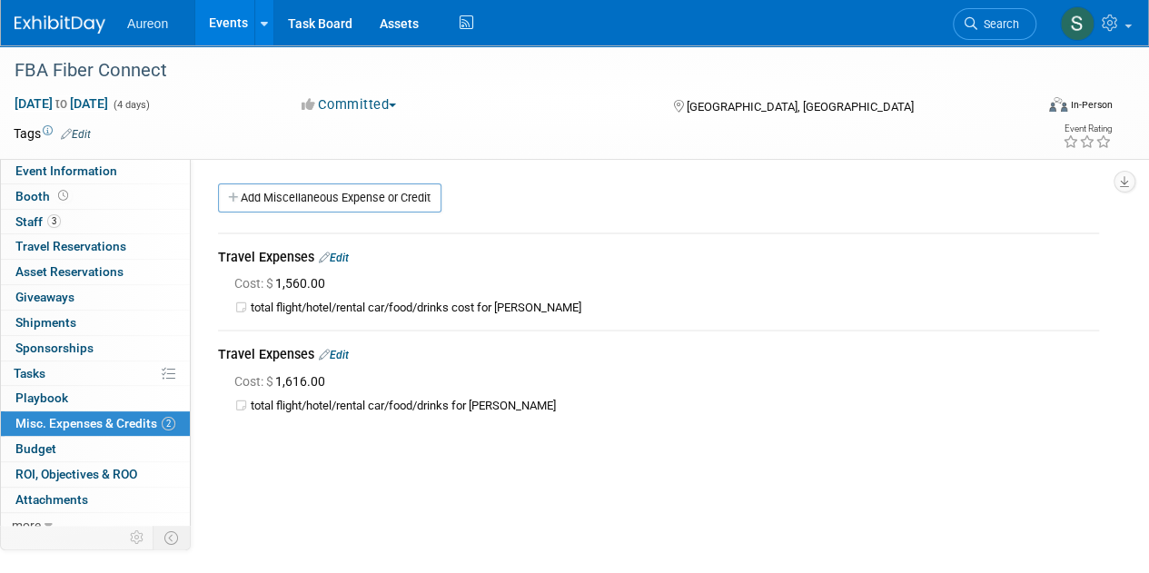
click at [53, 22] on img at bounding box center [60, 24] width 91 height 18
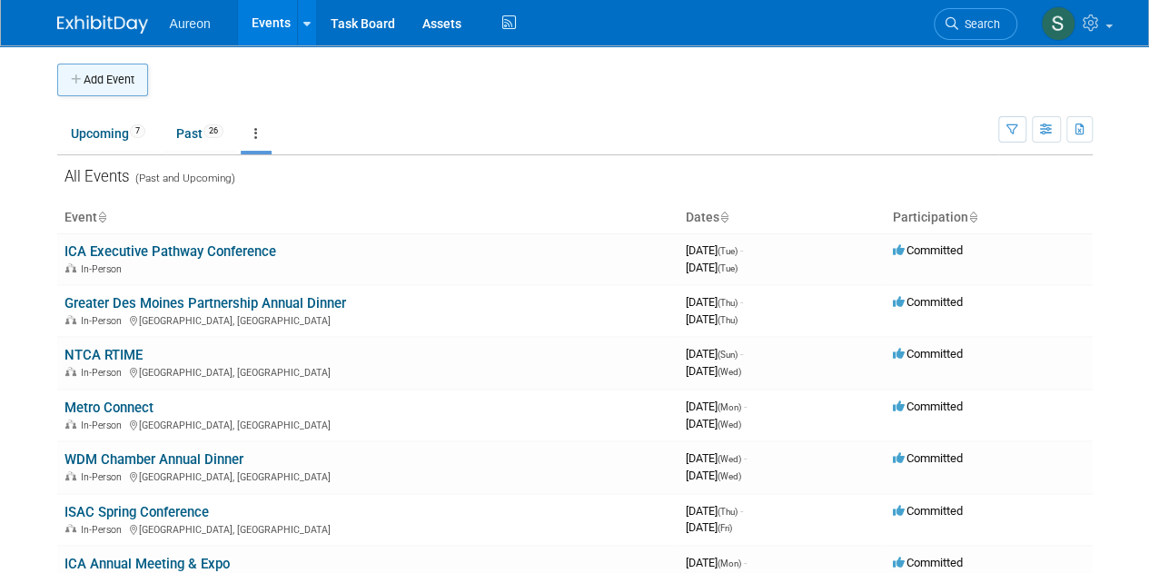
click at [108, 79] on button "Add Event" at bounding box center [102, 80] width 91 height 33
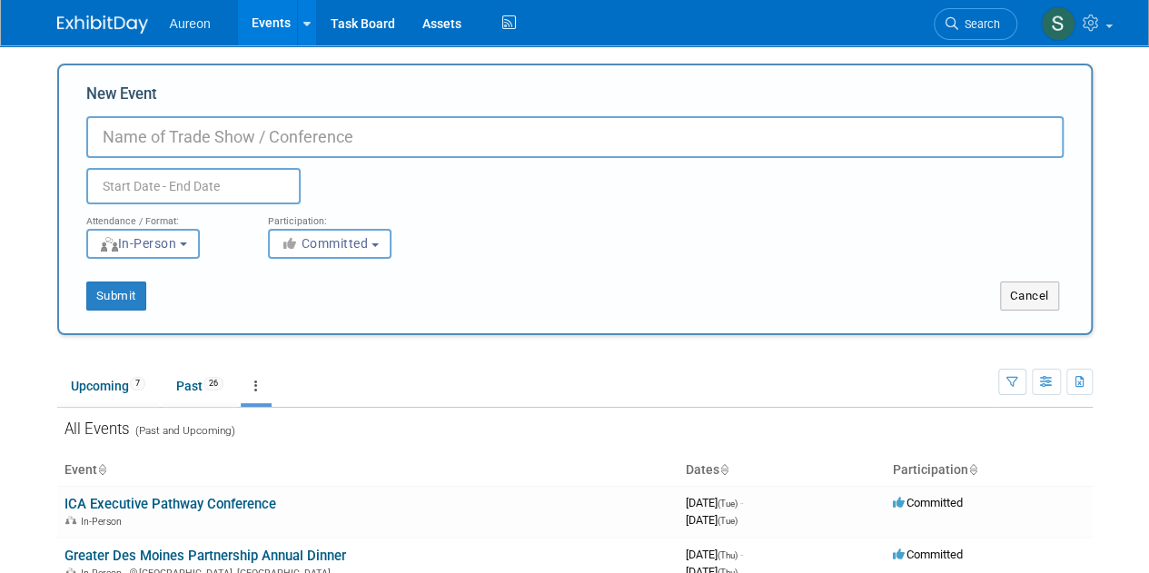
click at [149, 146] on input "New Event" at bounding box center [574, 137] width 977 height 42
type input "TAI Eastern [US_STATE] Tech Open"
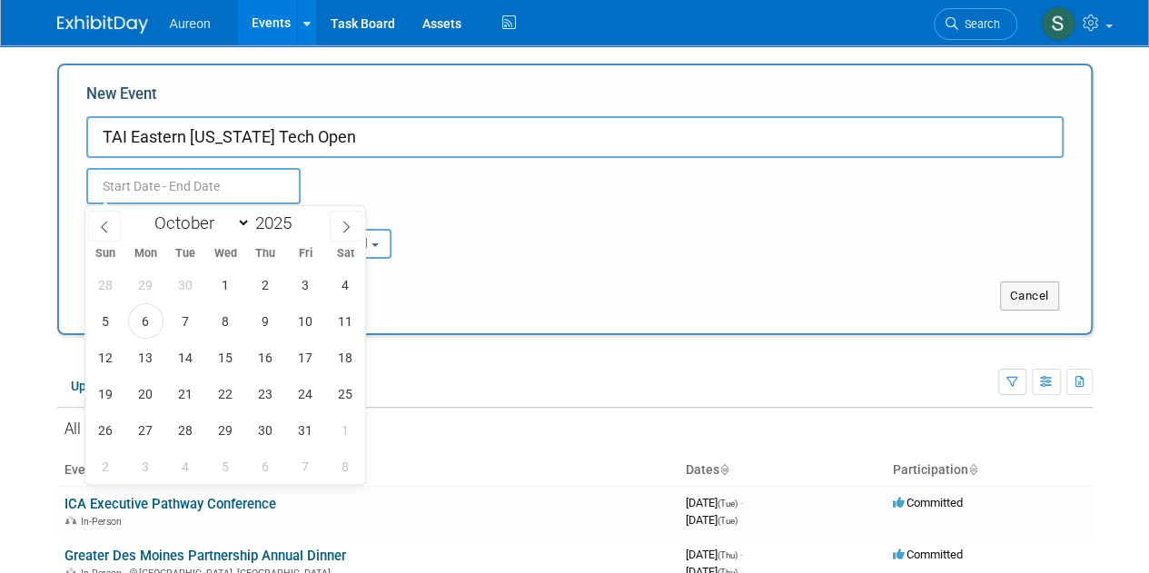
click at [189, 185] on input "text" at bounding box center [193, 186] width 214 height 36
click at [196, 224] on select "January February March April May June July August September October November De…" at bounding box center [198, 223] width 104 height 23
select select "5"
click at [146, 212] on select "January February March April May June July August September October November De…" at bounding box center [198, 223] width 104 height 23
click at [191, 274] on span "3" at bounding box center [185, 284] width 35 height 35
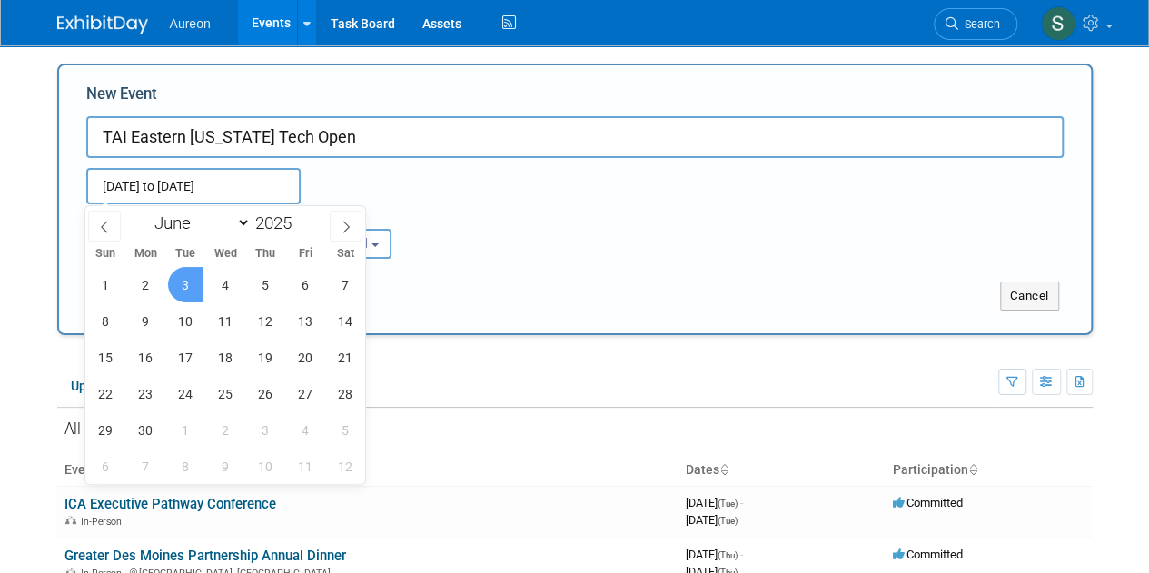
click at [182, 286] on span "3" at bounding box center [185, 284] width 35 height 35
type input "[DATE] to [DATE]"
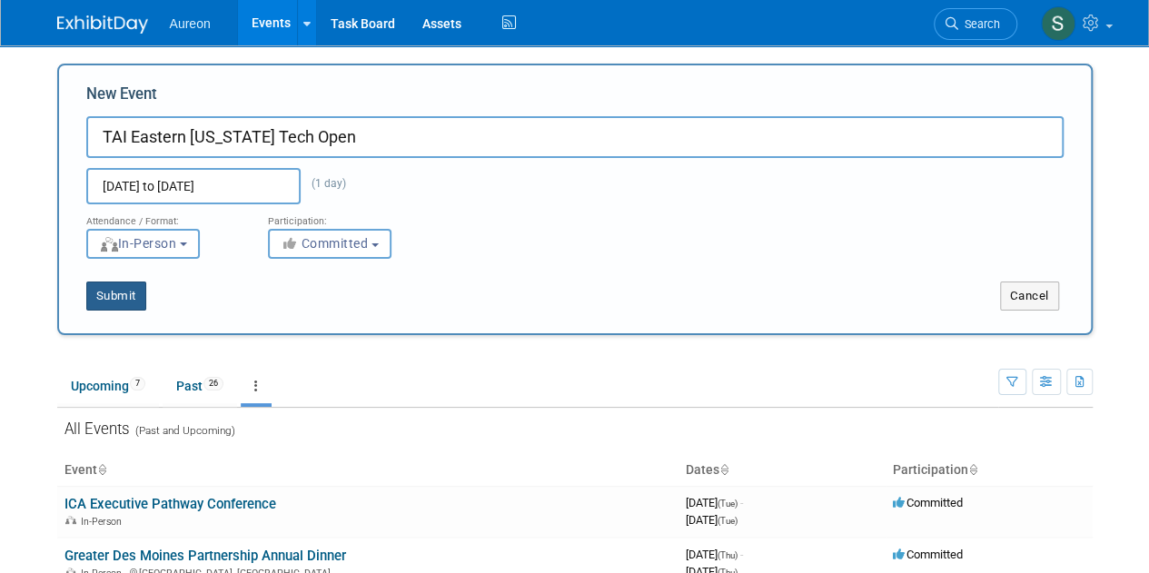
click at [105, 295] on button "Submit" at bounding box center [116, 295] width 60 height 29
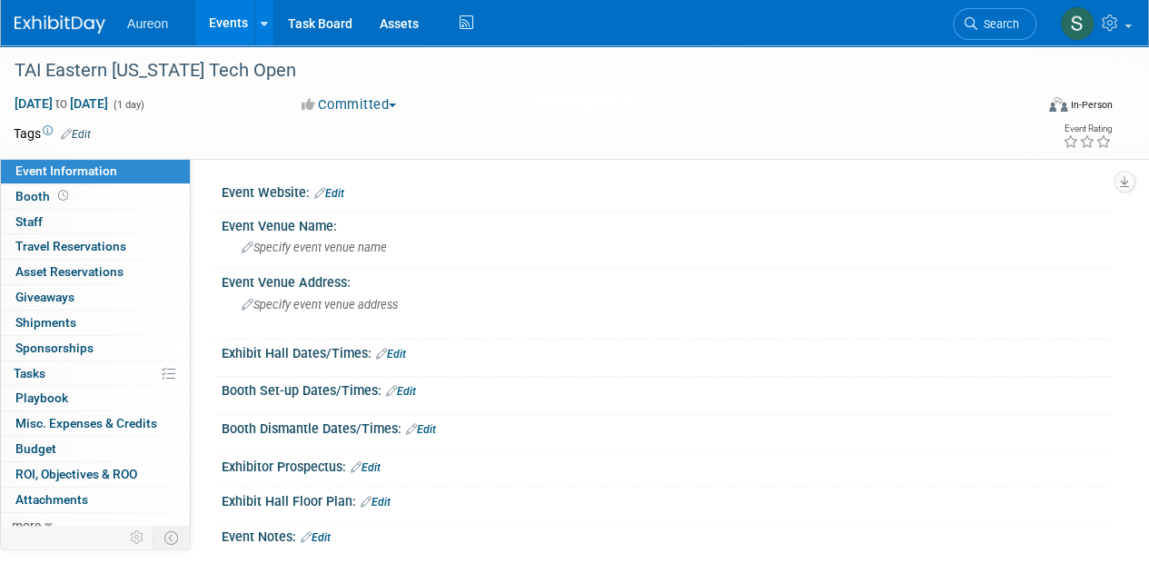
click at [343, 195] on link "Edit" at bounding box center [329, 193] width 30 height 13
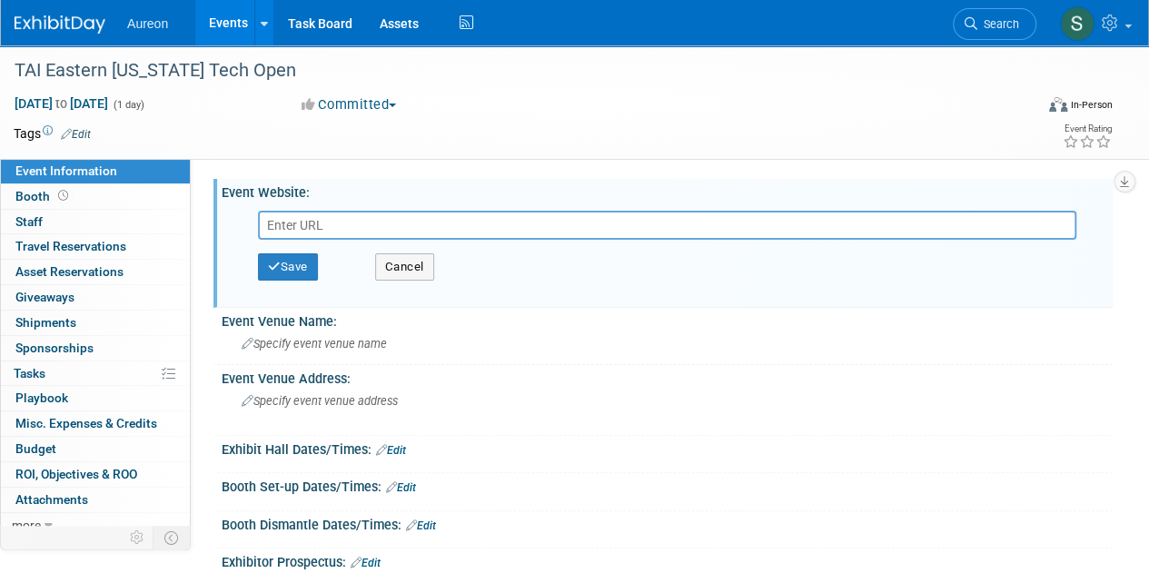
click at [391, 219] on input "text" at bounding box center [667, 225] width 818 height 29
paste input "[URL][DOMAIN_NAME][US_STATE][US_STATE]"
type input "[URL][DOMAIN_NAME][US_STATE][US_STATE]"
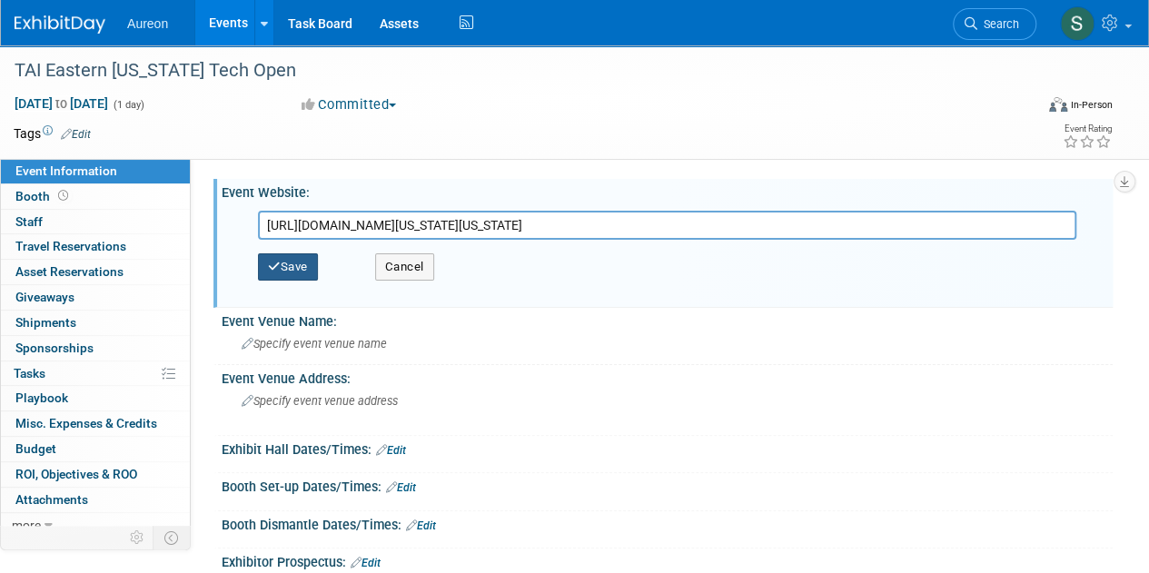
click at [281, 265] on button "Save" at bounding box center [288, 266] width 60 height 27
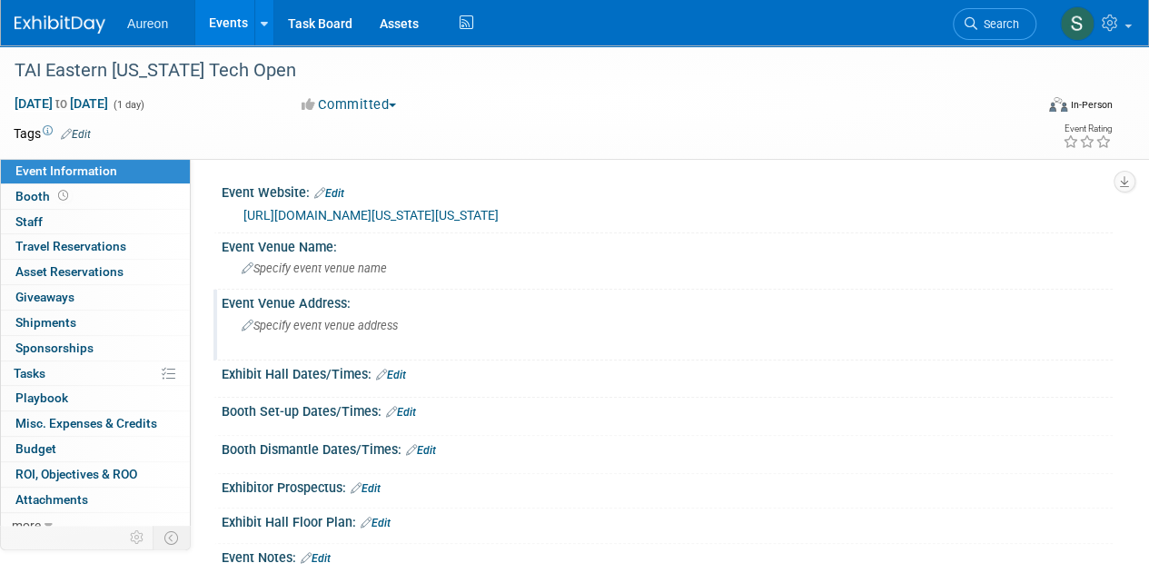
click at [337, 332] on span "Specify event venue address" at bounding box center [320, 326] width 156 height 14
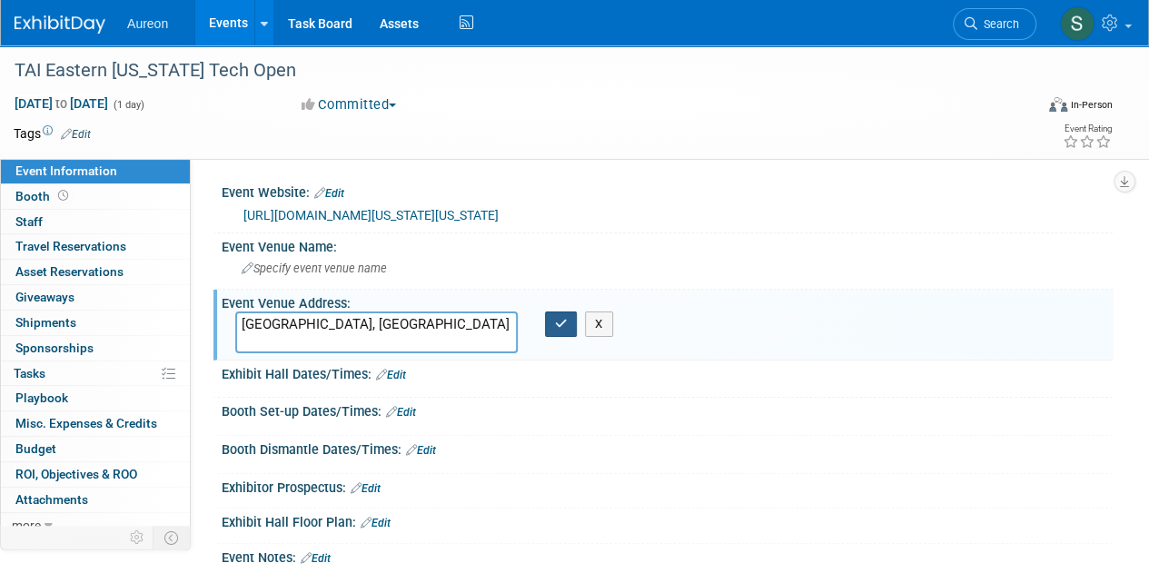
type textarea "[GEOGRAPHIC_DATA], [GEOGRAPHIC_DATA]"
click at [576, 337] on button "button" at bounding box center [561, 323] width 33 height 25
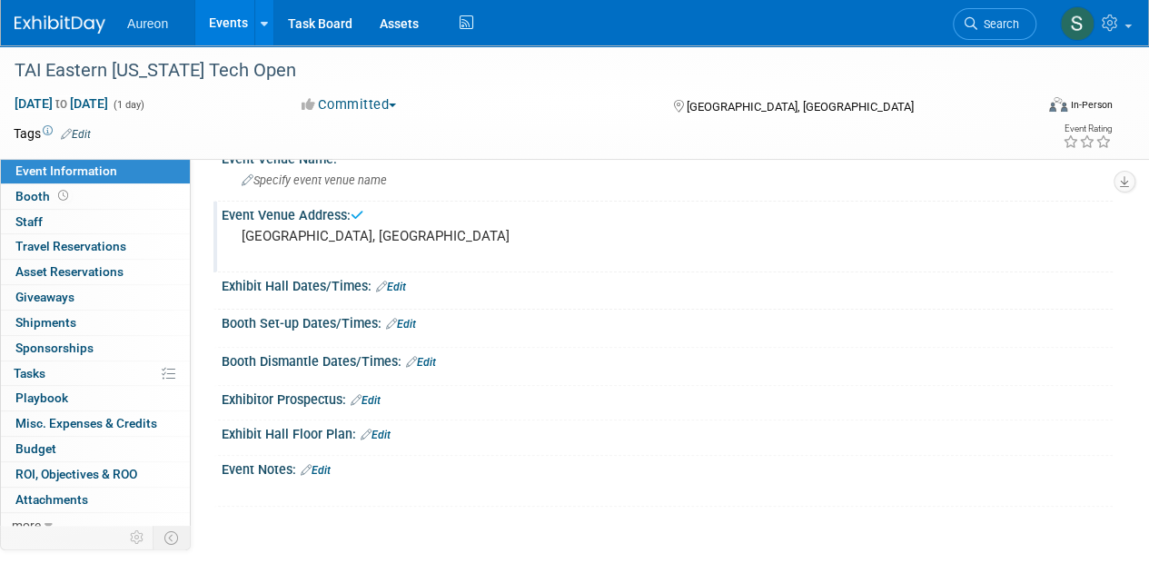
scroll to position [182, 0]
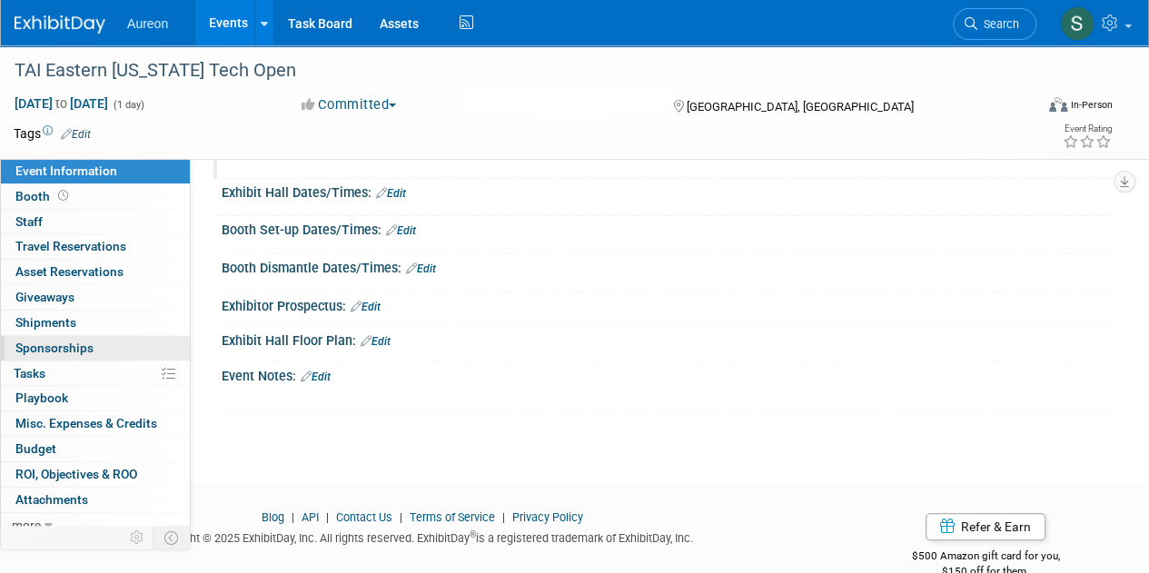
click at [65, 340] on span "Sponsorships 0" at bounding box center [54, 347] width 78 height 15
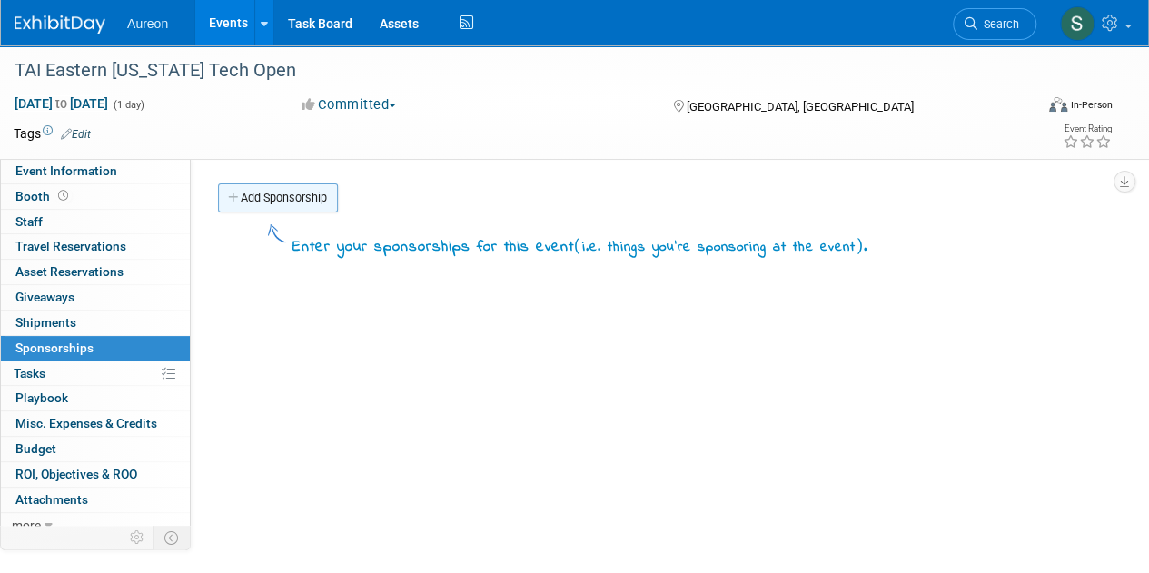
click at [301, 201] on link "Add Sponsorship" at bounding box center [278, 197] width 120 height 29
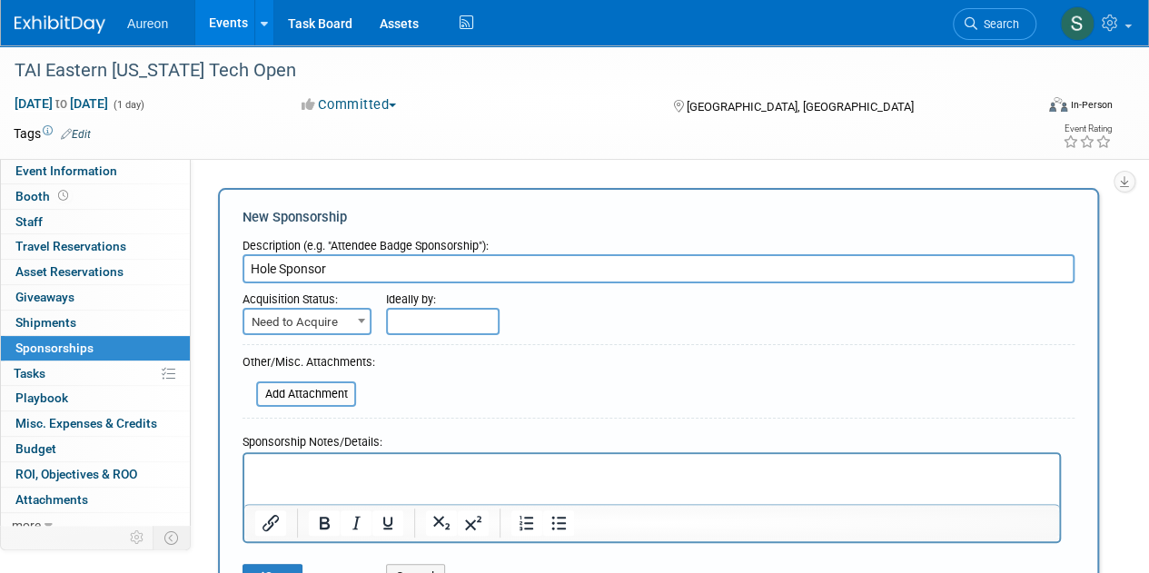
type input "Hole Sponsor"
click at [285, 321] on span "Need to Acquire" at bounding box center [306, 322] width 125 height 25
select select "2"
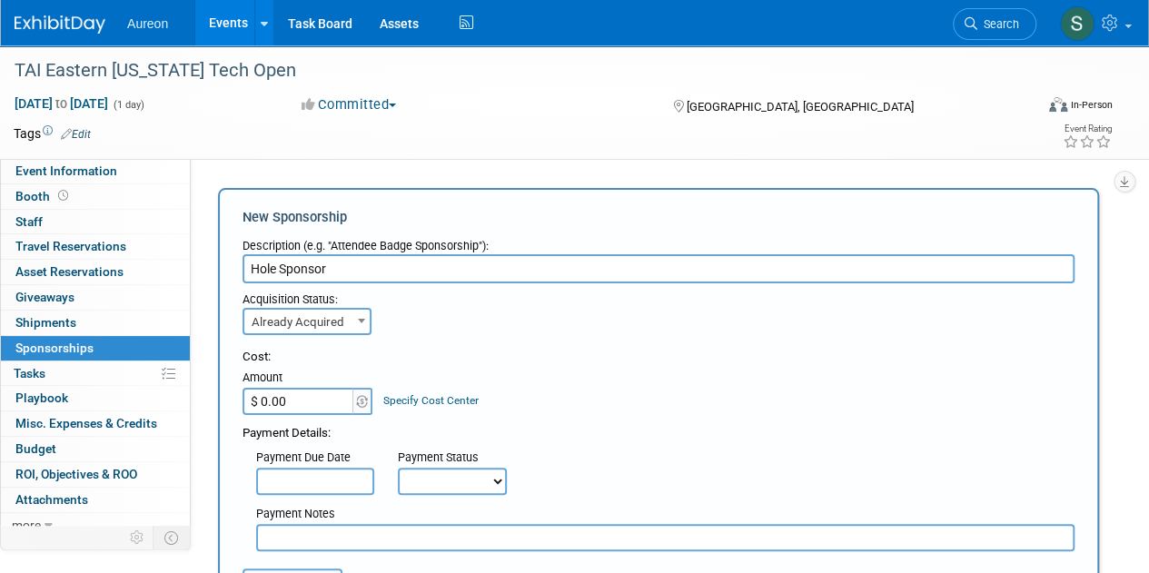
click at [296, 400] on input "$ 0.00" at bounding box center [298, 401] width 113 height 27
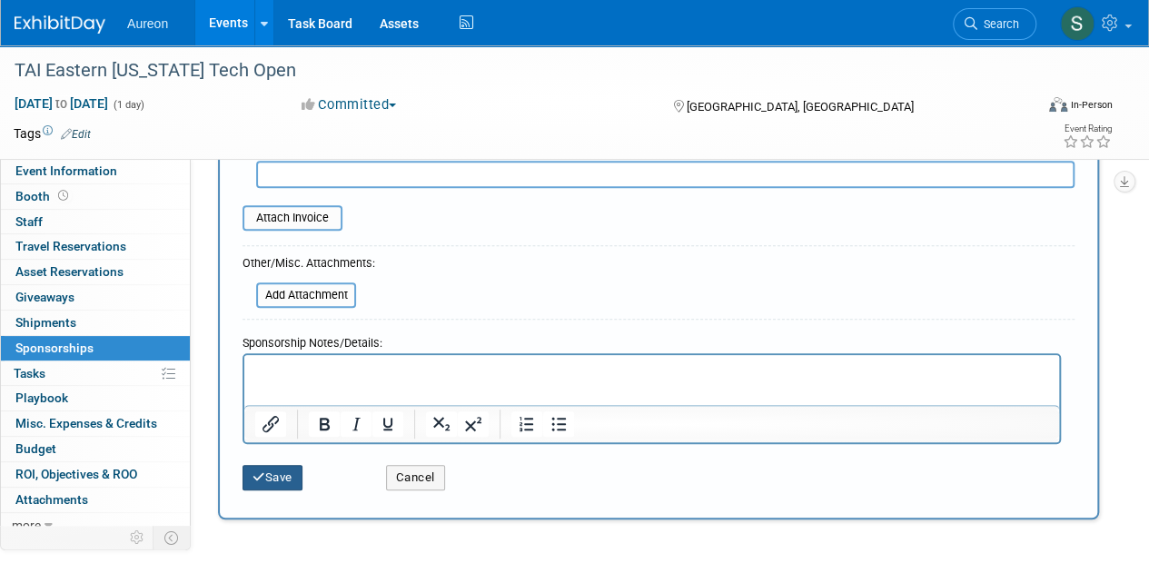
type input "$ 4,000.00"
click at [294, 480] on button "Save" at bounding box center [272, 477] width 60 height 25
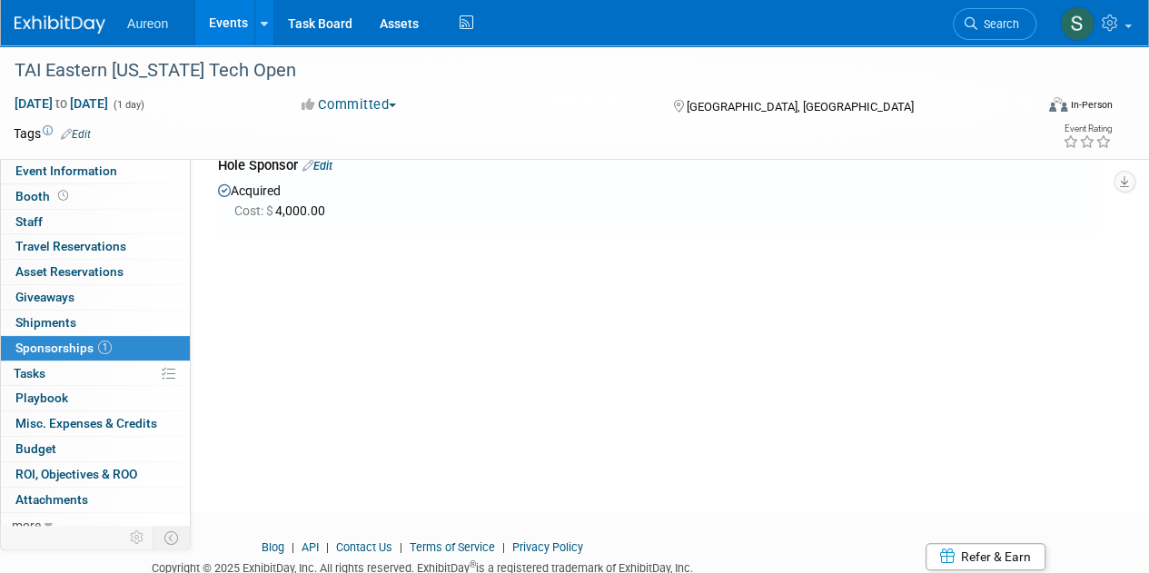
click at [332, 161] on link "Edit" at bounding box center [317, 166] width 30 height 14
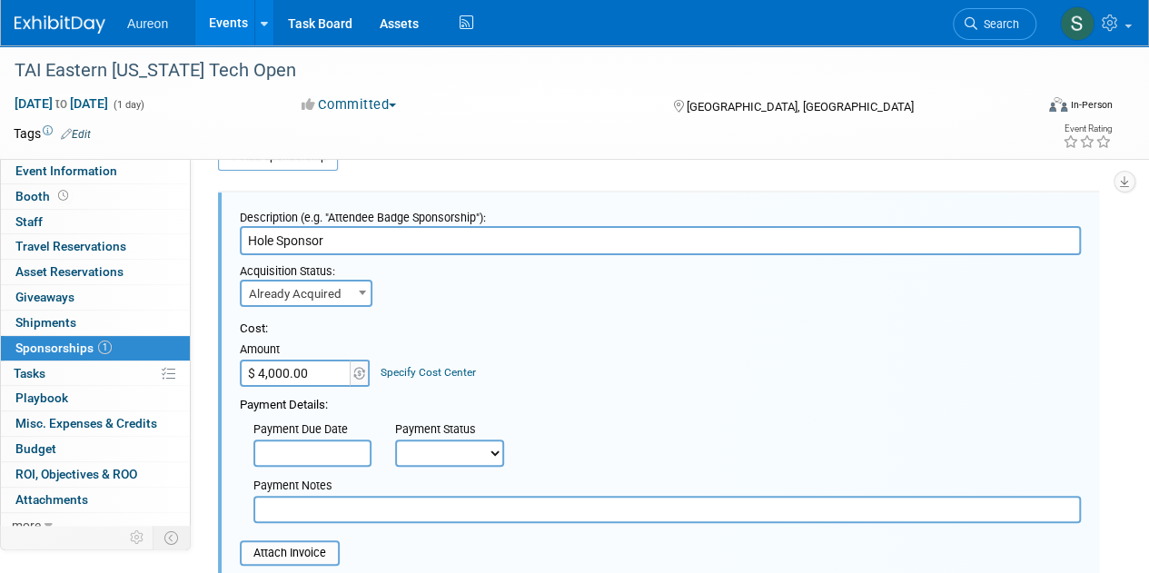
scroll to position [508, 0]
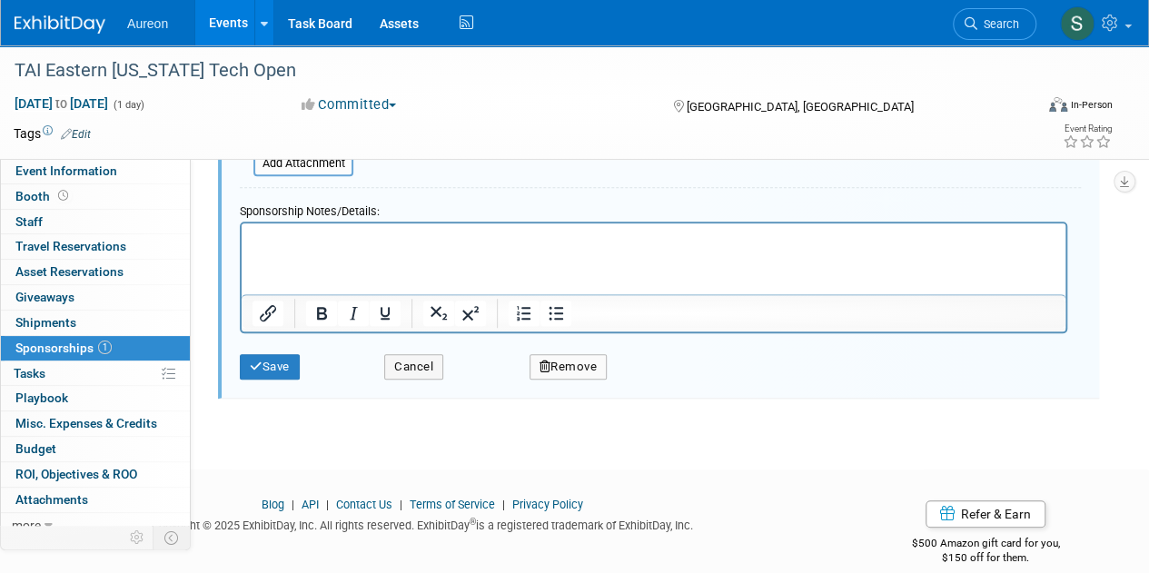
click at [314, 242] on p "Rich Text Area. Press ALT-0 for help." at bounding box center [653, 239] width 803 height 18
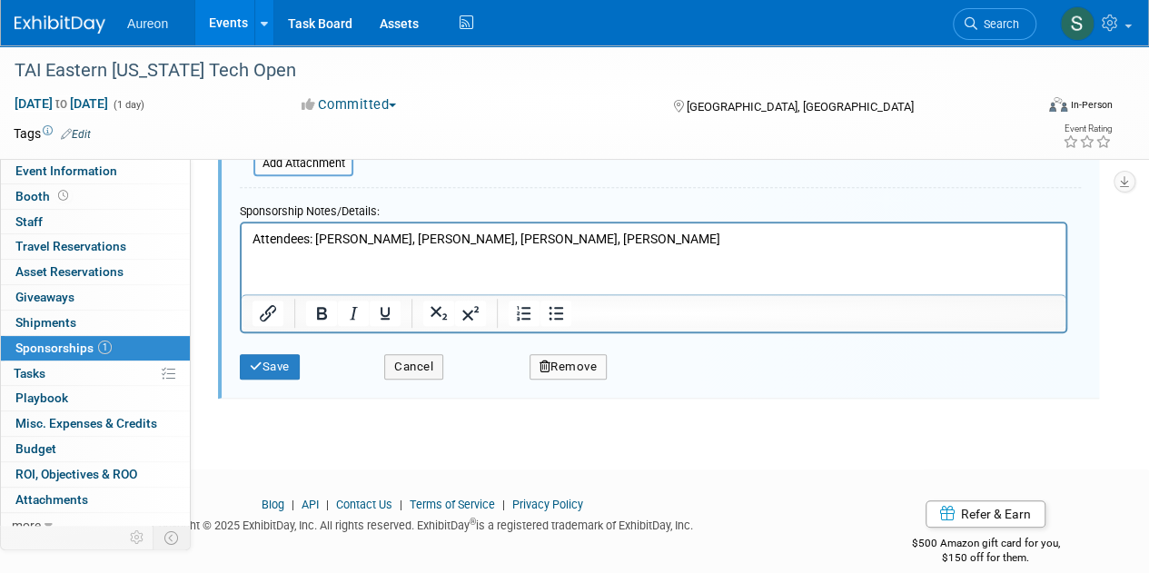
drag, startPoint x: 343, startPoint y: 242, endPoint x: 352, endPoint y: 232, distance: 12.8
click at [344, 242] on p "Attendees: [PERSON_NAME], [PERSON_NAME], [PERSON_NAME], [PERSON_NAME]" at bounding box center [653, 239] width 803 height 18
drag, startPoint x: 393, startPoint y: 238, endPoint x: 326, endPoint y: 245, distance: 67.6
click at [326, 245] on p "Attendees: [PERSON_NAME], [PERSON_NAME], [PERSON_NAME], [PERSON_NAME]" at bounding box center [653, 239] width 803 height 18
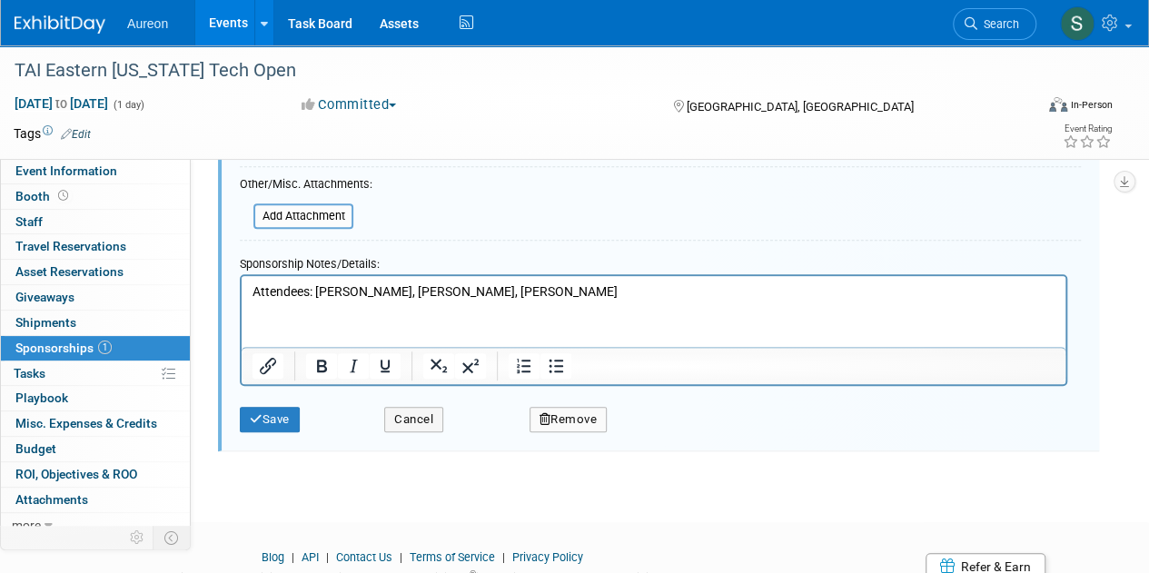
scroll to position [418, 0]
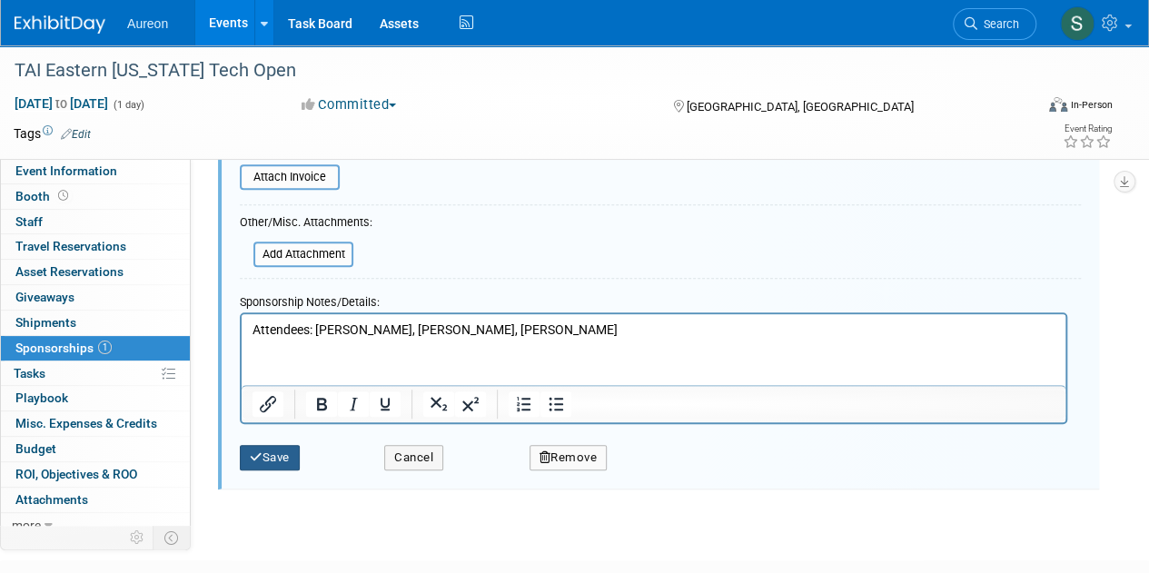
click at [265, 462] on button "Save" at bounding box center [270, 457] width 60 height 25
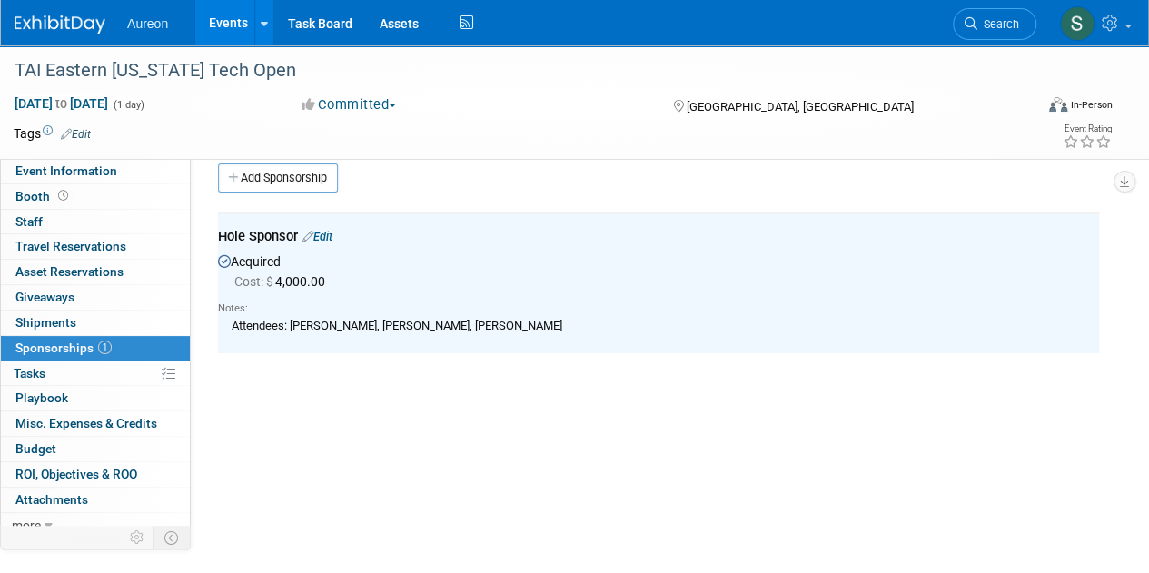
scroll to position [0, 0]
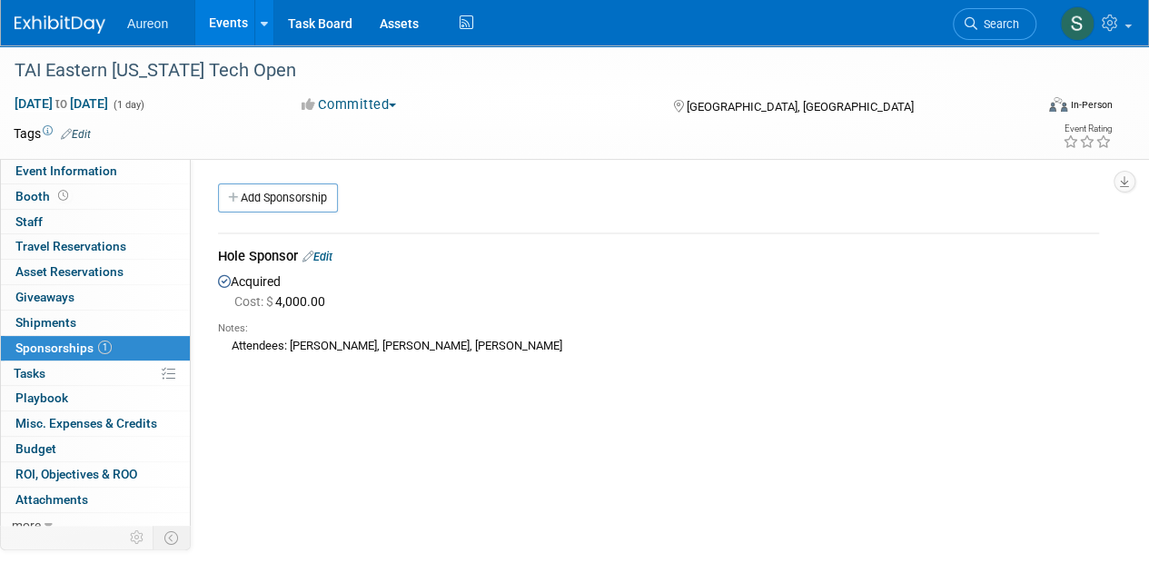
click at [79, 426] on span "Misc. Expenses & Credits 0" at bounding box center [86, 423] width 142 height 15
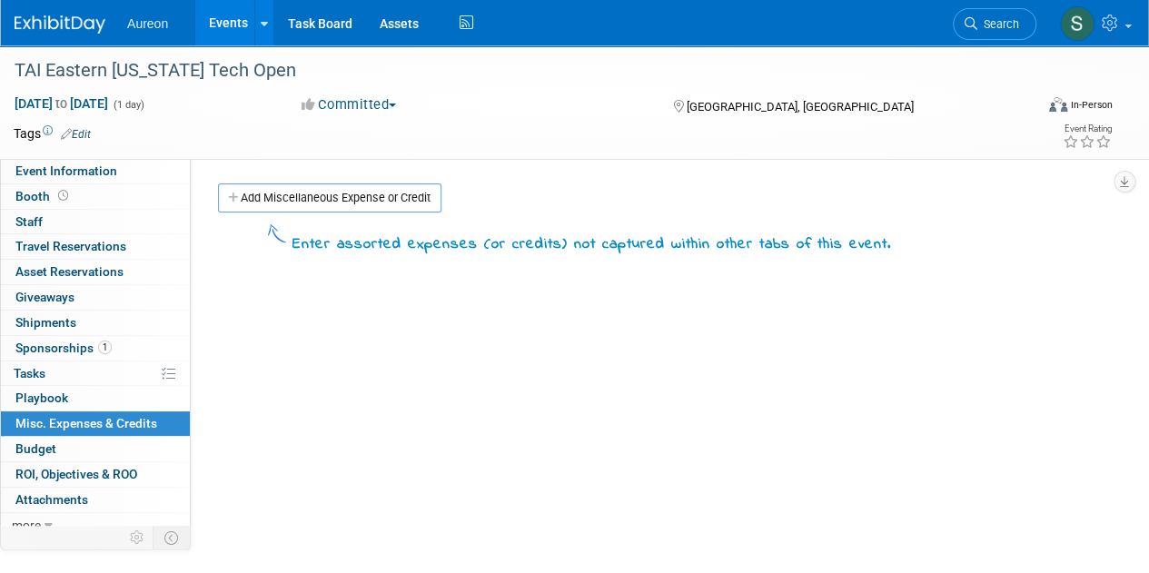
click at [281, 202] on link "Add Miscellaneous Expense or Credit" at bounding box center [329, 197] width 223 height 29
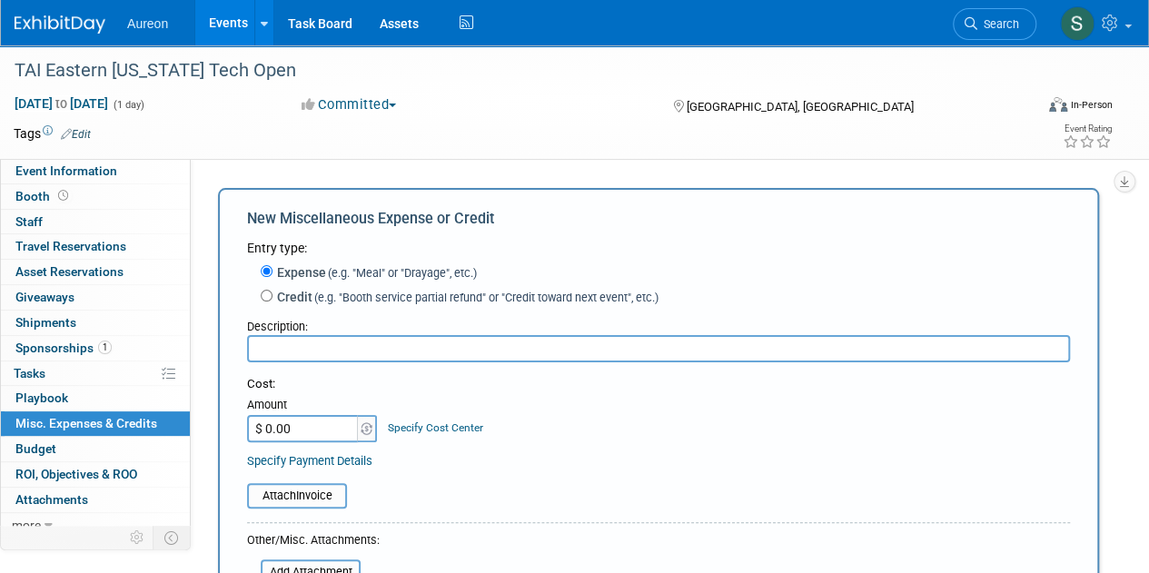
click at [332, 357] on input "text" at bounding box center [658, 348] width 823 height 27
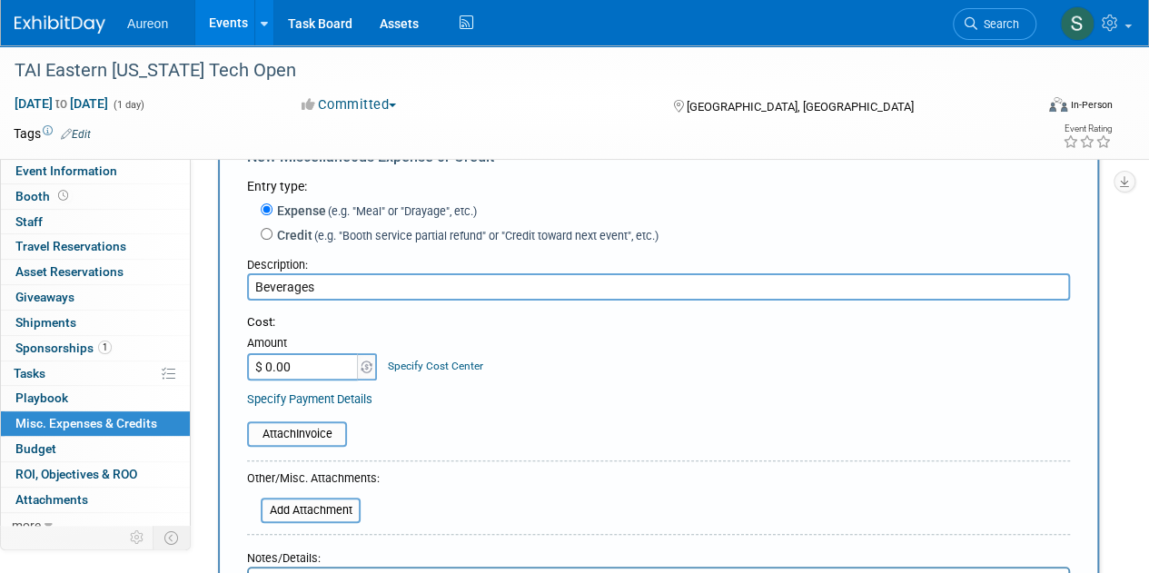
scroll to position [91, 0]
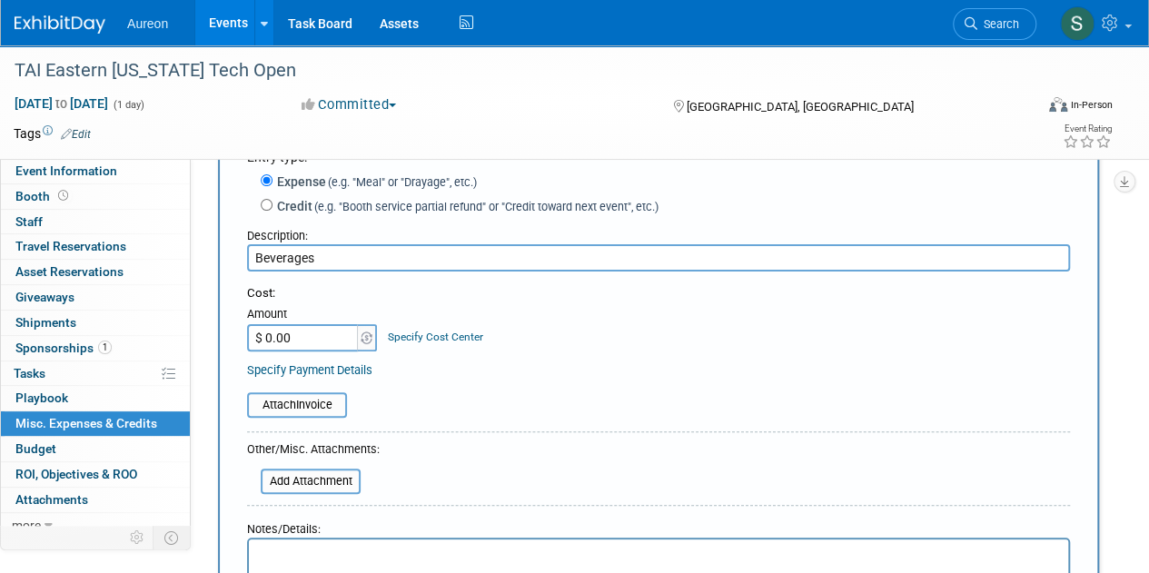
type input "Beverages"
click at [294, 344] on input "$ 0.00" at bounding box center [303, 337] width 113 height 27
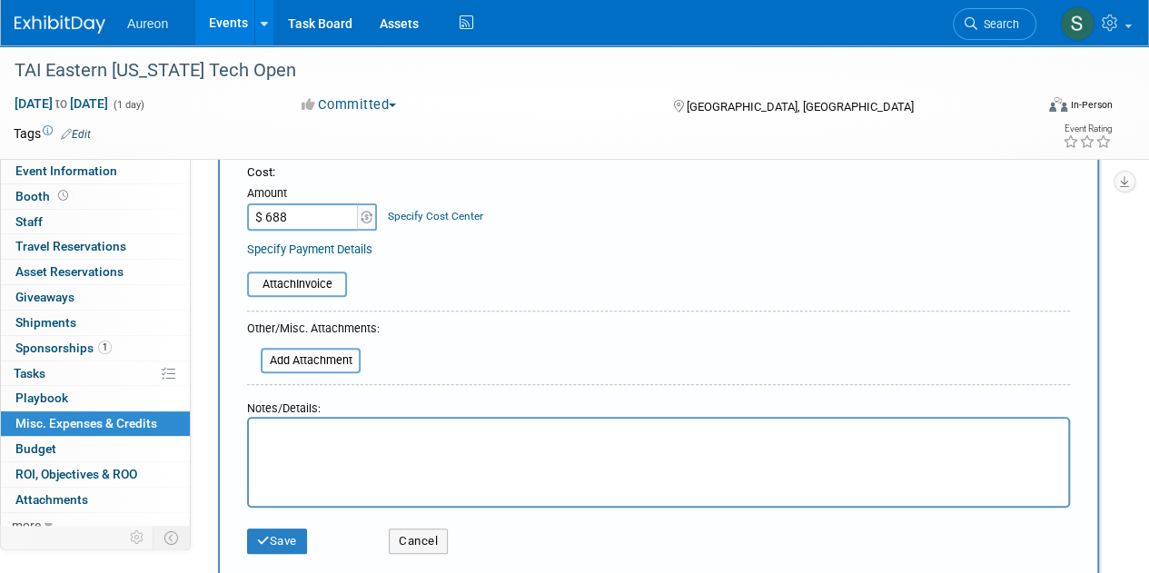
scroll to position [272, 0]
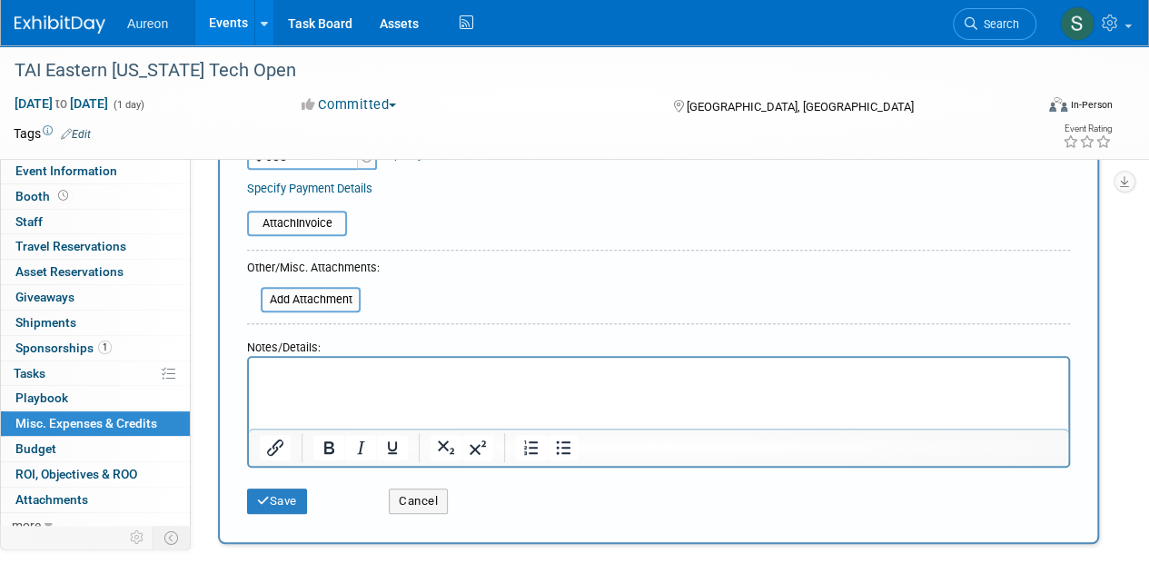
type input "$ 688.00"
click at [312, 381] on p "Rich Text Area. Press ALT-0 for help." at bounding box center [659, 374] width 798 height 18
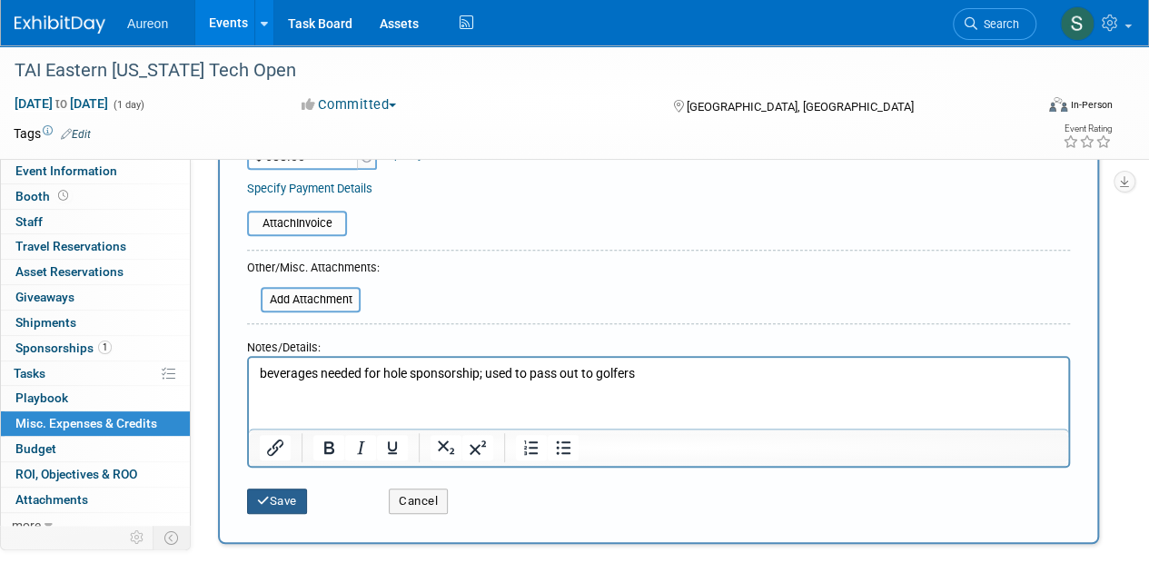
click at [278, 500] on button "Save" at bounding box center [277, 500] width 60 height 25
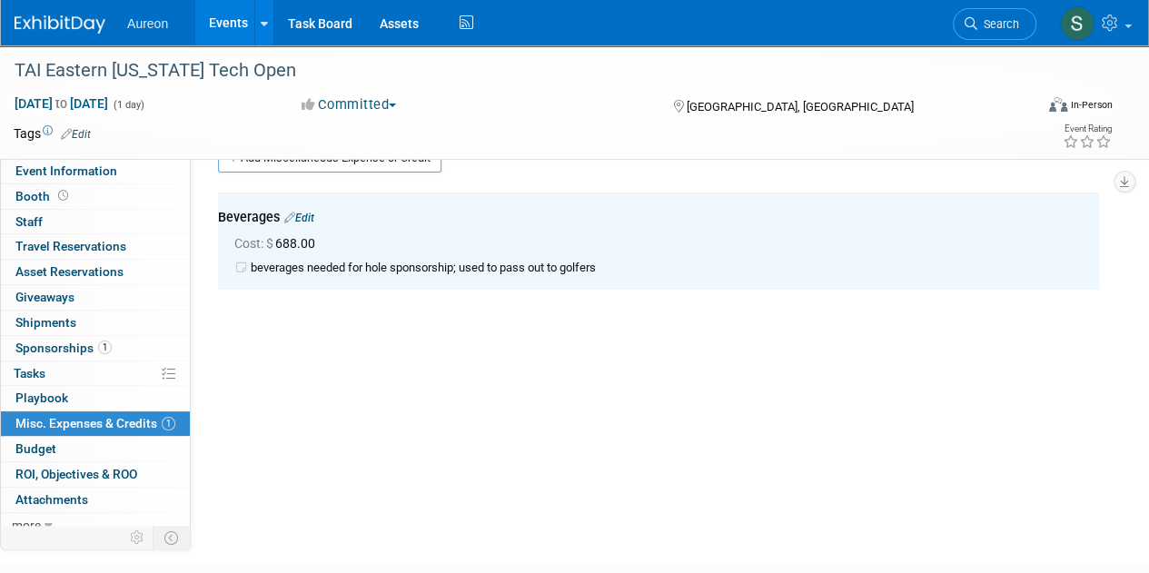
scroll to position [0, 0]
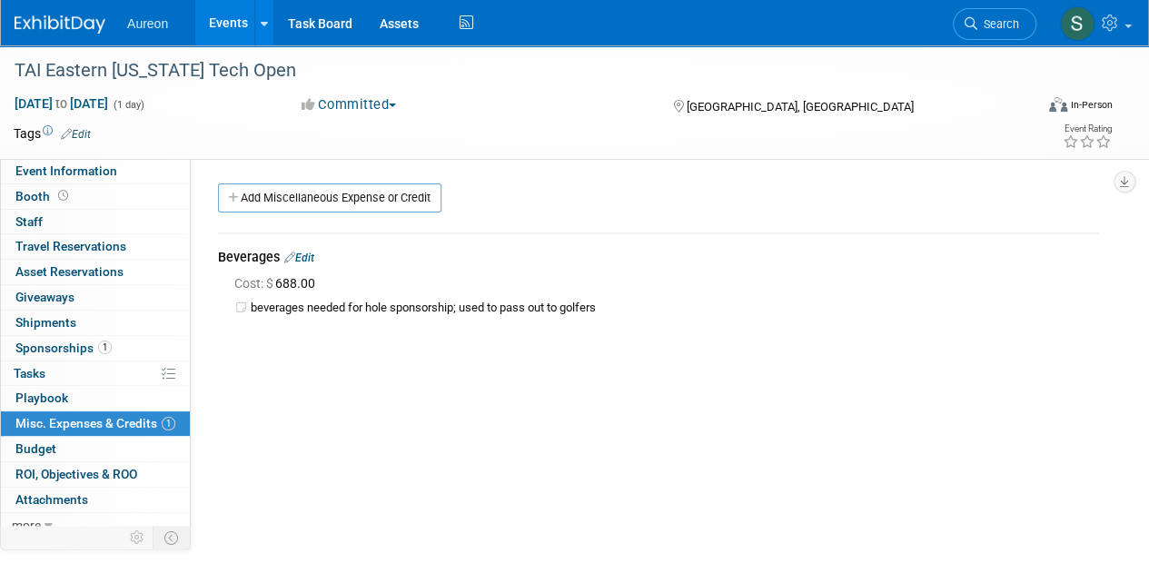
click at [69, 28] on img at bounding box center [60, 24] width 91 height 18
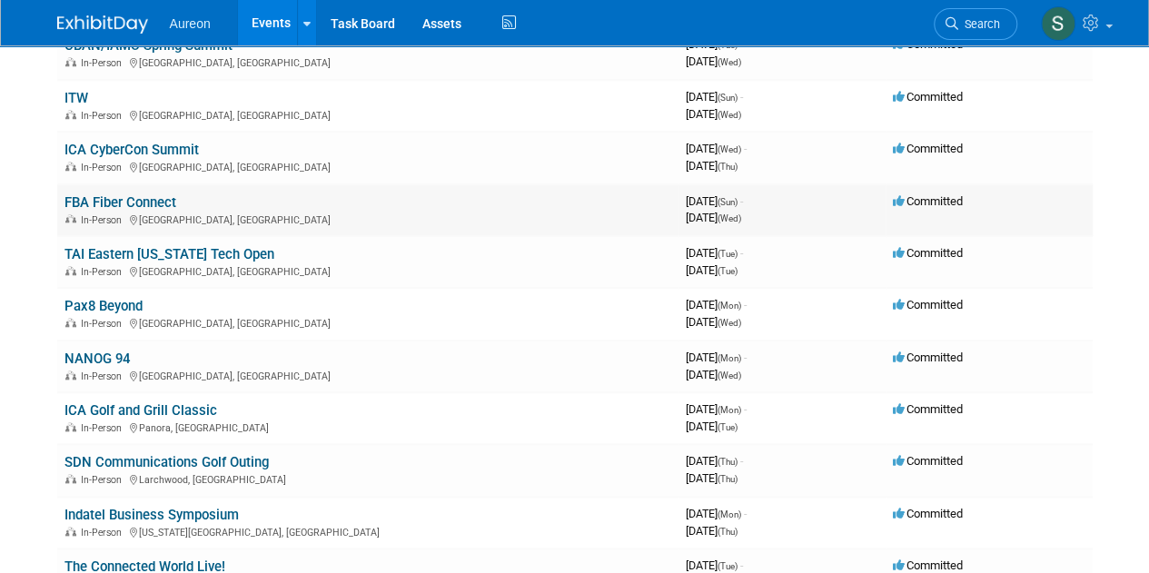
scroll to position [817, 0]
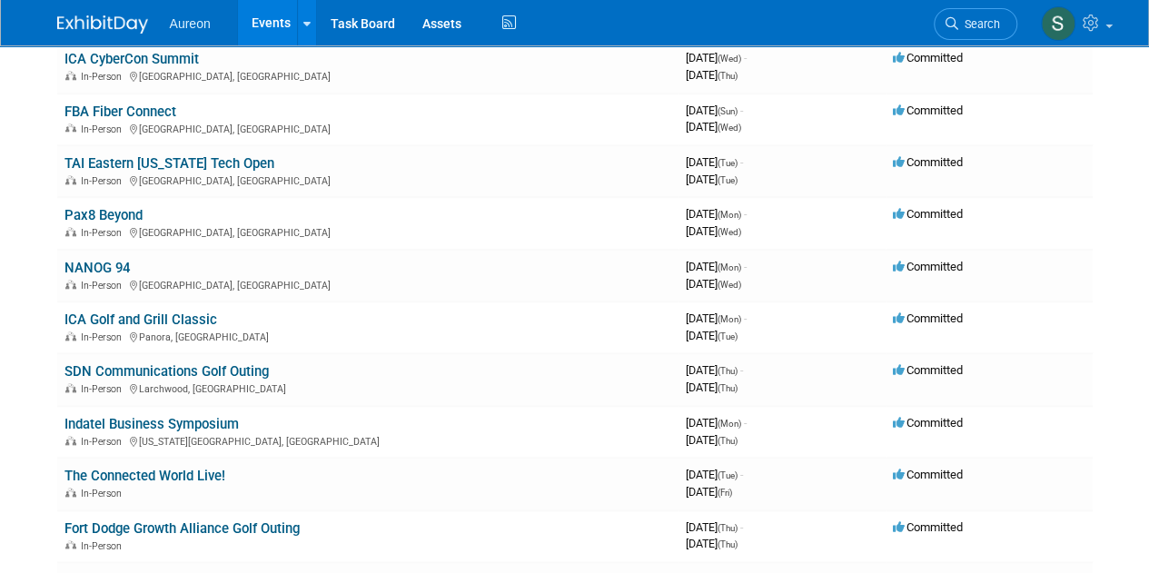
click at [74, 23] on img at bounding box center [102, 24] width 91 height 18
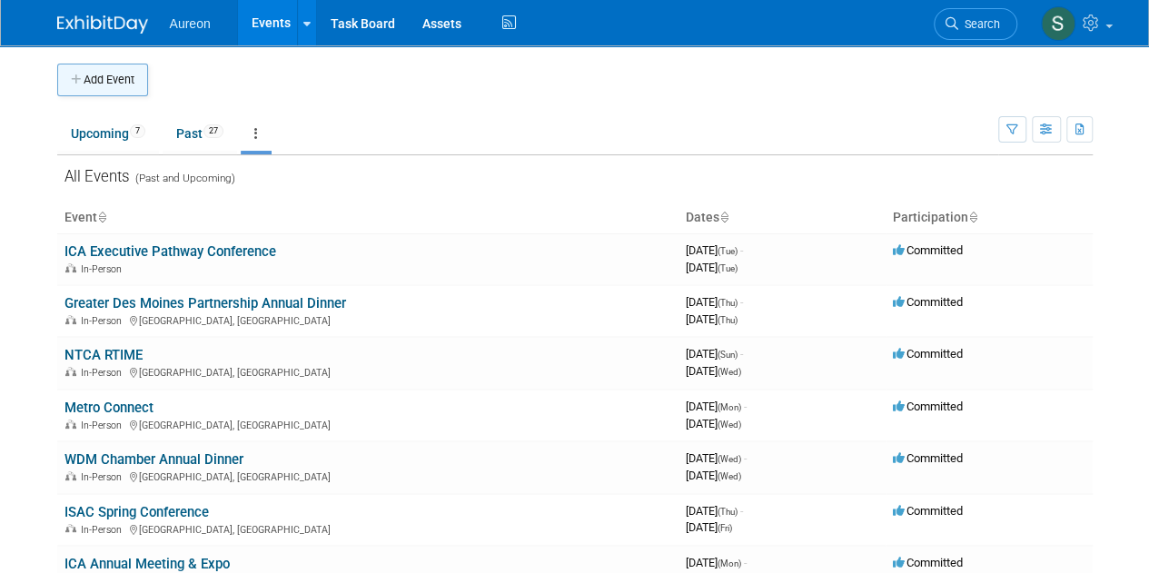
click at [97, 85] on button "Add Event" at bounding box center [102, 80] width 91 height 33
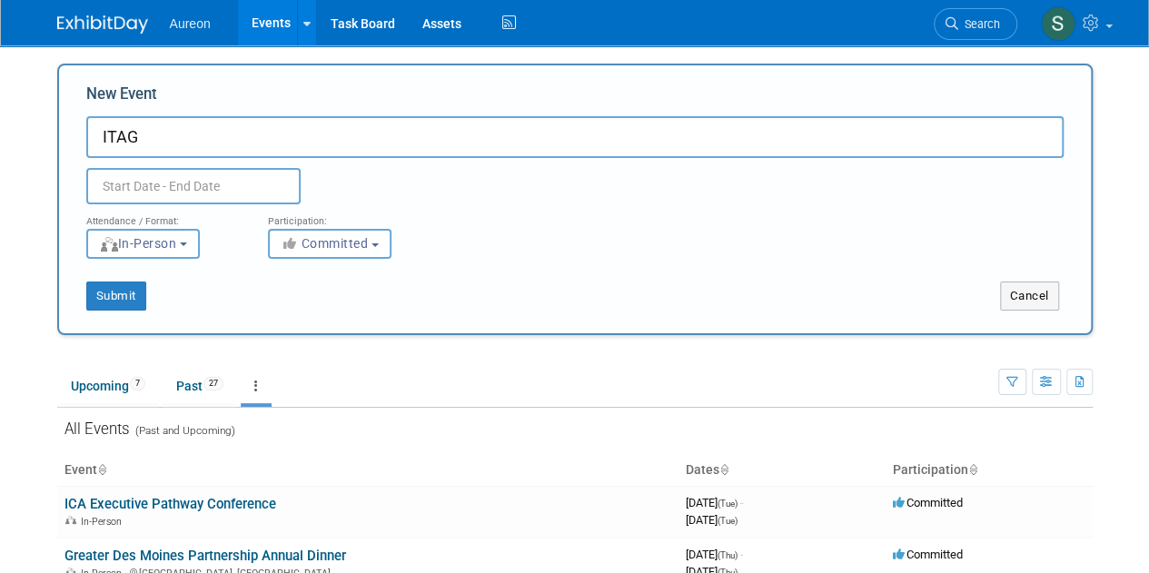
type input "ITAG"
click at [200, 182] on input "text" at bounding box center [193, 186] width 214 height 36
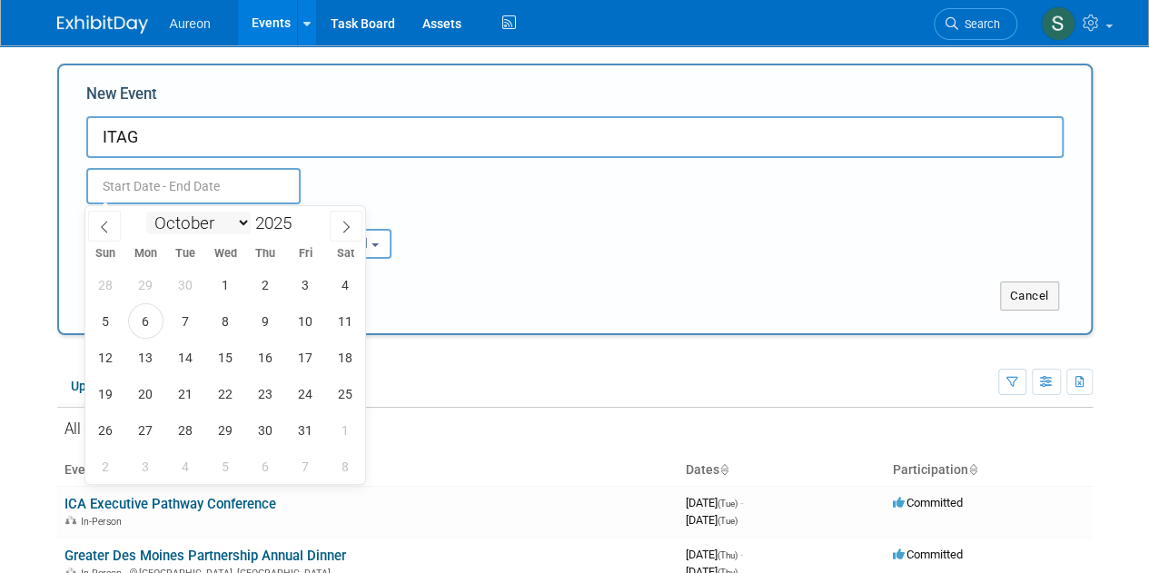
drag, startPoint x: 211, startPoint y: 221, endPoint x: 220, endPoint y: 226, distance: 10.6
click at [211, 221] on select "January February March April May June July August September October November De…" at bounding box center [198, 223] width 104 height 23
select select "5"
click at [146, 212] on select "January February March April May June July August September October November De…" at bounding box center [198, 223] width 104 height 23
click at [222, 286] on span "4" at bounding box center [225, 284] width 35 height 35
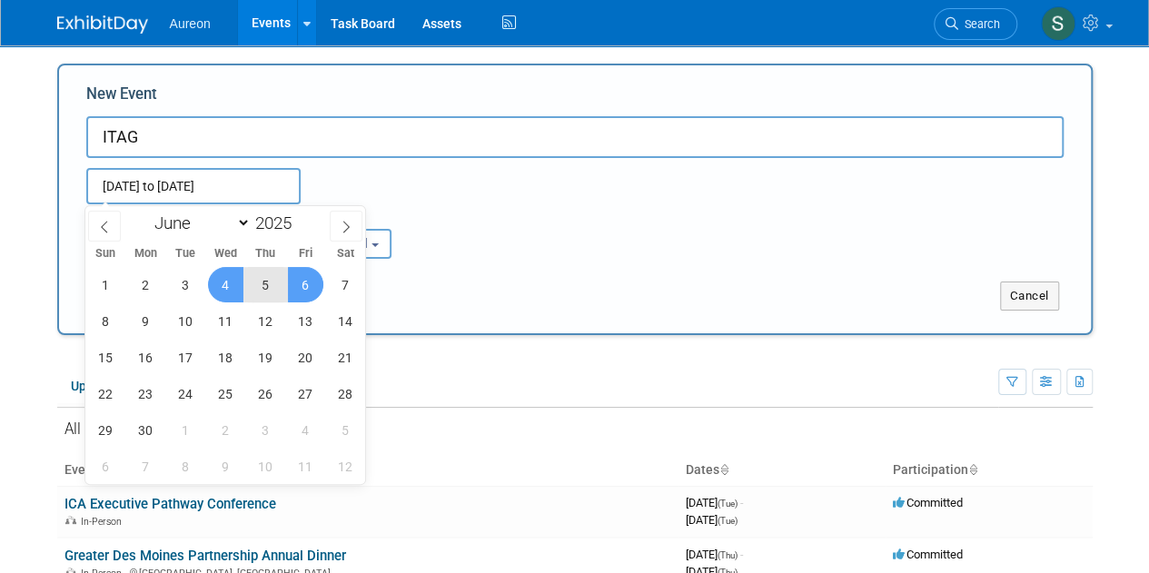
click at [312, 285] on span "6" at bounding box center [305, 284] width 35 height 35
type input "[DATE] to [DATE]"
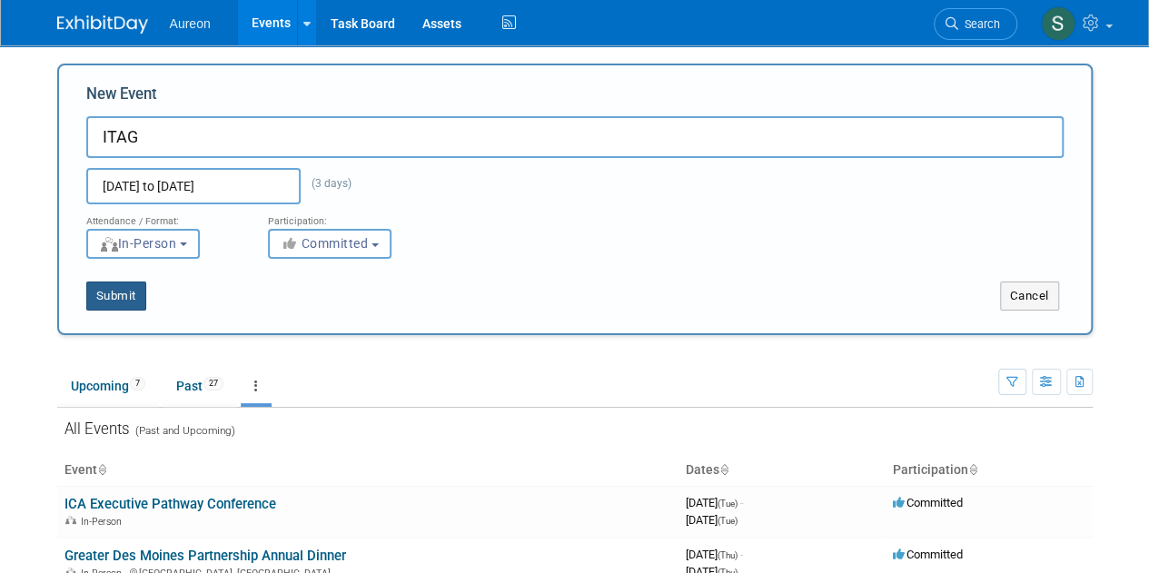
click at [96, 303] on button "Submit" at bounding box center [116, 295] width 60 height 29
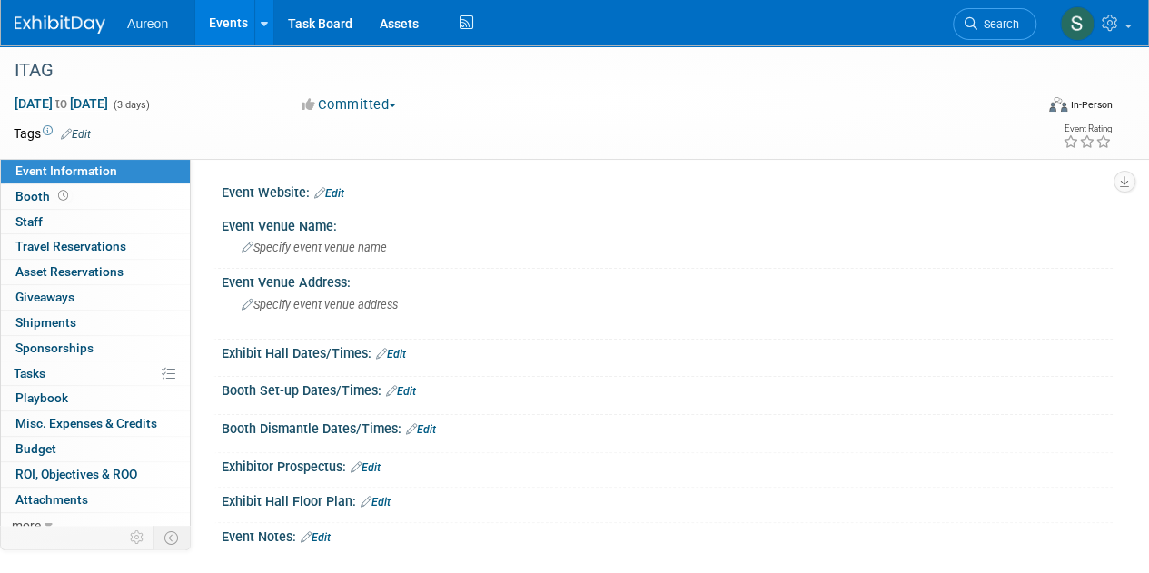
click at [353, 201] on div "Event Website: Edit" at bounding box center [662, 196] width 899 height 34
click at [335, 191] on link "Edit" at bounding box center [329, 193] width 30 height 13
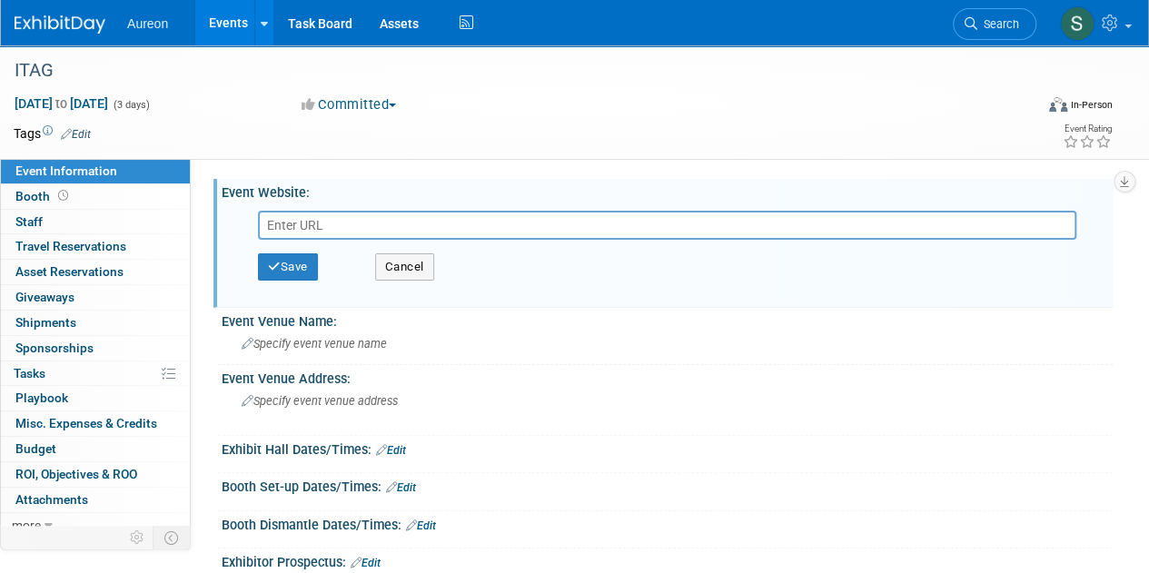
click at [327, 222] on input "text" at bounding box center [667, 225] width 818 height 29
paste input "[URL][DOMAIN_NAME][US_STATE]"
type input "[URL][DOMAIN_NAME][US_STATE]"
click at [270, 262] on icon "button" at bounding box center [274, 267] width 13 height 12
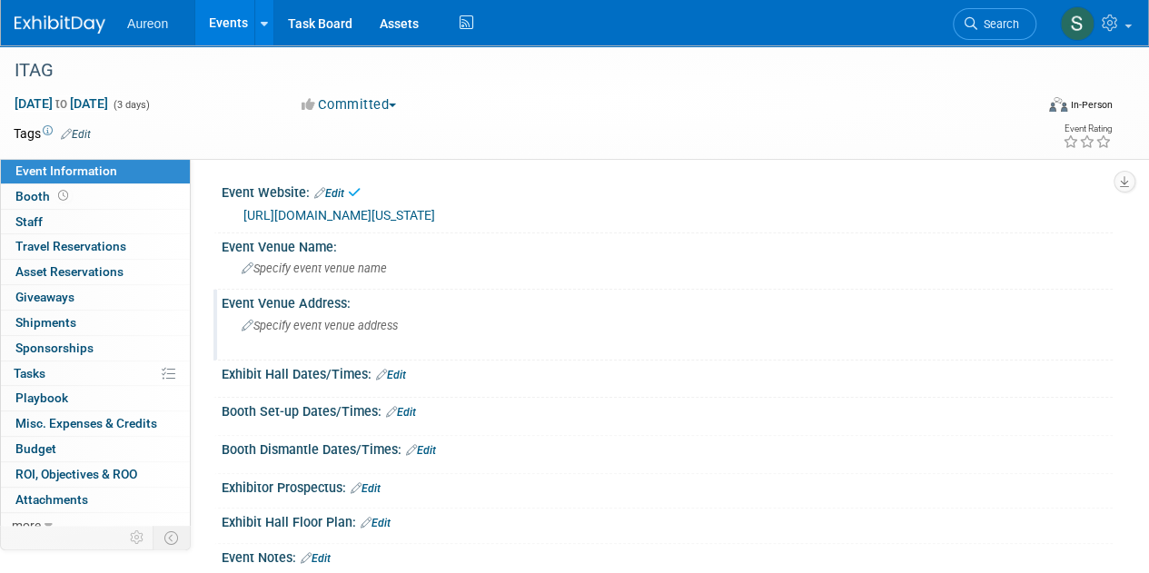
click at [314, 319] on span "Specify event venue address" at bounding box center [320, 326] width 156 height 14
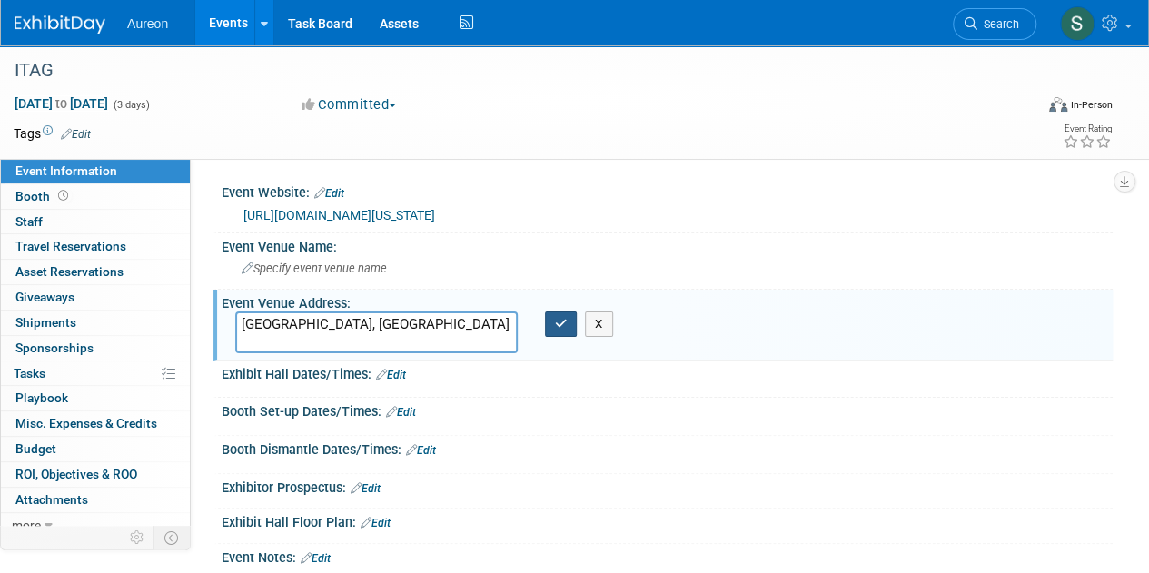
type textarea "[GEOGRAPHIC_DATA], [GEOGRAPHIC_DATA]"
click at [559, 328] on icon "button" at bounding box center [561, 324] width 13 height 12
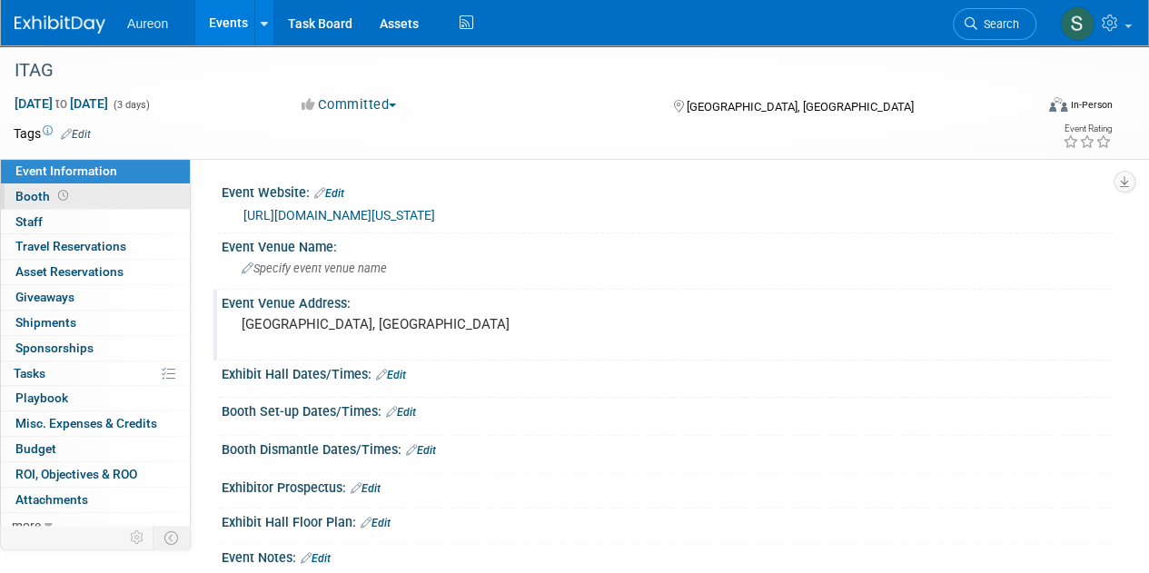
click at [66, 193] on span at bounding box center [62, 196] width 17 height 14
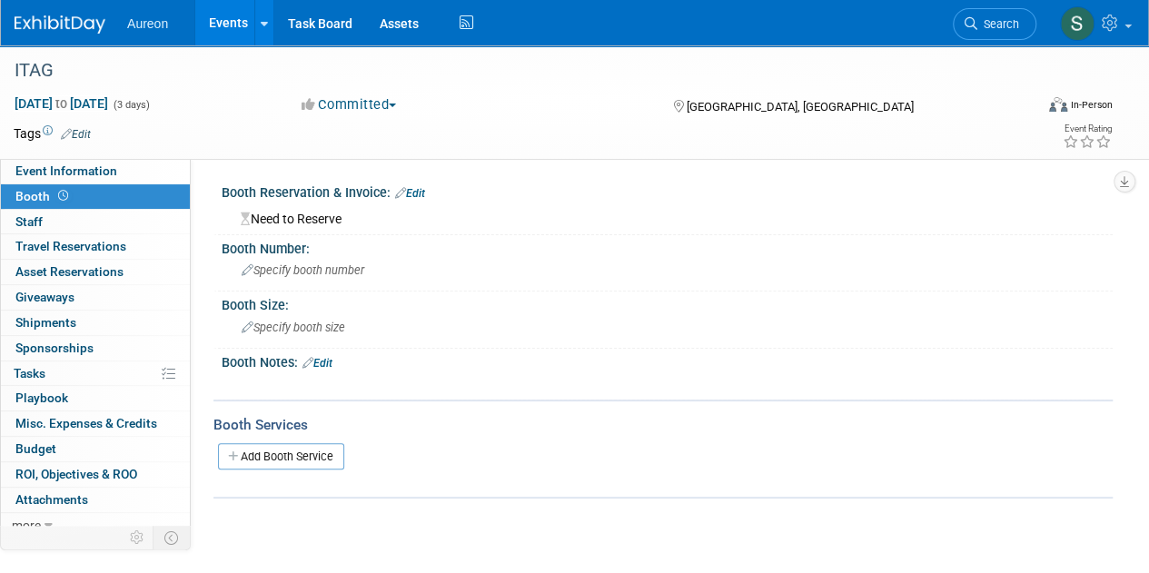
click at [422, 194] on link "Edit" at bounding box center [410, 193] width 30 height 13
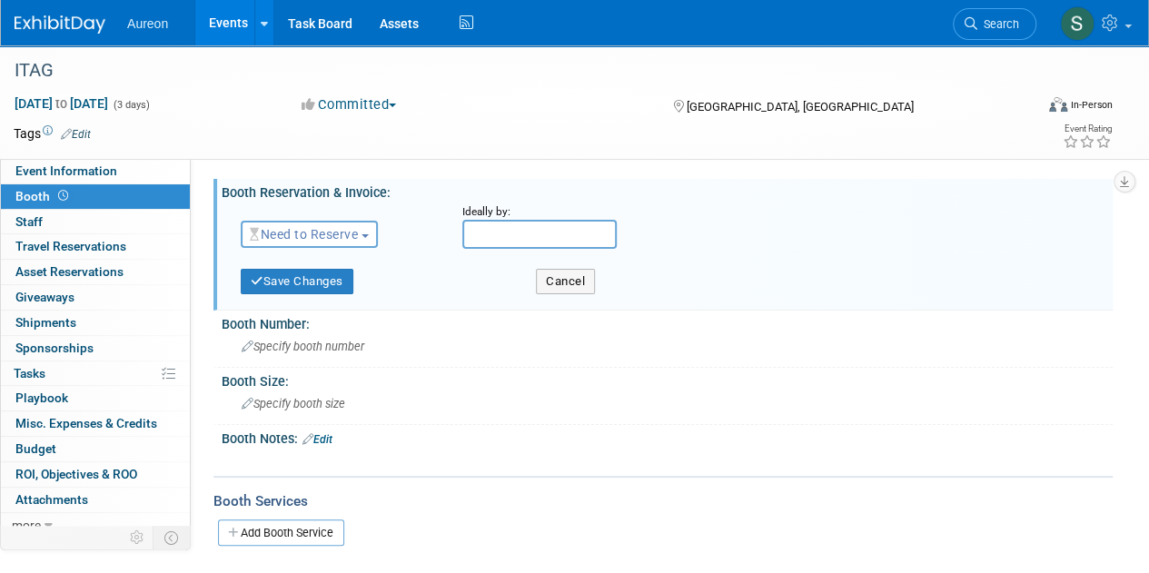
click at [378, 234] on button "Need to Reserve" at bounding box center [309, 234] width 137 height 27
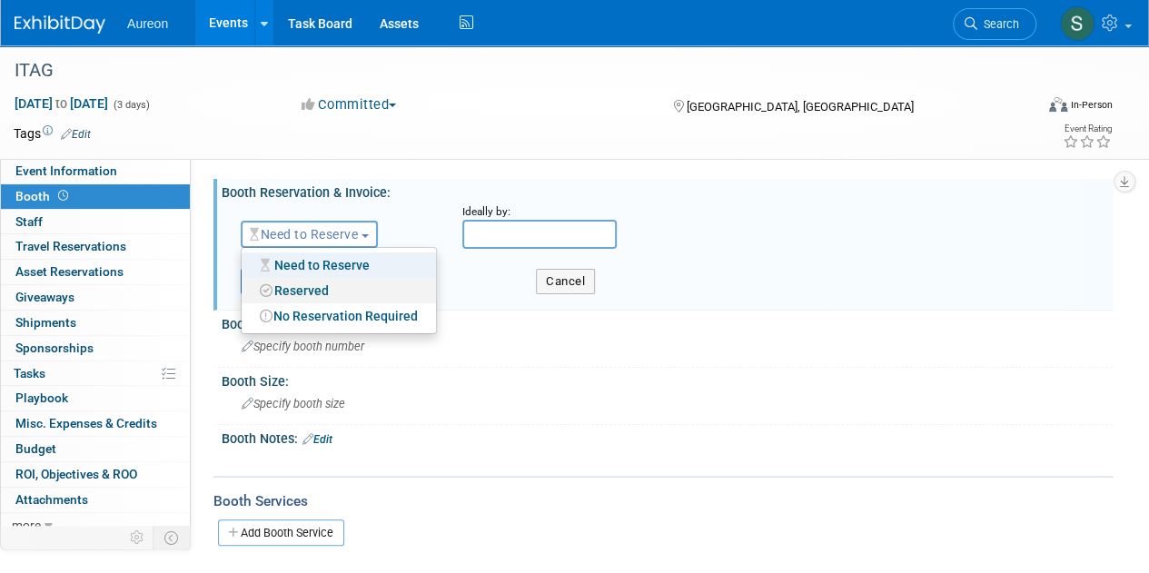
click at [323, 287] on link "Reserved" at bounding box center [339, 290] width 194 height 25
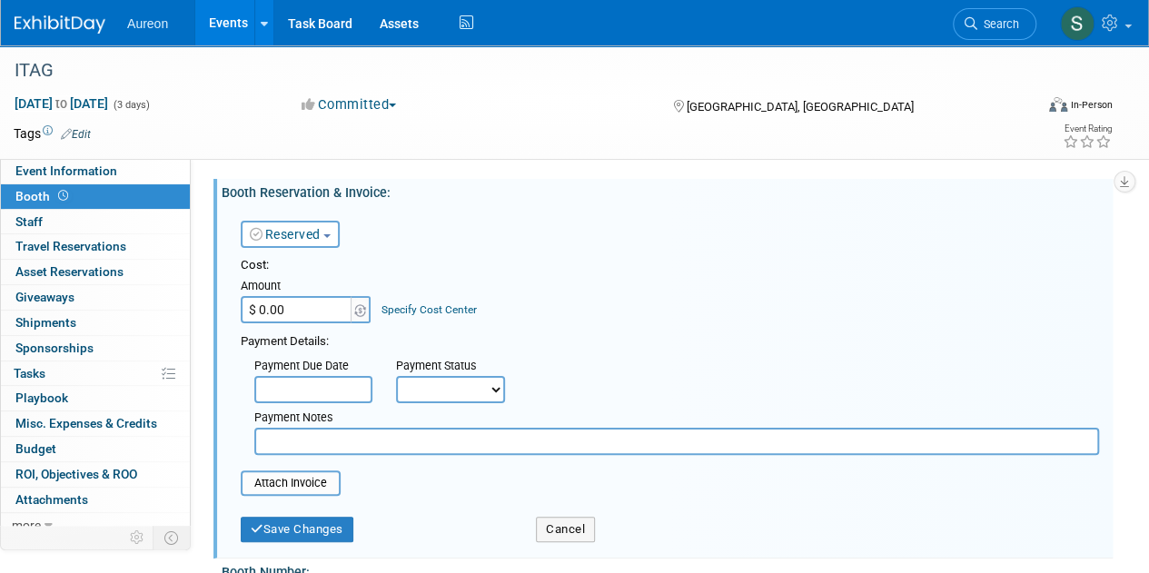
click at [298, 301] on input "$ 0.00" at bounding box center [297, 309] width 113 height 27
type input "$ 1,500.00"
click at [301, 536] on button "Save Changes" at bounding box center [297, 529] width 113 height 25
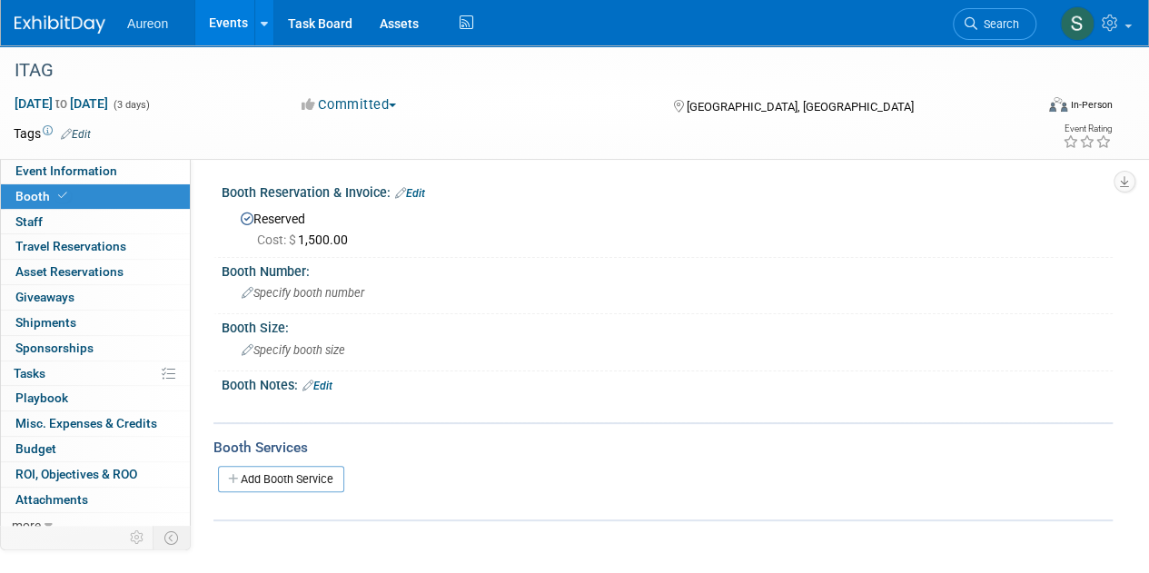
click at [332, 385] on link "Edit" at bounding box center [317, 386] width 30 height 13
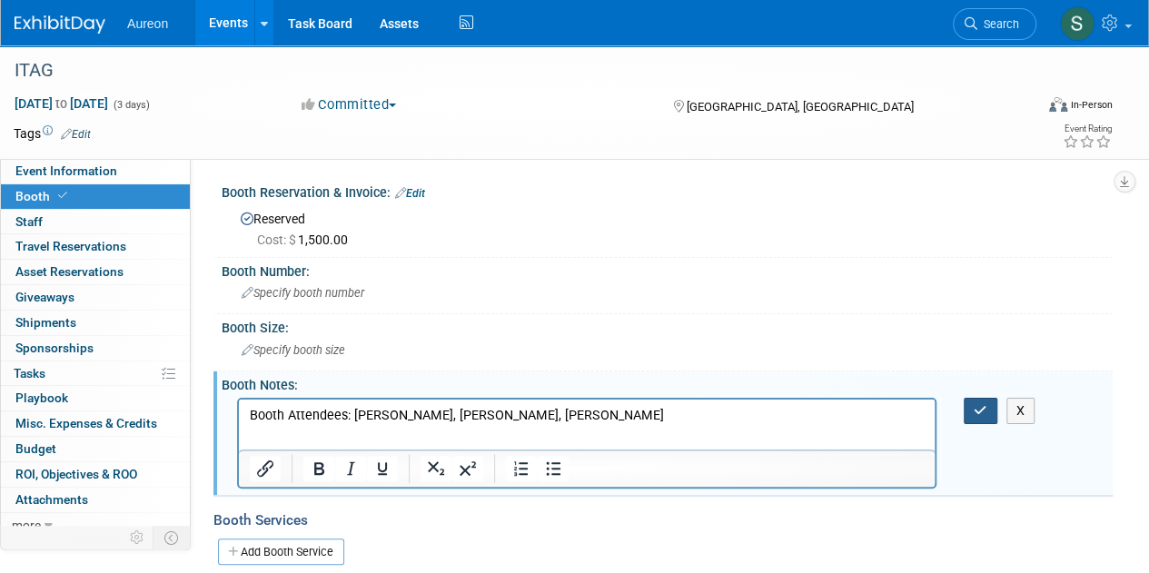
click at [989, 412] on button "button" at bounding box center [980, 411] width 34 height 26
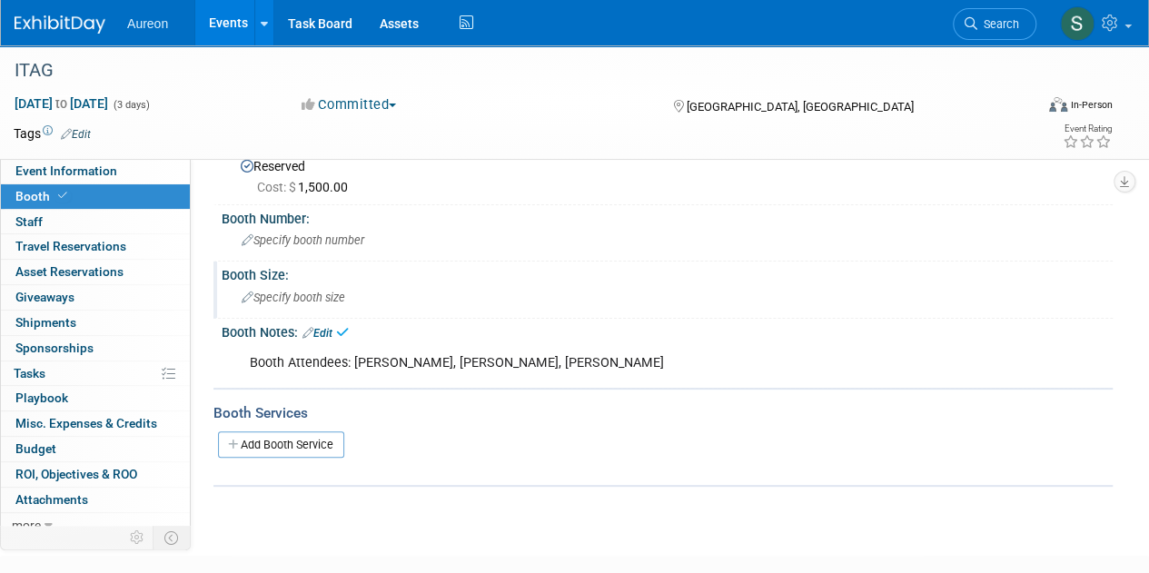
scroll to position [91, 0]
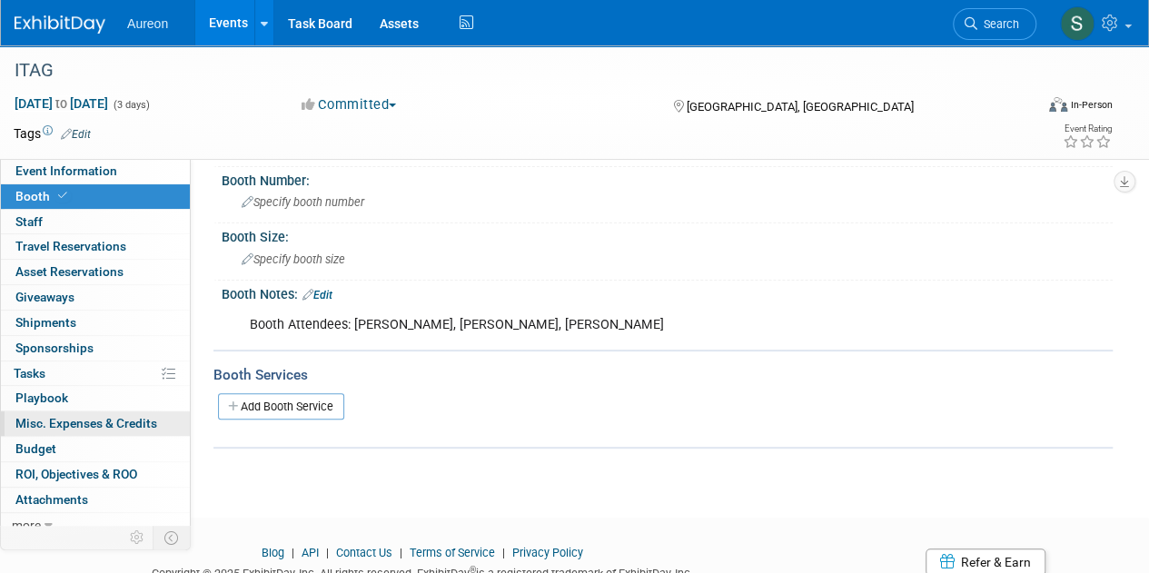
click at [90, 418] on span "Misc. Expenses & Credits 0" at bounding box center [86, 423] width 142 height 15
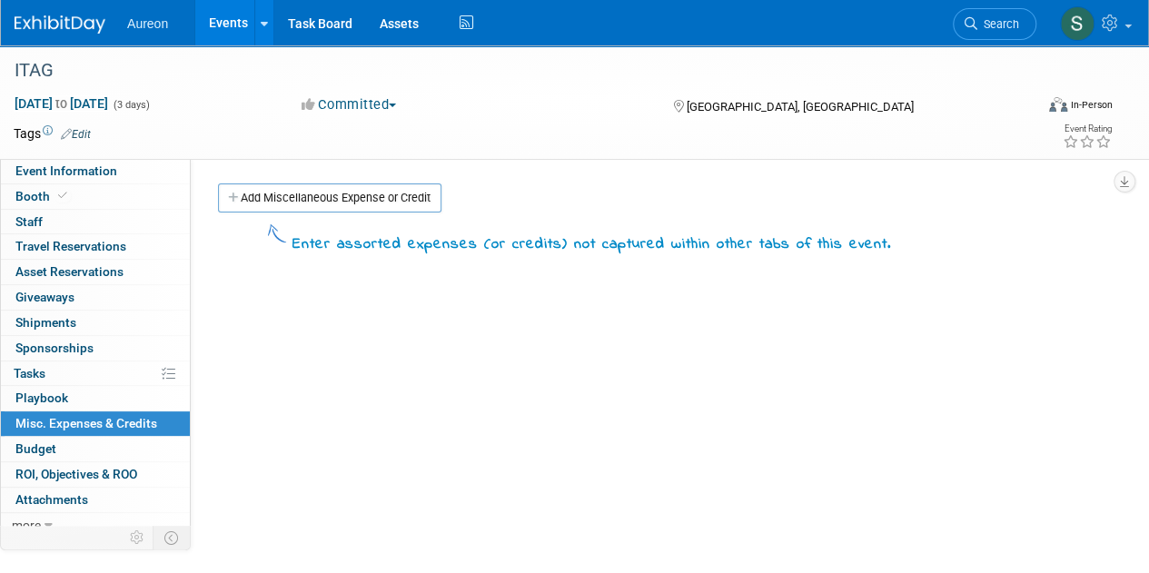
click at [55, 25] on img at bounding box center [60, 24] width 91 height 18
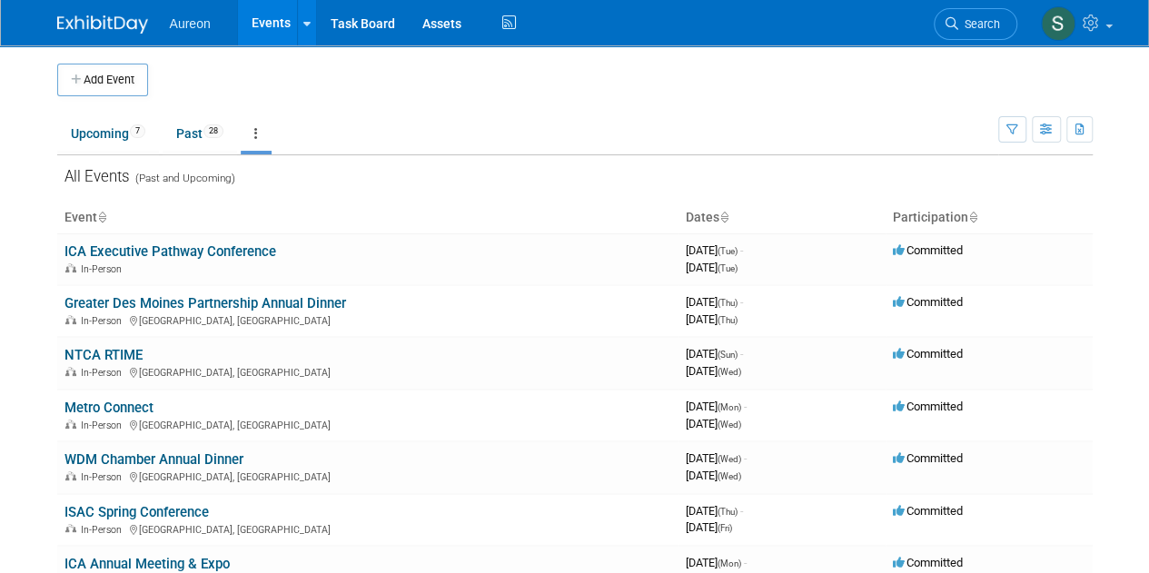
click at [115, 84] on button "Add Event" at bounding box center [102, 80] width 91 height 33
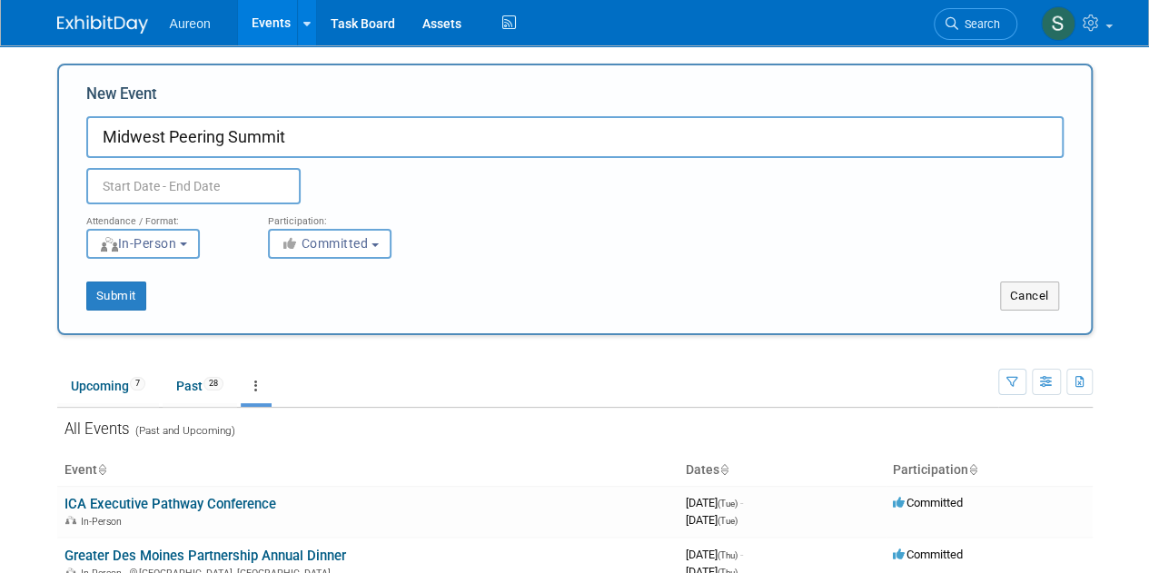
type input "Midwest Peering Summit"
click at [116, 189] on input "text" at bounding box center [193, 186] width 214 height 36
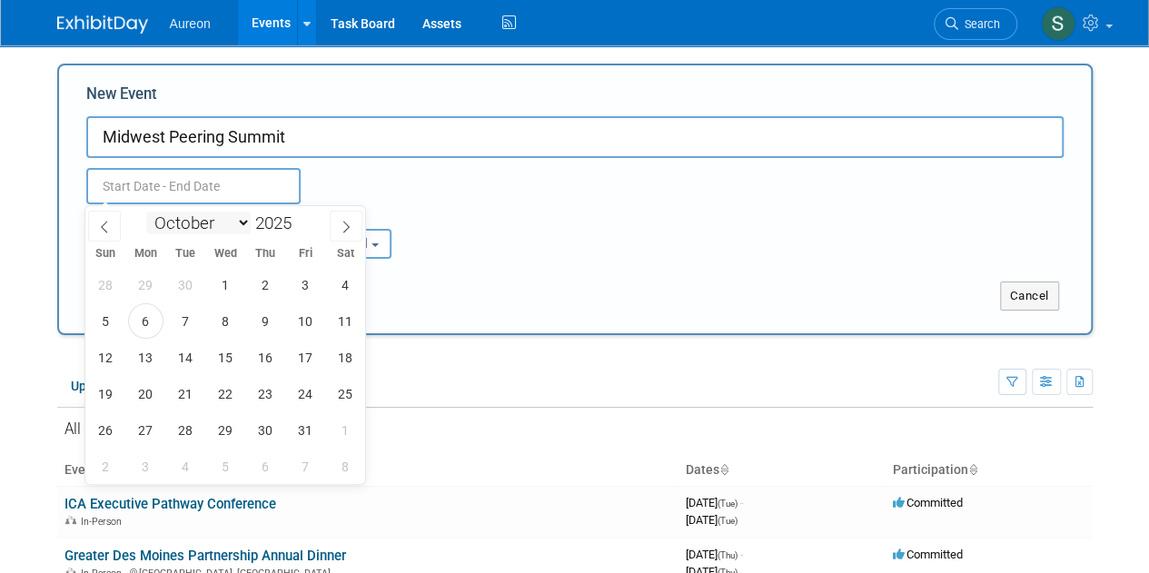
click at [225, 226] on select "January February March April May June July August September October November De…" at bounding box center [198, 223] width 104 height 23
select select "6"
click at [146, 212] on select "January February March April May June July August September October November De…" at bounding box center [198, 223] width 104 height 23
click at [179, 352] on span "15" at bounding box center [185, 357] width 35 height 35
click at [227, 366] on span "16" at bounding box center [225, 357] width 35 height 35
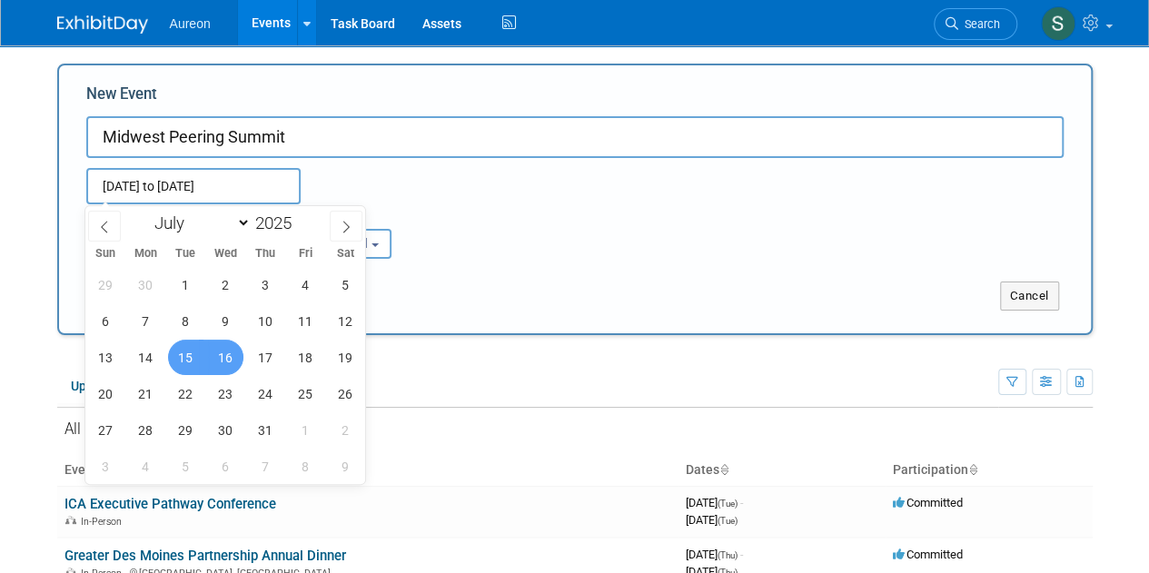
type input "Jul 15, 2025 to Jul 16, 2025"
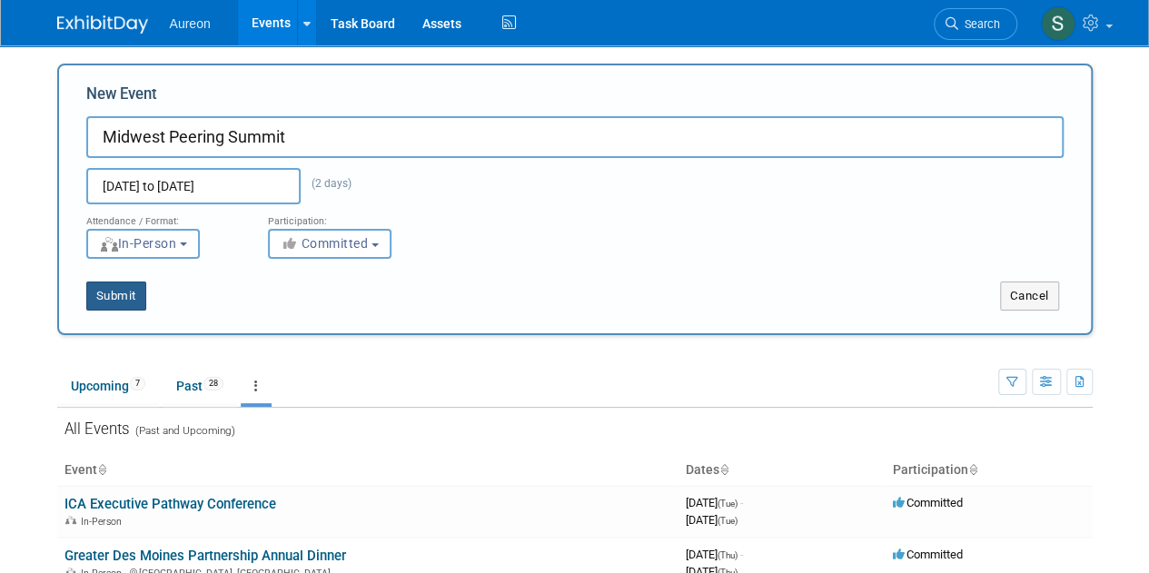
click at [104, 298] on button "Submit" at bounding box center [116, 295] width 60 height 29
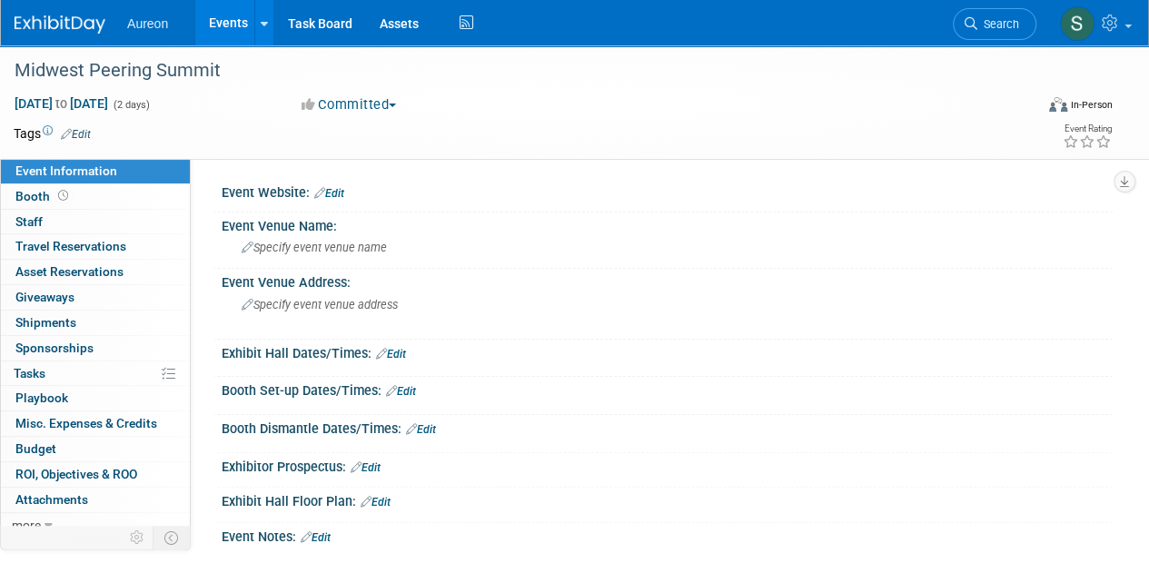
click at [326, 192] on link "Edit" at bounding box center [329, 193] width 30 height 13
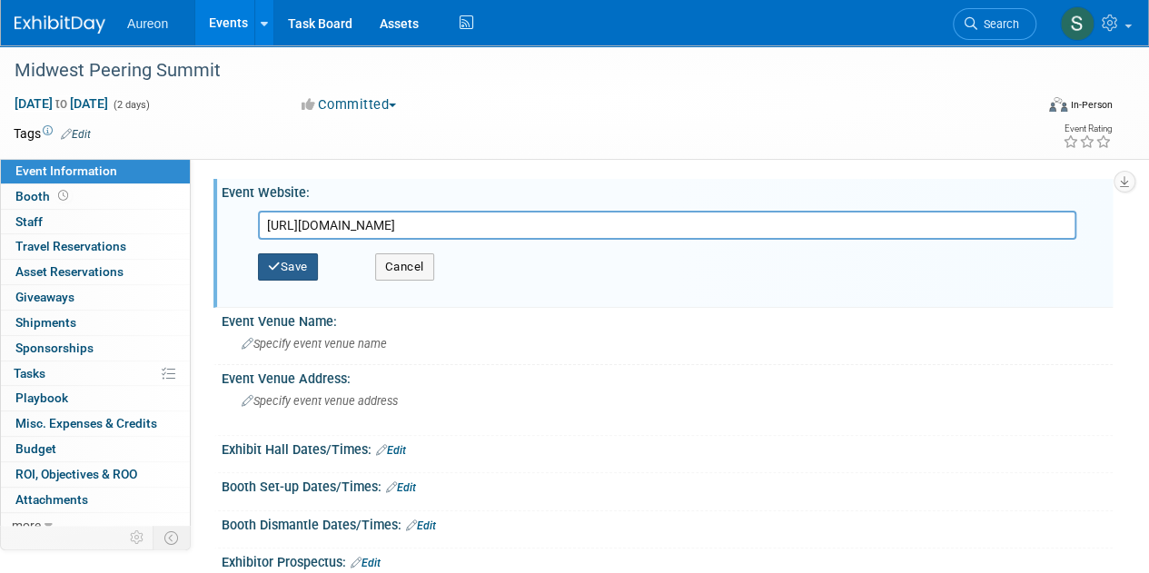
type input "https://www.eventcreate.com/e/mwps2025"
click at [298, 260] on button "Save" at bounding box center [288, 266] width 60 height 27
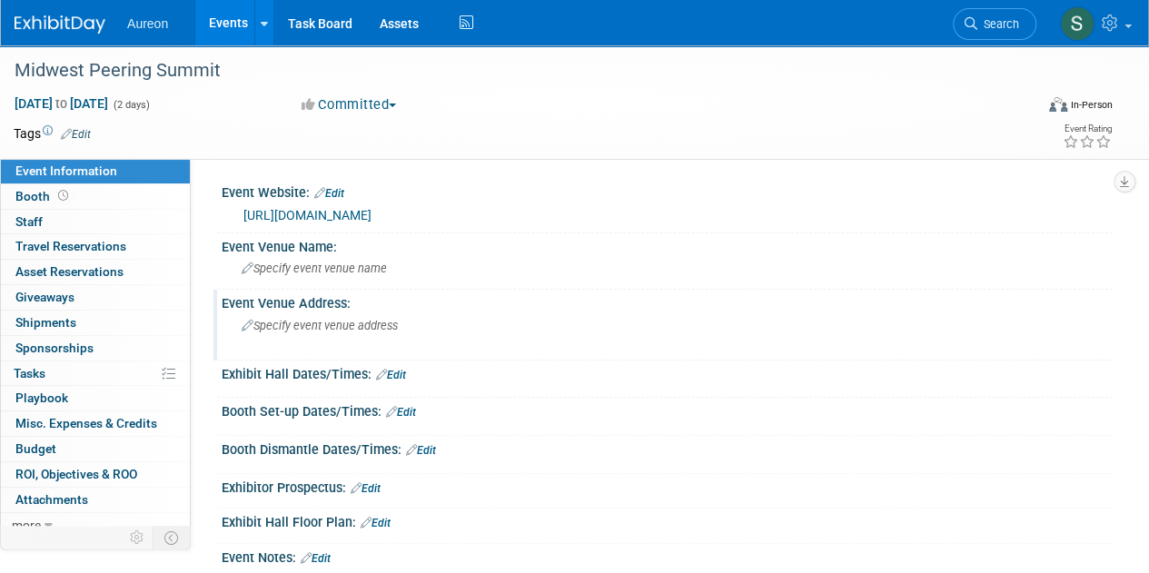
click at [301, 335] on div "Specify event venue address" at bounding box center [407, 332] width 344 height 42
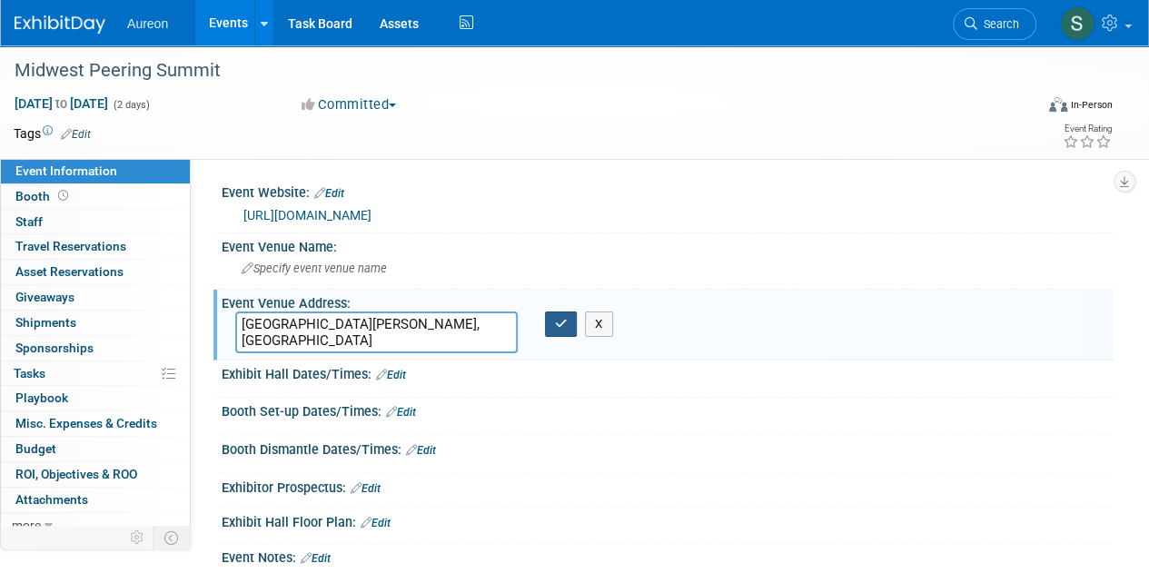
type textarea "St. Paul, MN"
click at [565, 324] on icon "button" at bounding box center [561, 324] width 13 height 12
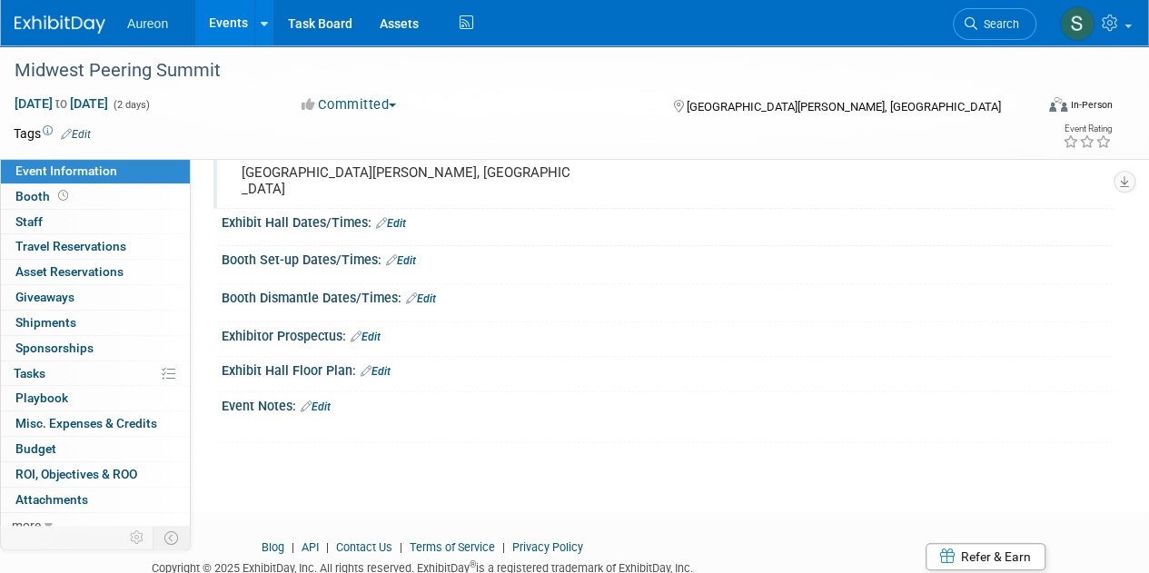
scroll to position [123, 0]
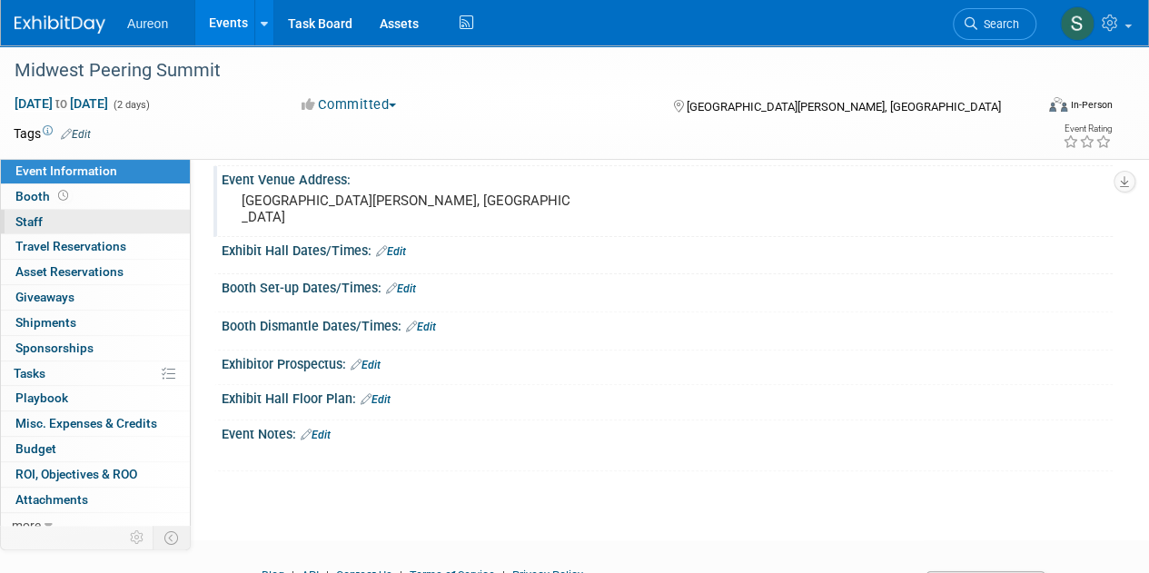
click at [49, 219] on link "0 Staff 0" at bounding box center [95, 222] width 189 height 25
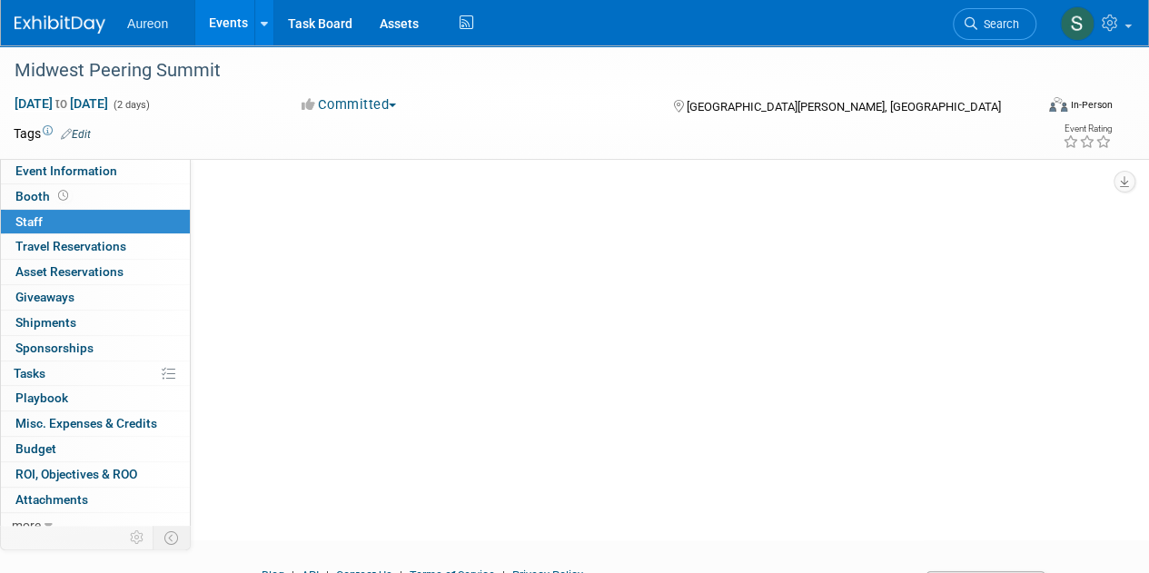
scroll to position [0, 0]
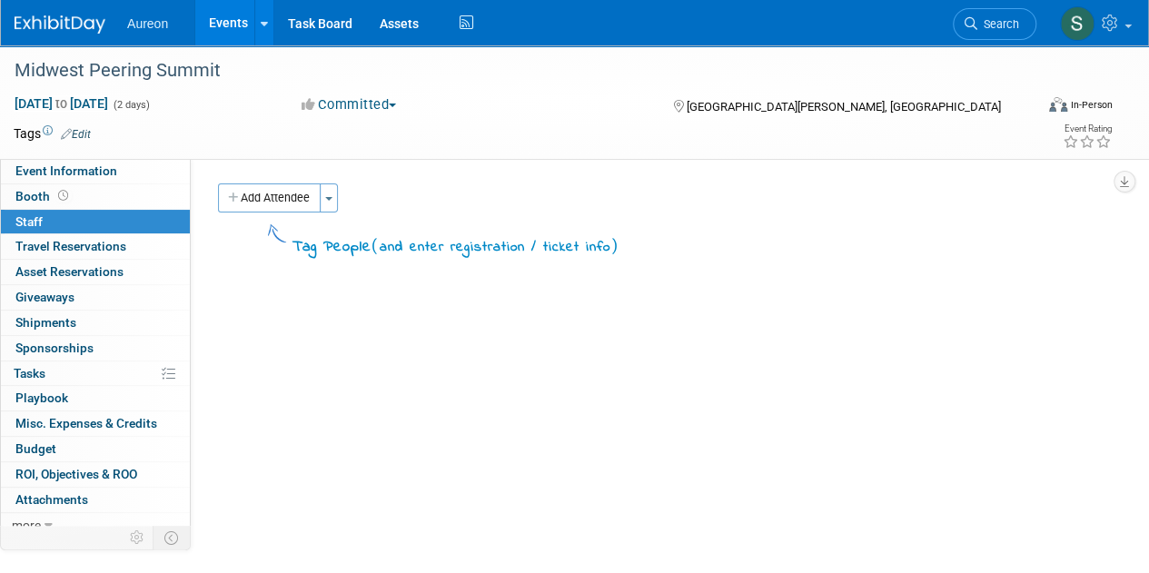
drag, startPoint x: 279, startPoint y: 202, endPoint x: 291, endPoint y: 202, distance: 11.8
click at [280, 202] on button "Add Attendee" at bounding box center [269, 197] width 103 height 29
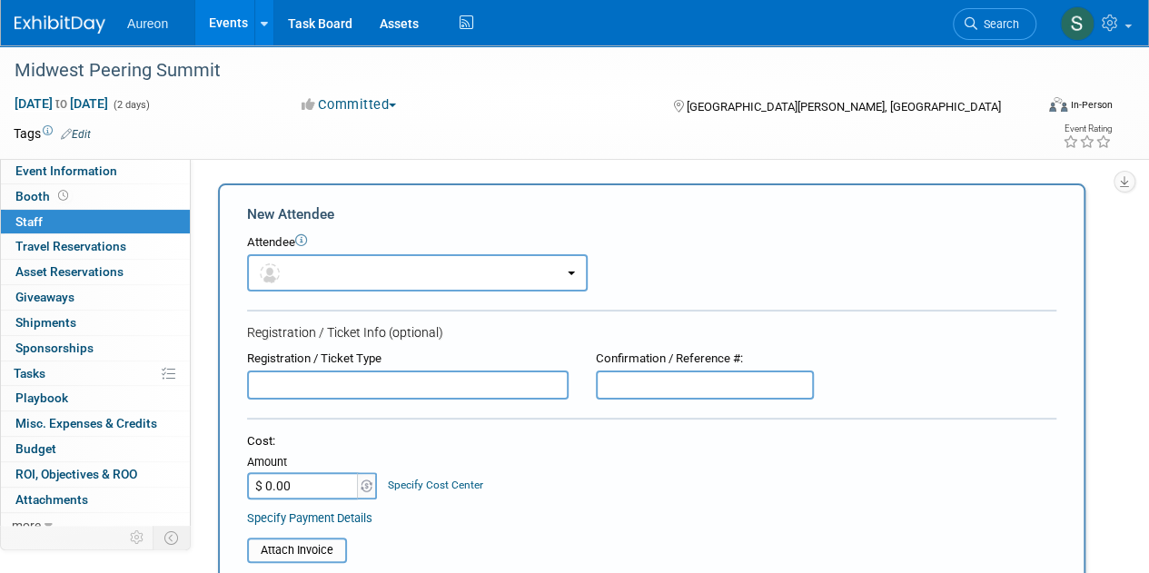
click at [295, 390] on input "text" at bounding box center [407, 384] width 321 height 29
drag, startPoint x: 343, startPoint y: 380, endPoint x: 217, endPoint y: 384, distance: 126.3
click at [220, 384] on div "New Attendee Attendee <img src="https://www.exhibitday.com/Images/Unassigned-Us…" at bounding box center [651, 537] width 867 height 708
click at [396, 382] on input "Registration" at bounding box center [407, 384] width 321 height 29
type input "Registration"
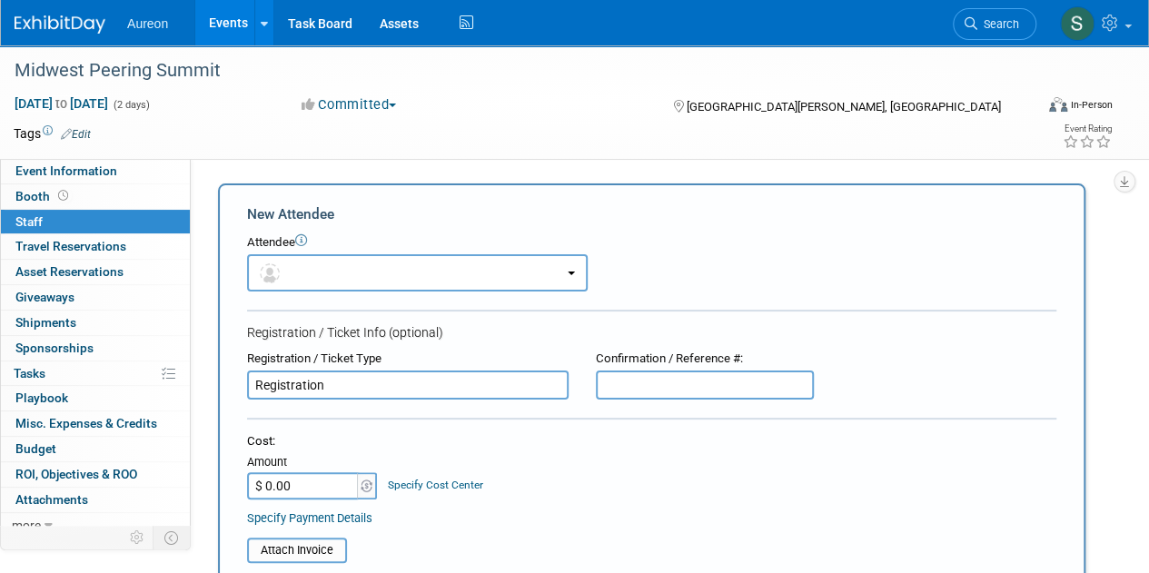
click at [279, 484] on input "$ 0.00" at bounding box center [303, 485] width 113 height 27
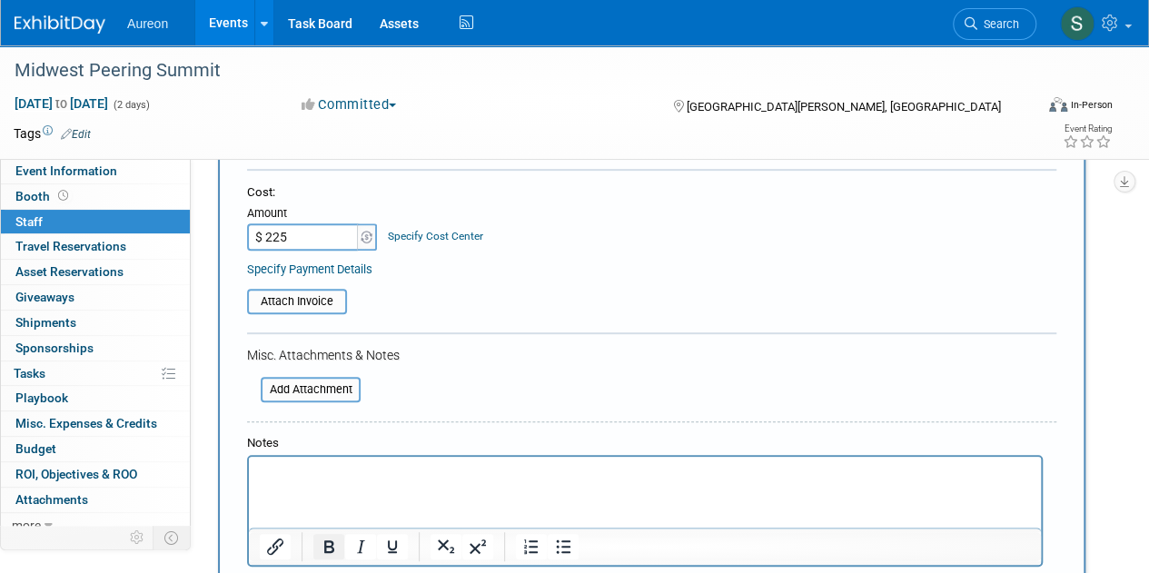
scroll to position [363, 0]
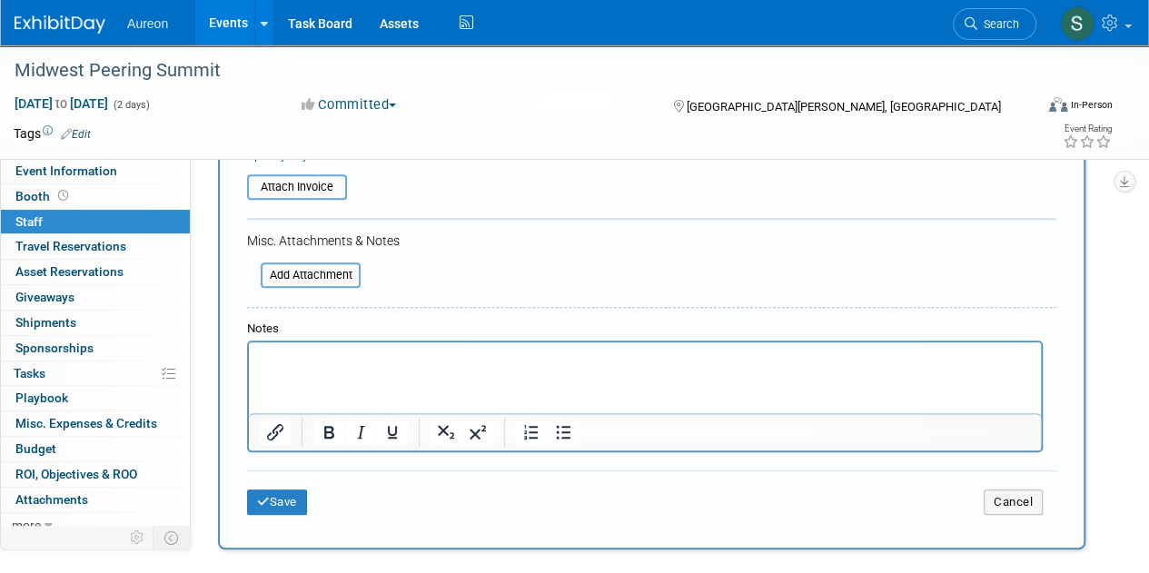
type input "$ 225.00"
click at [330, 361] on p "Rich Text Area. Press ALT-0 for help." at bounding box center [645, 359] width 771 height 18
paste body "Rich Text Area. Press ALT-0 for help."
click at [363, 352] on p "Registration" at bounding box center [645, 359] width 771 height 18
click at [373, 360] on p "Registration for Scot Johnson" at bounding box center [645, 359] width 771 height 18
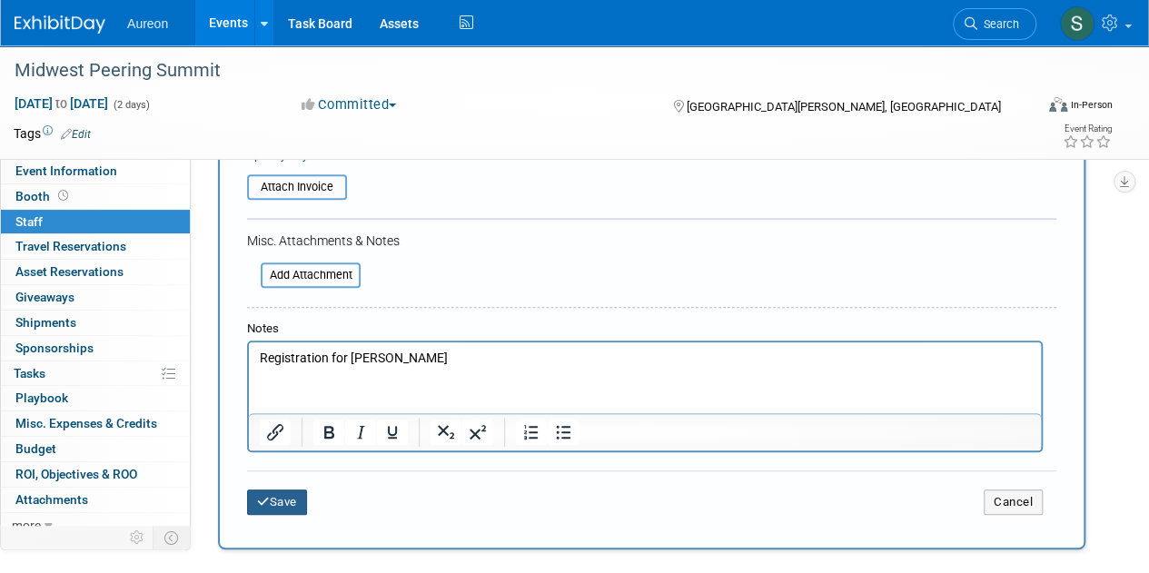
click at [289, 510] on button "Save" at bounding box center [277, 501] width 60 height 25
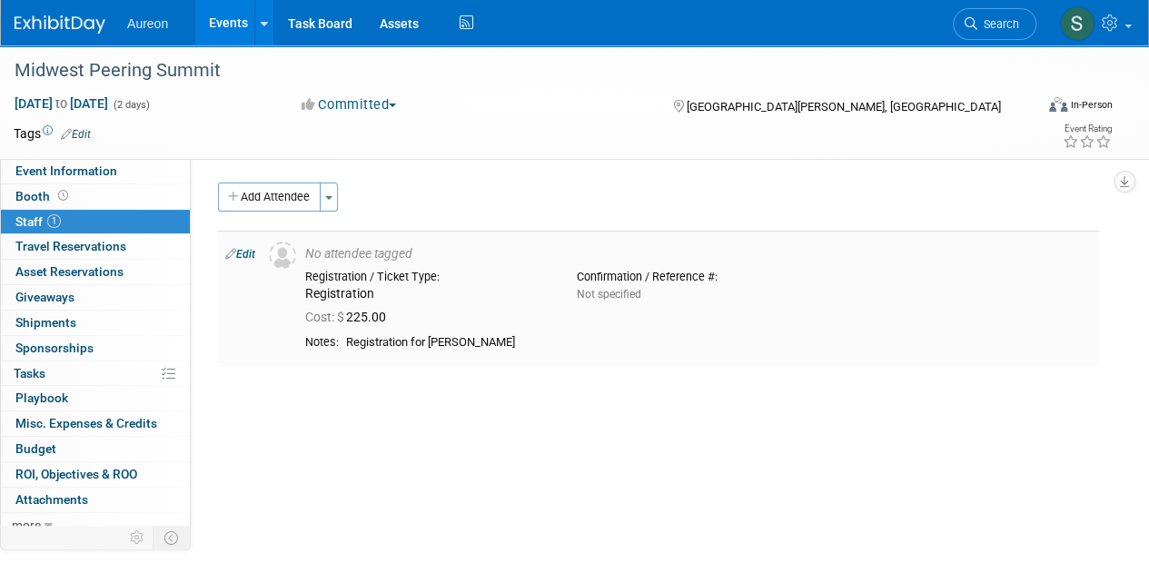
scroll to position [0, 0]
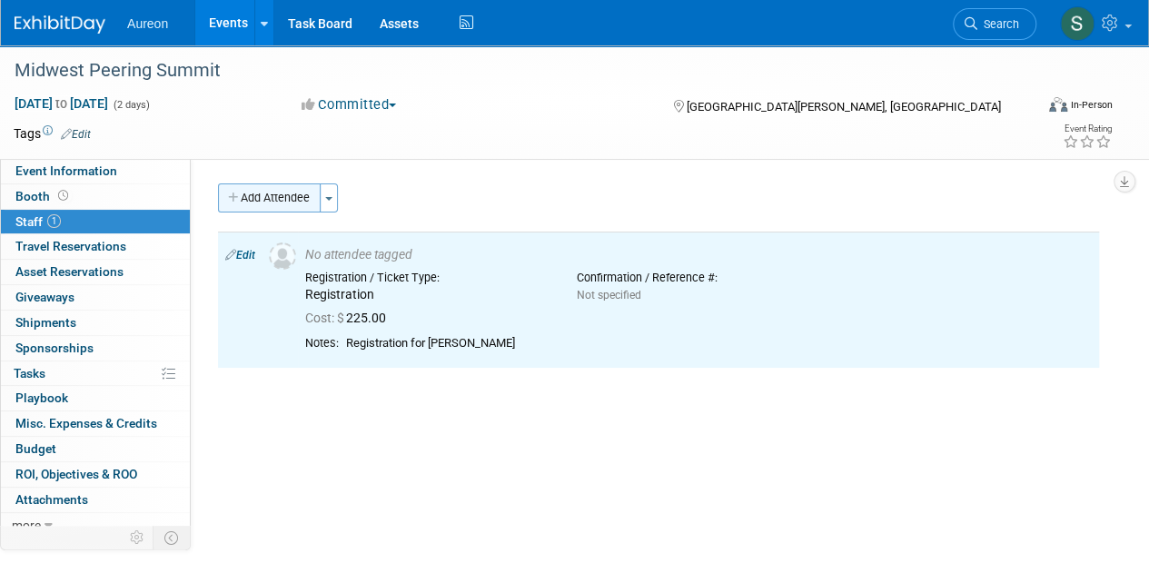
click at [280, 197] on button "Add Attendee" at bounding box center [269, 197] width 103 height 29
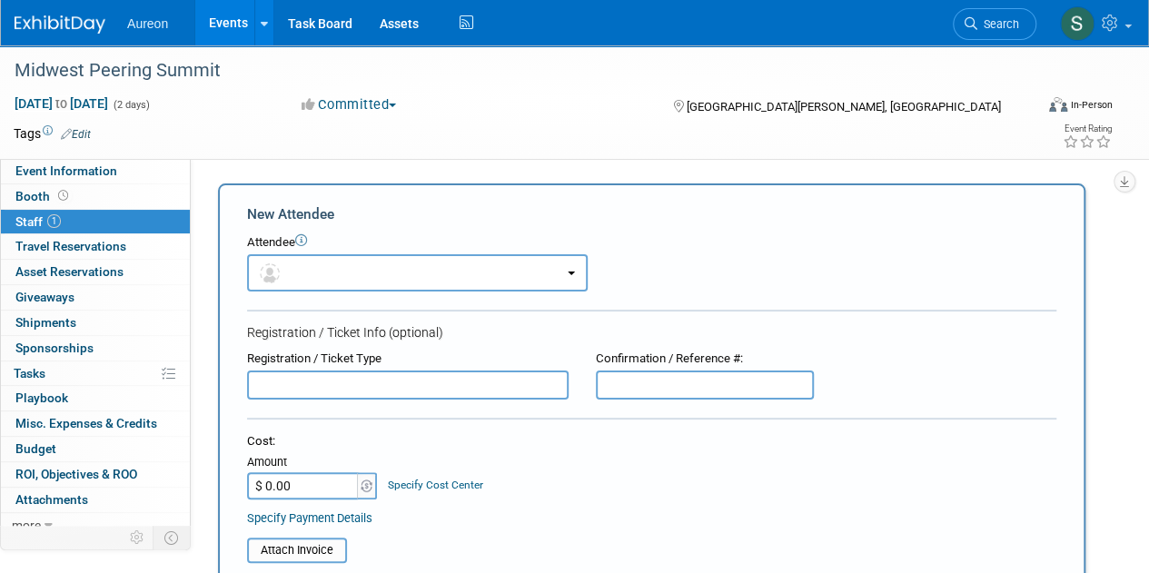
click at [316, 386] on input "text" at bounding box center [407, 384] width 321 height 29
paste input "Registration"
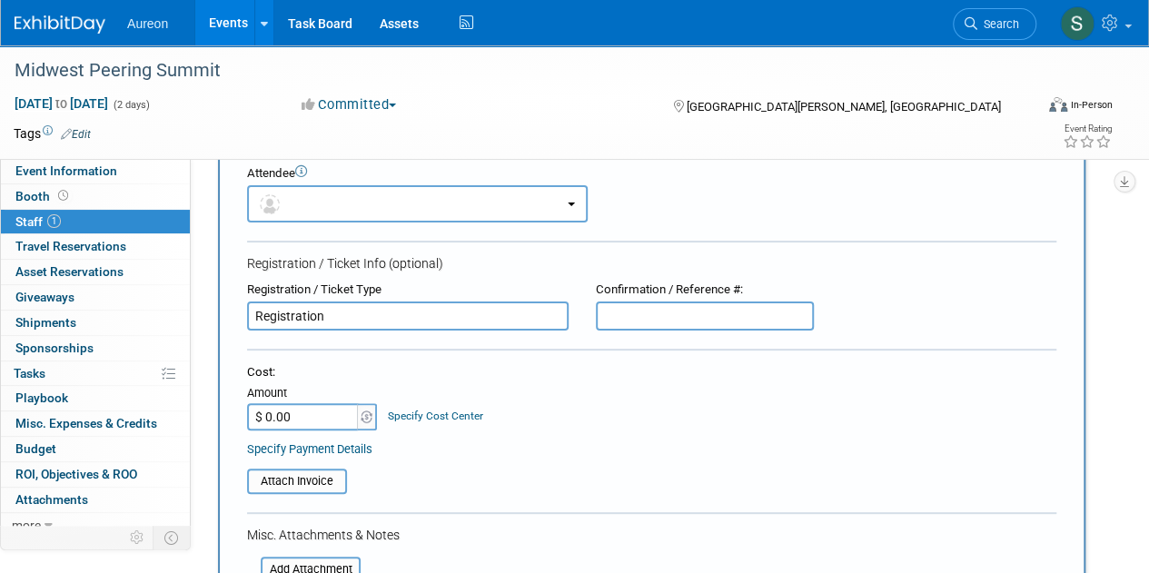
scroll to position [182, 0]
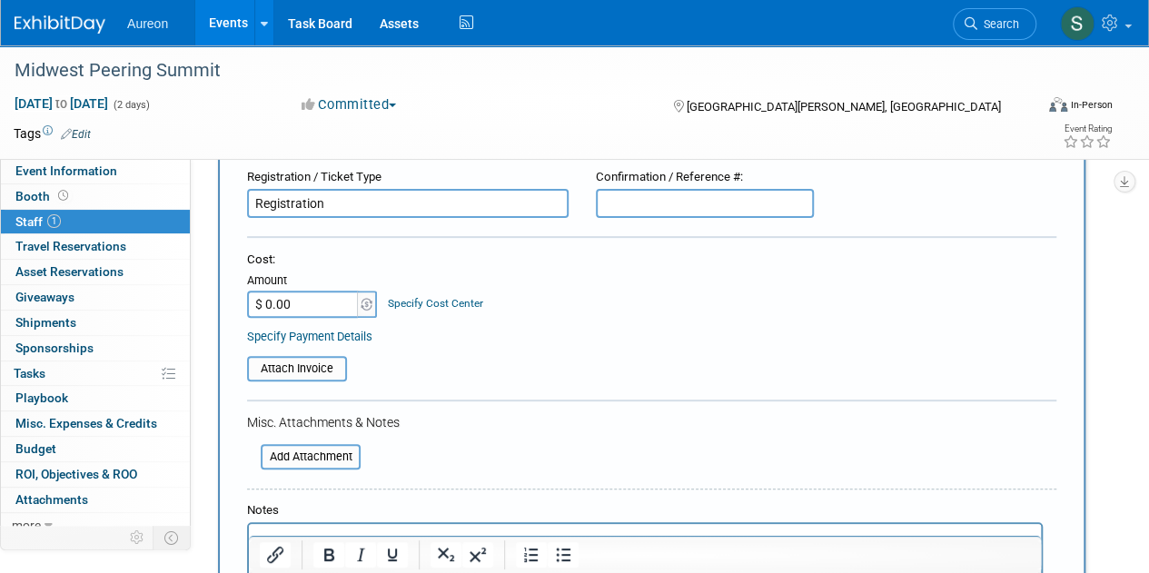
type input "Registration"
click at [293, 309] on input "$ 0.00" at bounding box center [303, 304] width 113 height 27
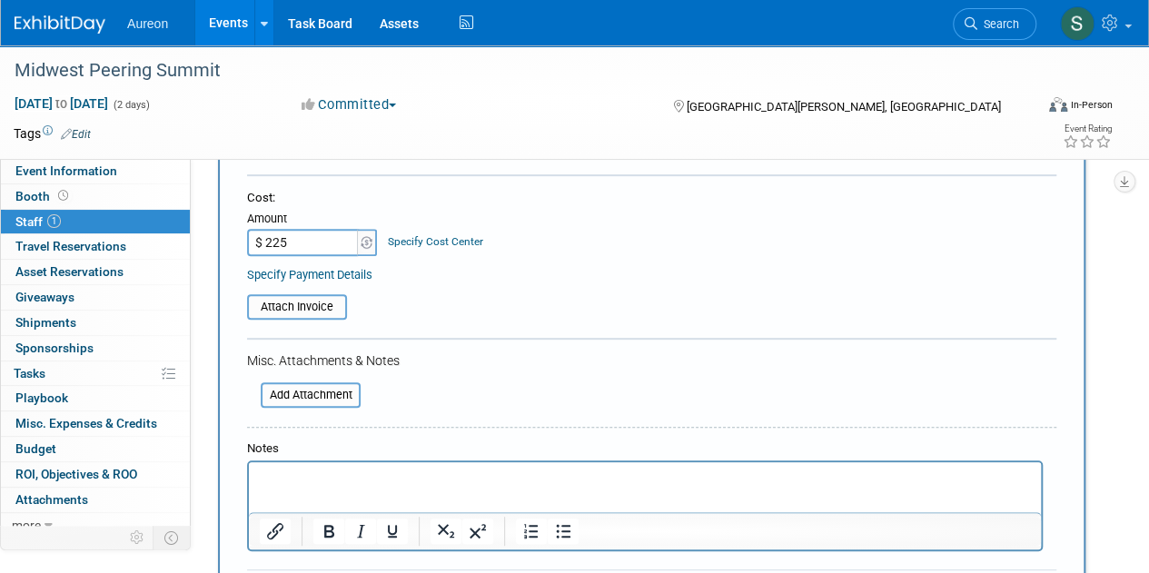
scroll to position [272, 0]
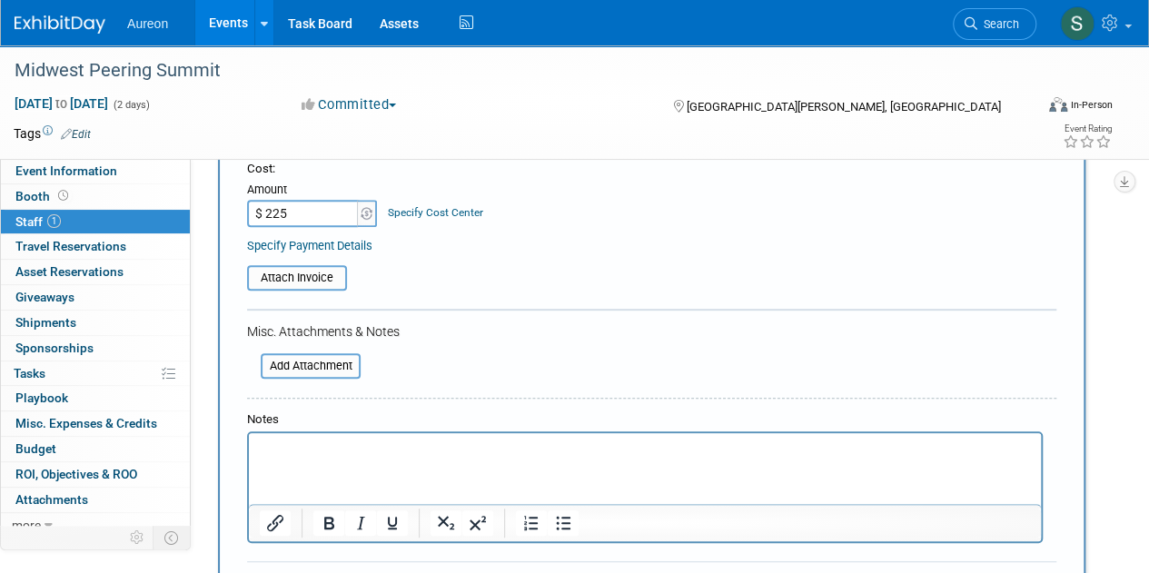
type input "$ 225.00"
click at [288, 458] on p "Rich Text Area. Press ALT-0 for help." at bounding box center [645, 449] width 771 height 18
paste body "Rich Text Area. Press ALT-0 for help."
click at [350, 446] on p "Registration" at bounding box center [645, 449] width 771 height 18
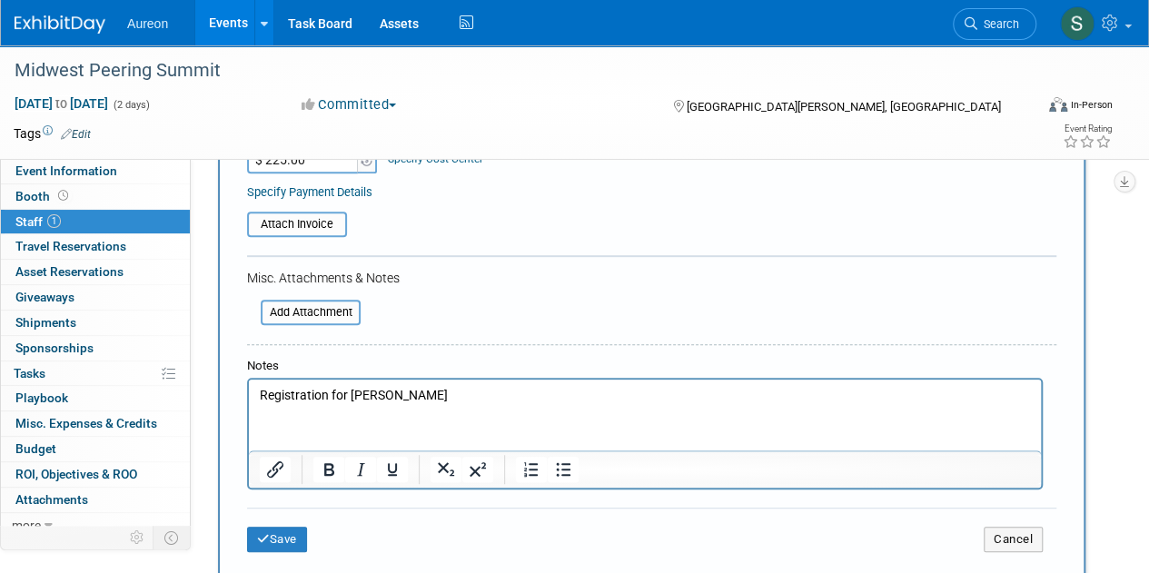
scroll to position [363, 0]
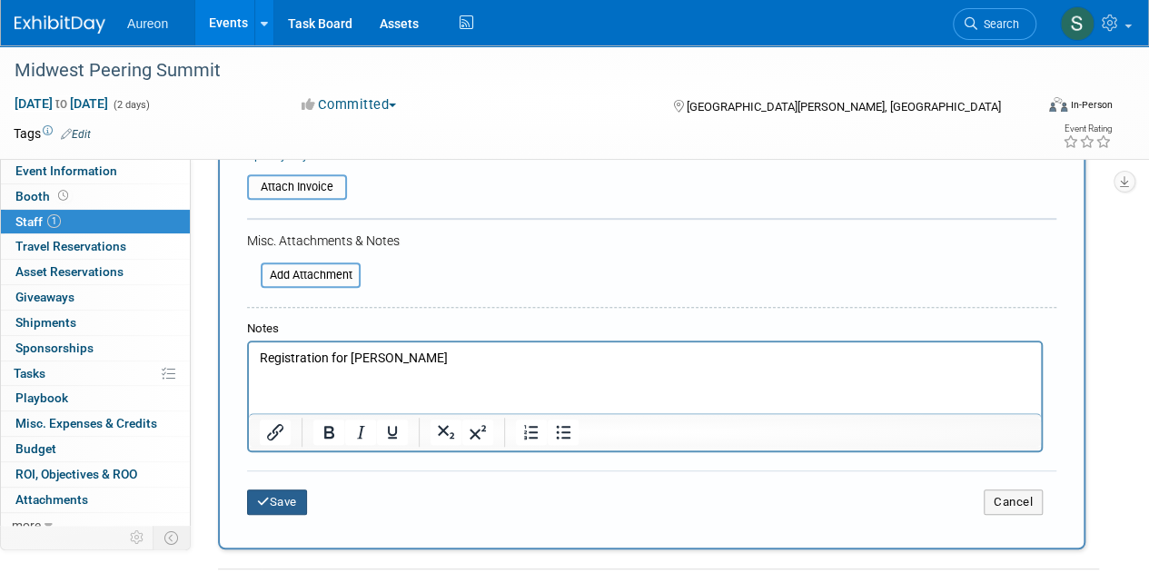
click at [271, 494] on button "Save" at bounding box center [277, 501] width 60 height 25
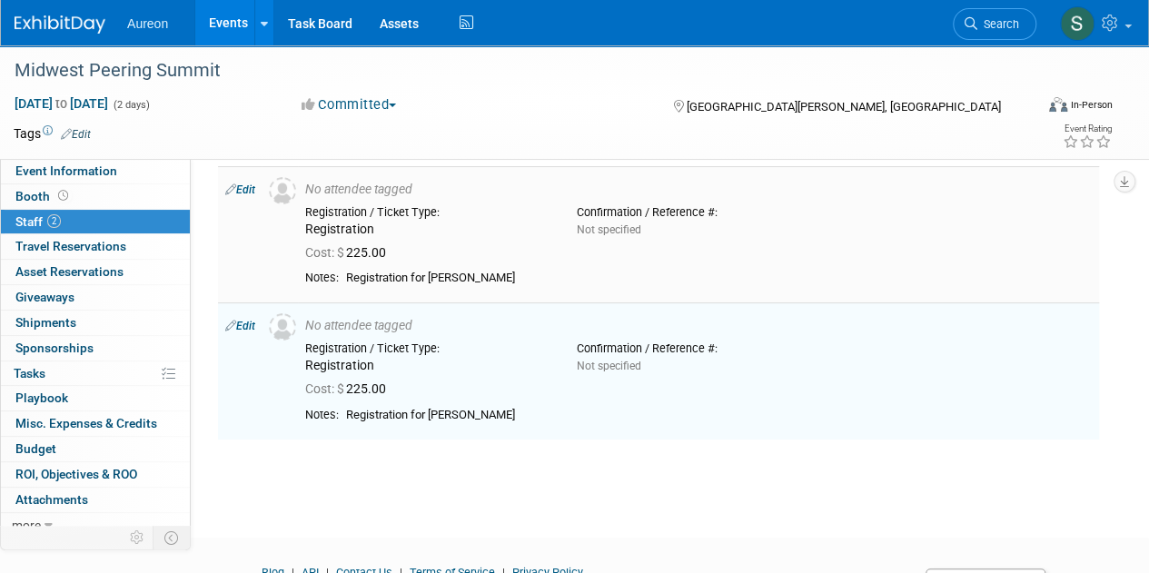
scroll to position [0, 0]
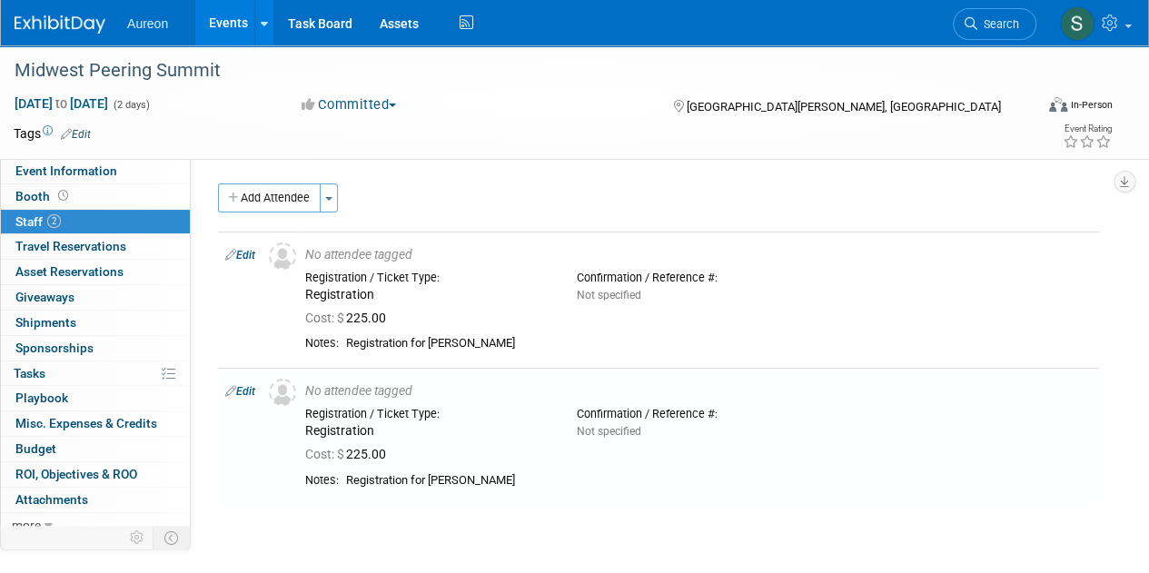
click at [252, 191] on button "Add Attendee" at bounding box center [269, 197] width 103 height 29
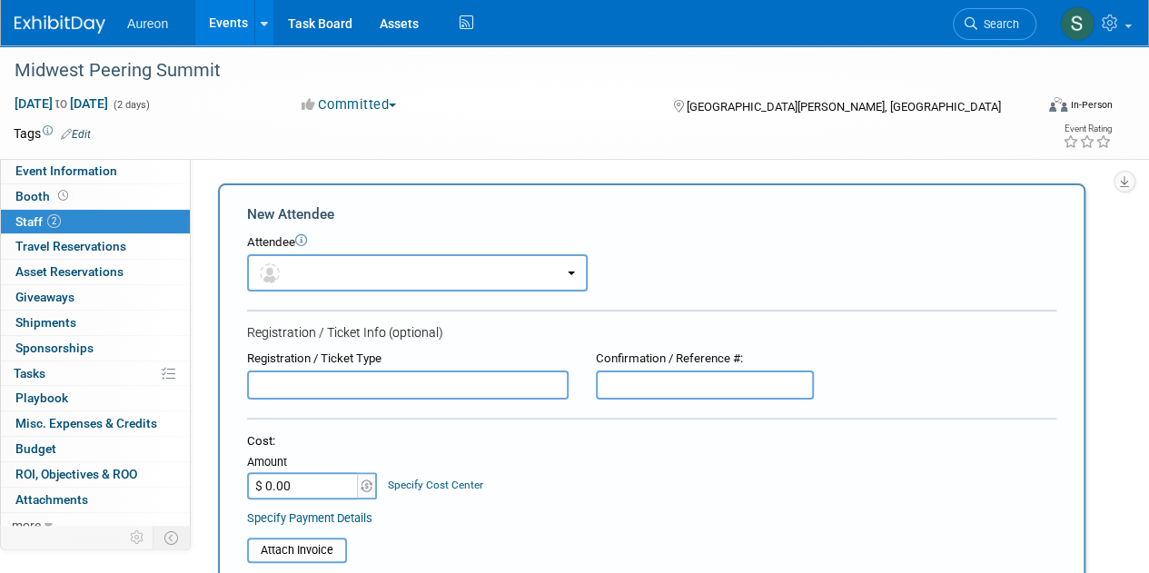
click at [311, 393] on input "text" at bounding box center [407, 384] width 321 height 29
paste input "Registration"
type input "Registration"
click at [340, 488] on input "$ 0.00" at bounding box center [303, 485] width 113 height 27
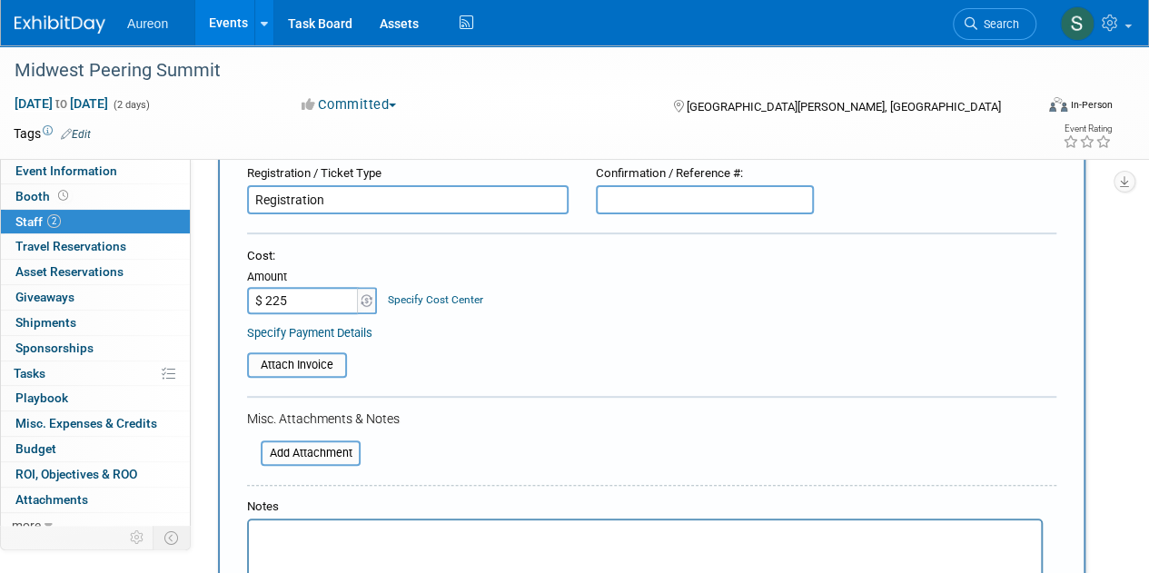
scroll to position [272, 0]
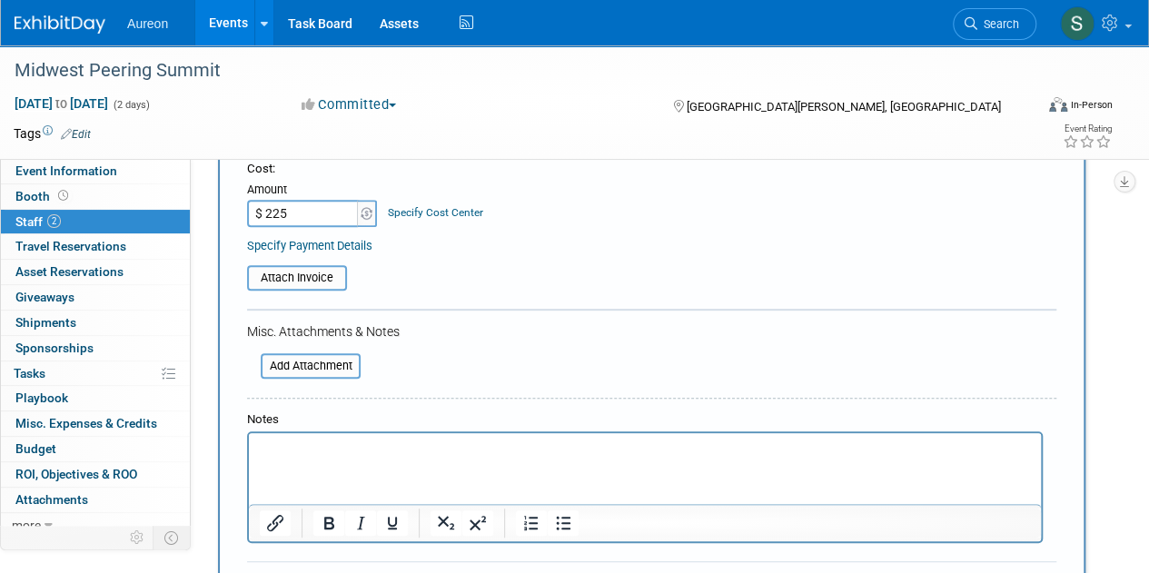
type input "$ 225.00"
click at [401, 459] on html at bounding box center [645, 445] width 792 height 25
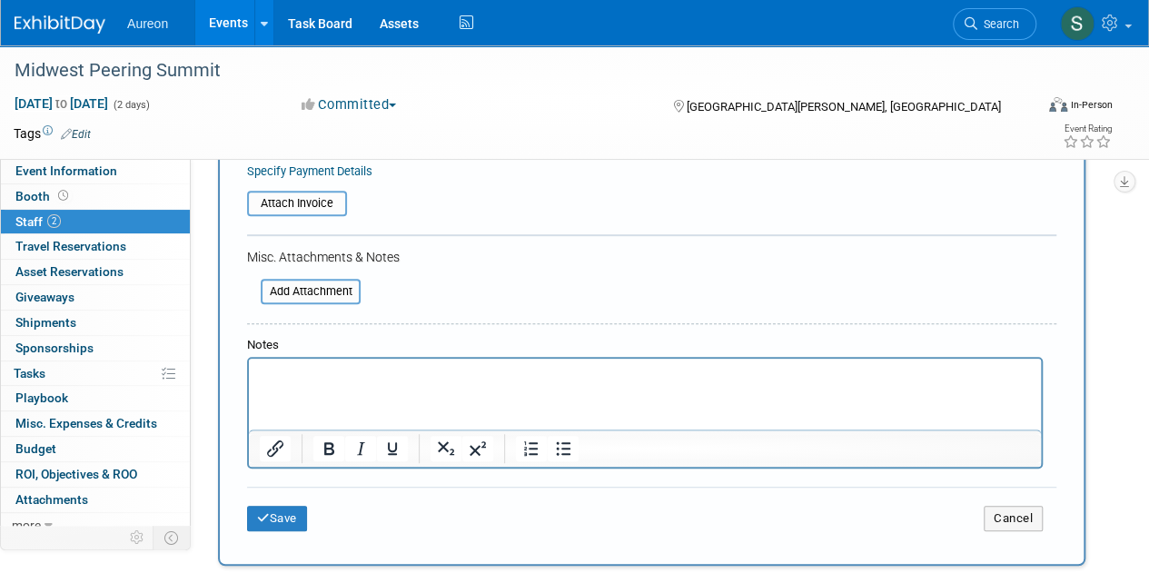
scroll to position [363, 0]
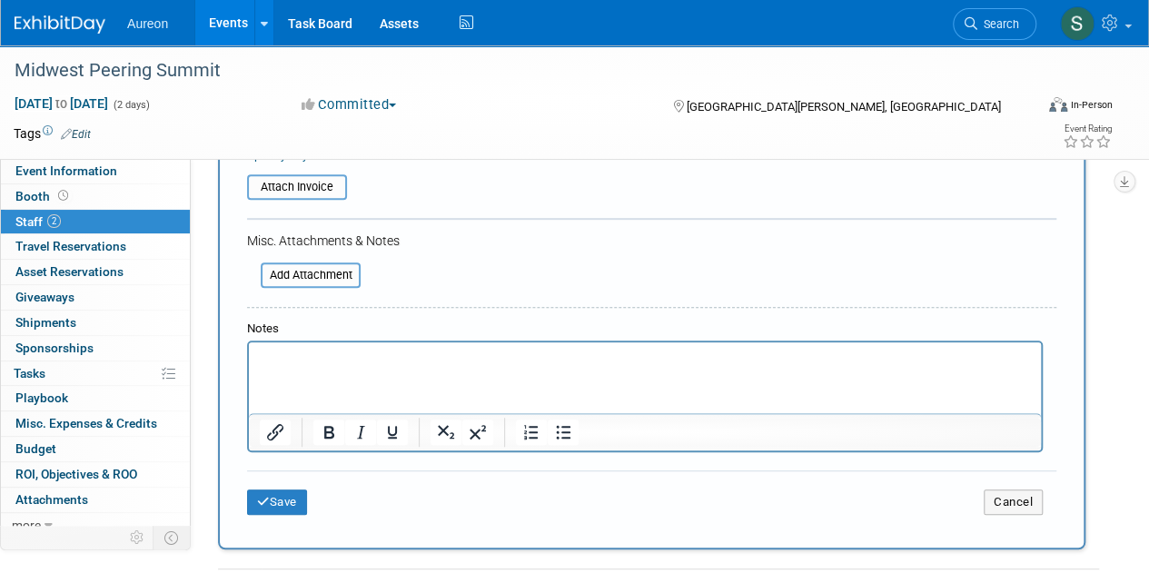
click at [334, 368] on html at bounding box center [645, 354] width 792 height 25
paste body "Rich Text Area. Press ALT-0 for help."
click at [292, 505] on button "Save" at bounding box center [277, 501] width 60 height 25
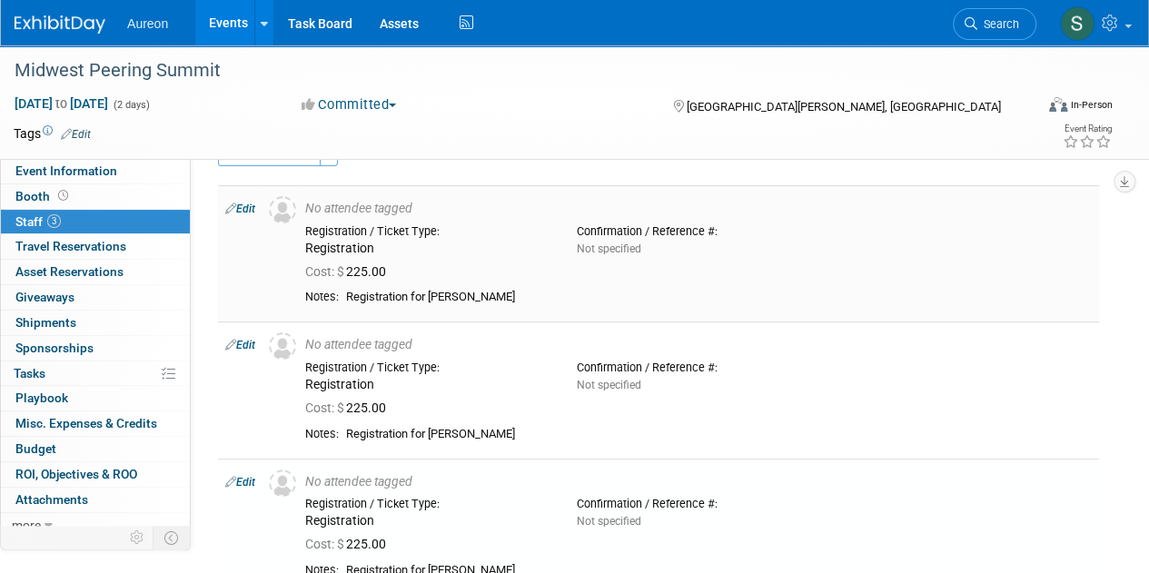
scroll to position [0, 0]
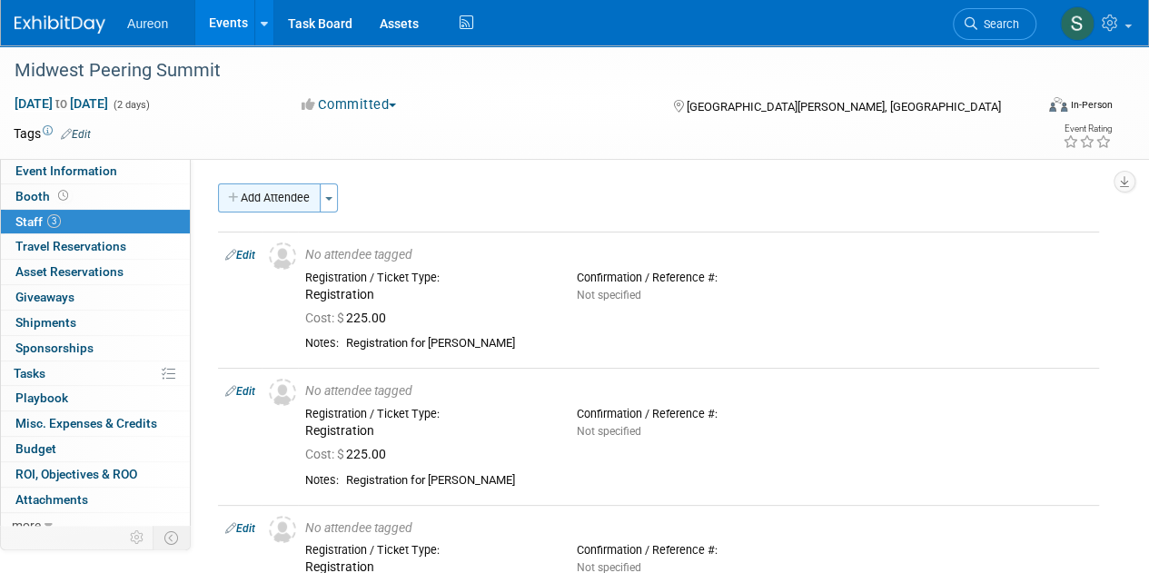
click at [302, 201] on button "Add Attendee" at bounding box center [269, 197] width 103 height 29
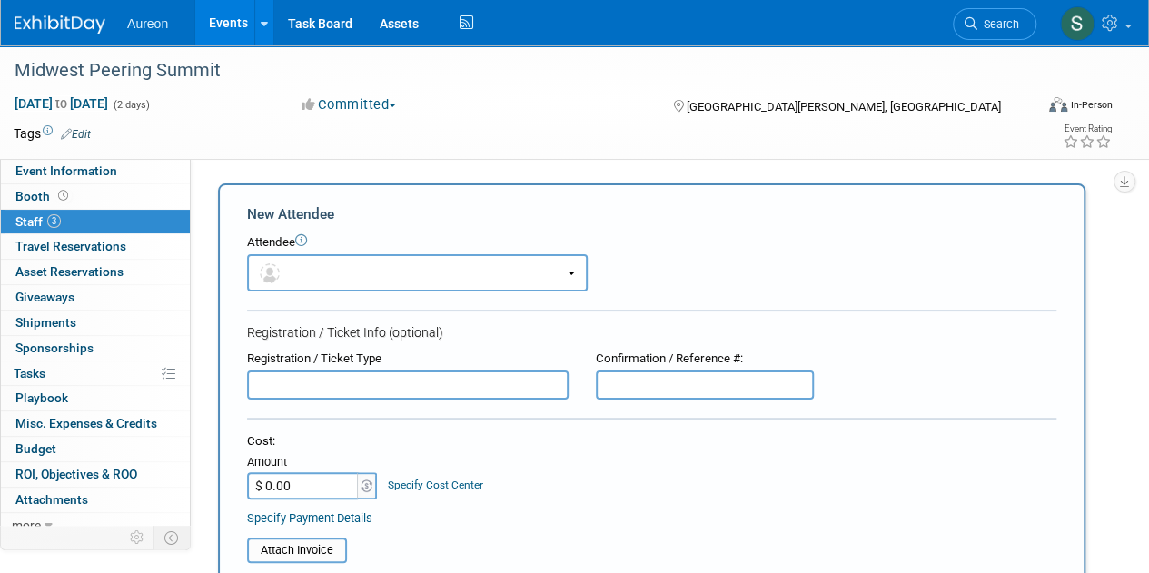
click at [340, 380] on input "text" at bounding box center [407, 384] width 321 height 29
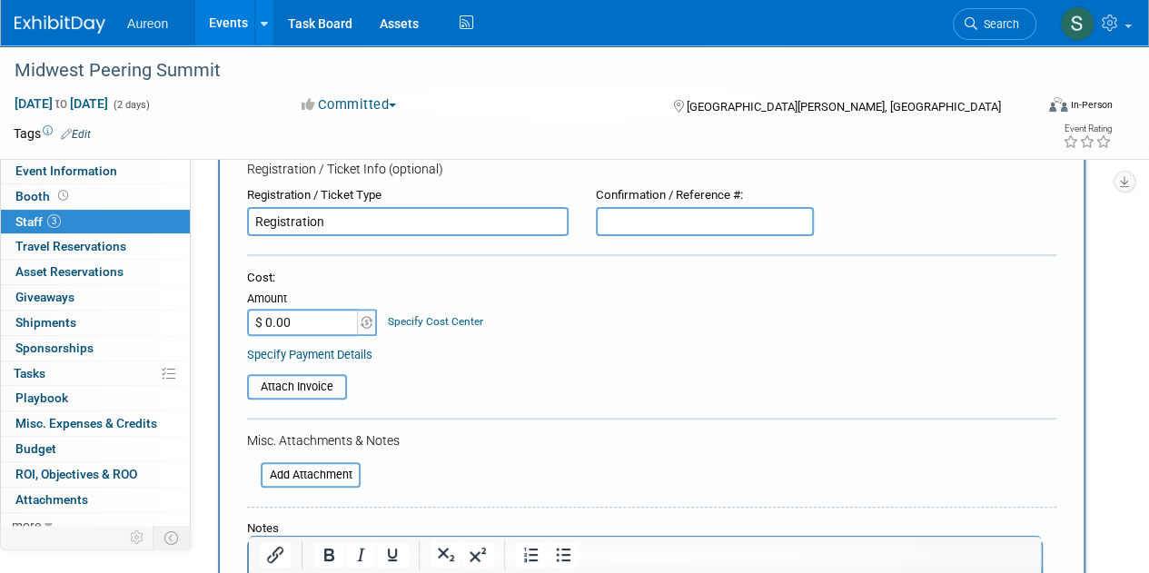
scroll to position [182, 0]
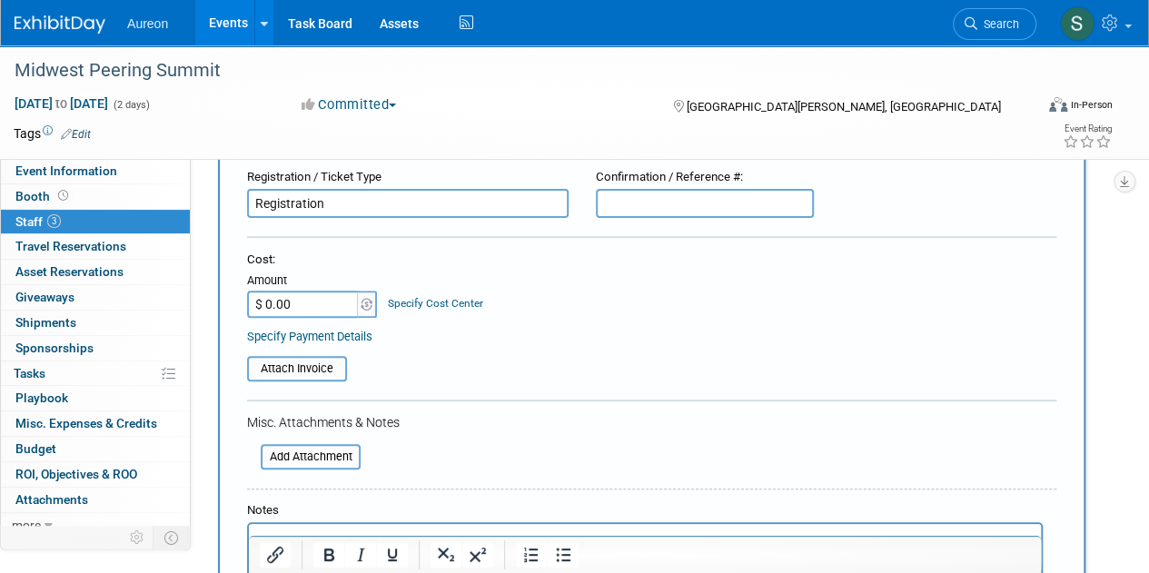
type input "Registration"
click at [311, 302] on input "$ 0.00" at bounding box center [303, 304] width 113 height 27
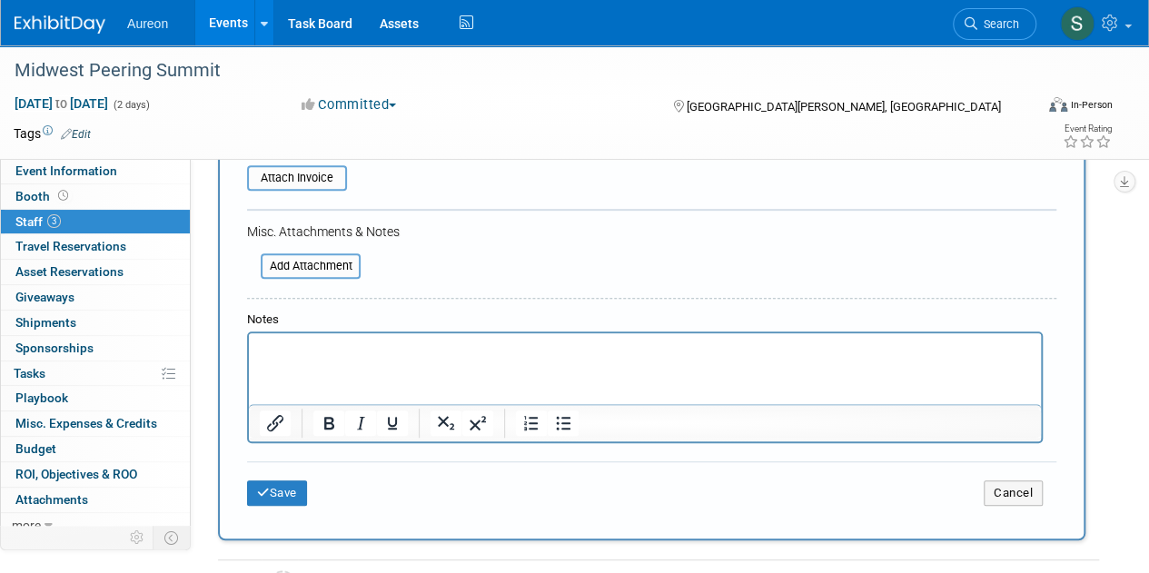
scroll to position [545, 0]
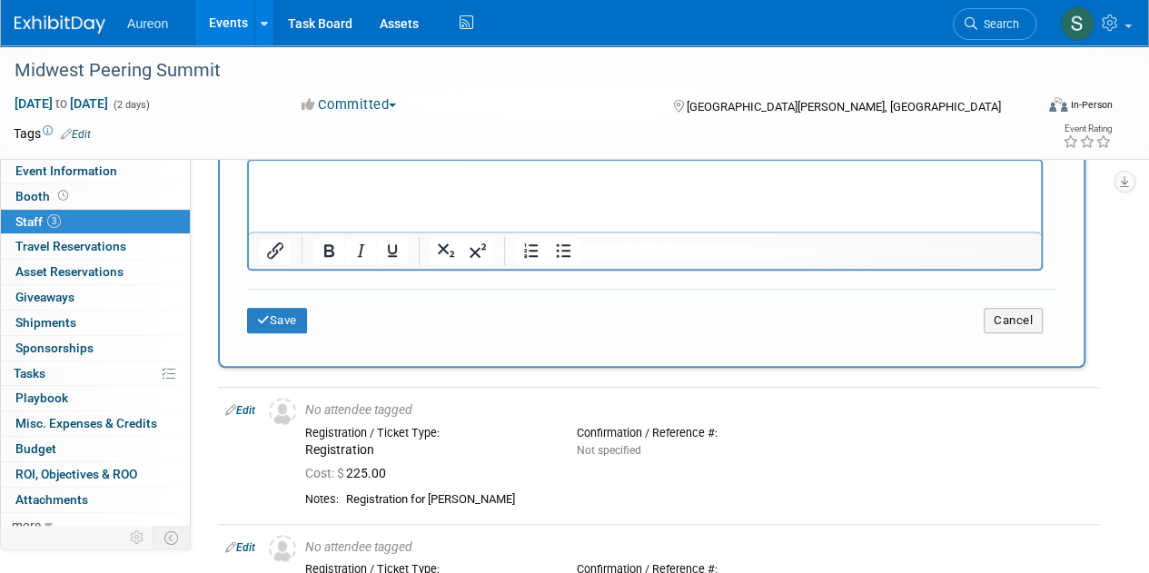
type input "$ 225.00"
click at [343, 184] on p "Rich Text Area. Press ALT-0 for help." at bounding box center [645, 177] width 771 height 18
click at [276, 336] on div "Save Cancel" at bounding box center [651, 318] width 809 height 58
click at [276, 324] on button "Save" at bounding box center [277, 320] width 60 height 25
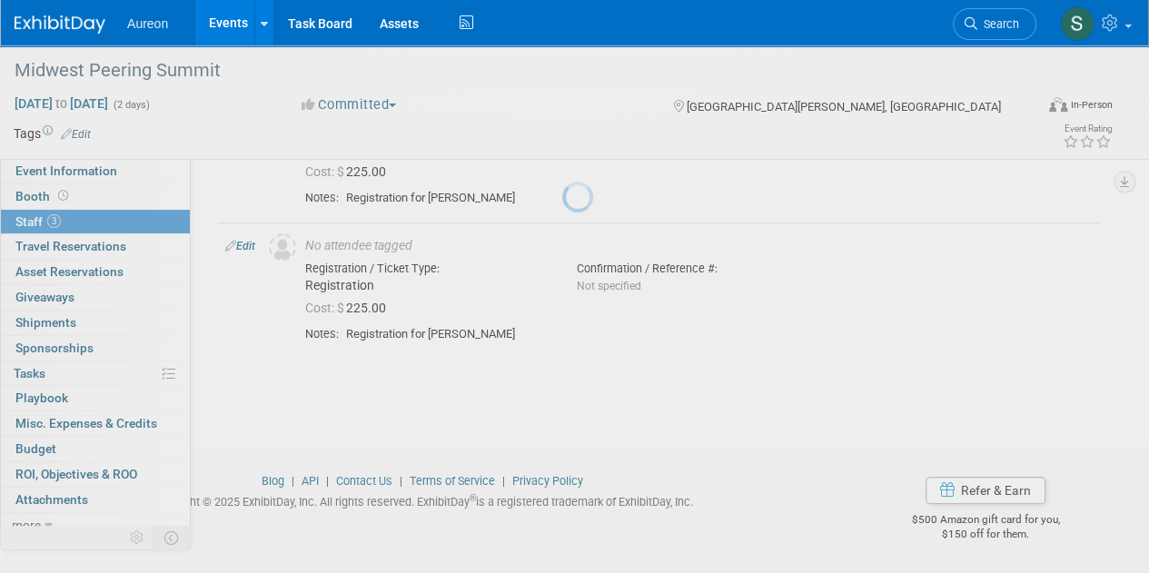
scroll to position [416, 0]
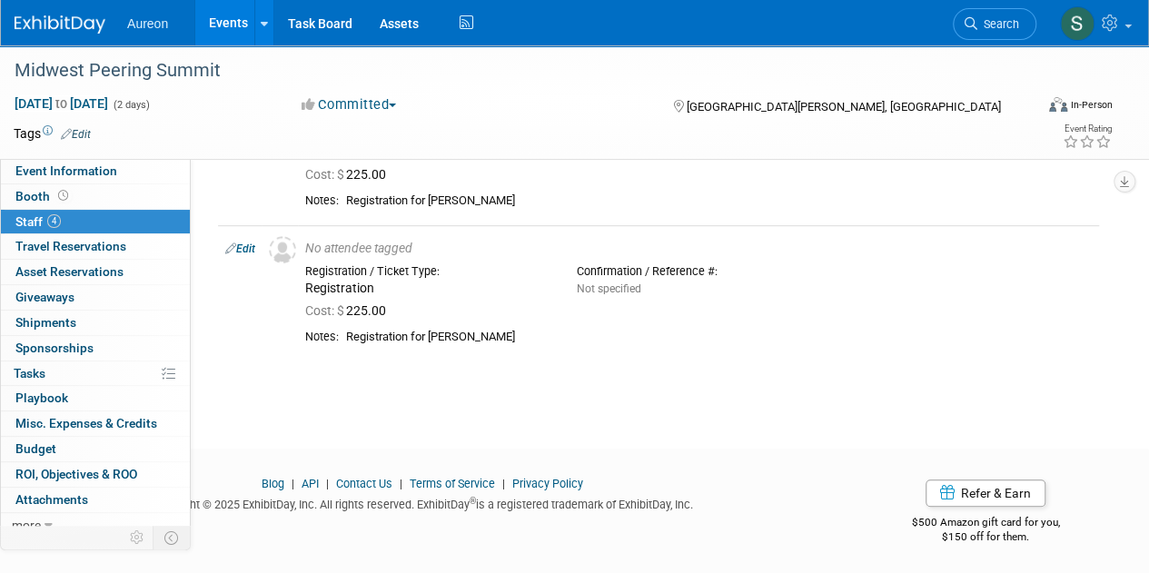
click at [39, 26] on img at bounding box center [60, 24] width 91 height 18
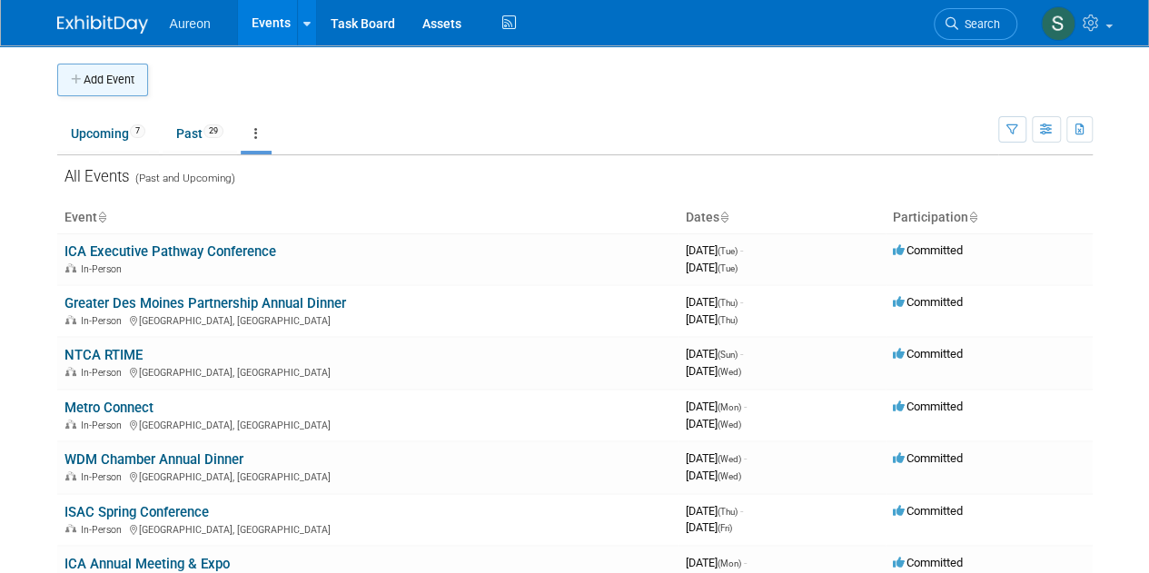
click at [103, 74] on button "Add Event" at bounding box center [102, 80] width 91 height 33
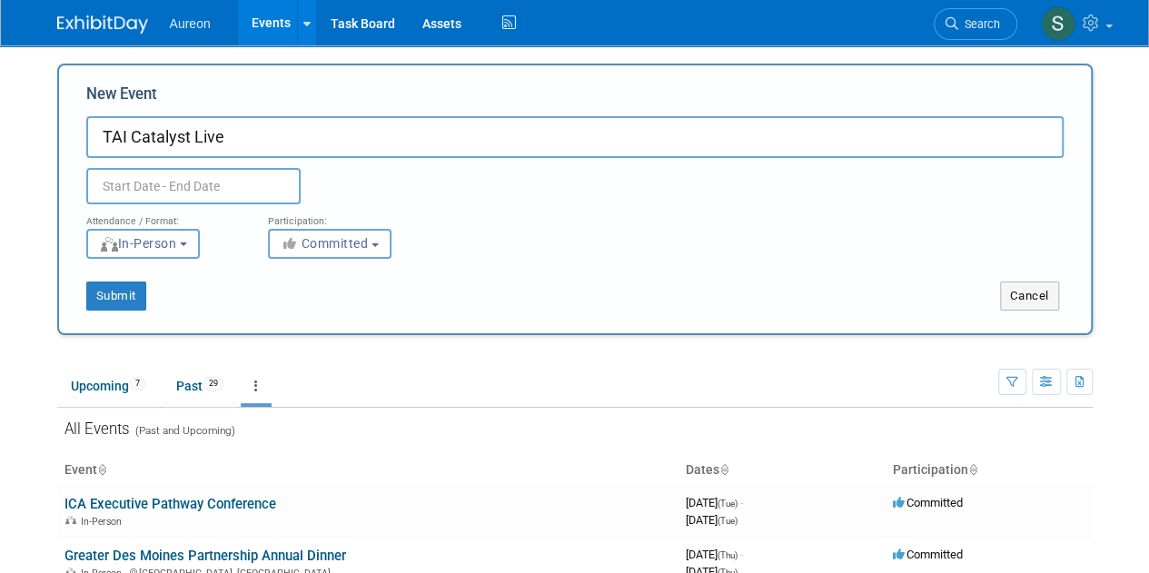
type input "TAI Catalyst Live"
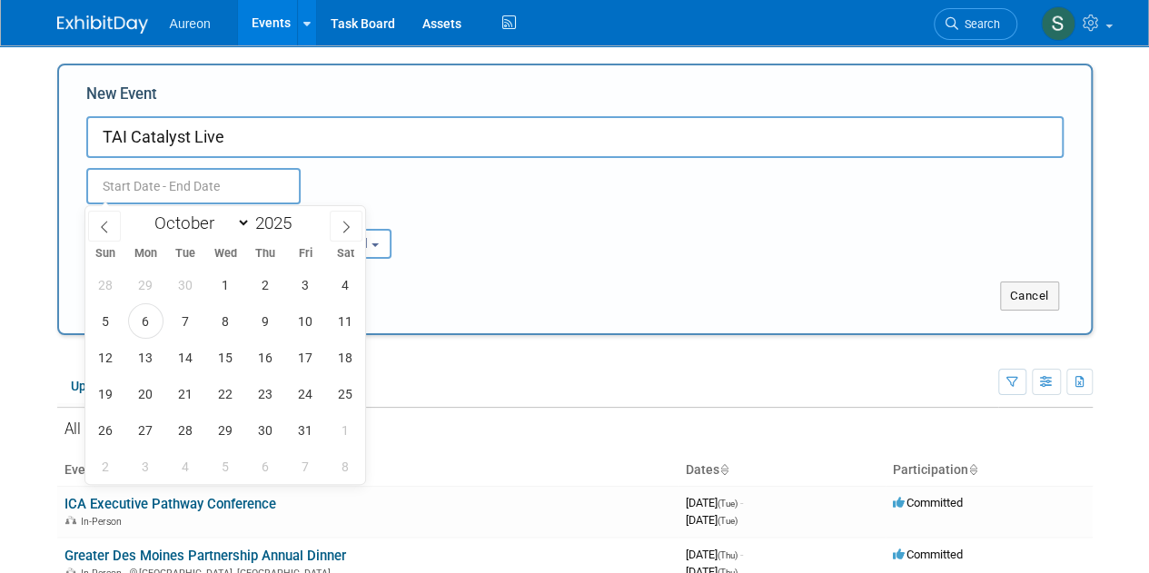
click at [169, 182] on input "text" at bounding box center [193, 186] width 214 height 36
click at [229, 225] on select "January February March April May June July August September October November De…" at bounding box center [198, 223] width 104 height 23
select select "6"
click at [146, 212] on select "January February March April May June July August September October November De…" at bounding box center [198, 223] width 104 height 23
click at [269, 360] on span "17" at bounding box center [265, 357] width 35 height 35
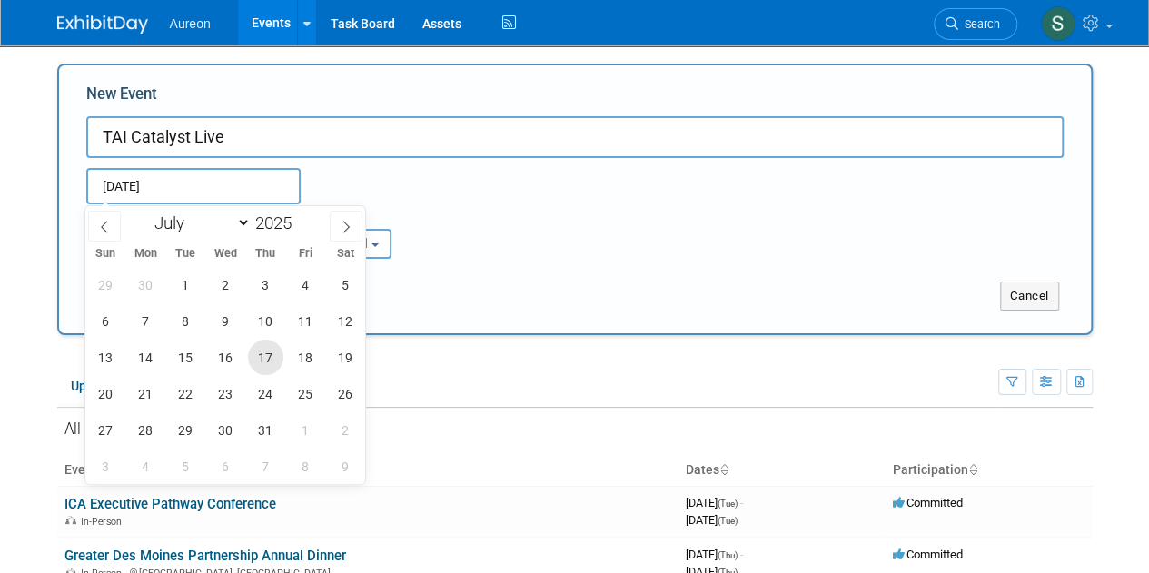
type input "[DATE] to [DATE]"
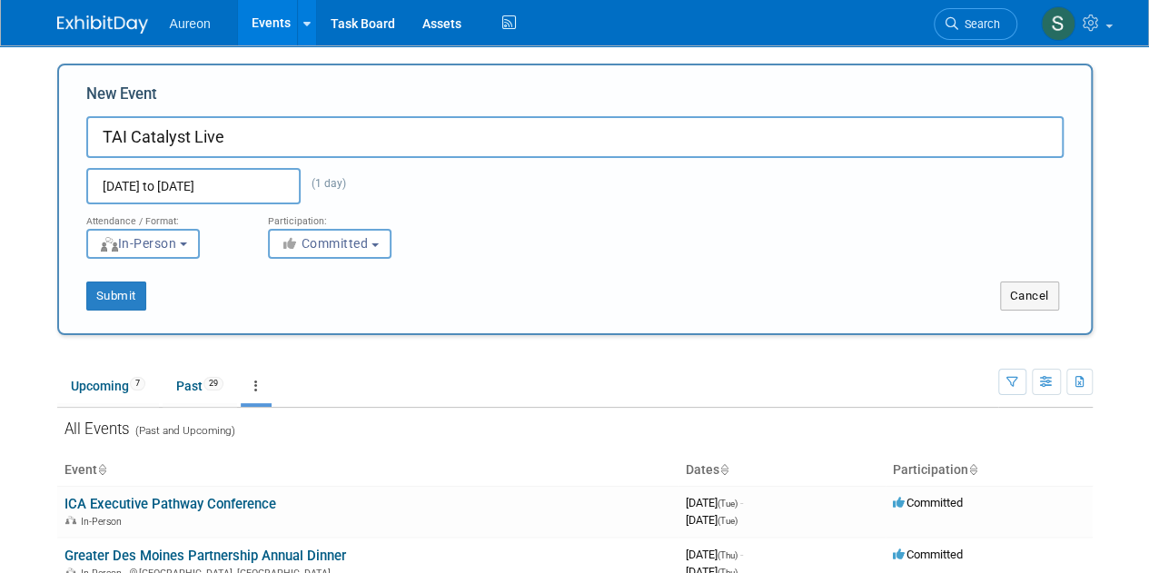
click at [547, 281] on div "Submit Cancel" at bounding box center [574, 295] width 1031 height 29
click at [104, 293] on button "Submit" at bounding box center [116, 295] width 60 height 29
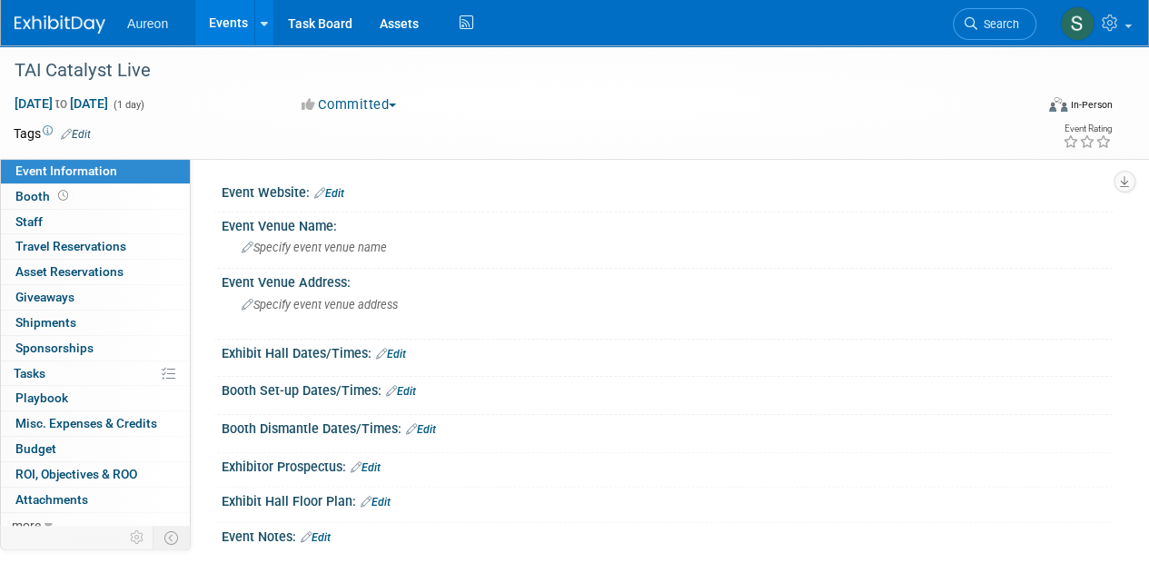
click at [99, 25] on img at bounding box center [60, 24] width 91 height 18
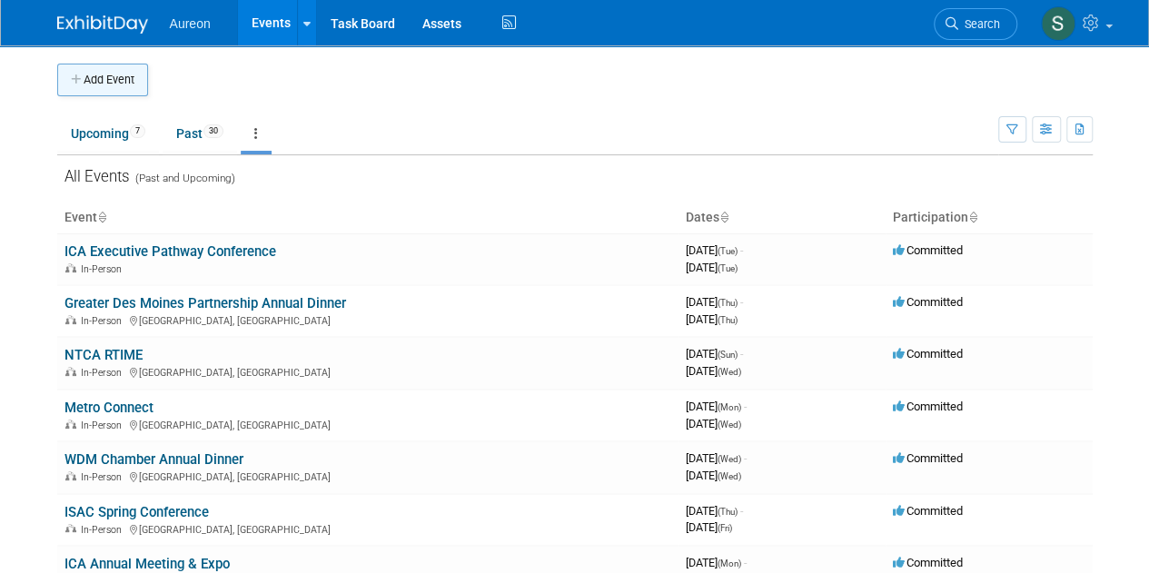
click at [113, 69] on button "Add Event" at bounding box center [102, 80] width 91 height 33
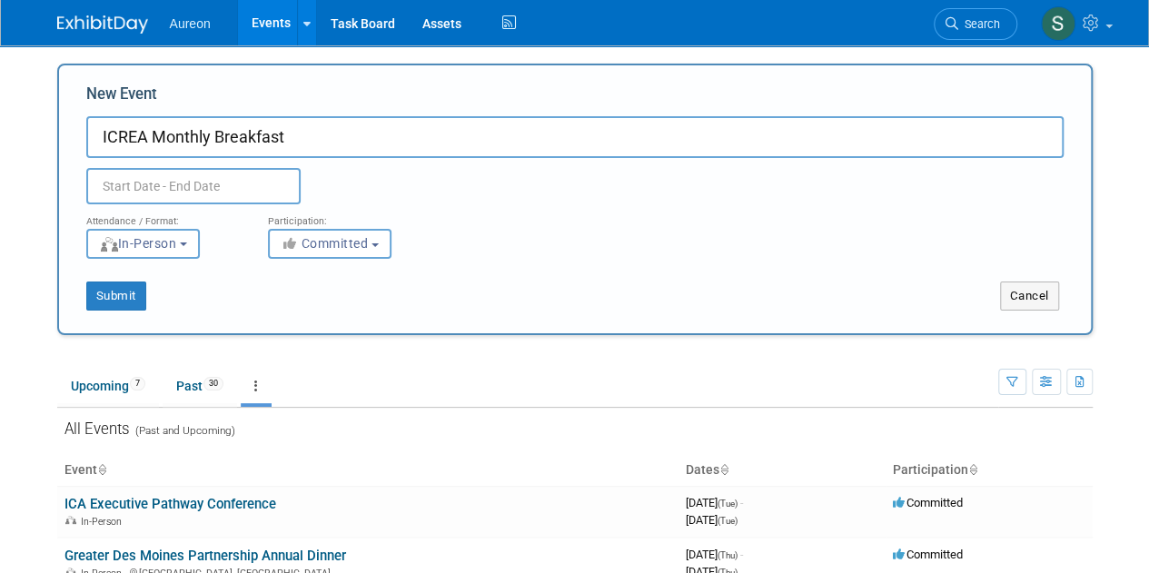
type input "ICREA Monthly Breakfast"
click at [194, 178] on input "text" at bounding box center [193, 186] width 214 height 36
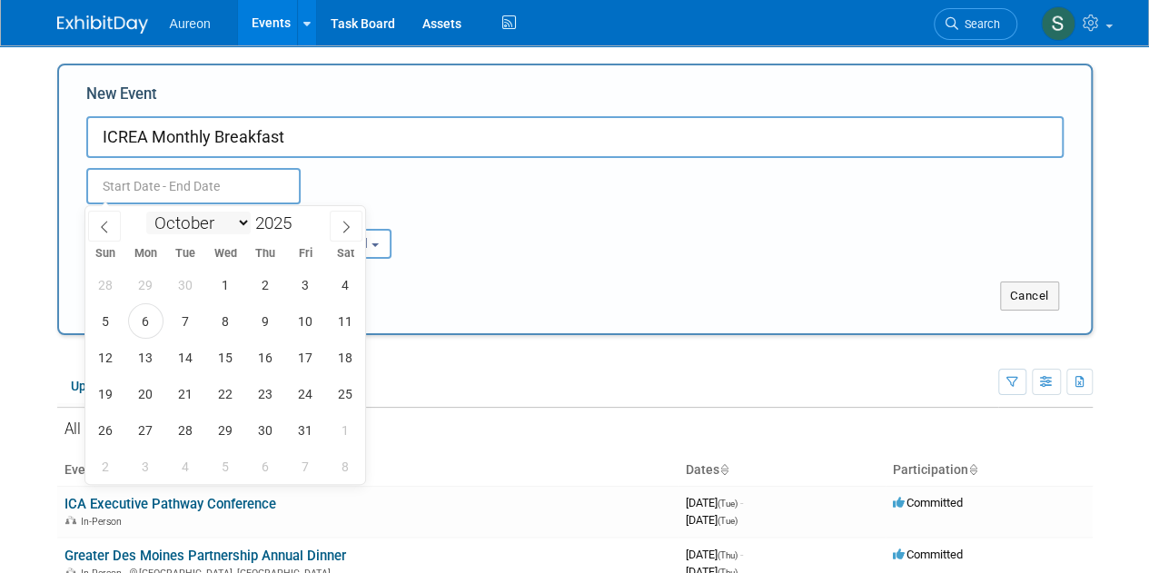
click at [218, 216] on select "January February March April May June July August September October November De…" at bounding box center [198, 223] width 104 height 23
select select "10"
click at [146, 212] on select "January February March April May June July August September October November De…" at bounding box center [198, 223] width 104 height 23
click at [260, 318] on span "6" at bounding box center [265, 320] width 35 height 35
type input "[DATE] to [DATE]"
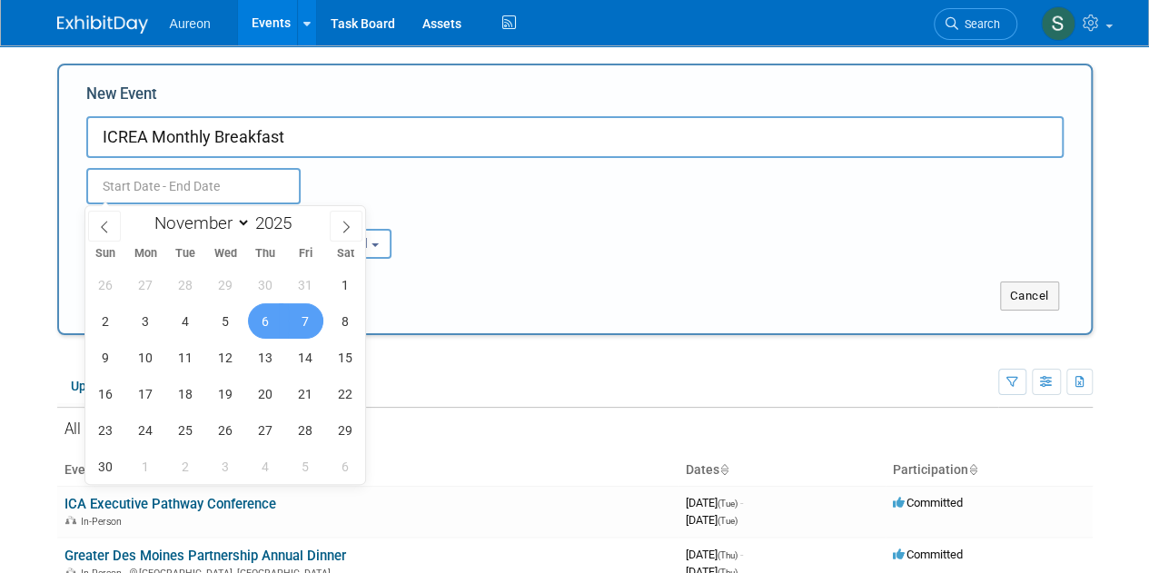
type input "[DATE] to [DATE]"
click at [652, 213] on div "Attendance / Format: <img src="[URL][DOMAIN_NAME]" style="width: 19px; margin-t…" at bounding box center [575, 231] width 1004 height 54
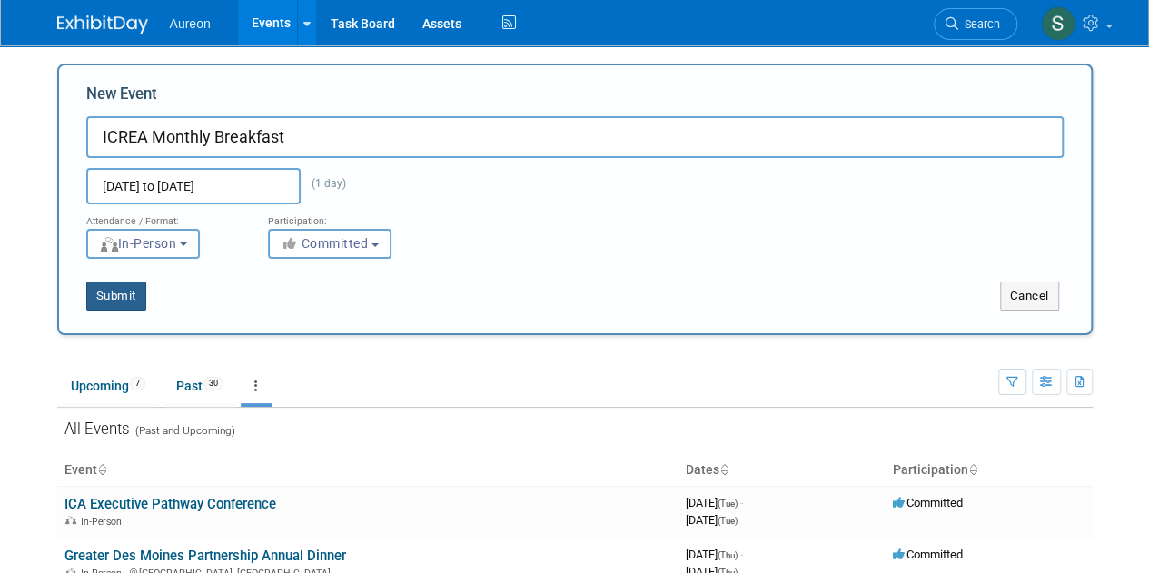
click at [131, 291] on button "Submit" at bounding box center [116, 295] width 60 height 29
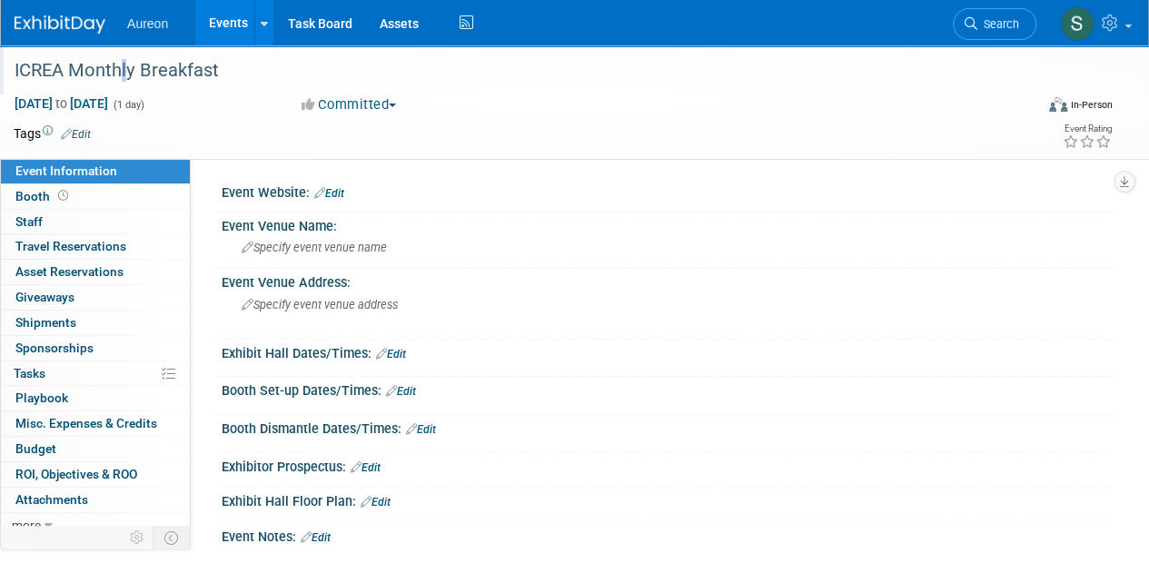
click at [118, 72] on div "ICREA Monthly Breakfast" at bounding box center [513, 70] width 1011 height 33
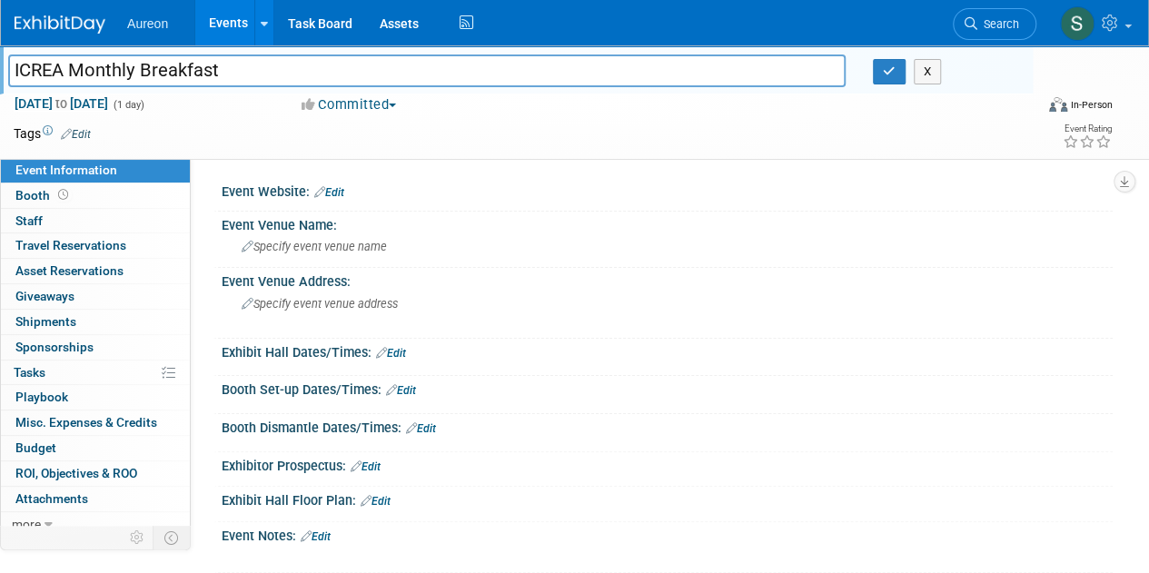
click at [555, 128] on td at bounding box center [507, 133] width 833 height 18
click at [223, 132] on td at bounding box center [507, 133] width 833 height 18
click at [229, 72] on input "ICREA Monthly Breakfast" at bounding box center [426, 70] width 837 height 32
click at [30, 69] on input "ICREA Monthly Breakfast" at bounding box center [426, 70] width 837 height 32
click at [339, 177] on div "Event Website: Edit Event Venue Name: Specify event venue name Event Venue Addr…" at bounding box center [652, 345] width 922 height 375
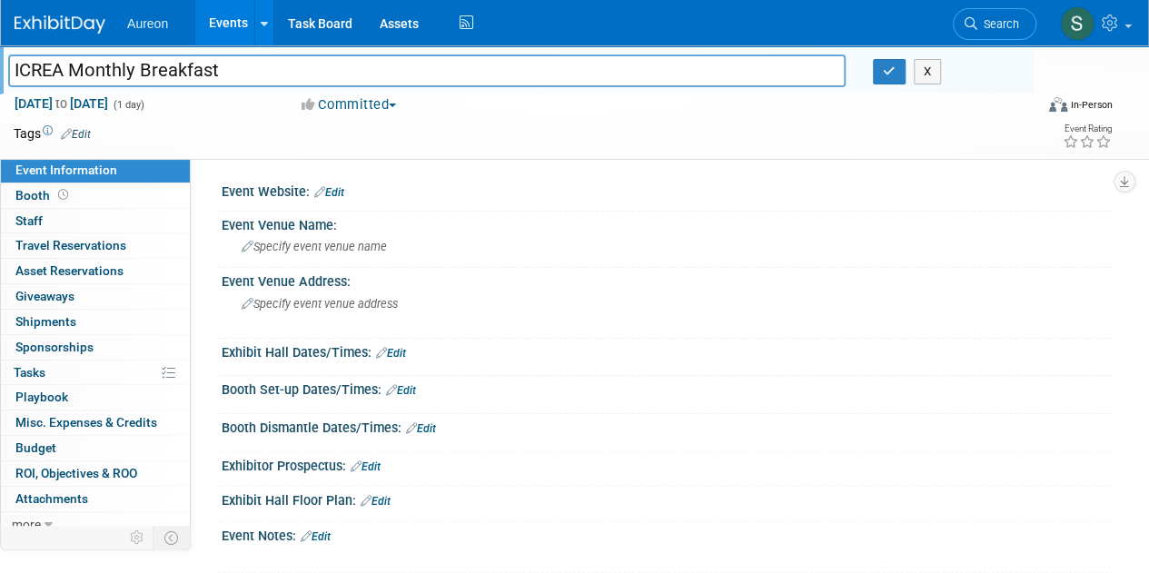
click at [587, 153] on div "ICREA Monthly Breakfast ICREA Monthly Breakfast X Nov 6, 2025 to Nov 6, 2025 (1…" at bounding box center [574, 101] width 1149 height 113
click at [926, 66] on button "X" at bounding box center [927, 71] width 28 height 25
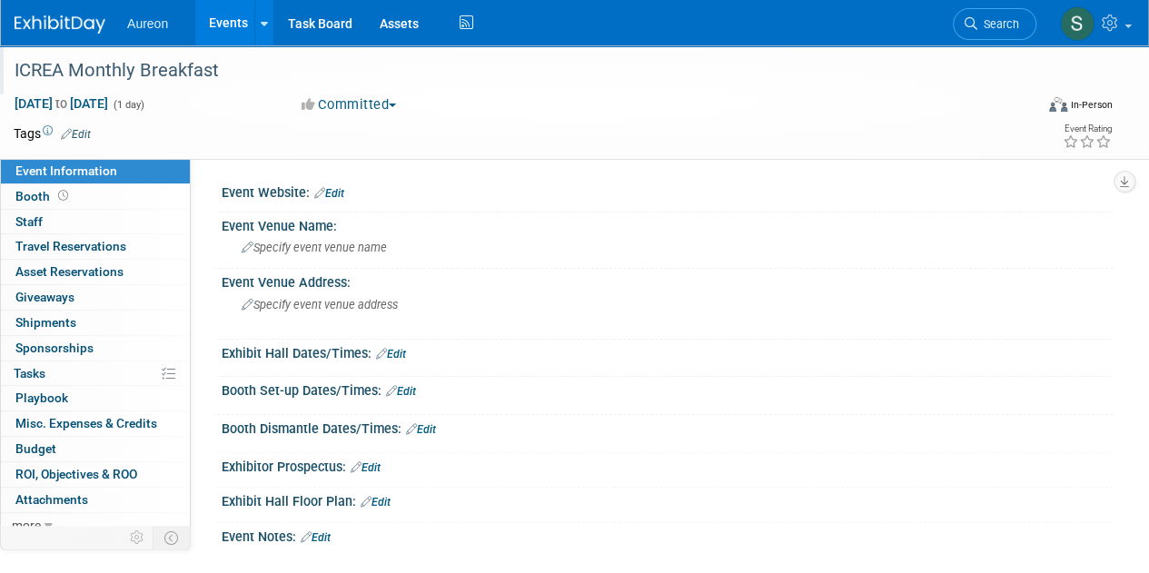
click at [191, 64] on div "ICREA Monthly Breakfast" at bounding box center [513, 70] width 1011 height 33
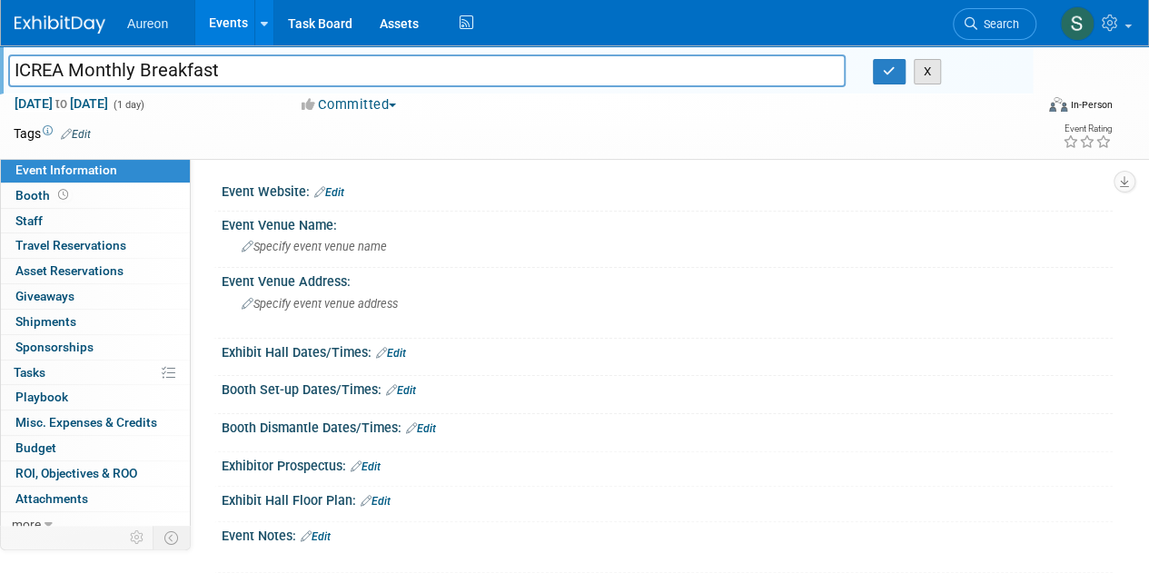
click at [936, 74] on button "X" at bounding box center [927, 71] width 28 height 25
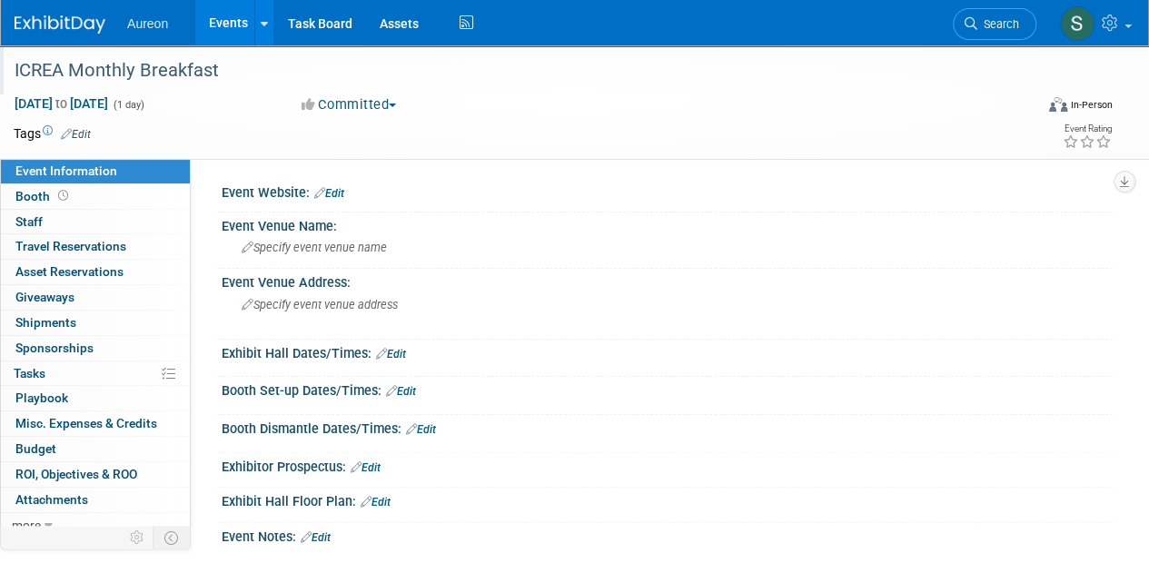
click at [76, 124] on td "Tags Edit" at bounding box center [52, 133] width 77 height 18
click at [87, 134] on link "Edit" at bounding box center [76, 134] width 30 height 13
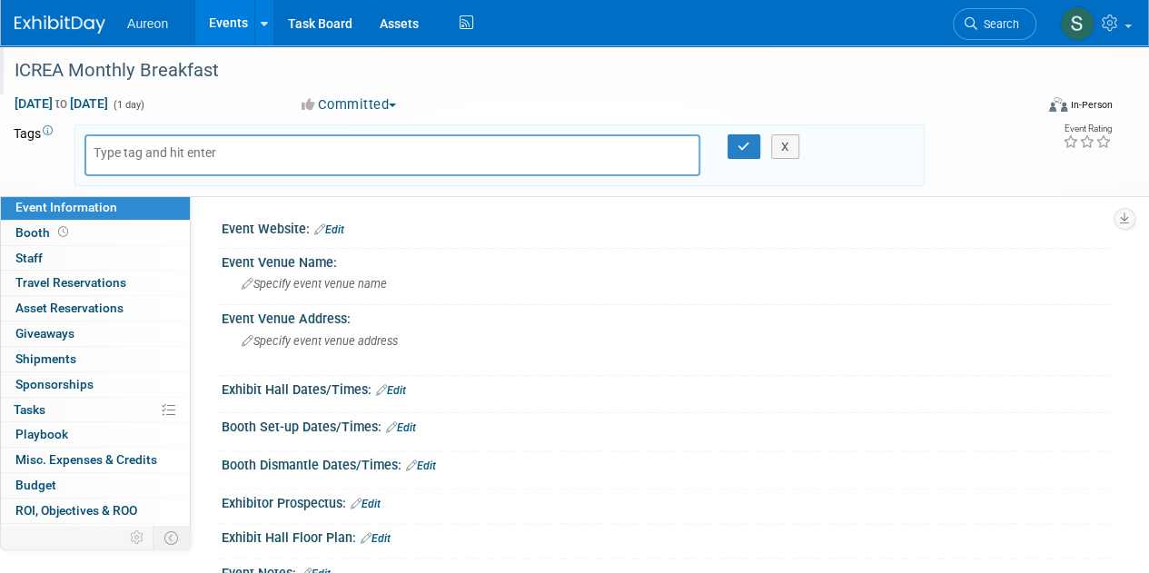
click at [79, 15] on link at bounding box center [71, 15] width 113 height 15
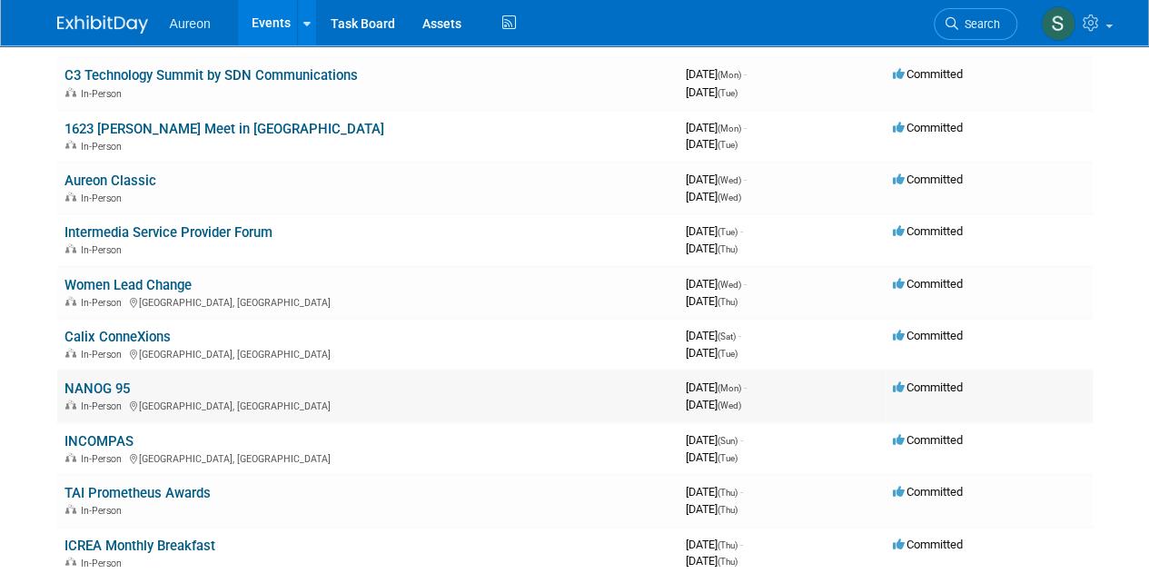
scroll to position [1725, 0]
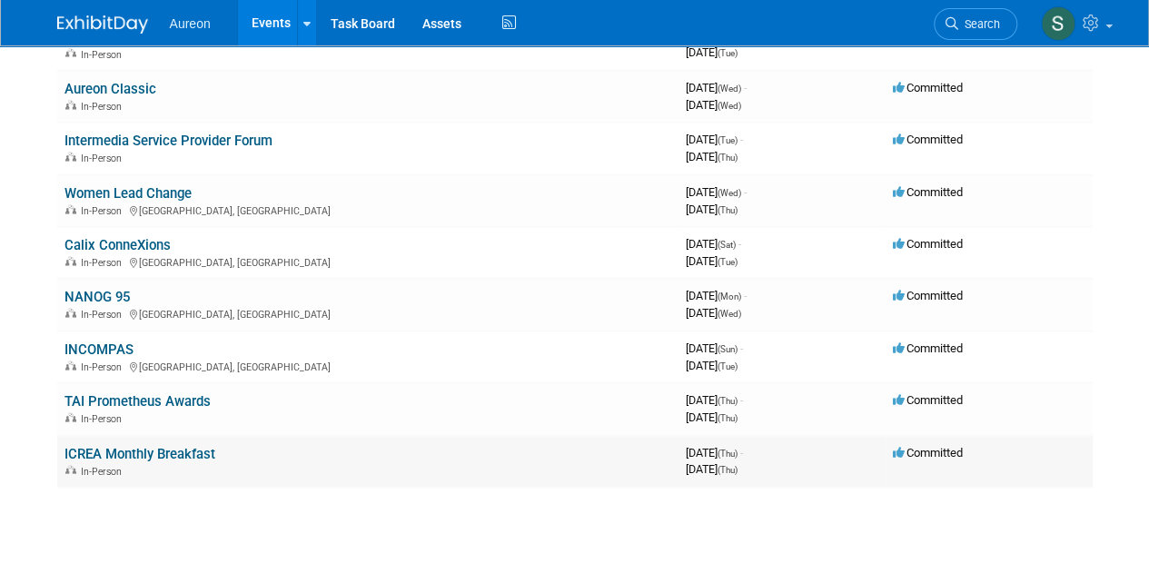
click at [281, 457] on td "ICREA Monthly Breakfast In-Person" at bounding box center [367, 462] width 621 height 52
drag, startPoint x: 198, startPoint y: 457, endPoint x: 165, endPoint y: 449, distance: 33.5
click at [165, 449] on link "ICREA Monthly Breakfast" at bounding box center [139, 454] width 151 height 16
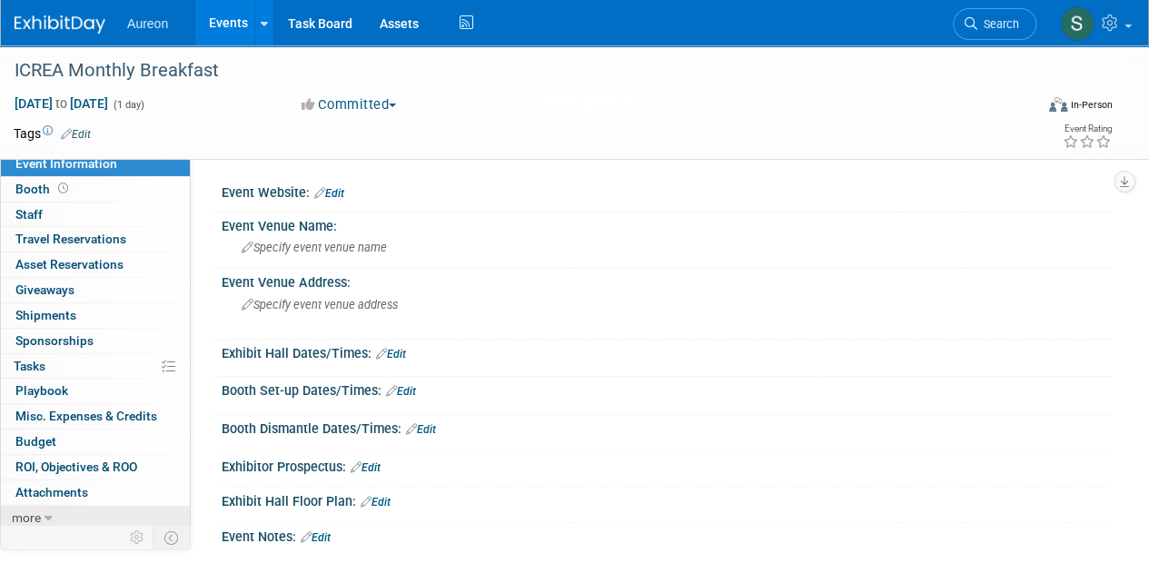
click at [40, 517] on span "more" at bounding box center [26, 517] width 29 height 15
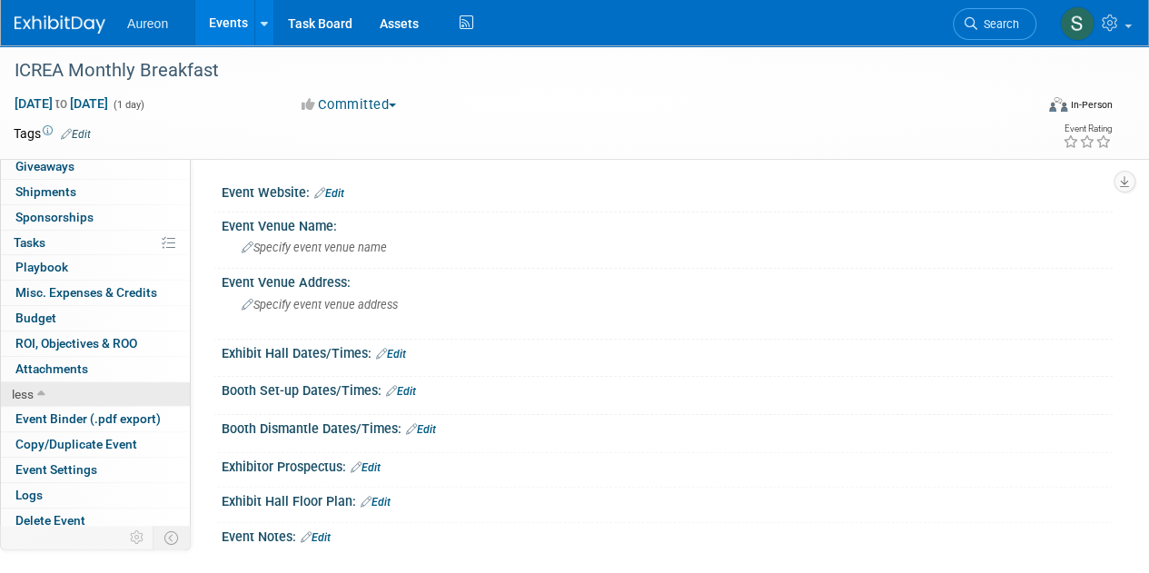
scroll to position [133, 0]
click at [40, 517] on span "Delete Event" at bounding box center [50, 518] width 70 height 15
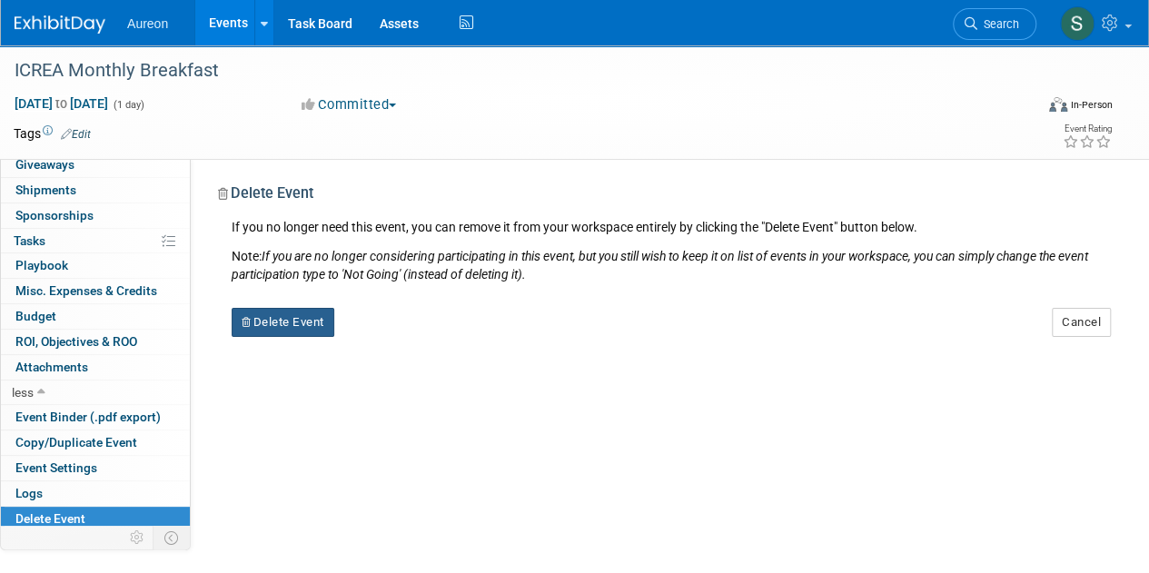
click at [304, 314] on button "Delete Event" at bounding box center [283, 322] width 103 height 29
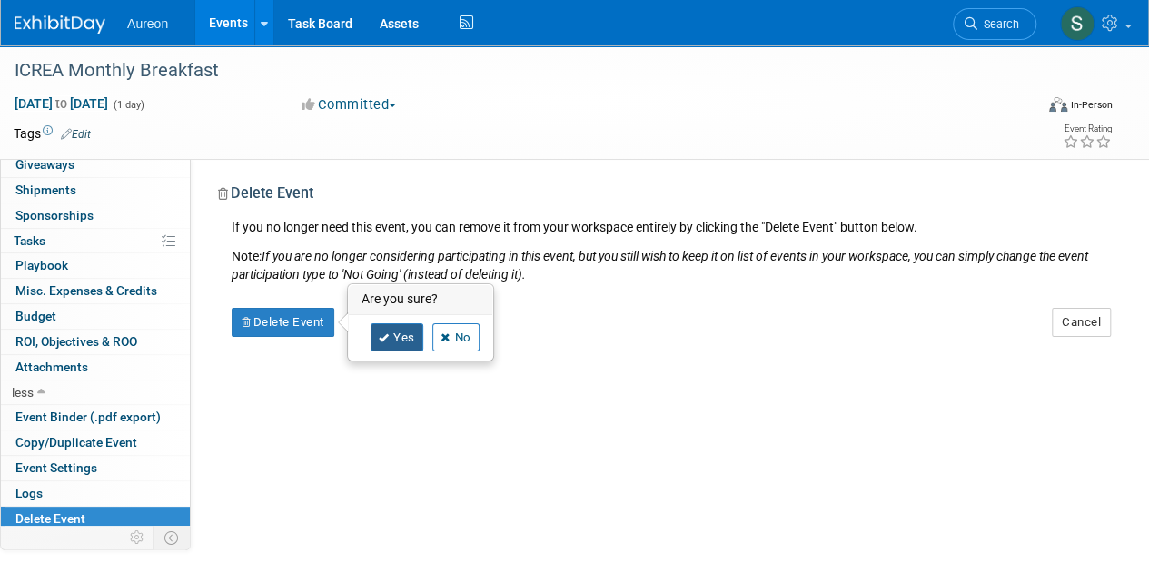
click at [409, 340] on link "Yes" at bounding box center [396, 337] width 53 height 29
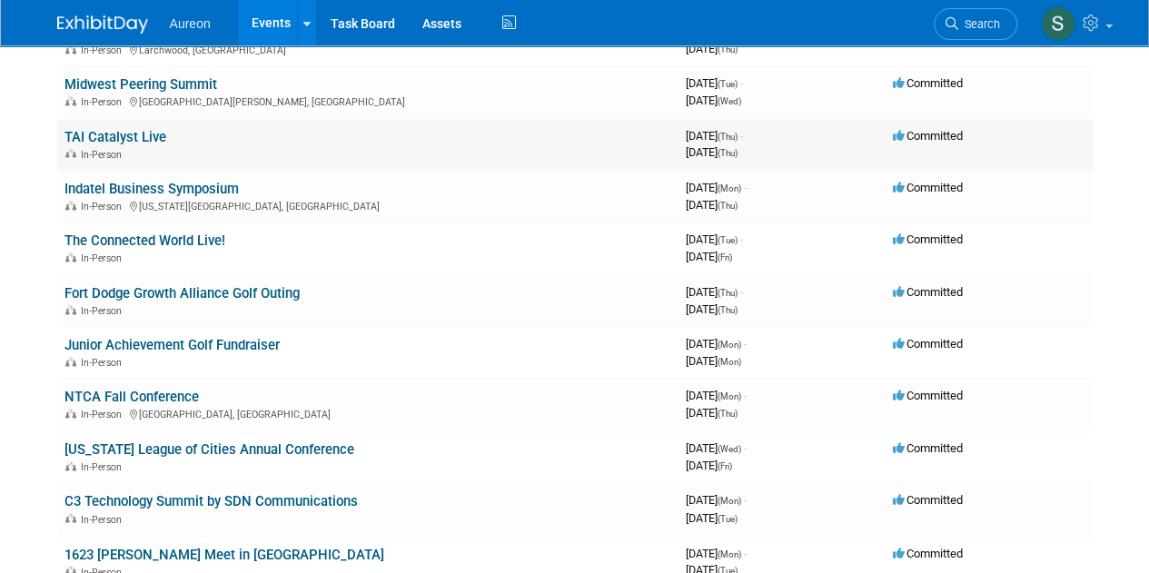
scroll to position [1180, 0]
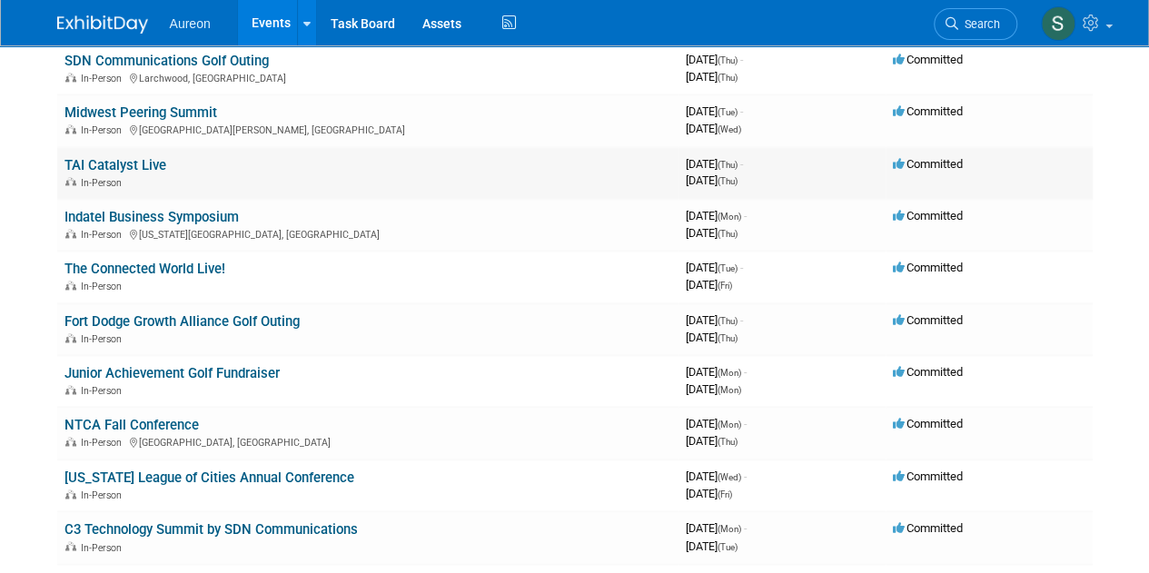
click at [133, 157] on link "TAI Catalyst Live" at bounding box center [115, 165] width 102 height 16
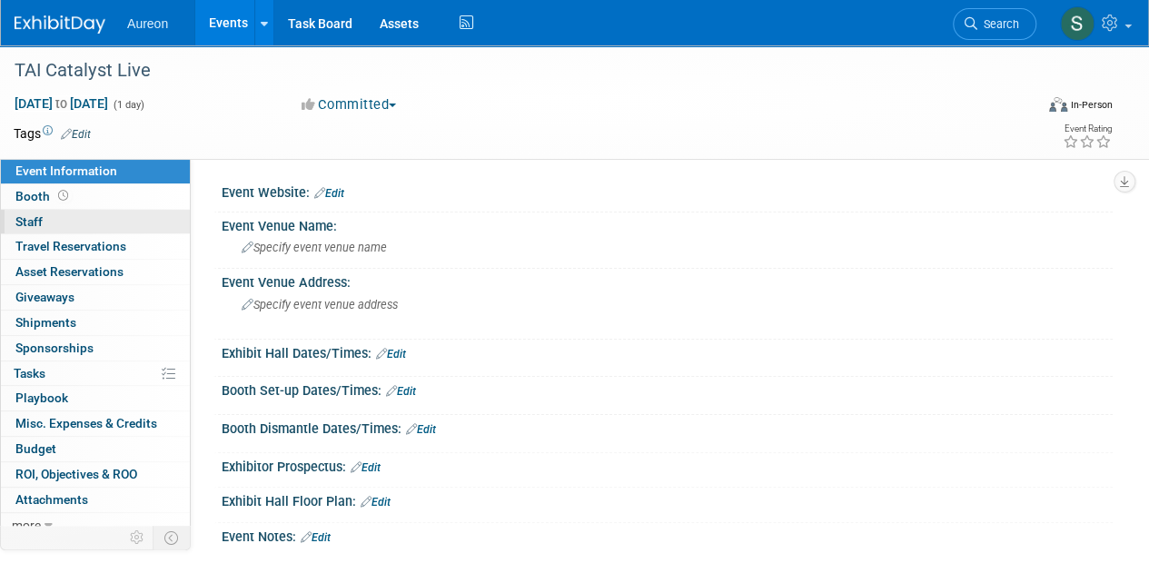
click at [100, 217] on link "0 Staff 0" at bounding box center [95, 222] width 189 height 25
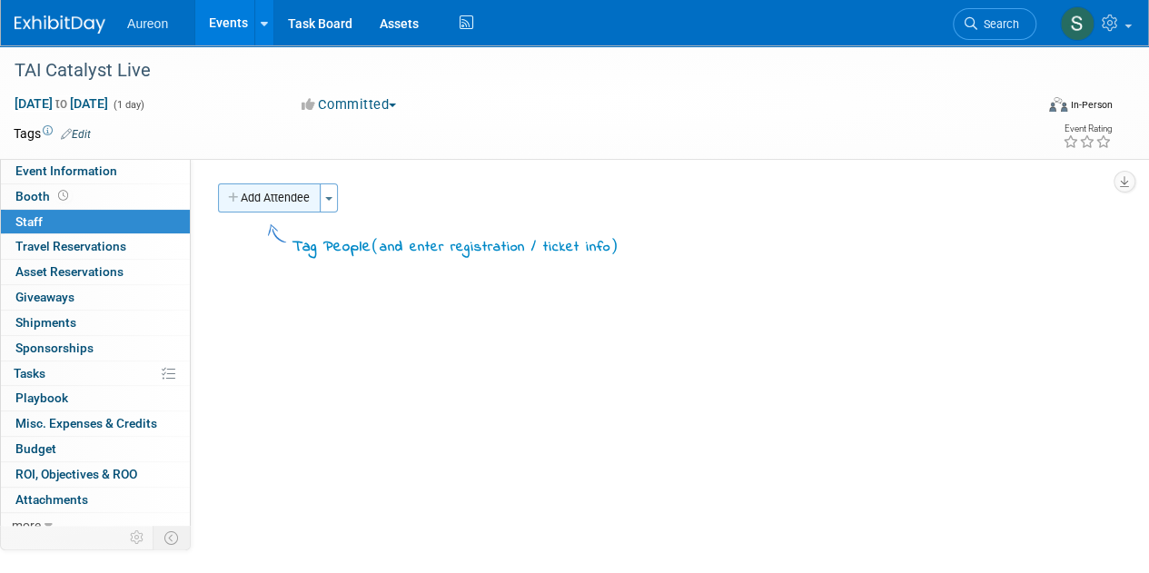
click at [290, 211] on button "Add Attendee" at bounding box center [269, 197] width 103 height 29
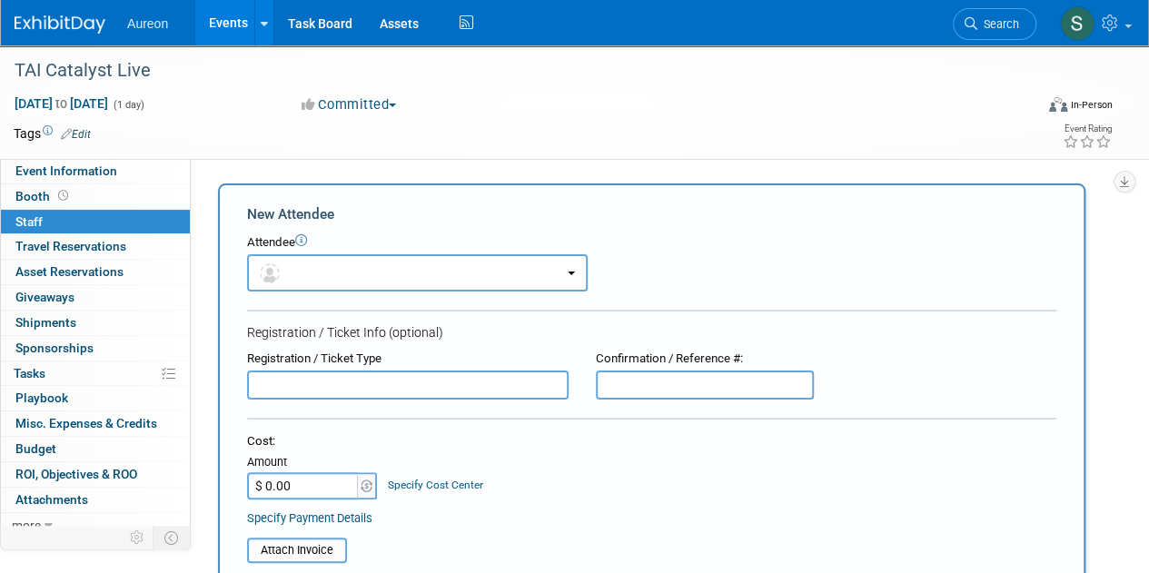
click at [288, 380] on input "text" at bounding box center [407, 384] width 321 height 29
drag, startPoint x: 336, startPoint y: 383, endPoint x: 220, endPoint y: 395, distance: 116.8
click at [220, 395] on div "New Attendee Attendee <img src="https://www.exhibitday.com/Images/Unassigned-Us…" at bounding box center [651, 537] width 867 height 708
type input "Registration"
click at [432, 439] on div "Cost:" at bounding box center [651, 441] width 809 height 17
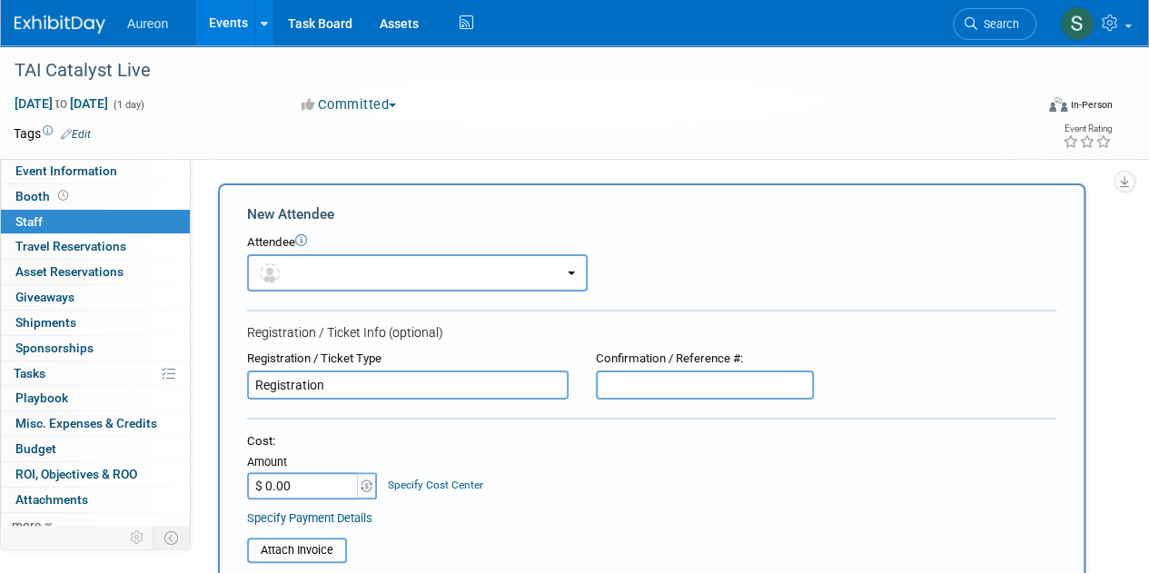
click at [281, 488] on input "$ 0.00" at bounding box center [303, 485] width 113 height 27
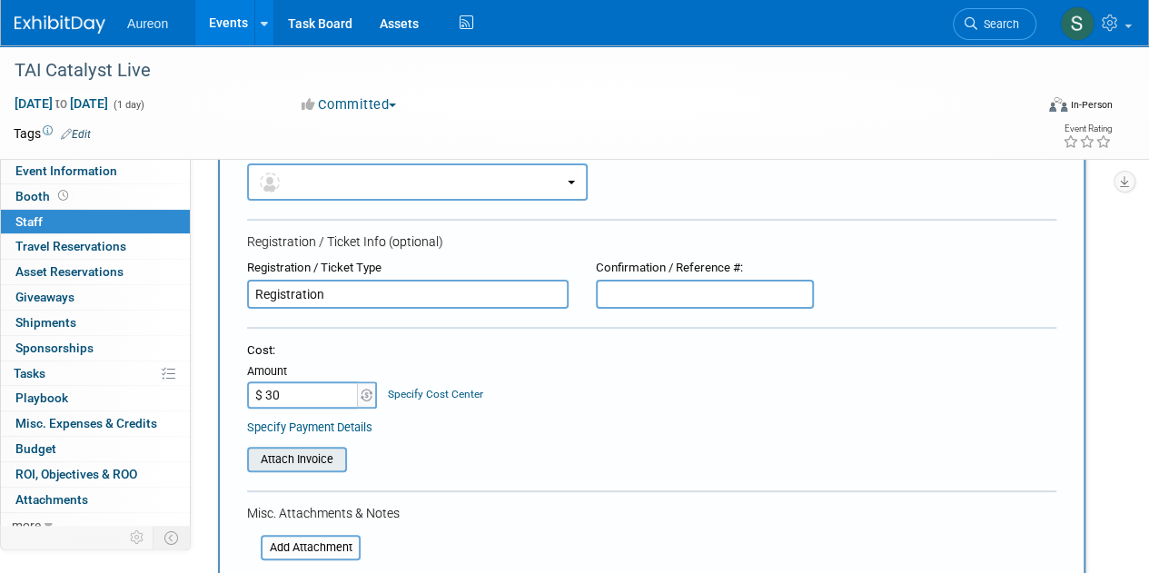
scroll to position [272, 0]
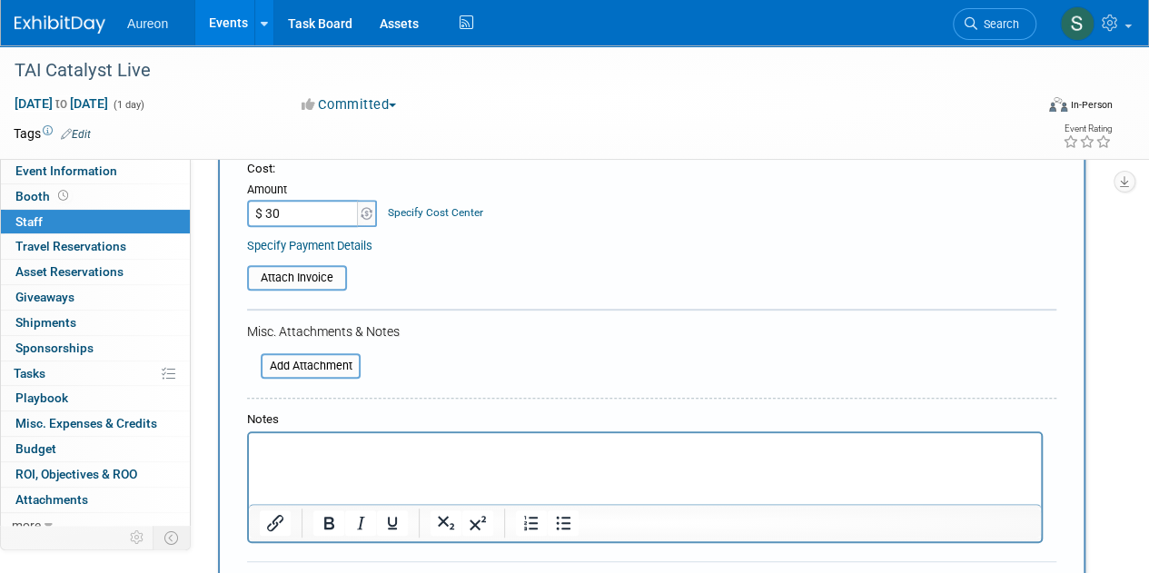
type input "$ 30.00"
click at [342, 459] on html at bounding box center [645, 445] width 792 height 25
paste body "Rich Text Area. Press ALT-0 for help."
click at [429, 445] on p "Registration" at bounding box center [645, 449] width 771 height 18
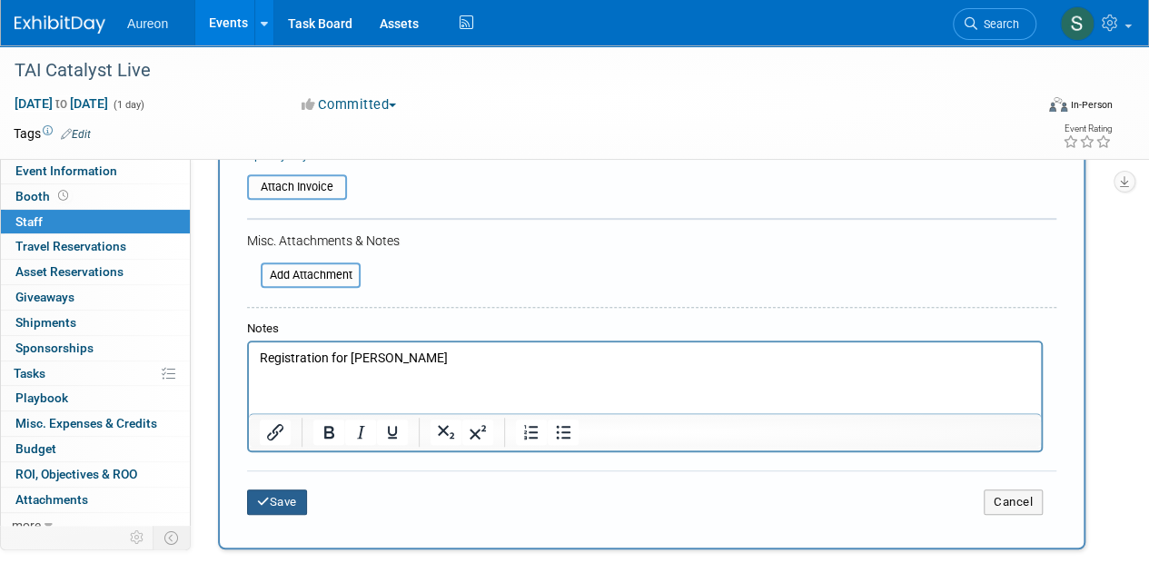
click at [260, 502] on icon "submit" at bounding box center [263, 502] width 13 height 12
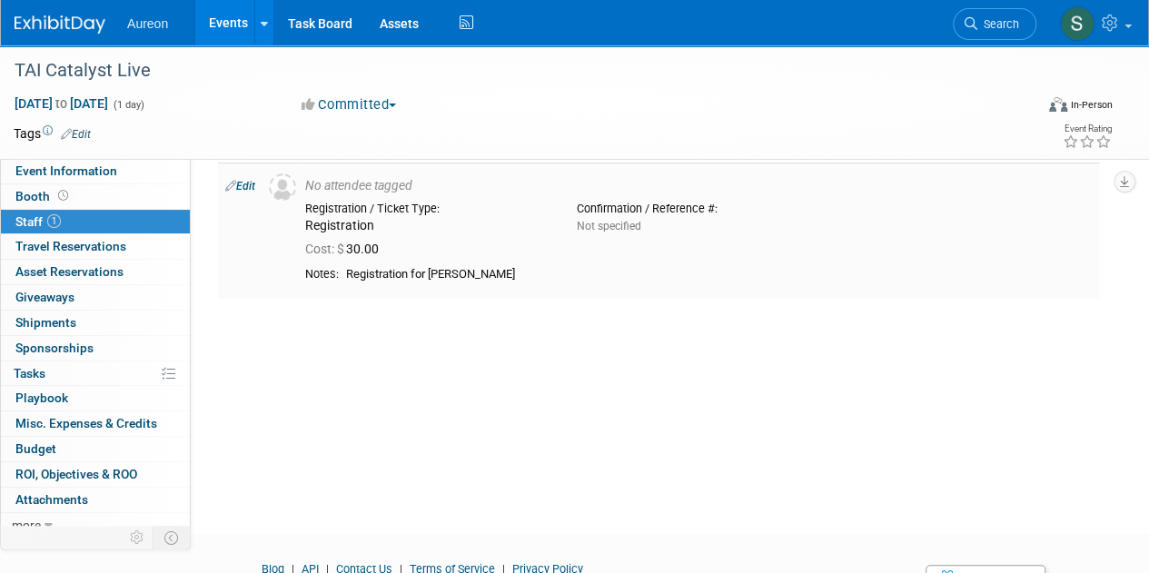
scroll to position [0, 0]
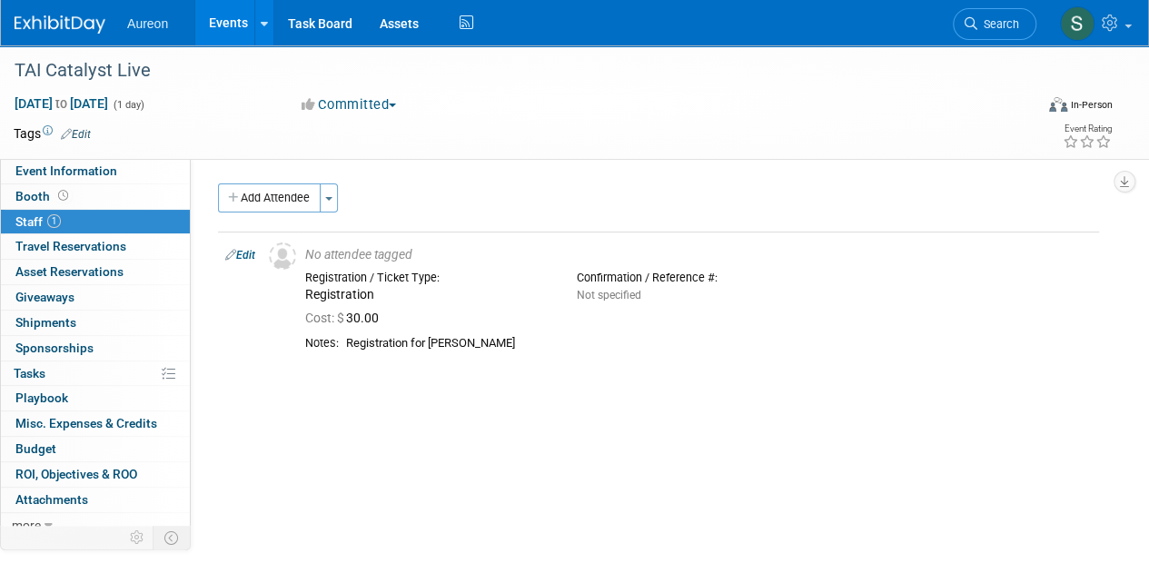
click at [232, 184] on button "Add Attendee" at bounding box center [269, 197] width 103 height 29
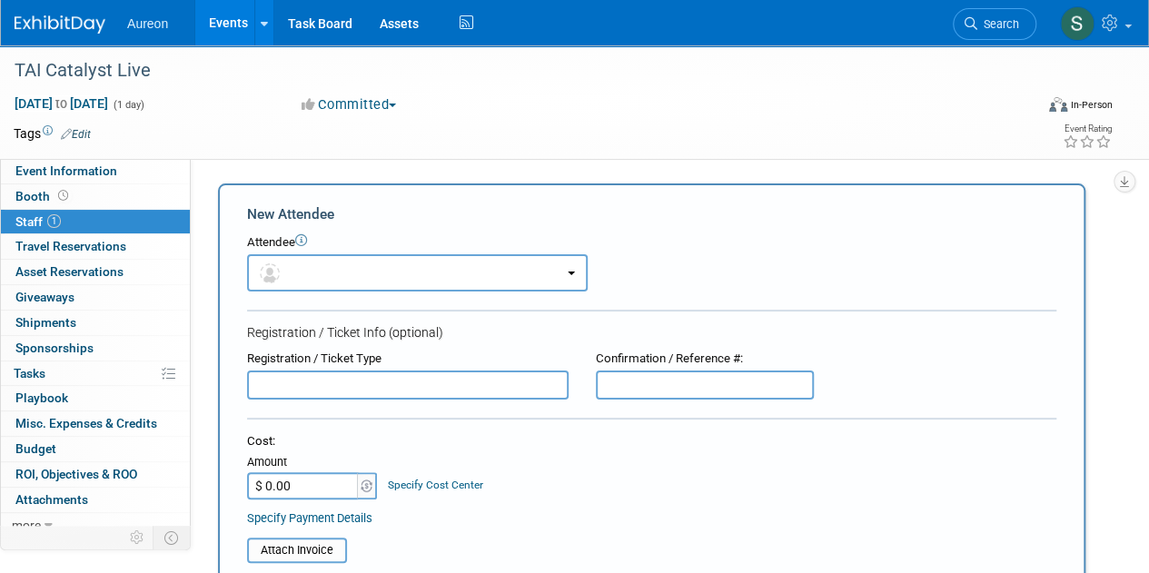
click at [303, 386] on input "text" at bounding box center [407, 384] width 321 height 29
paste input "Registration"
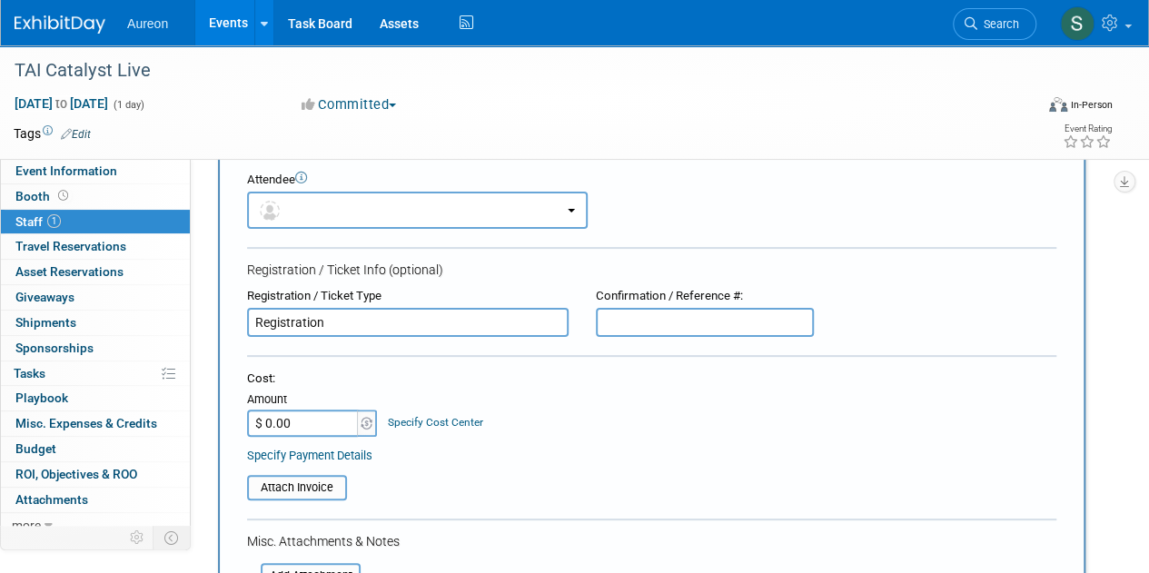
scroll to position [91, 0]
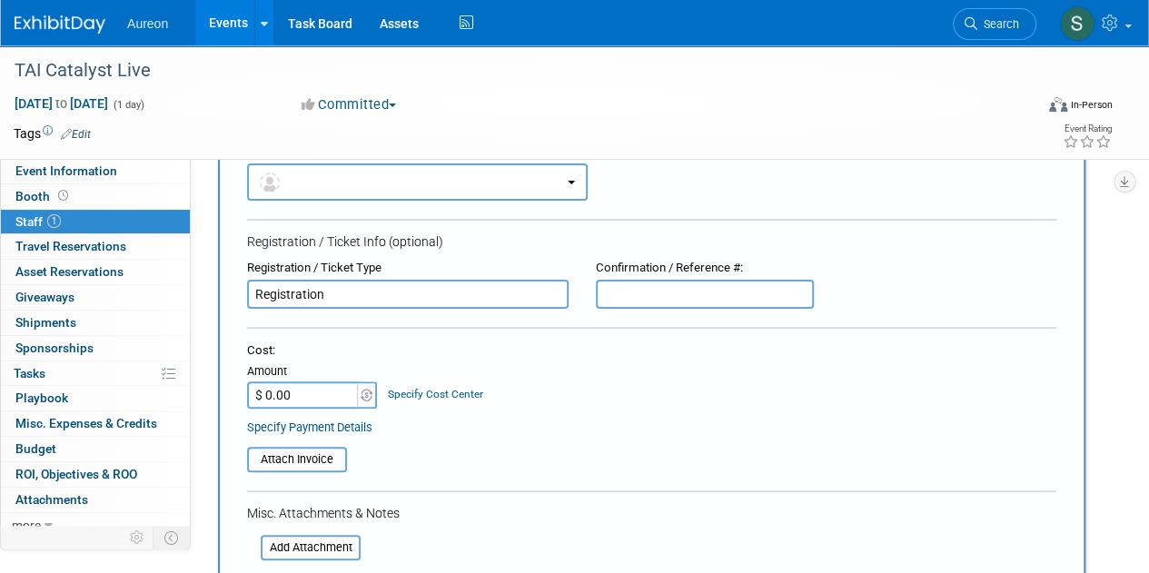
type input "Registration"
click at [318, 409] on div "Cost: Amount $ 0.00 Specify Cost Center Cost Center -- Not Specified --" at bounding box center [651, 388] width 809 height 93
click at [316, 397] on input "$ 0.00" at bounding box center [303, 394] width 113 height 27
type input "$ 30.00"
click at [298, 451] on input "file" at bounding box center [237, 460] width 216 height 22
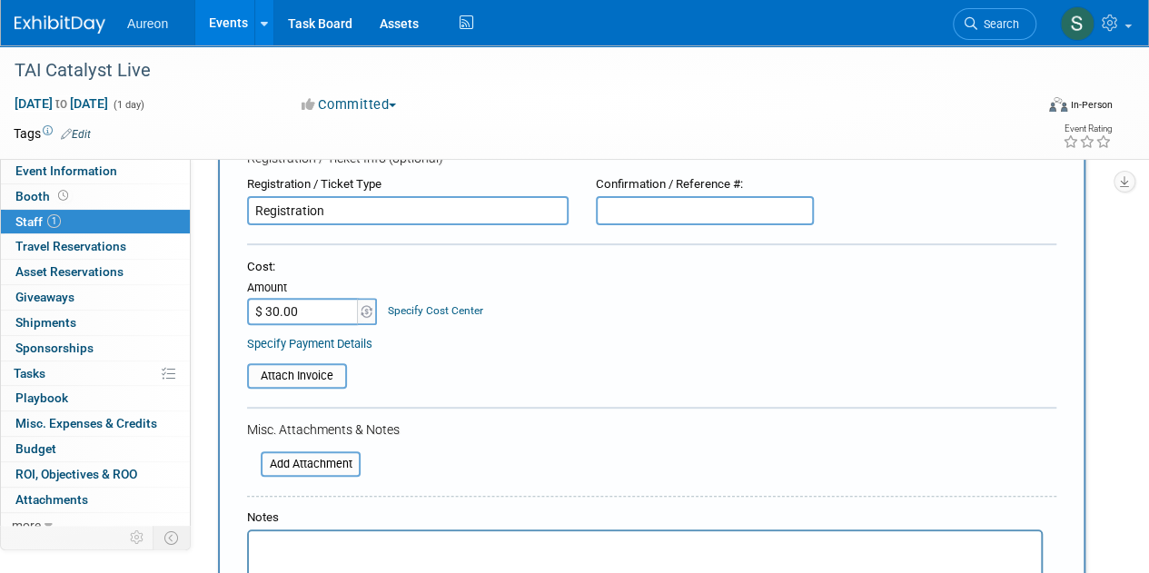
scroll to position [272, 0]
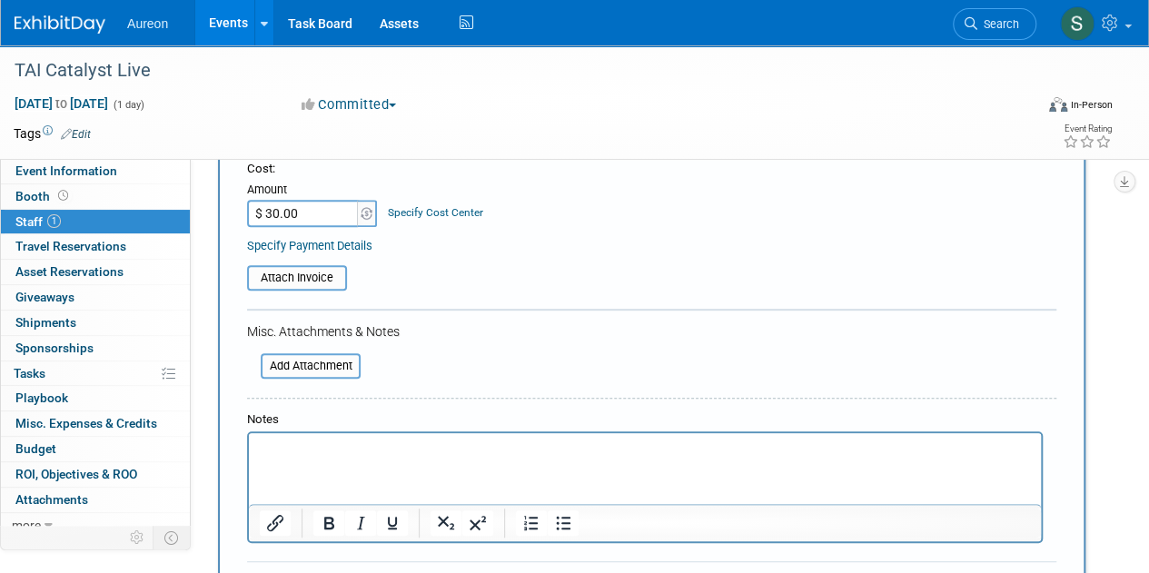
click at [312, 453] on p "Rich Text Area. Press ALT-0 for help." at bounding box center [645, 449] width 771 height 18
paste body "Rich Text Area. Press ALT-0 for help."
click at [381, 441] on p "Registration" at bounding box center [645, 449] width 771 height 18
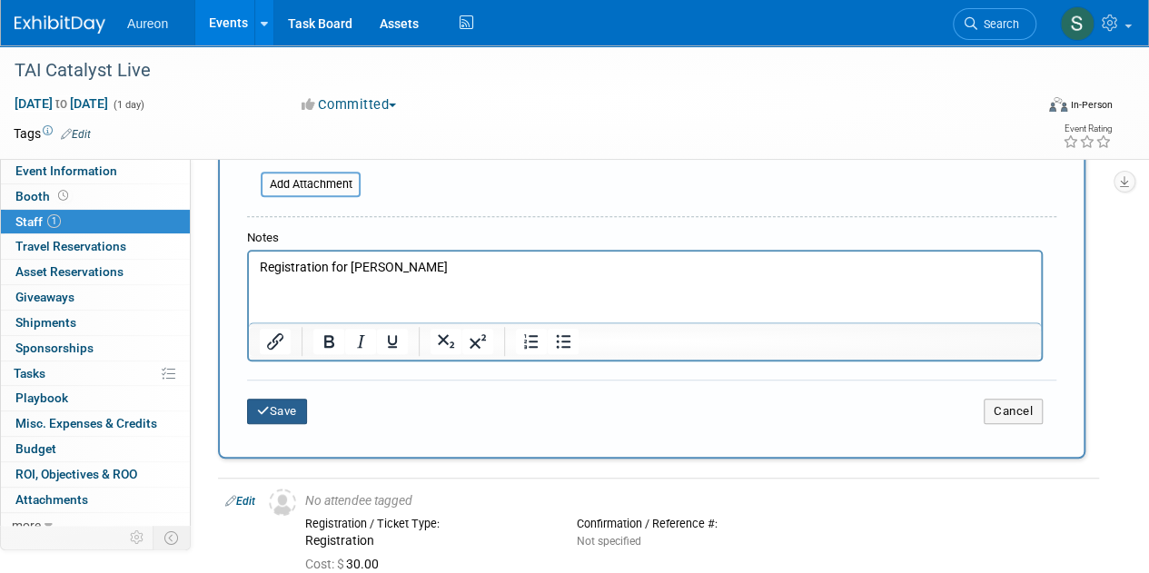
click at [276, 419] on button "Save" at bounding box center [277, 411] width 60 height 25
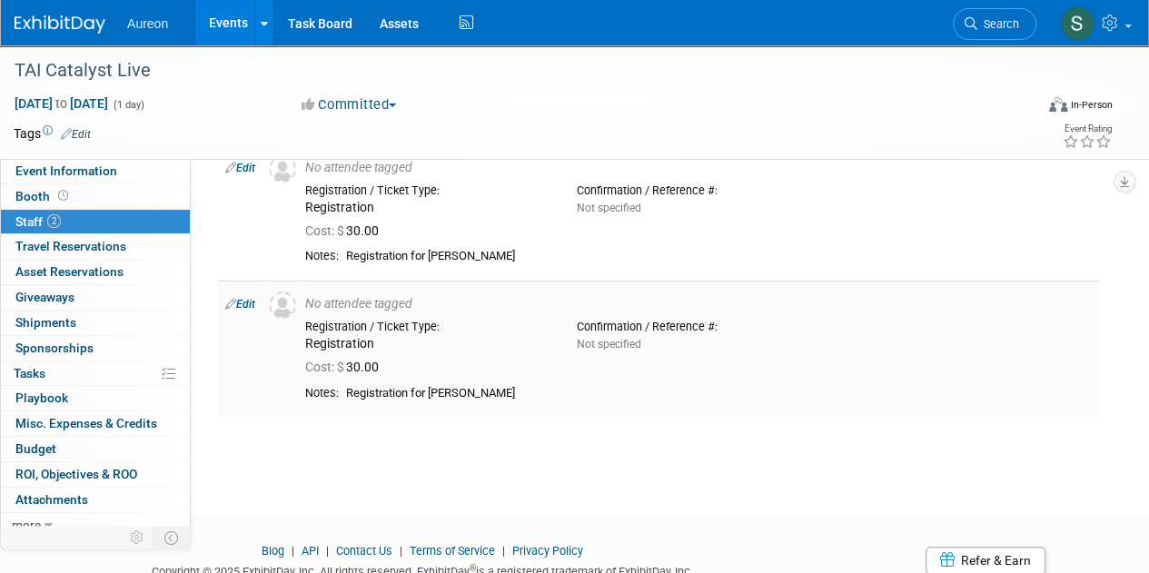
scroll to position [0, 0]
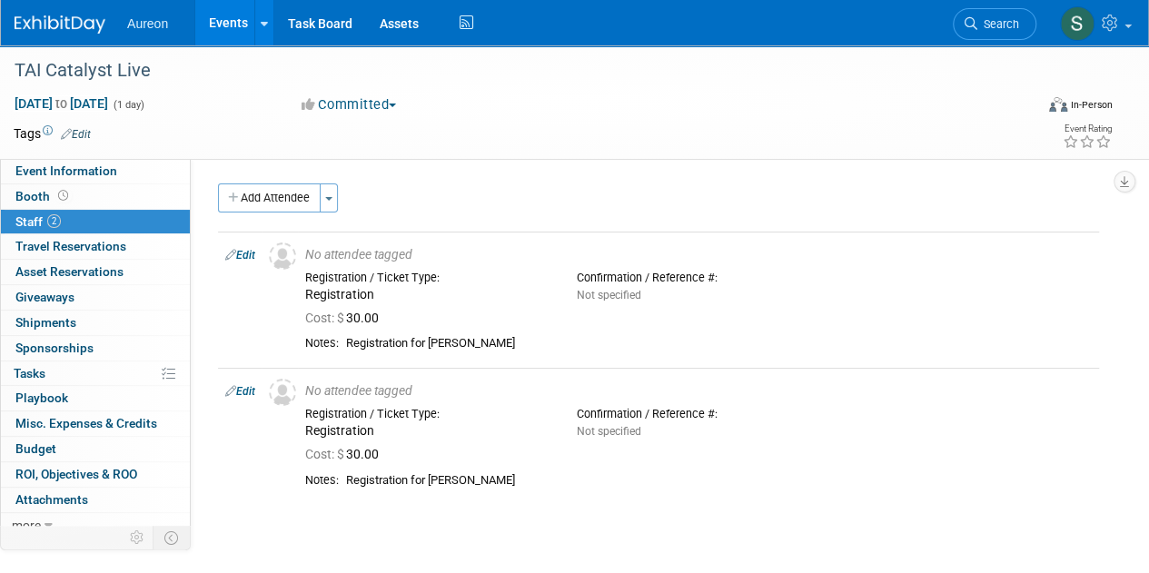
click at [73, 19] on img at bounding box center [60, 24] width 91 height 18
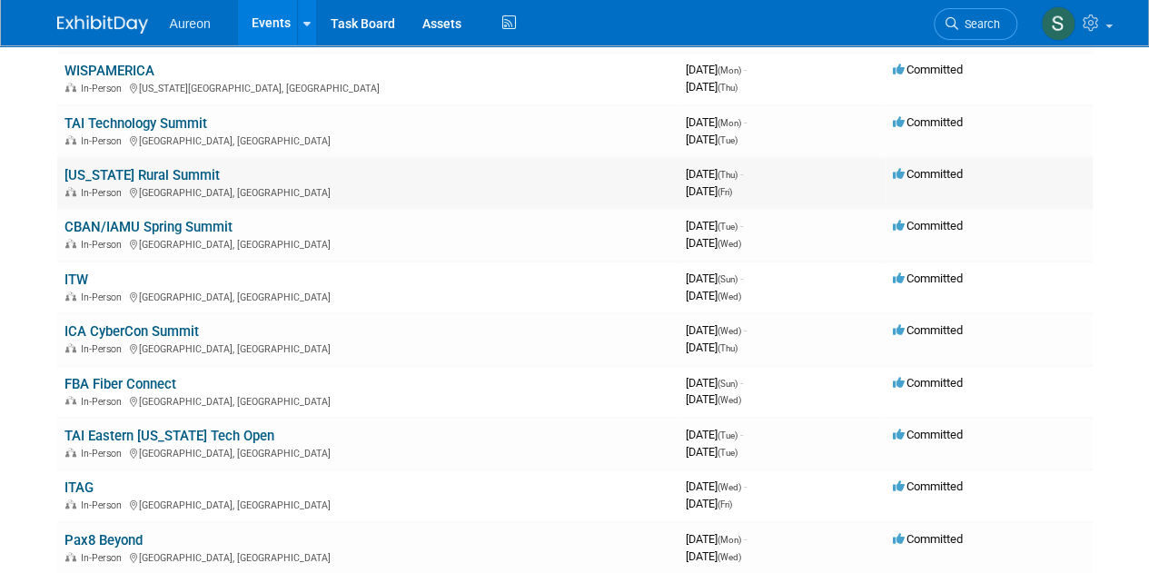
scroll to position [454, 0]
